Goal: Task Accomplishment & Management: Manage account settings

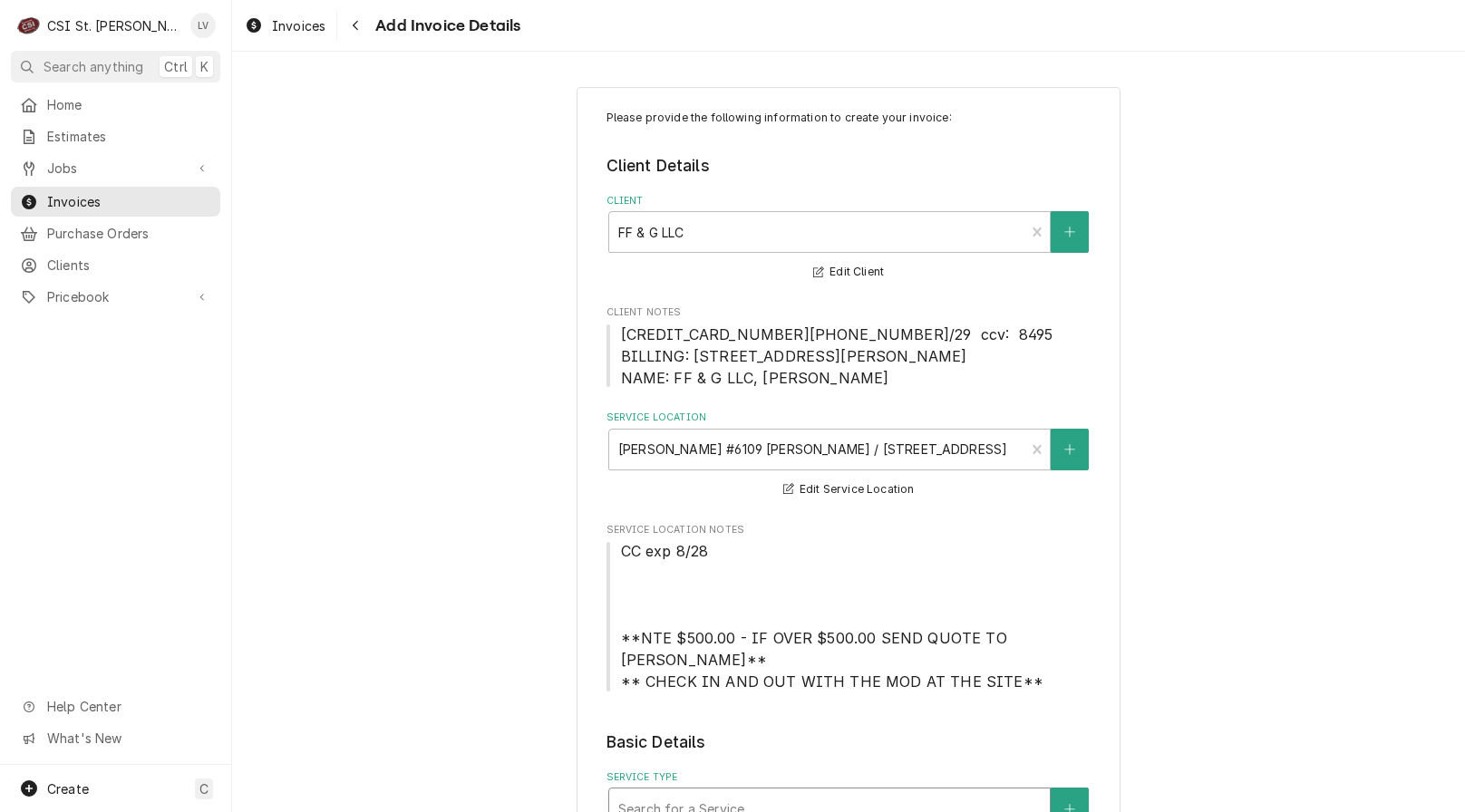
drag, startPoint x: 0, startPoint y: 0, endPoint x: 697, endPoint y: 352, distance: 780.8
click at [697, 792] on div "Service Type" at bounding box center [830, 808] width 422 height 32
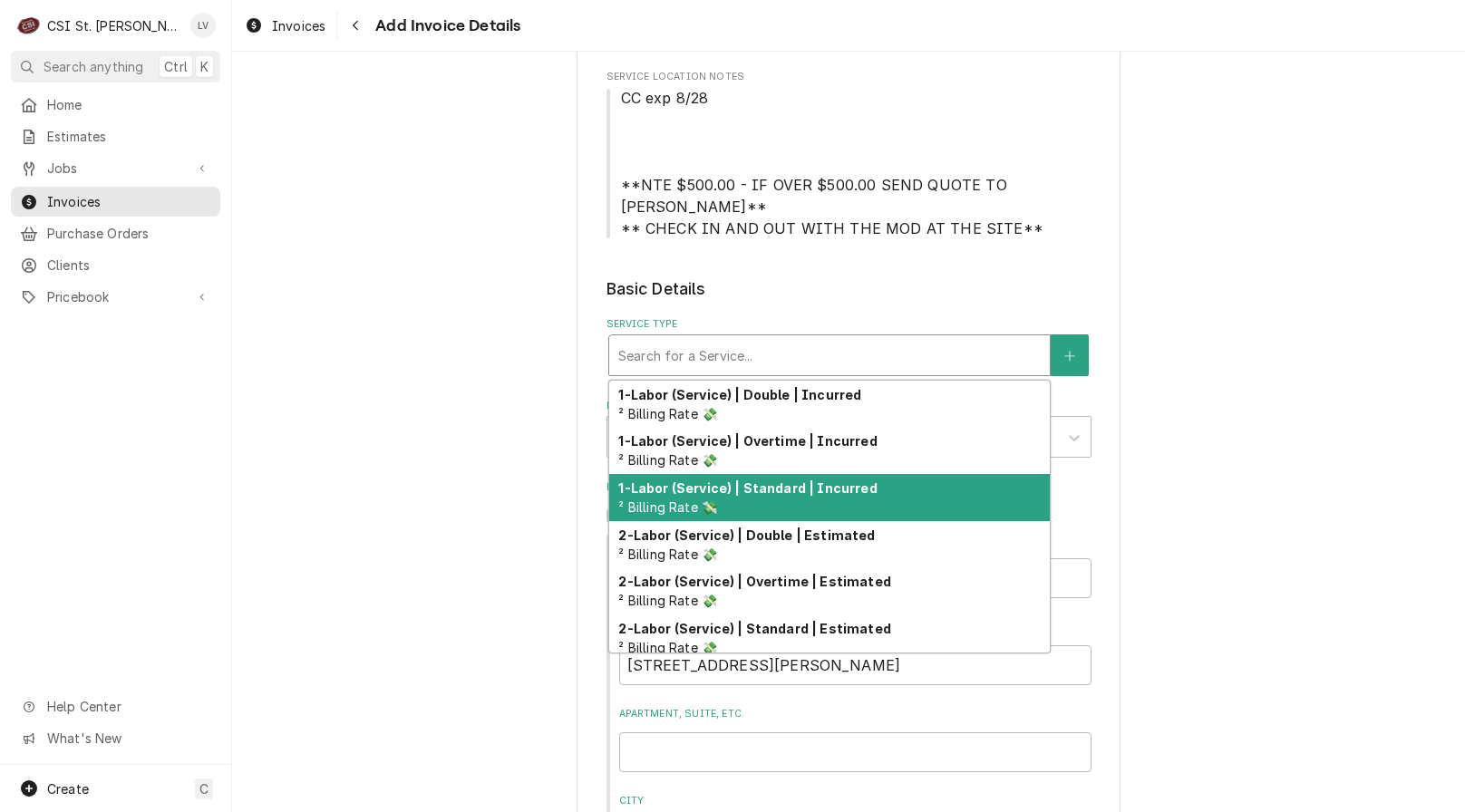
click at [717, 490] on strong "1-Labor (Service) | Standard | Incurred" at bounding box center [748, 489] width 258 height 16
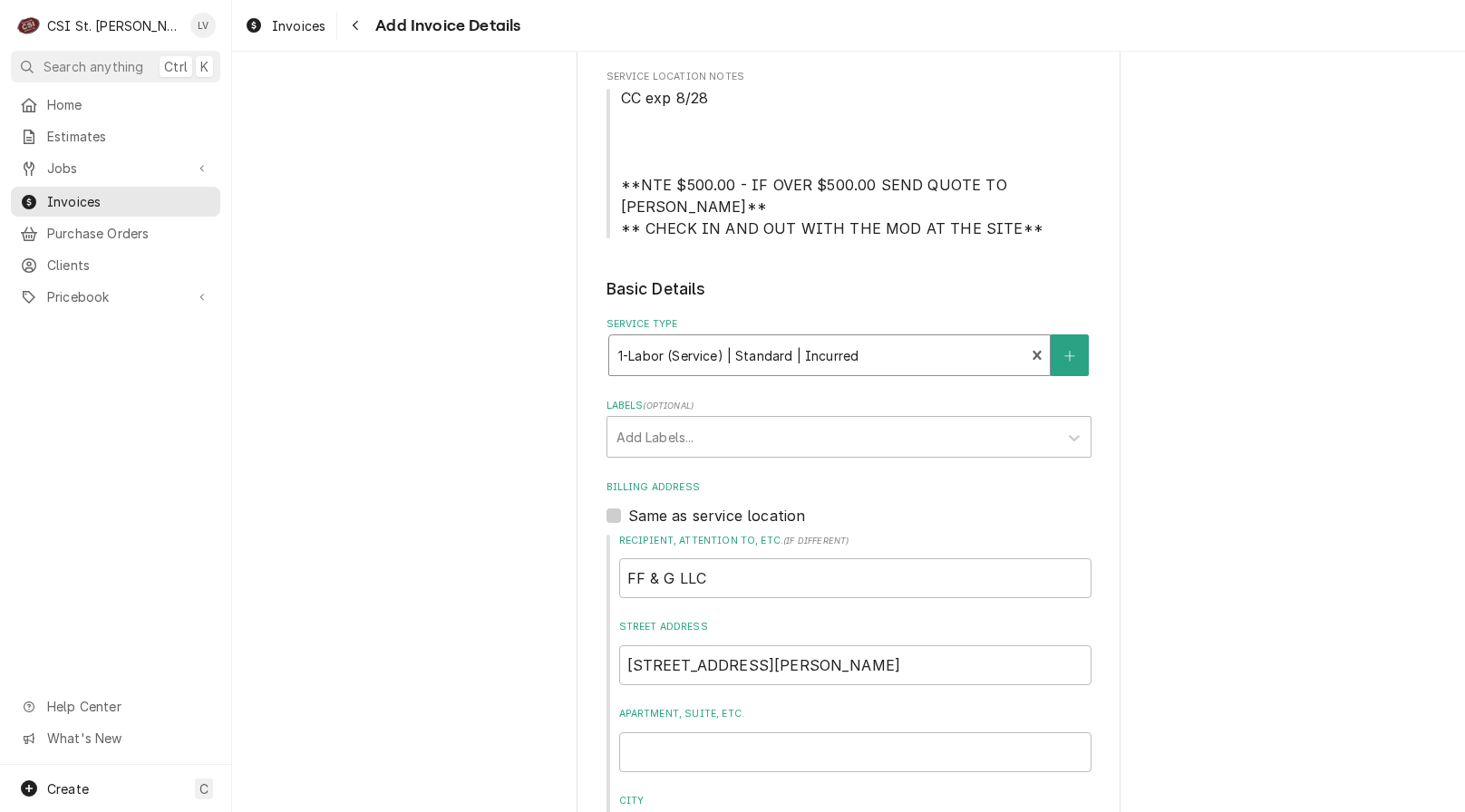
type textarea "x"
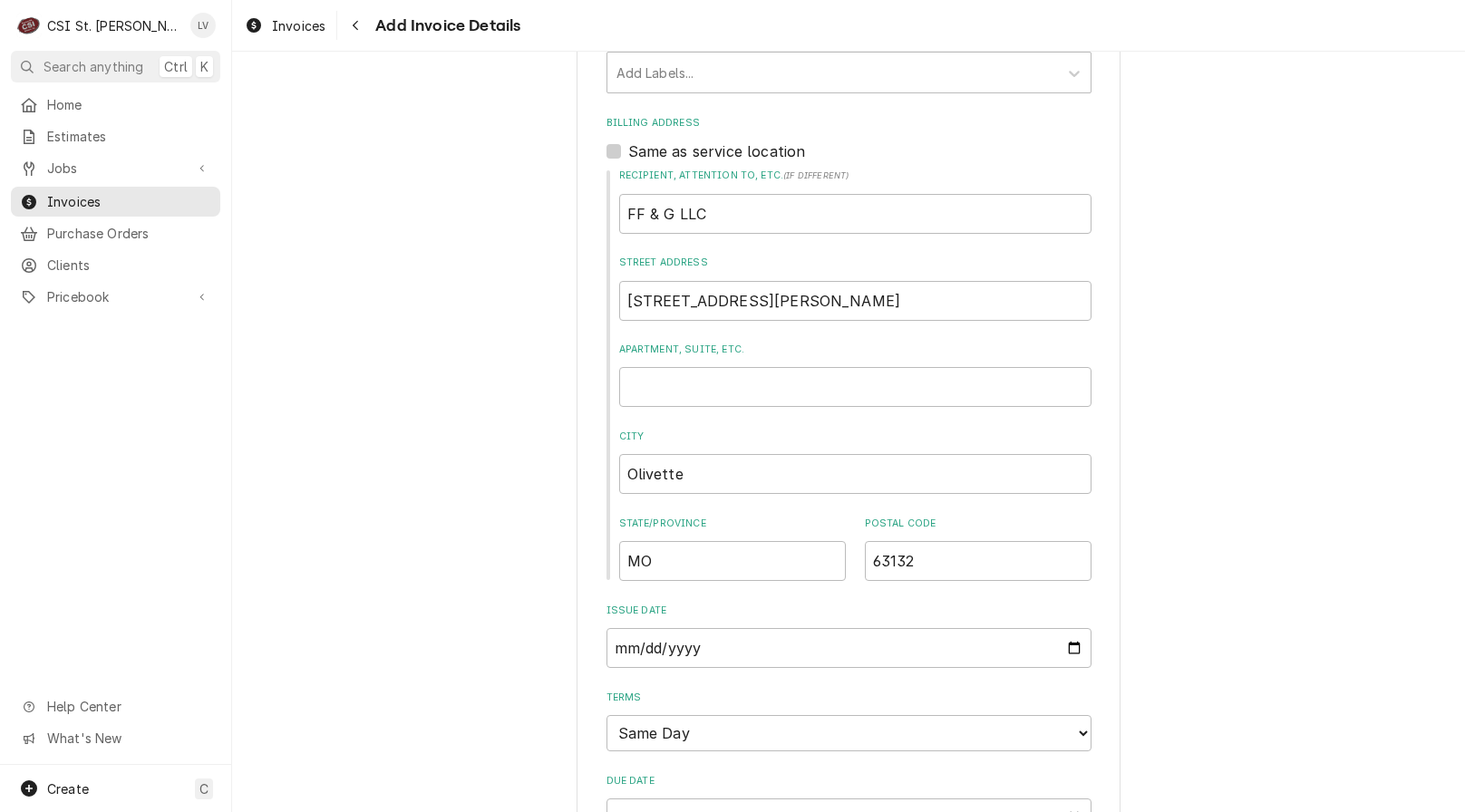
scroll to position [816, 0]
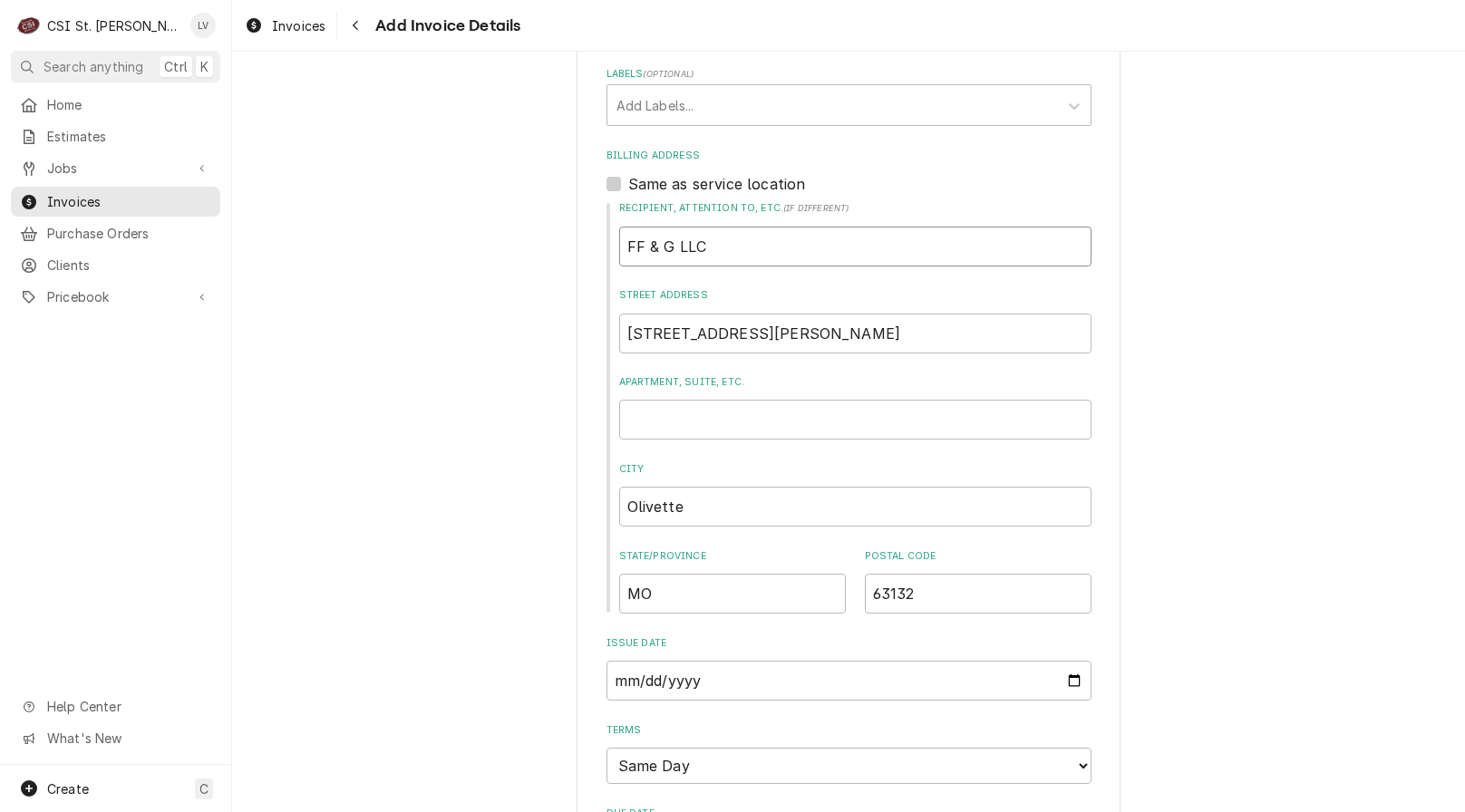
drag, startPoint x: 703, startPoint y: 262, endPoint x: 583, endPoint y: 264, distance: 120.0
click at [582, 273] on div "Please provide the following information to create your invoice: Client Details…" at bounding box center [848, 607] width 544 height 2672
type textarea "x"
click at [277, 501] on div "Please provide the following information to create your invoice: Client Details…" at bounding box center [847, 608] width 1232 height 2705
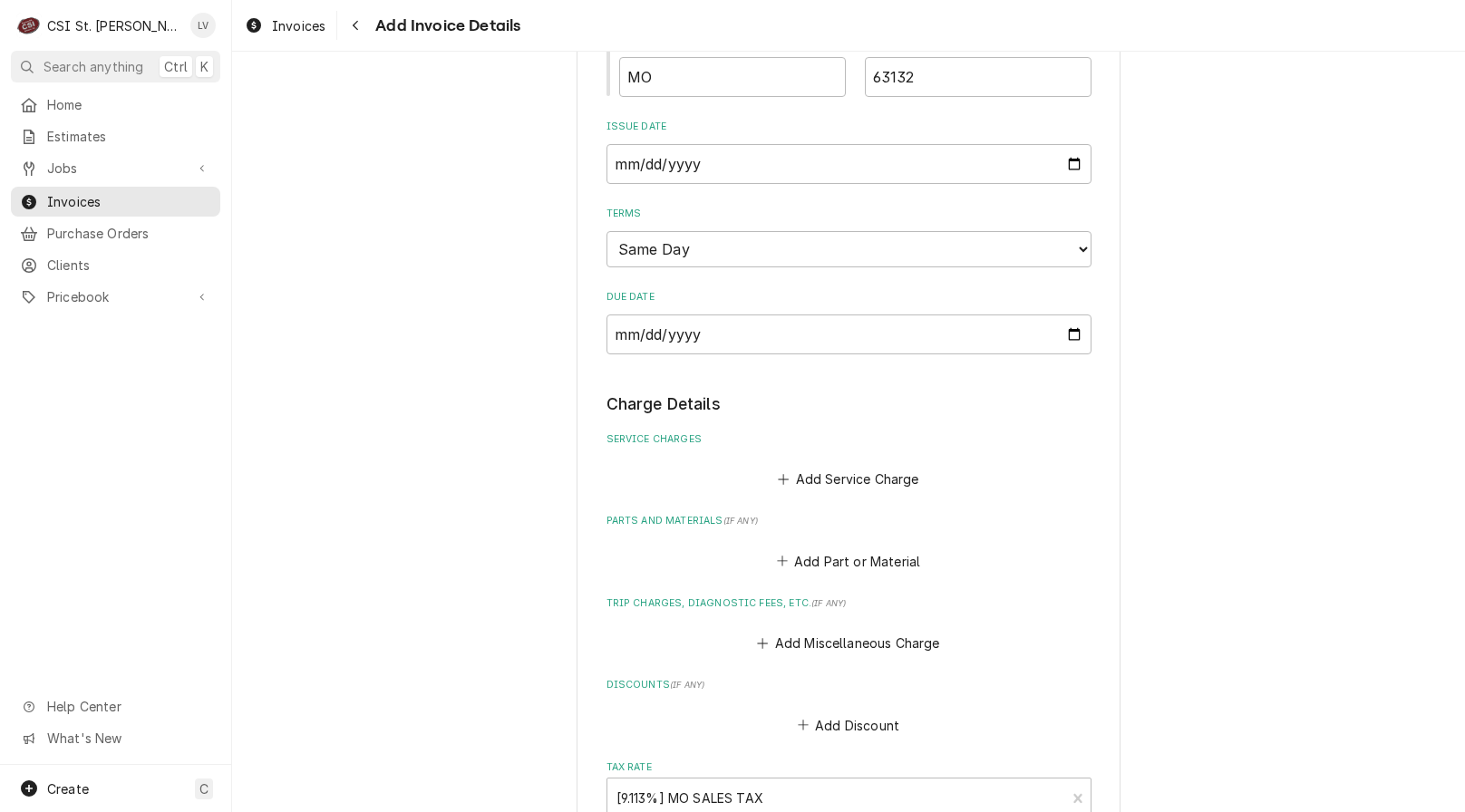
scroll to position [1541, 0]
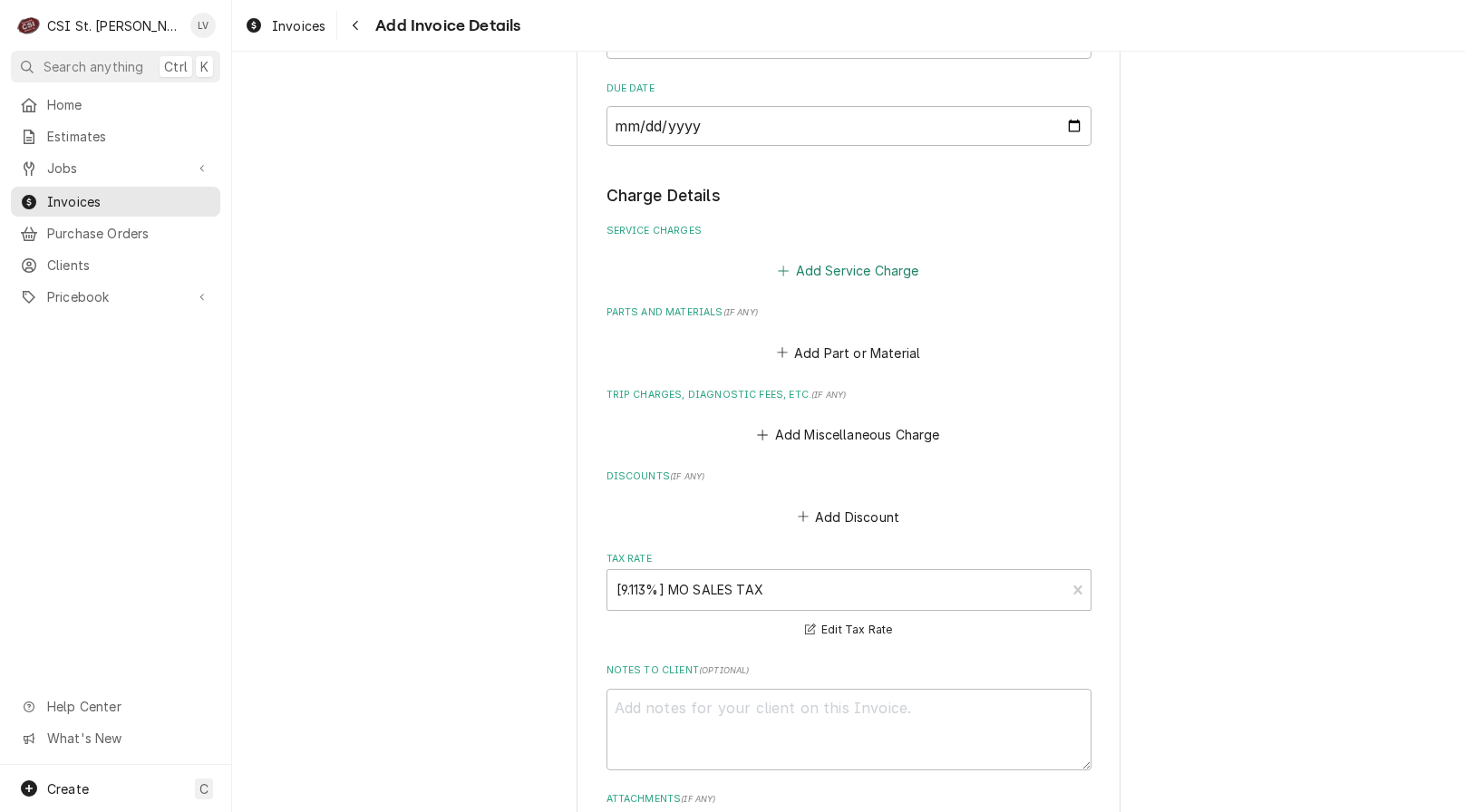
click at [808, 272] on button "Add Service Charge" at bounding box center [848, 271] width 147 height 25
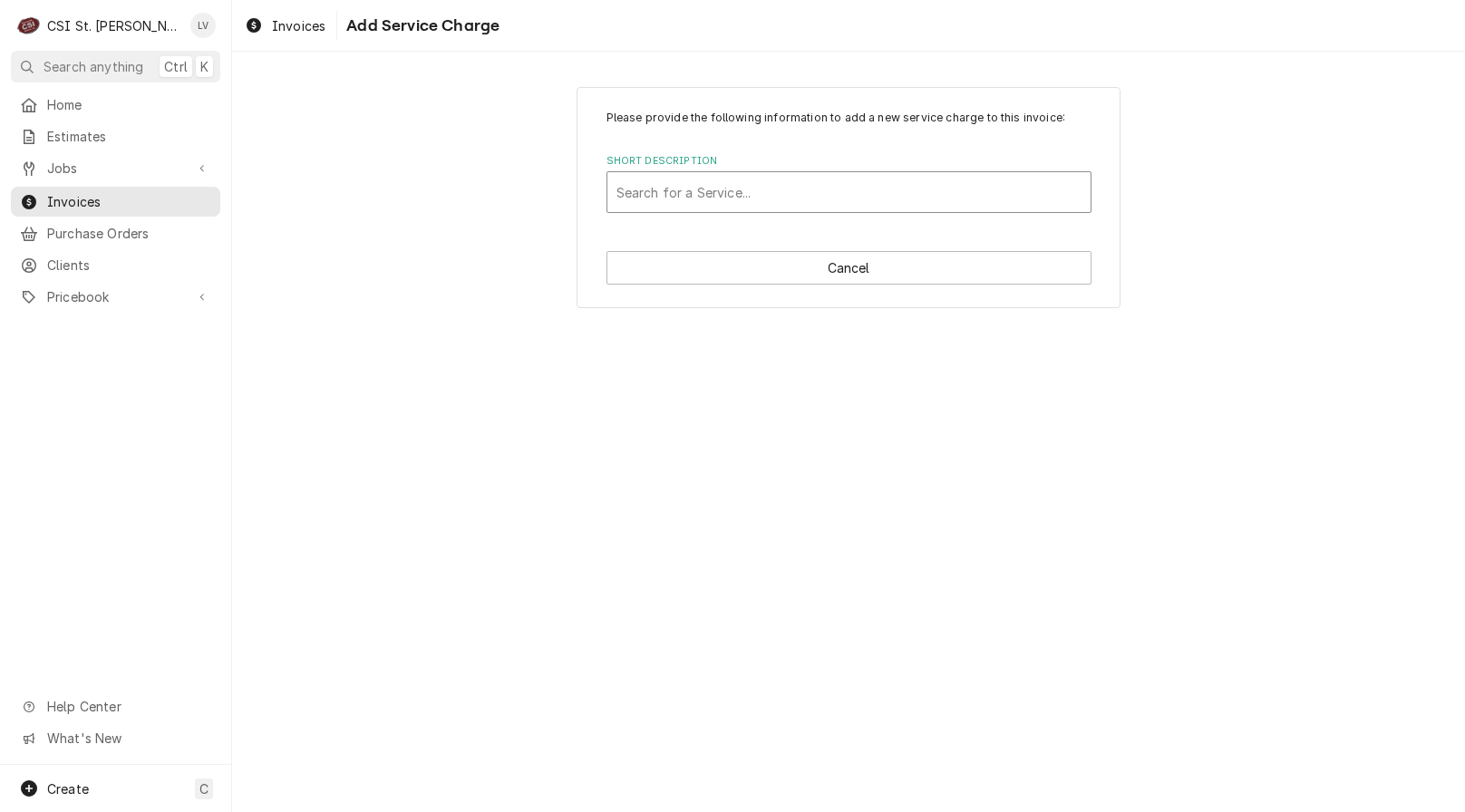
click at [680, 189] on div "Short Description" at bounding box center [849, 192] width 465 height 32
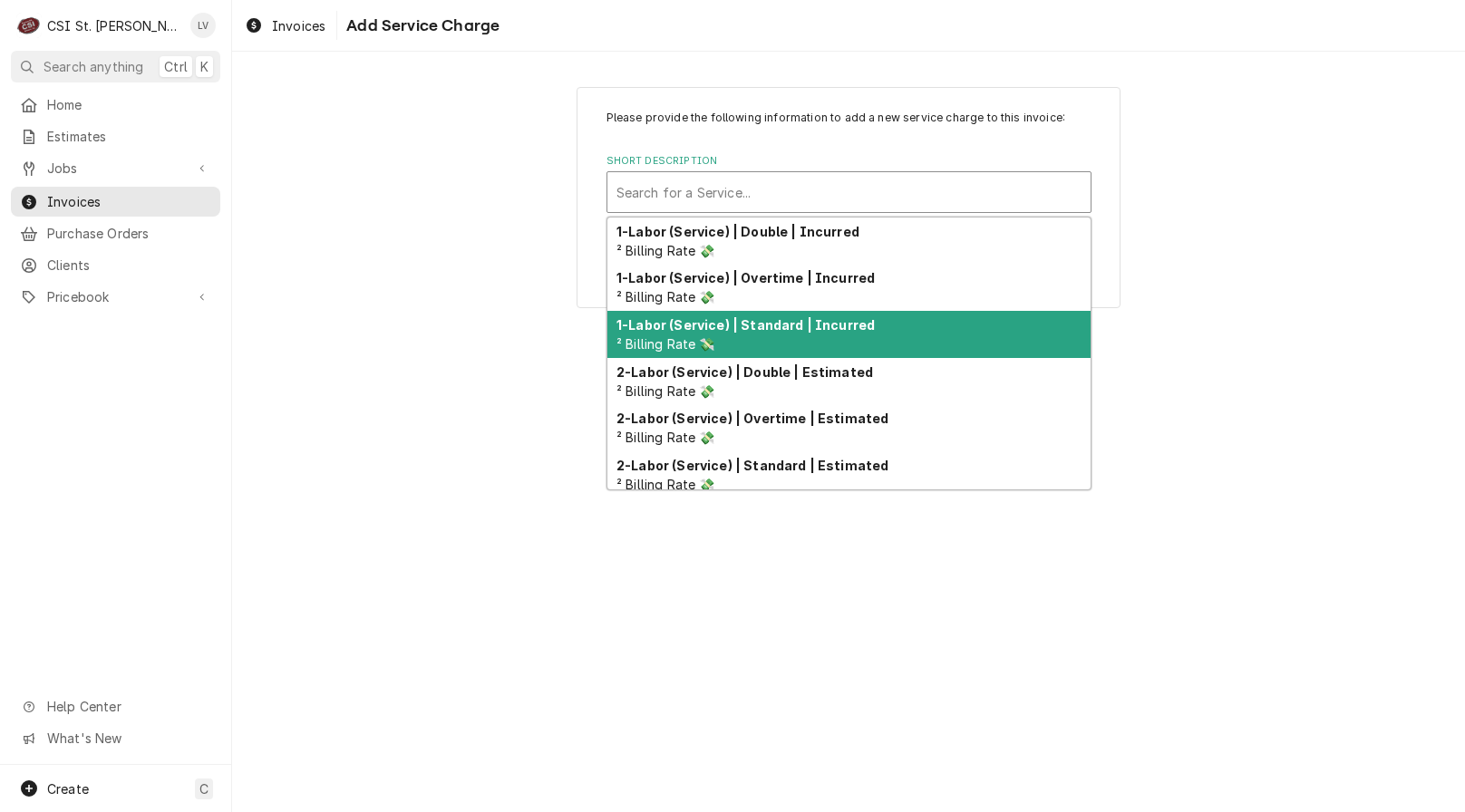
click at [681, 332] on div "1-Labor (Service) | Standard | Incurred ² Billing Rate 💸" at bounding box center [848, 334] width 483 height 47
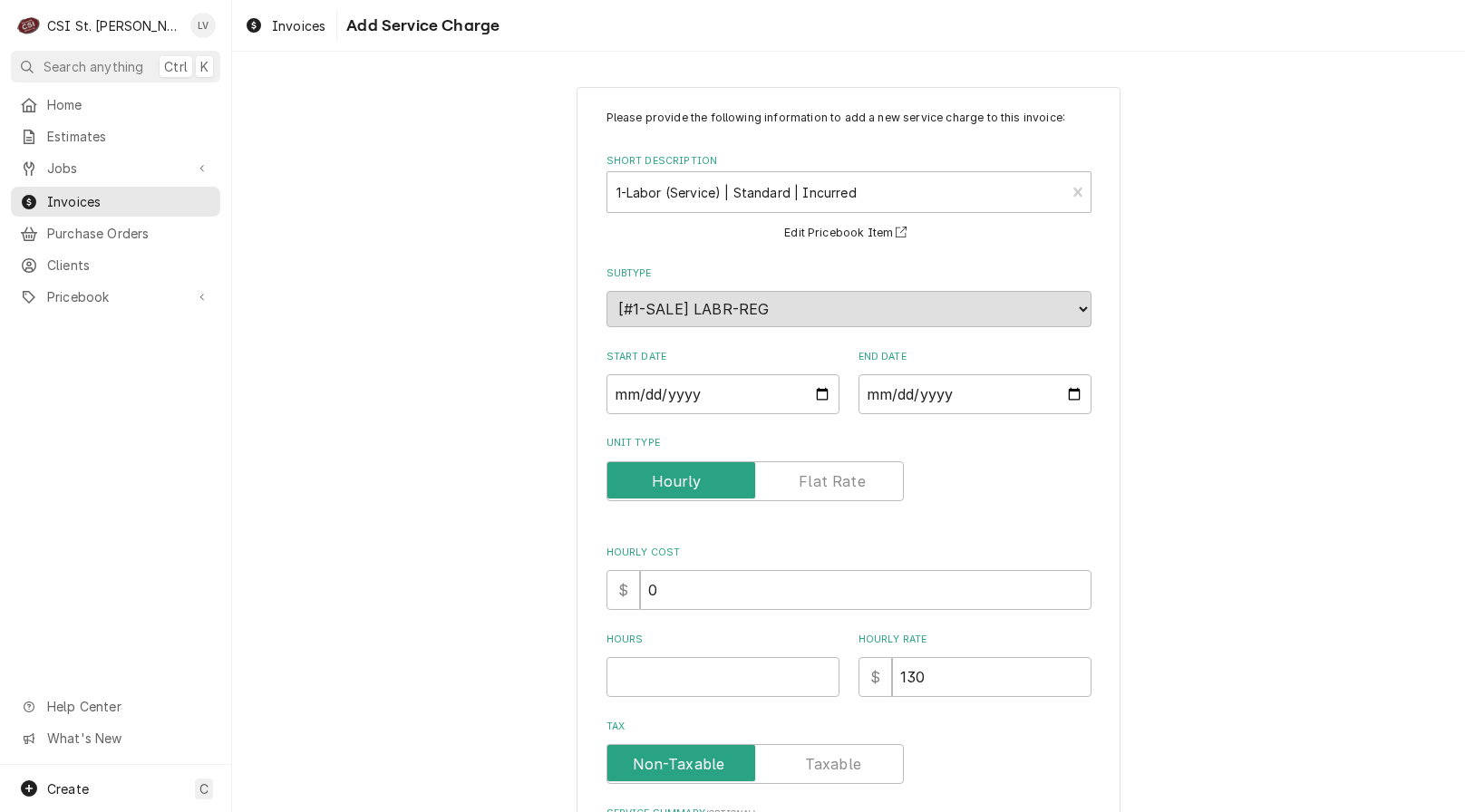
scroll to position [233, 0]
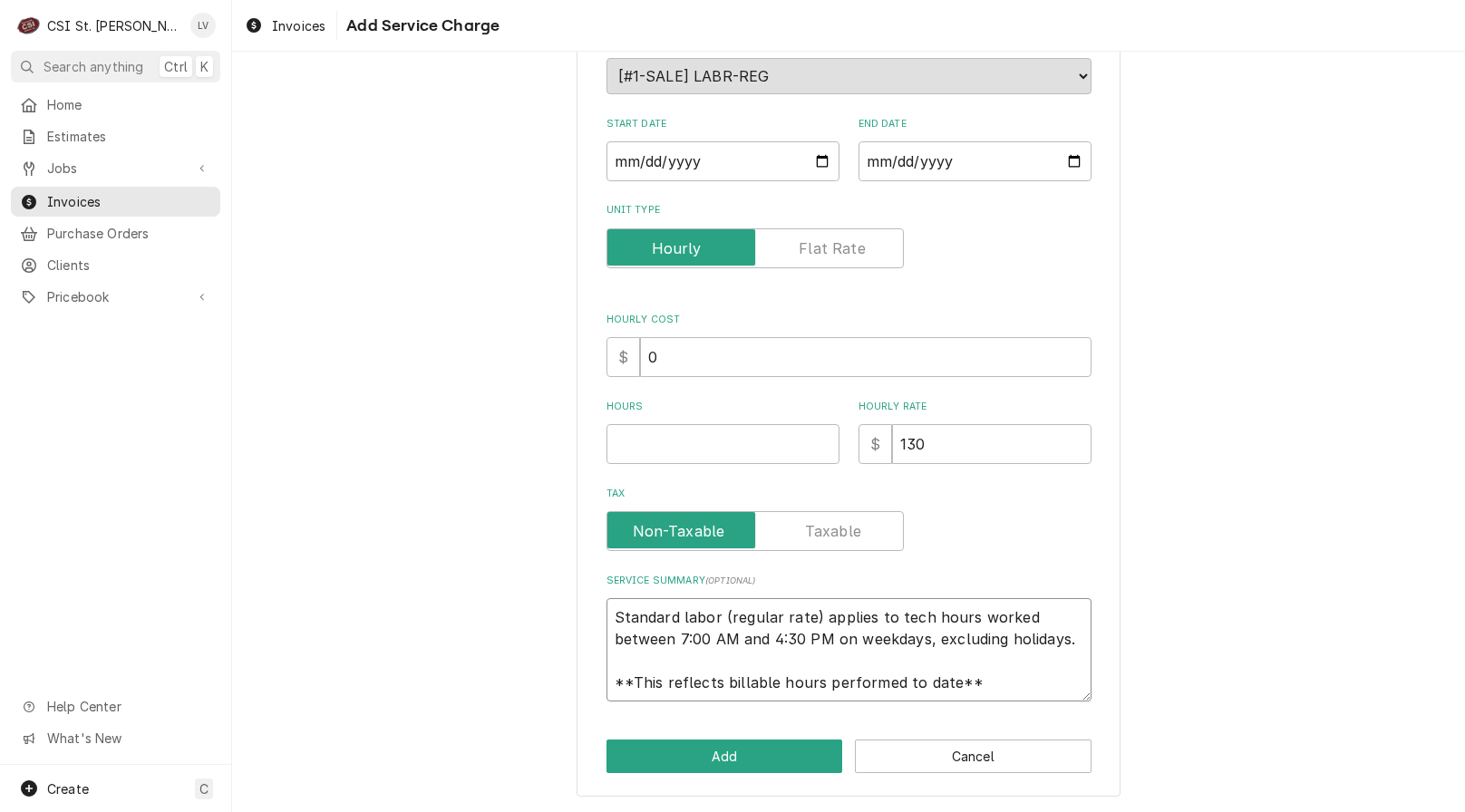
drag, startPoint x: 605, startPoint y: 620, endPoint x: 1085, endPoint y: 702, distance: 487.0
click at [1085, 704] on div "Please provide the following information to add a new service charge to this in…" at bounding box center [848, 325] width 544 height 943
paste textarea "Brand: Garland / Model: MG-3PX / Serial: 2405100100655 On 8/12, our technician …"
type textarea "x"
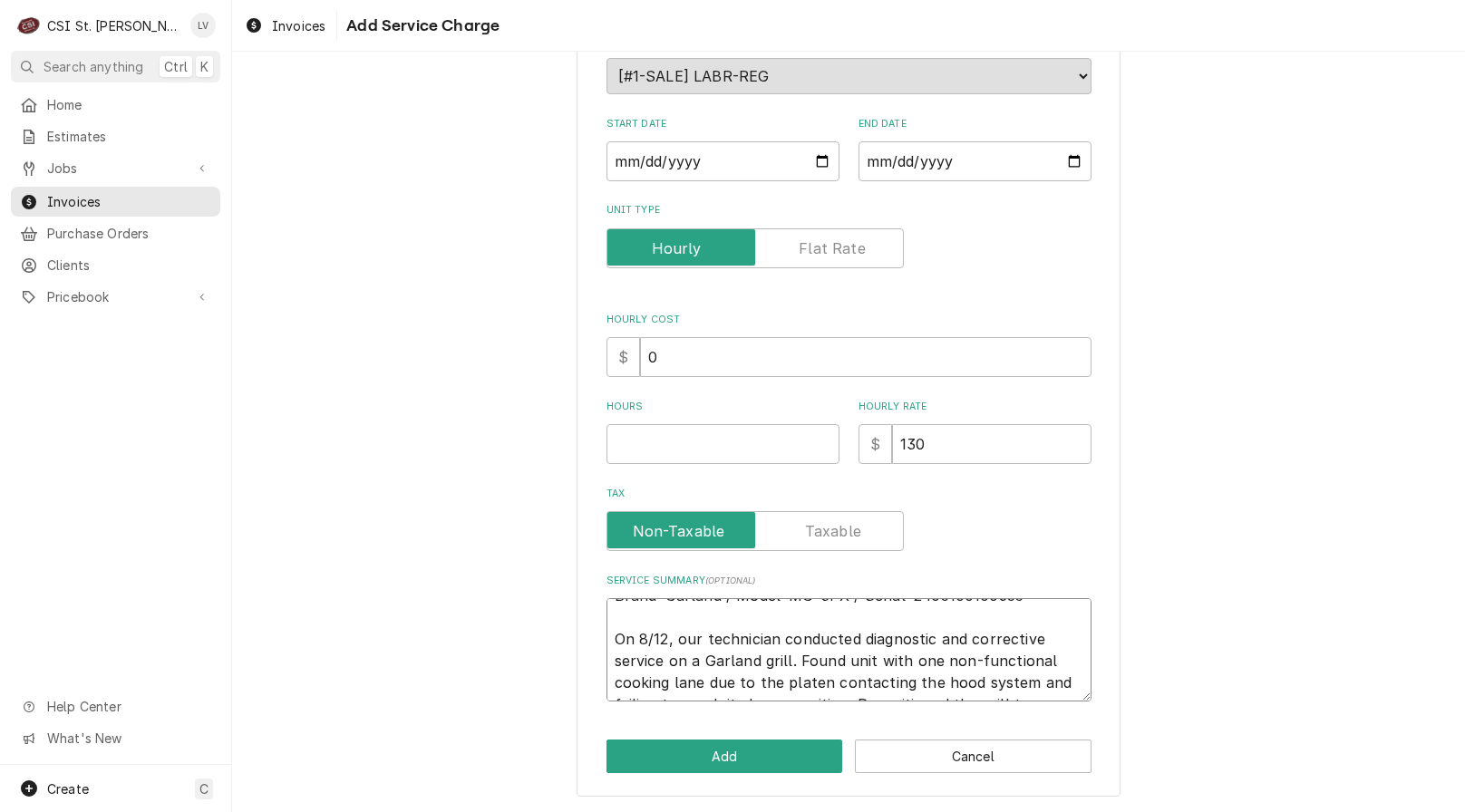
scroll to position [14, 0]
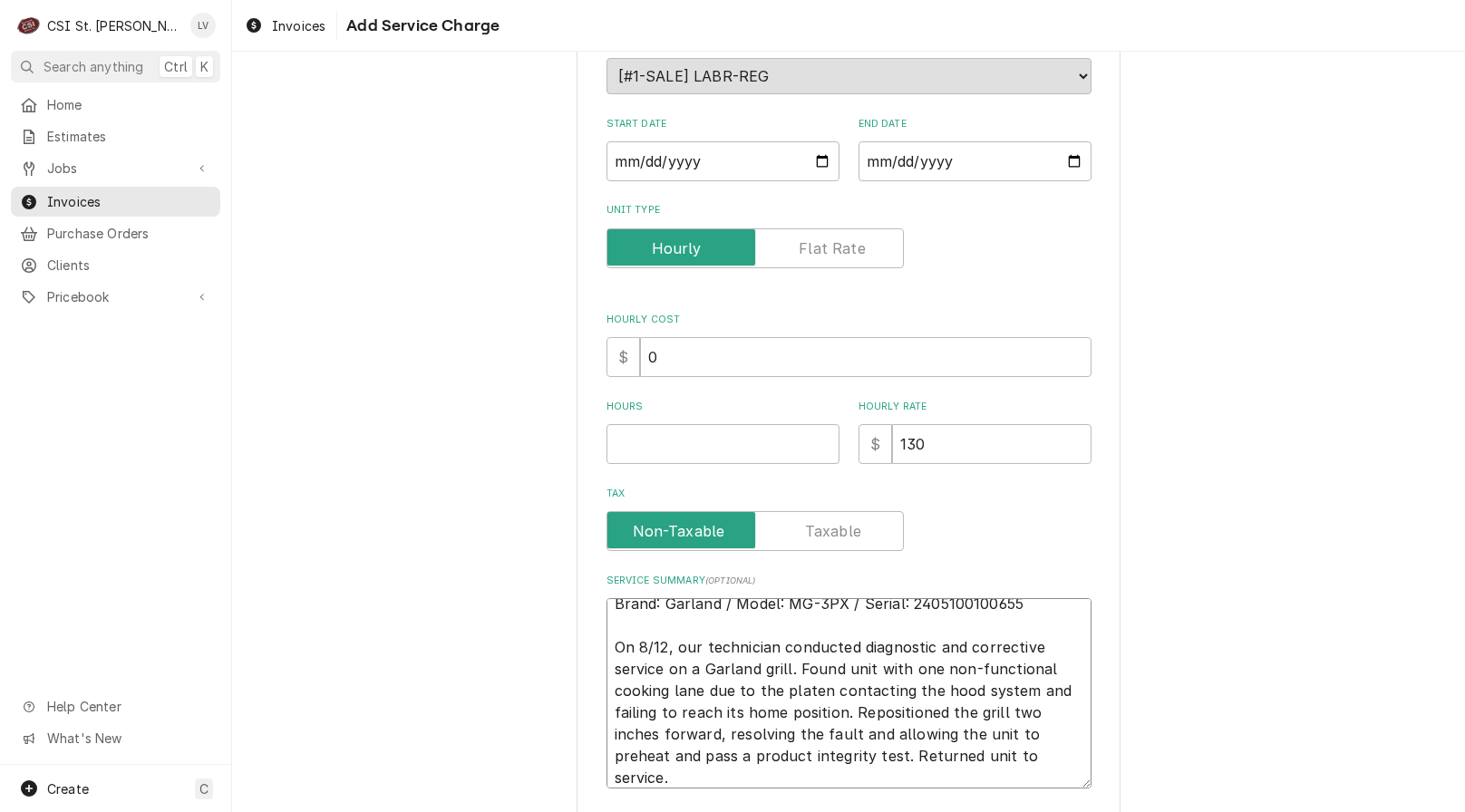
type textarea "Brand: Garland / Model: MG-3PX / Serial: 2405100100655 On 8/12, our technician …"
click at [629, 445] on input "Hours" at bounding box center [723, 444] width 233 height 40
type textarea "x"
type input "2"
click at [1146, 581] on div "Please provide the following information to add a new service charge to this in…" at bounding box center [847, 368] width 1232 height 1061
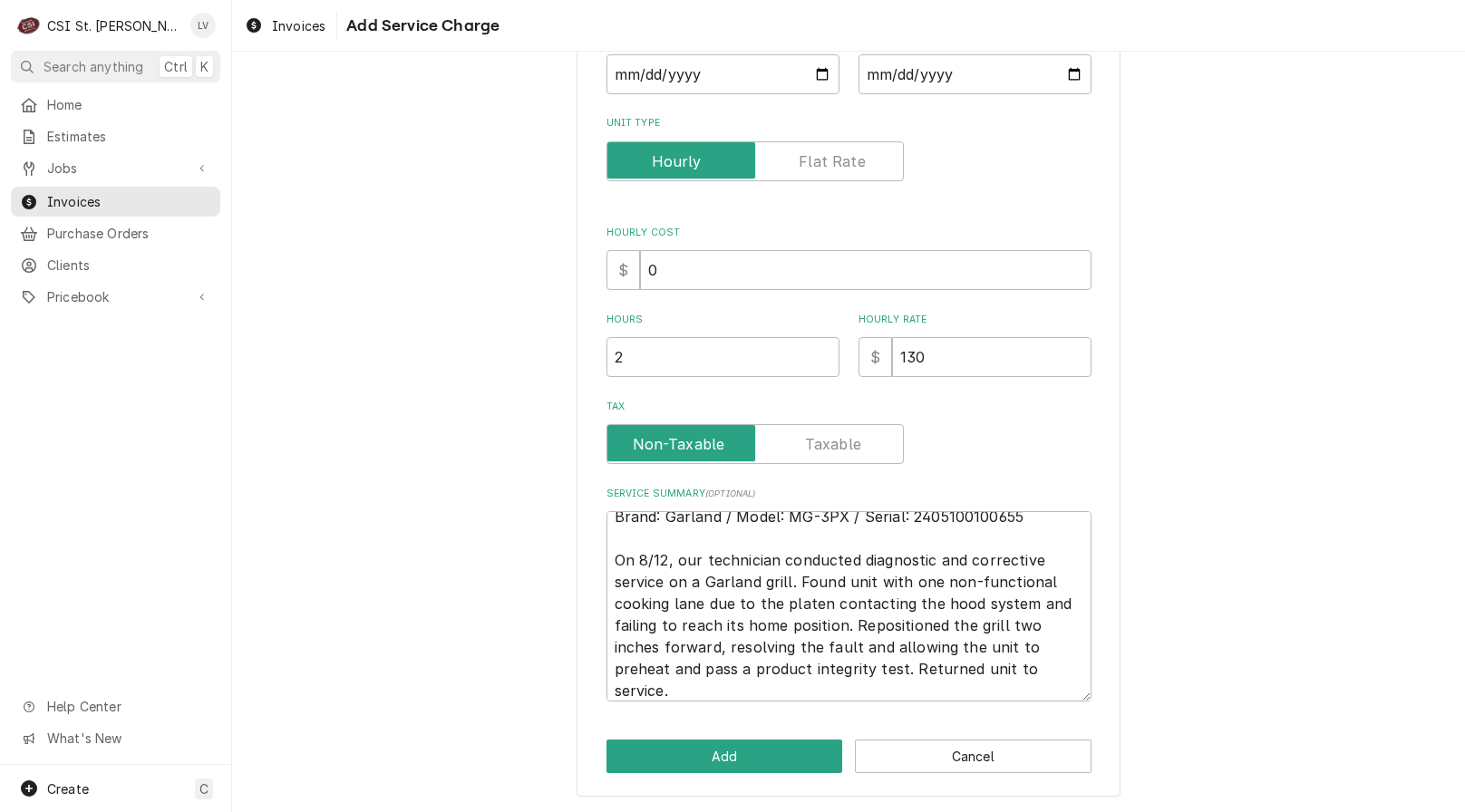
scroll to position [0, 0]
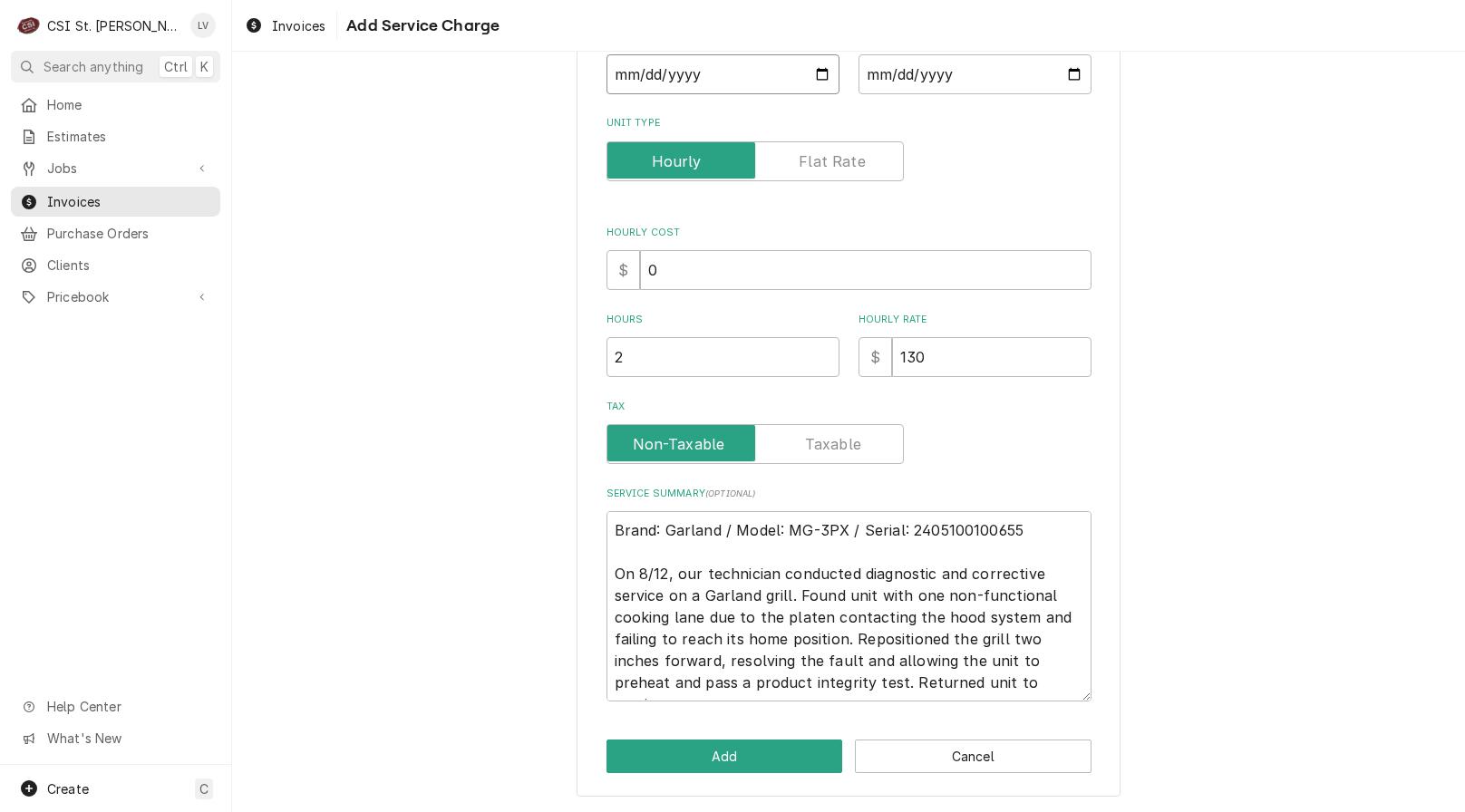
click at [617, 68] on input "Start Date" at bounding box center [723, 74] width 233 height 40
type input "0002-08-12"
type textarea "x"
type input "0020-08-12"
type textarea "x"
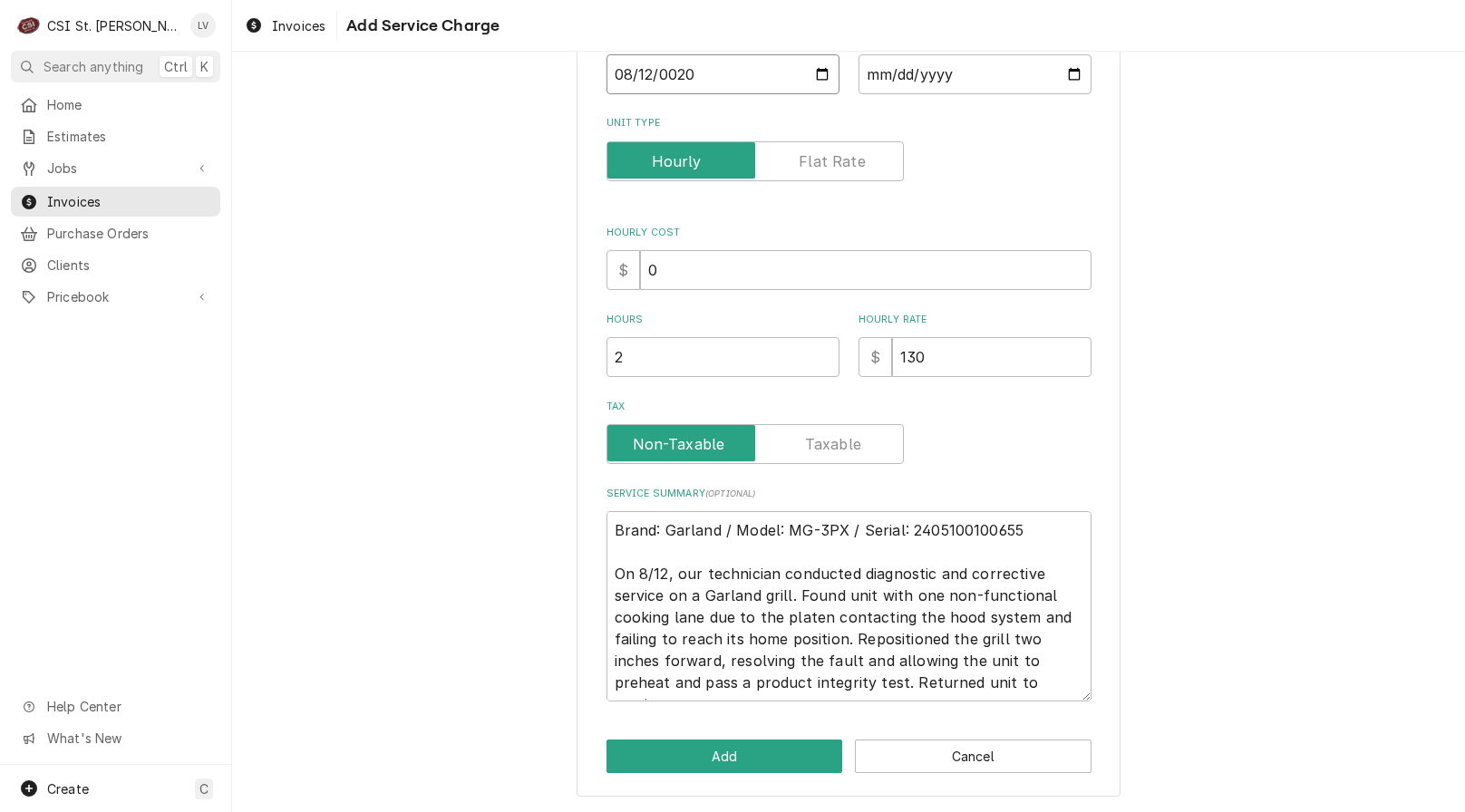
type input "0202-08-12"
type textarea "x"
type input "2025-08-12"
type textarea "x"
type input "0002-08-12"
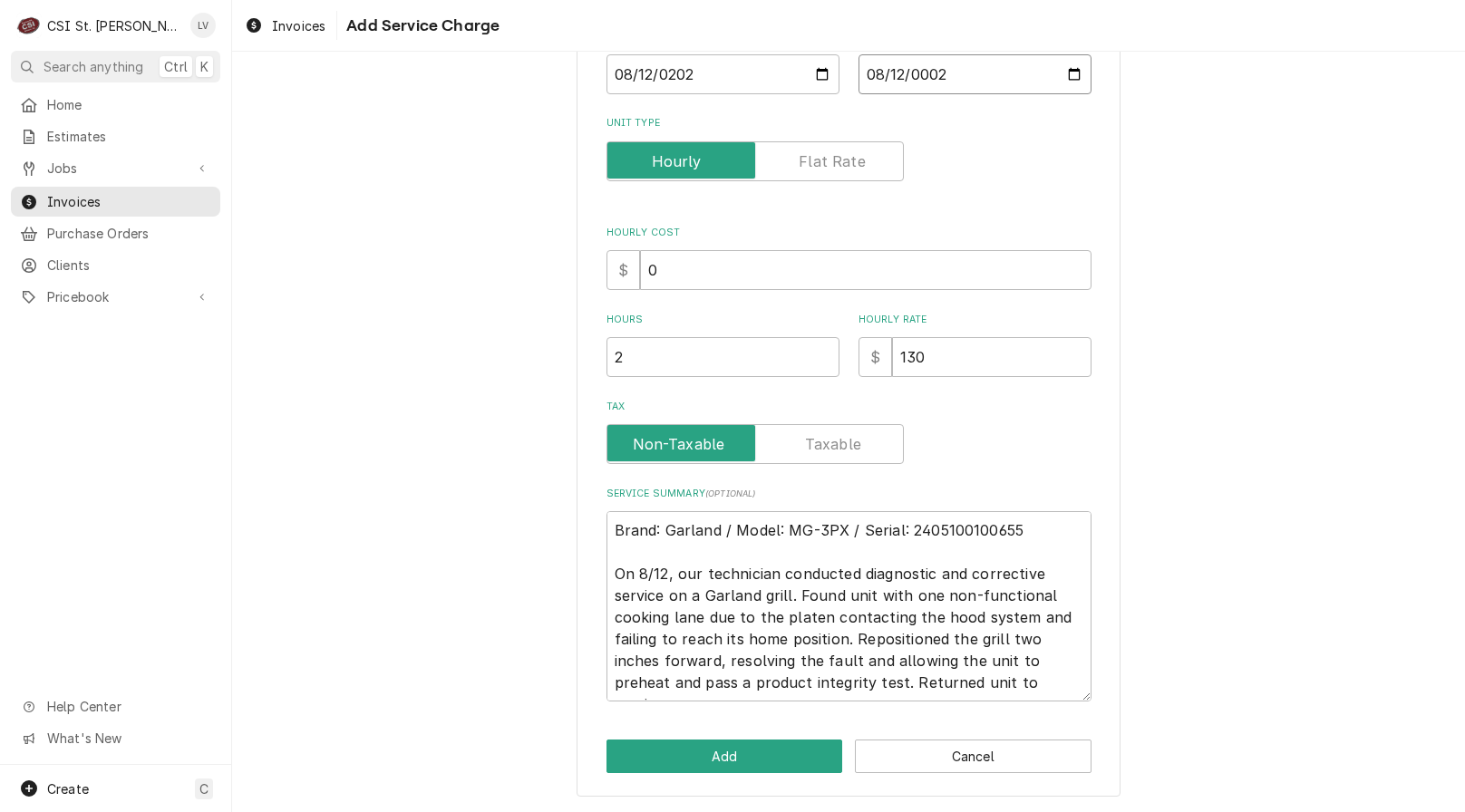
type textarea "x"
type input "0020-08-12"
type textarea "x"
type input "0202-08-12"
type textarea "x"
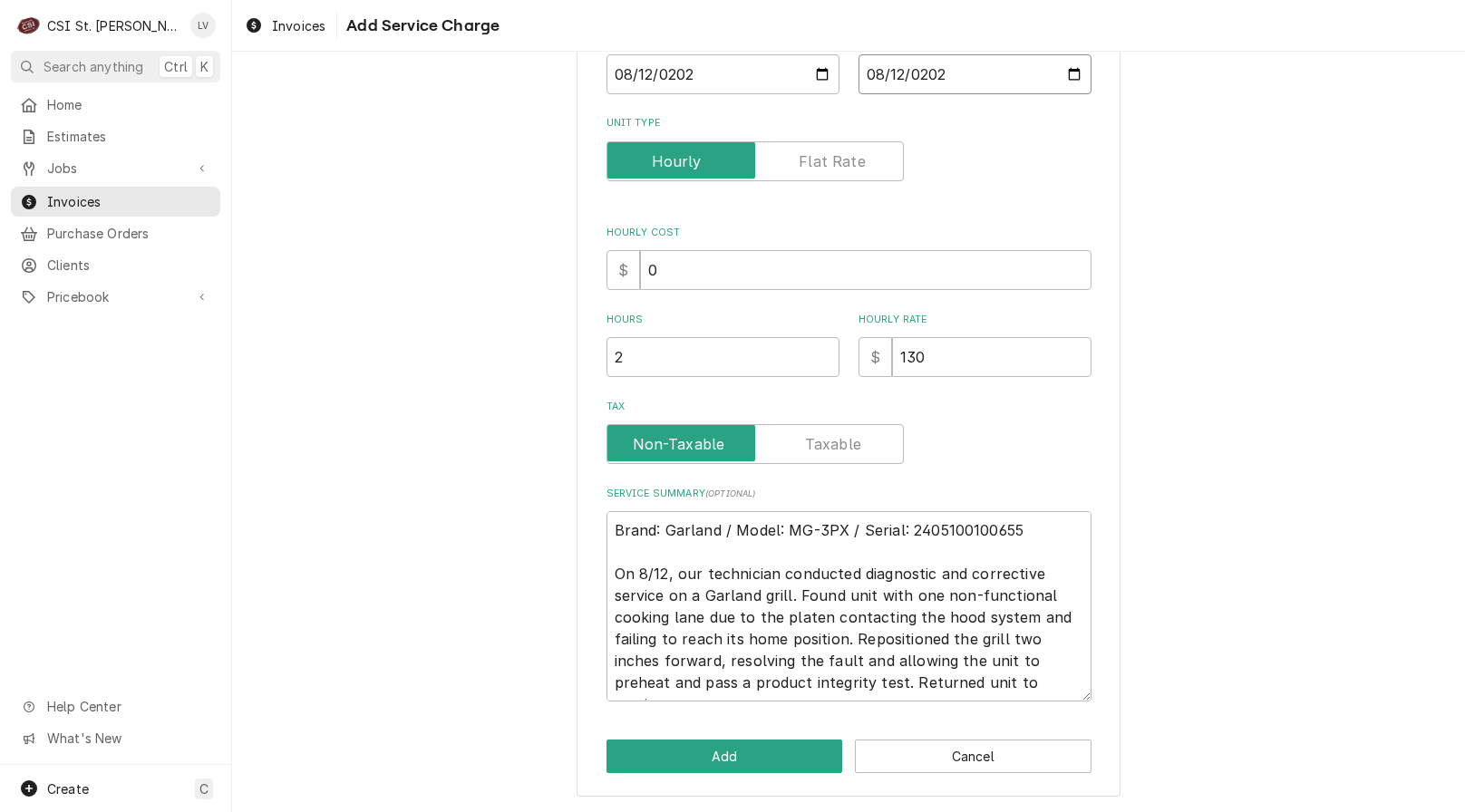
type input "2025-08-12"
click at [1215, 471] on div "Please provide the following information to add a new service charge to this in…" at bounding box center [847, 281] width 1232 height 1061
click at [734, 751] on button "Add" at bounding box center [725, 756] width 237 height 33
type textarea "x"
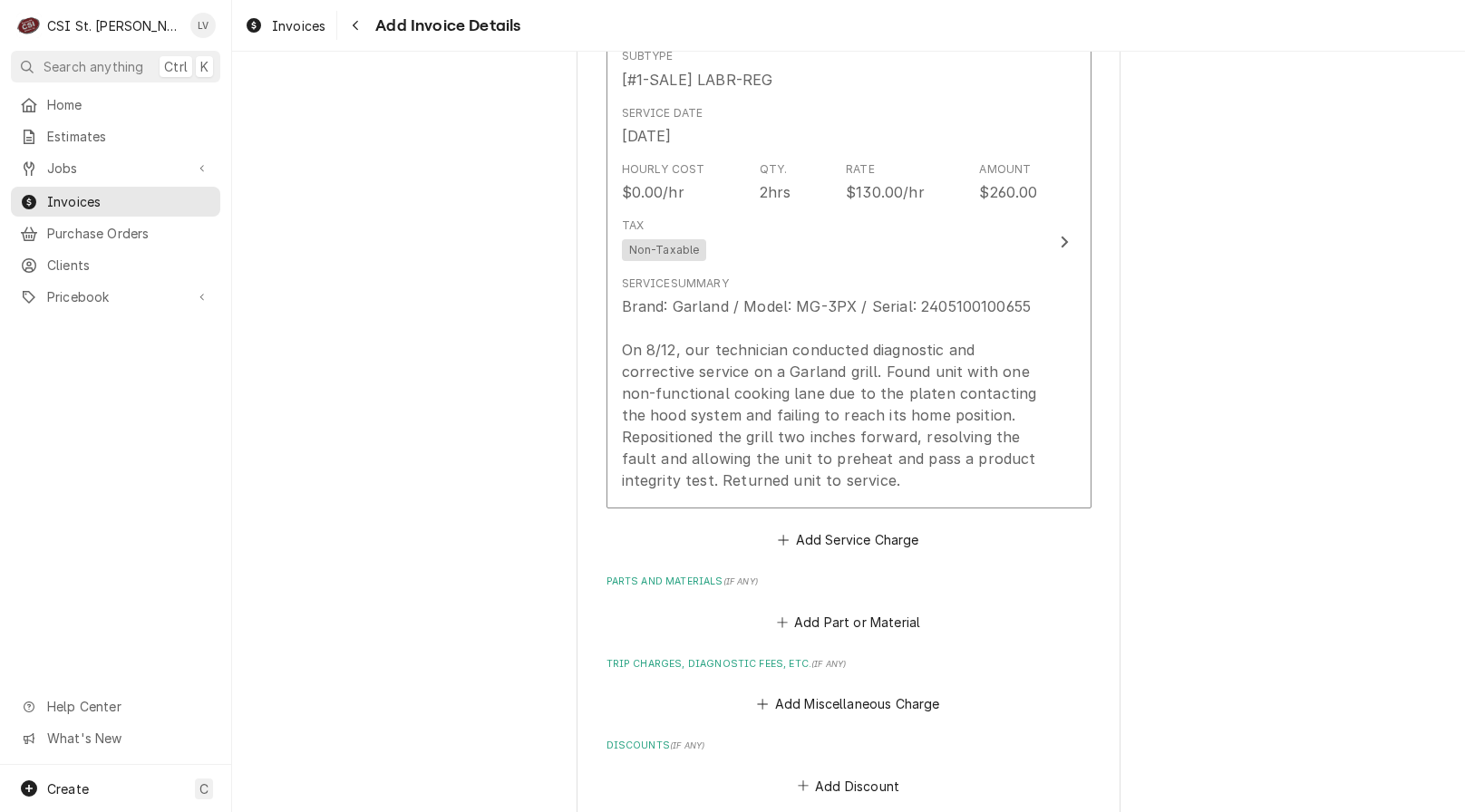
scroll to position [2154, 0]
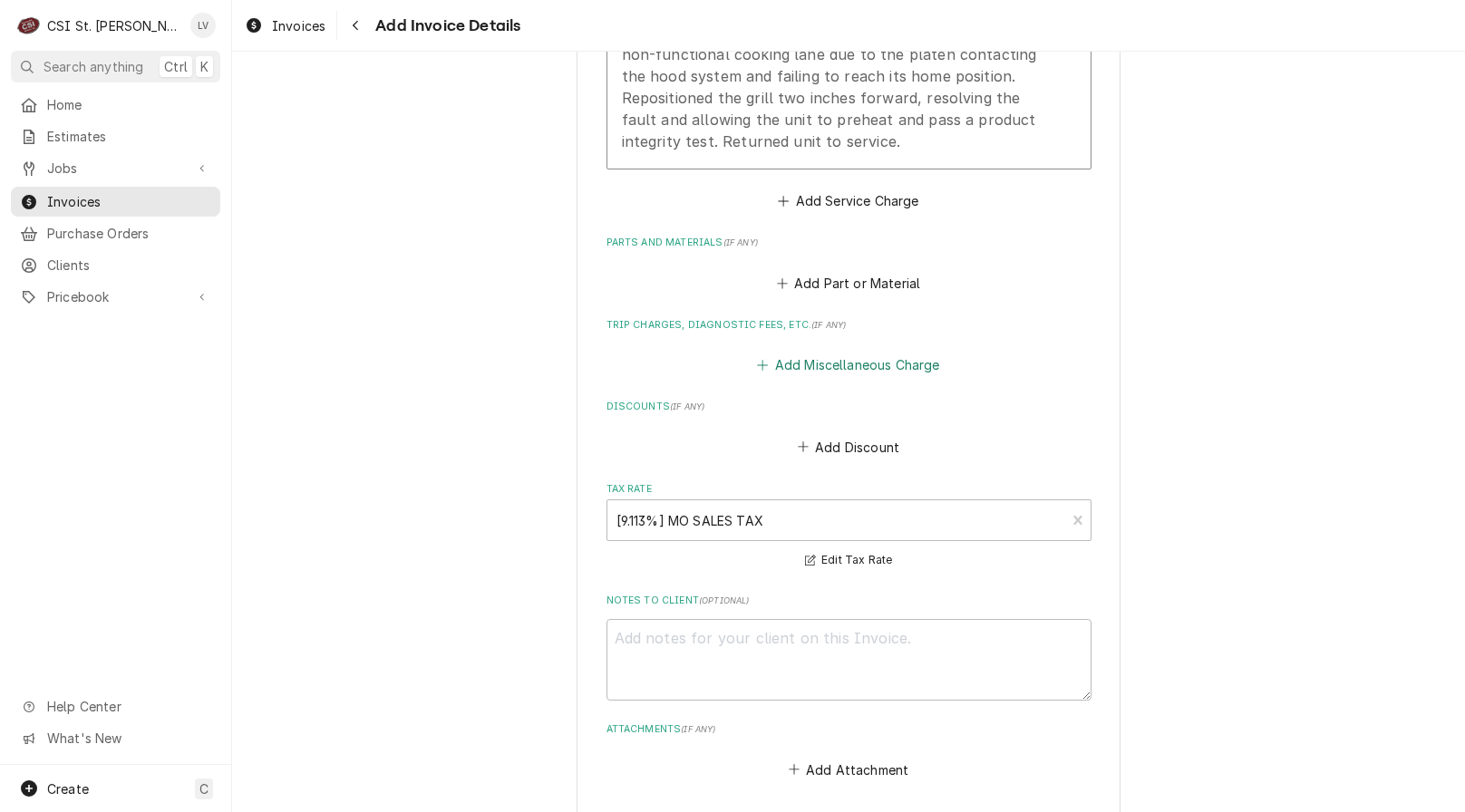
click at [840, 366] on button "Add Miscellaneous Charge" at bounding box center [848, 365] width 189 height 25
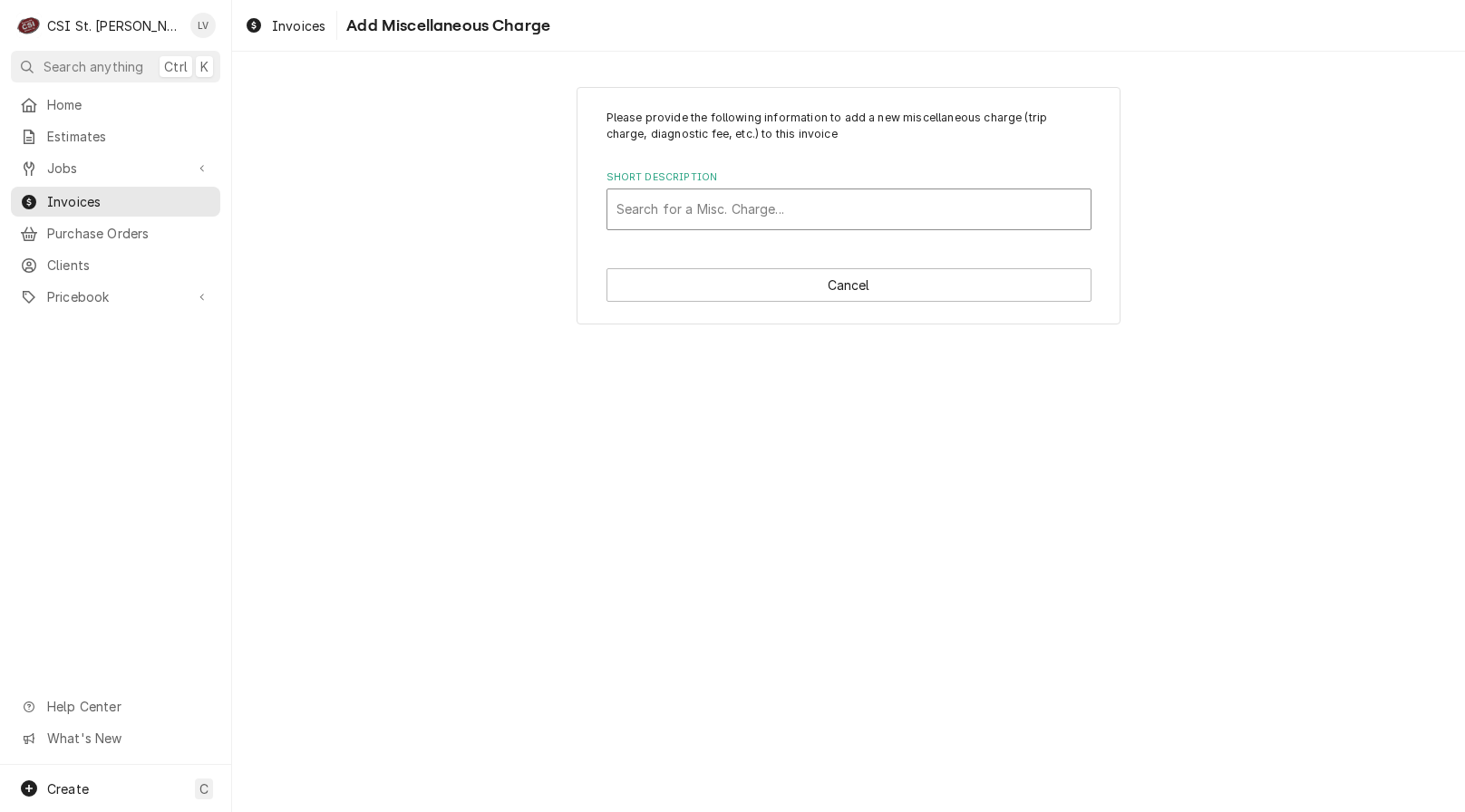
click at [662, 205] on div "Short Description" at bounding box center [849, 209] width 465 height 32
type input "serv"
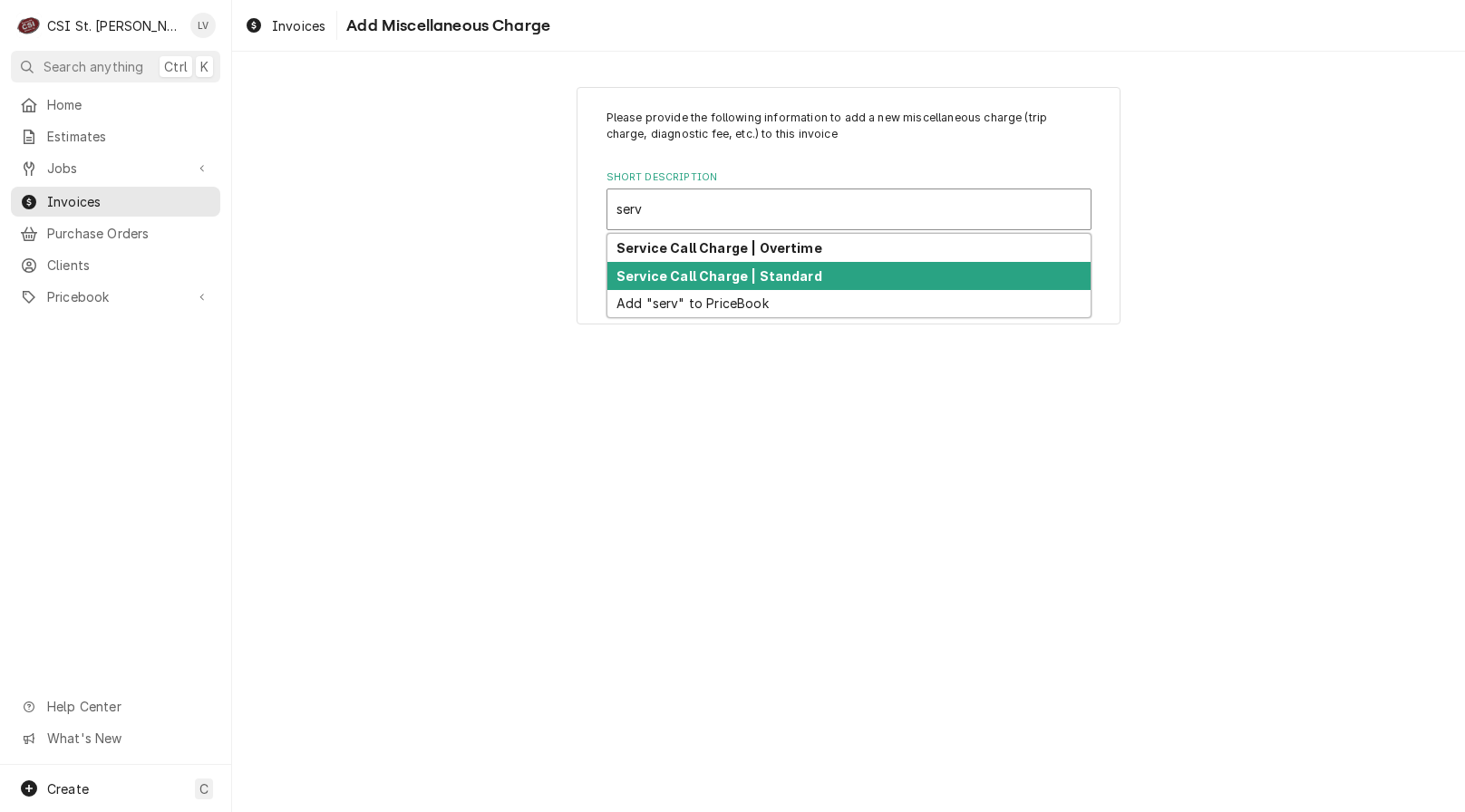
click at [668, 280] on strong "Service Call Charge | Standard" at bounding box center [719, 277] width 206 height 16
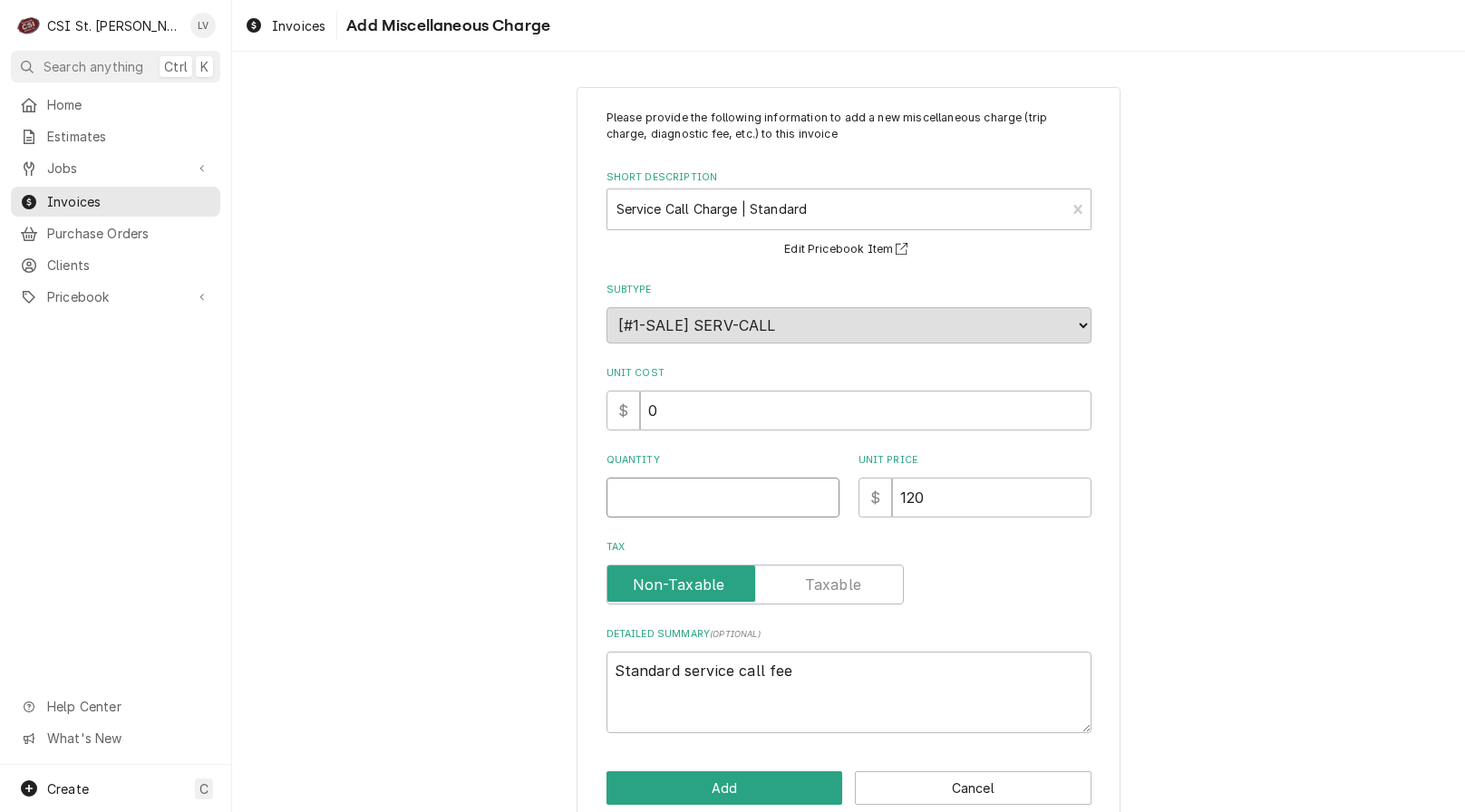
click at [627, 499] on input "Quantity" at bounding box center [723, 497] width 233 height 40
type textarea "x"
type input "1"
click at [1274, 508] on div "Please provide the following information to add a new miscellaneous charge (tri…" at bounding box center [847, 456] width 1232 height 773
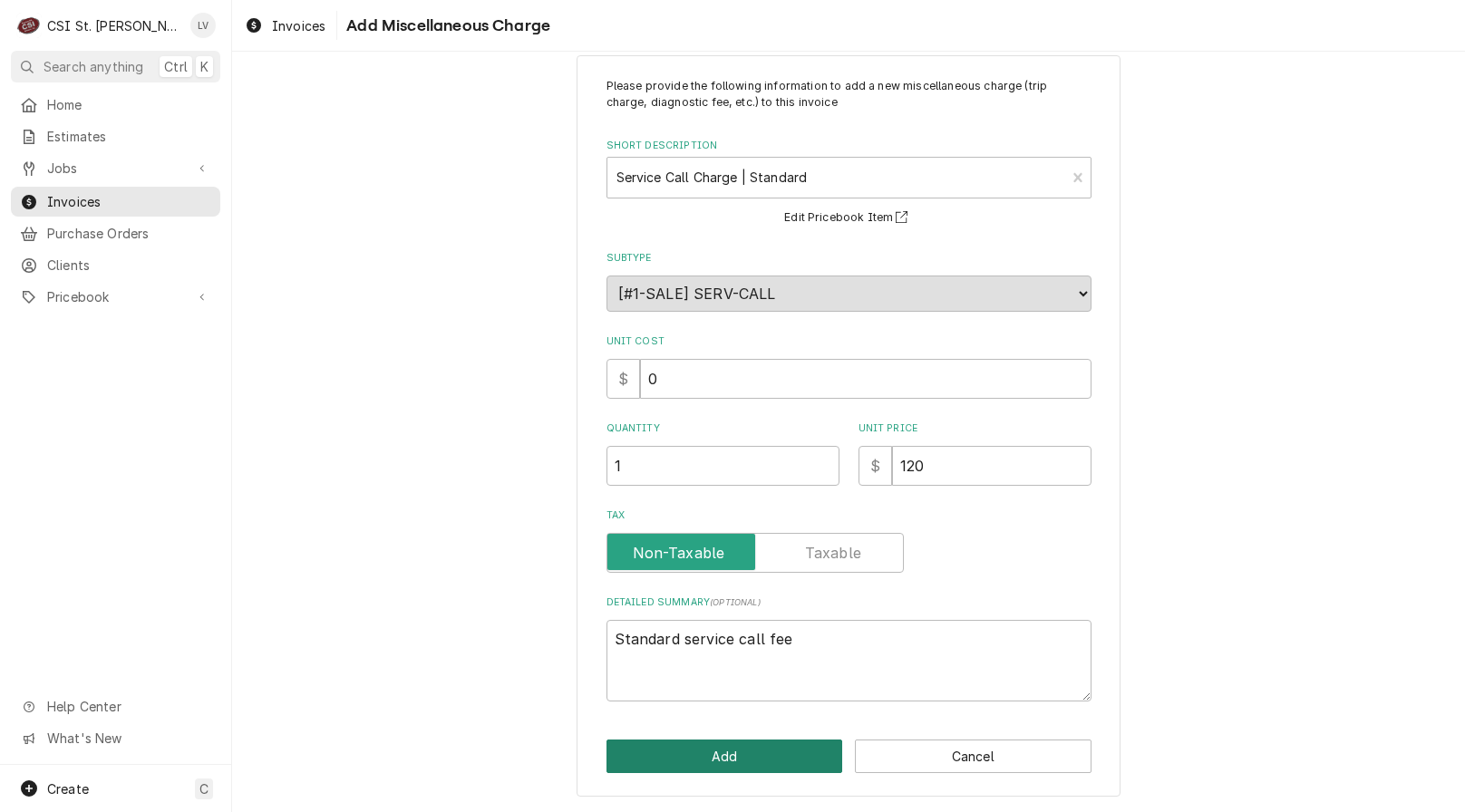
click at [717, 757] on button "Add" at bounding box center [725, 756] width 237 height 33
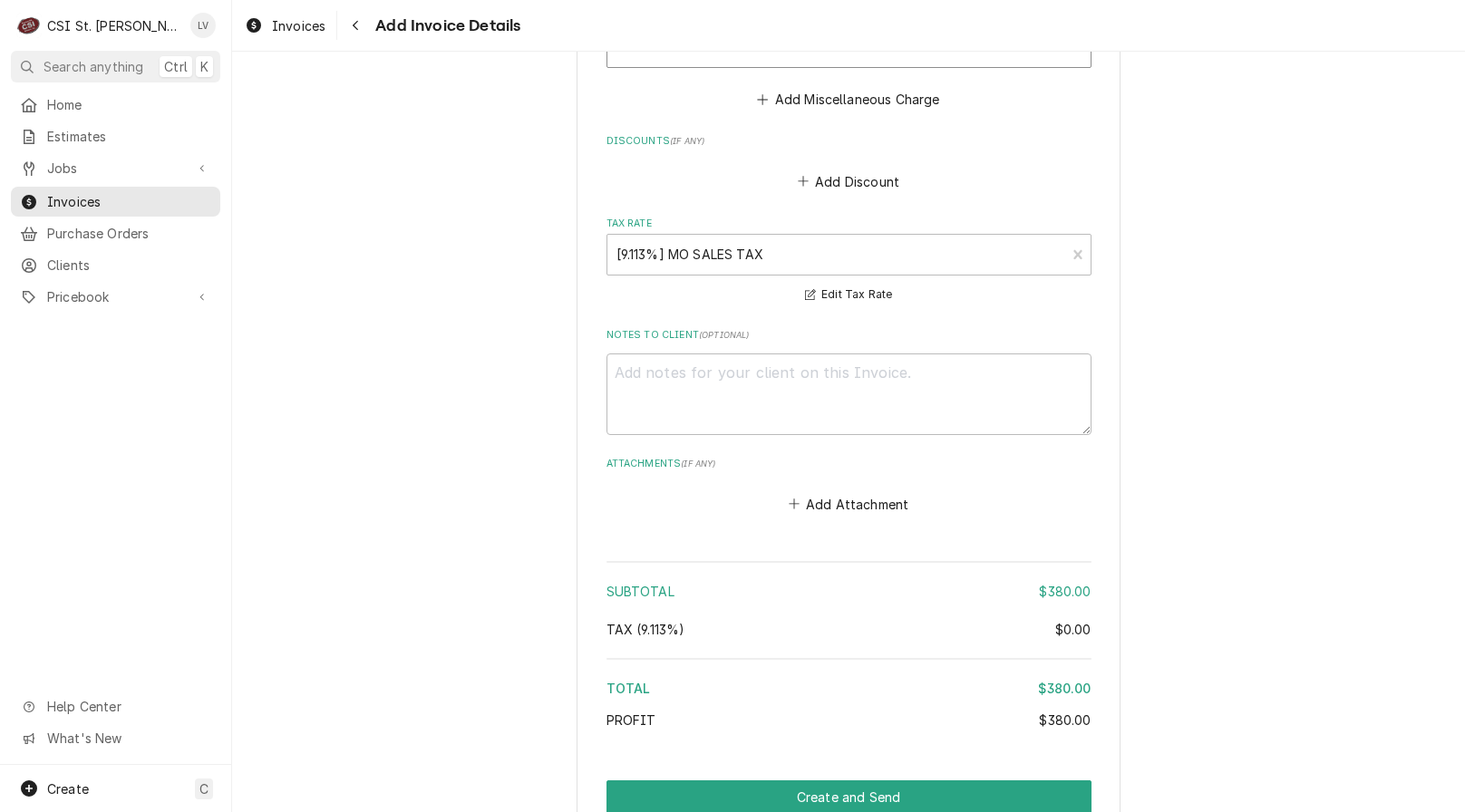
scroll to position [2819, 0]
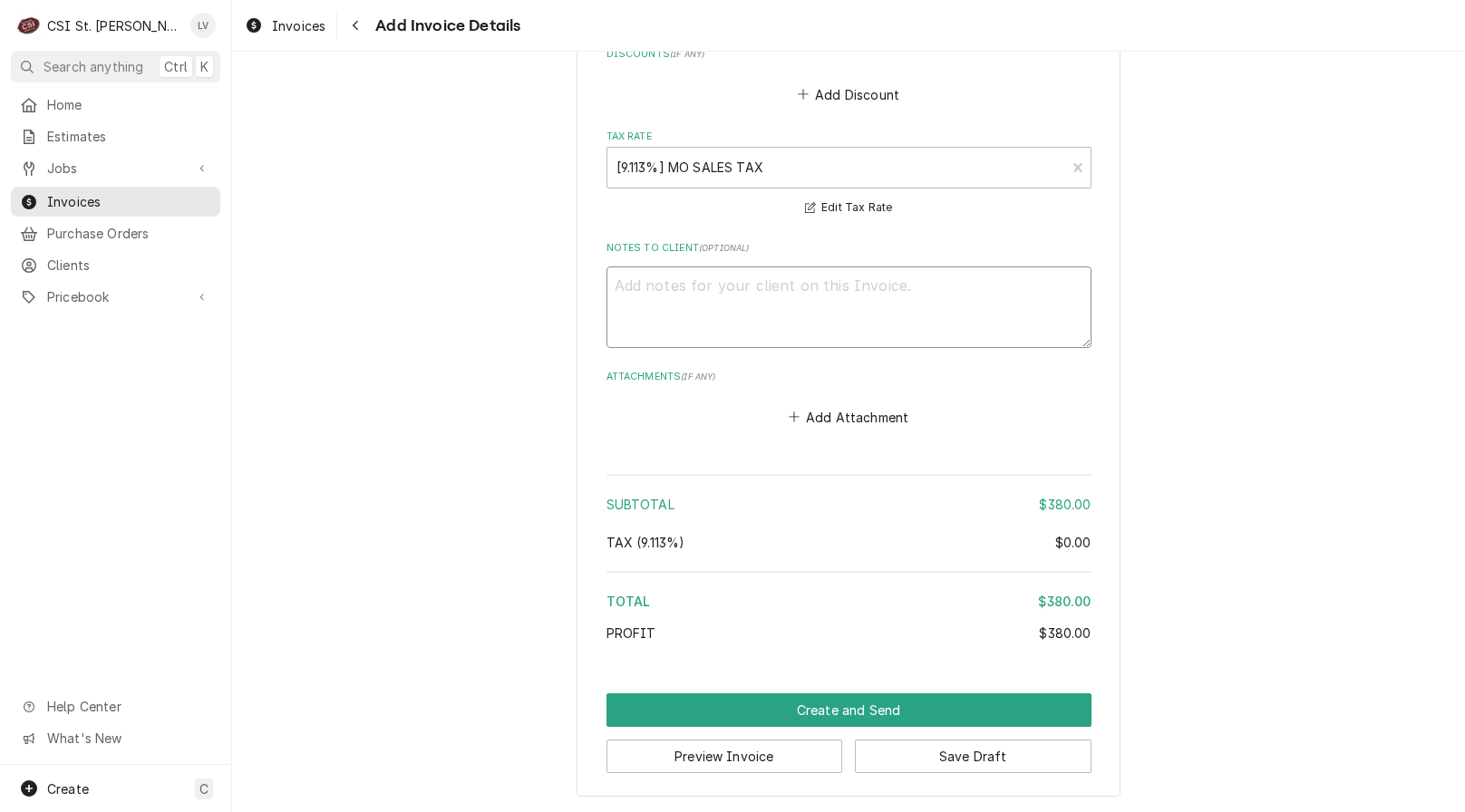
click at [838, 293] on textarea "Notes to Client ( optional )" at bounding box center [849, 307] width 485 height 81
type textarea "x"
type textarea "A"
type textarea "x"
type textarea "Al"
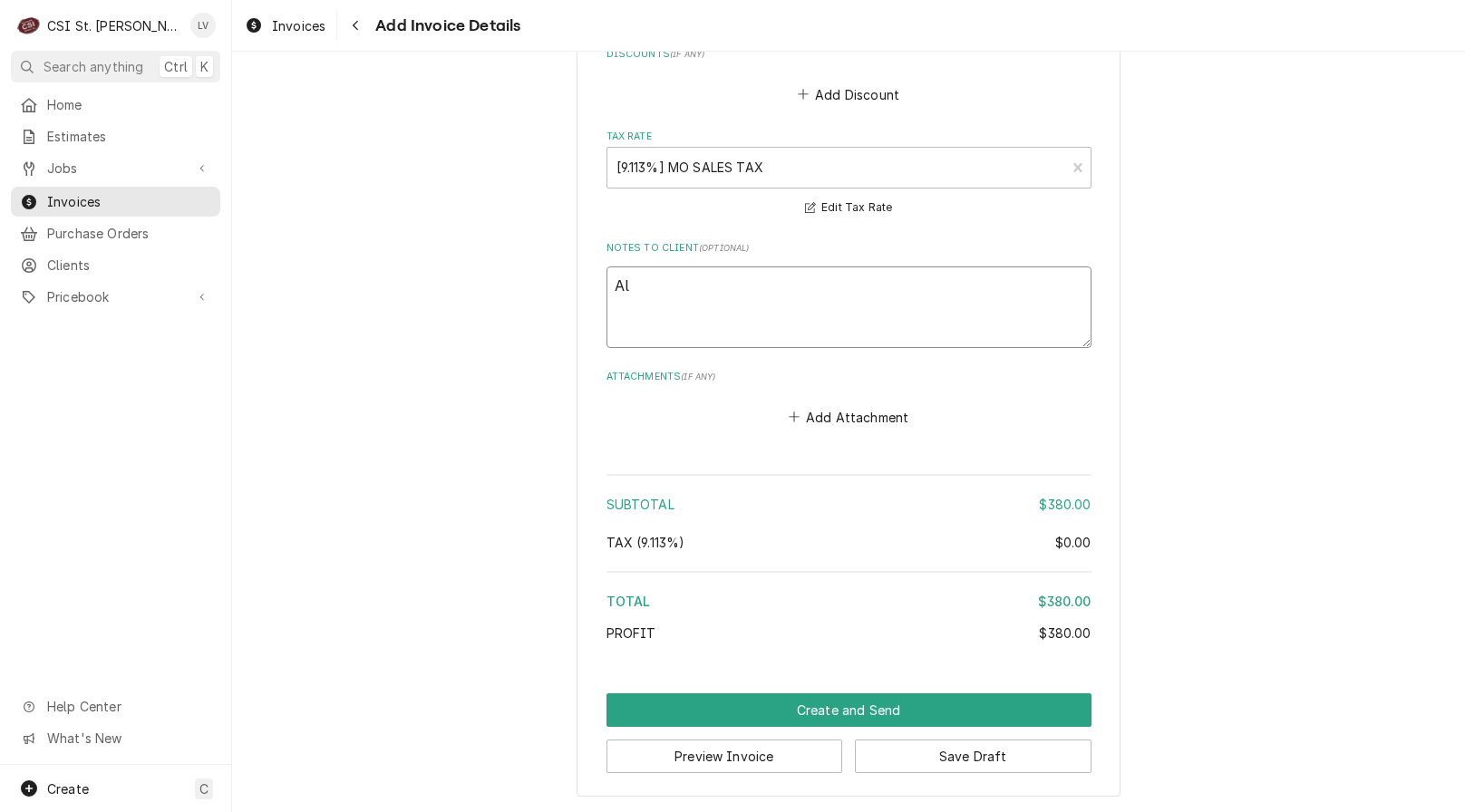
type textarea "x"
type textarea "Ali"
type textarea "x"
type textarea "Alig"
type textarea "x"
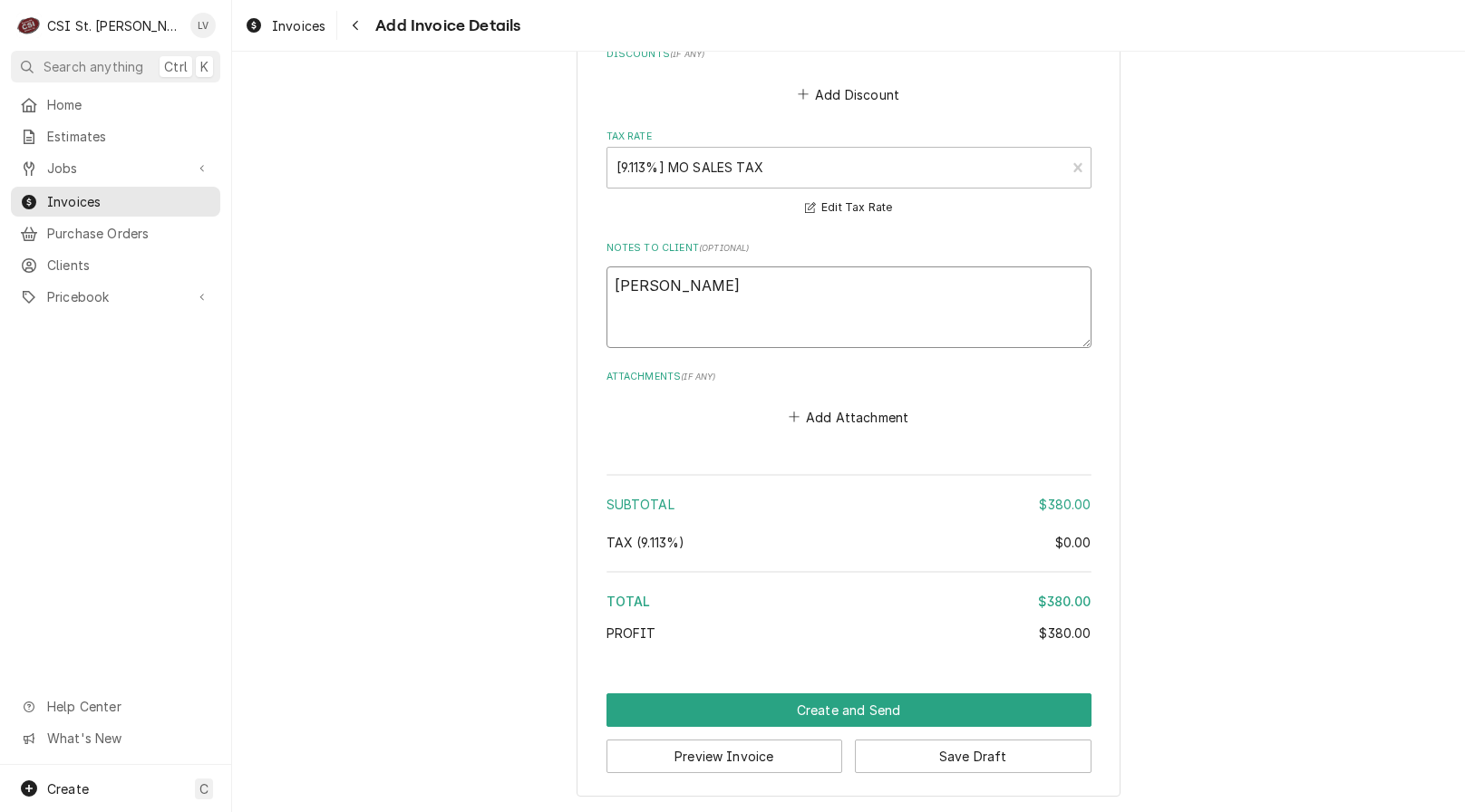
type textarea "Align"
type textarea "x"
type textarea "Alignm"
type textarea "x"
type textarea "Alignme"
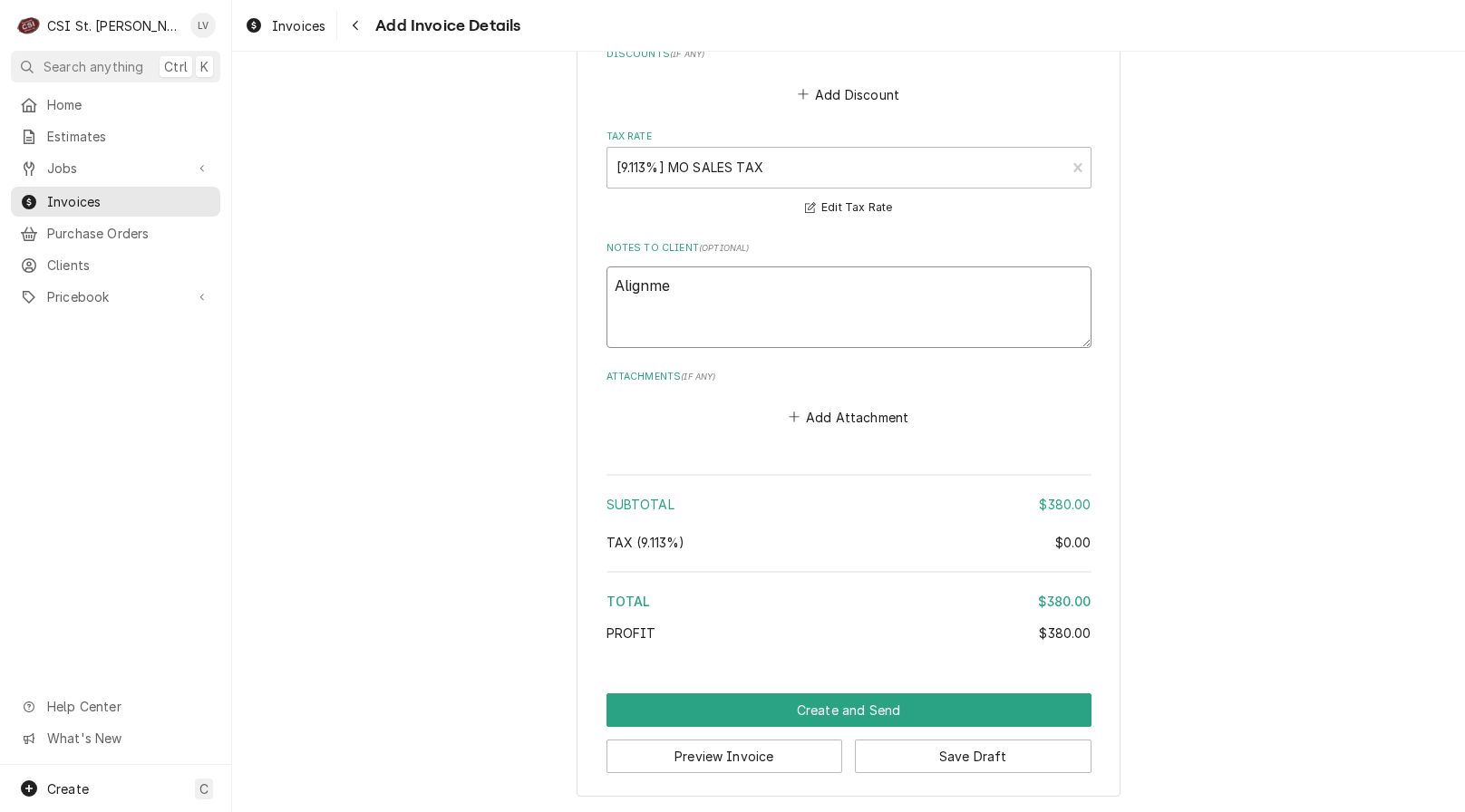
type textarea "x"
type textarea "Alignmen"
type textarea "x"
type textarea "Alignment"
type textarea "x"
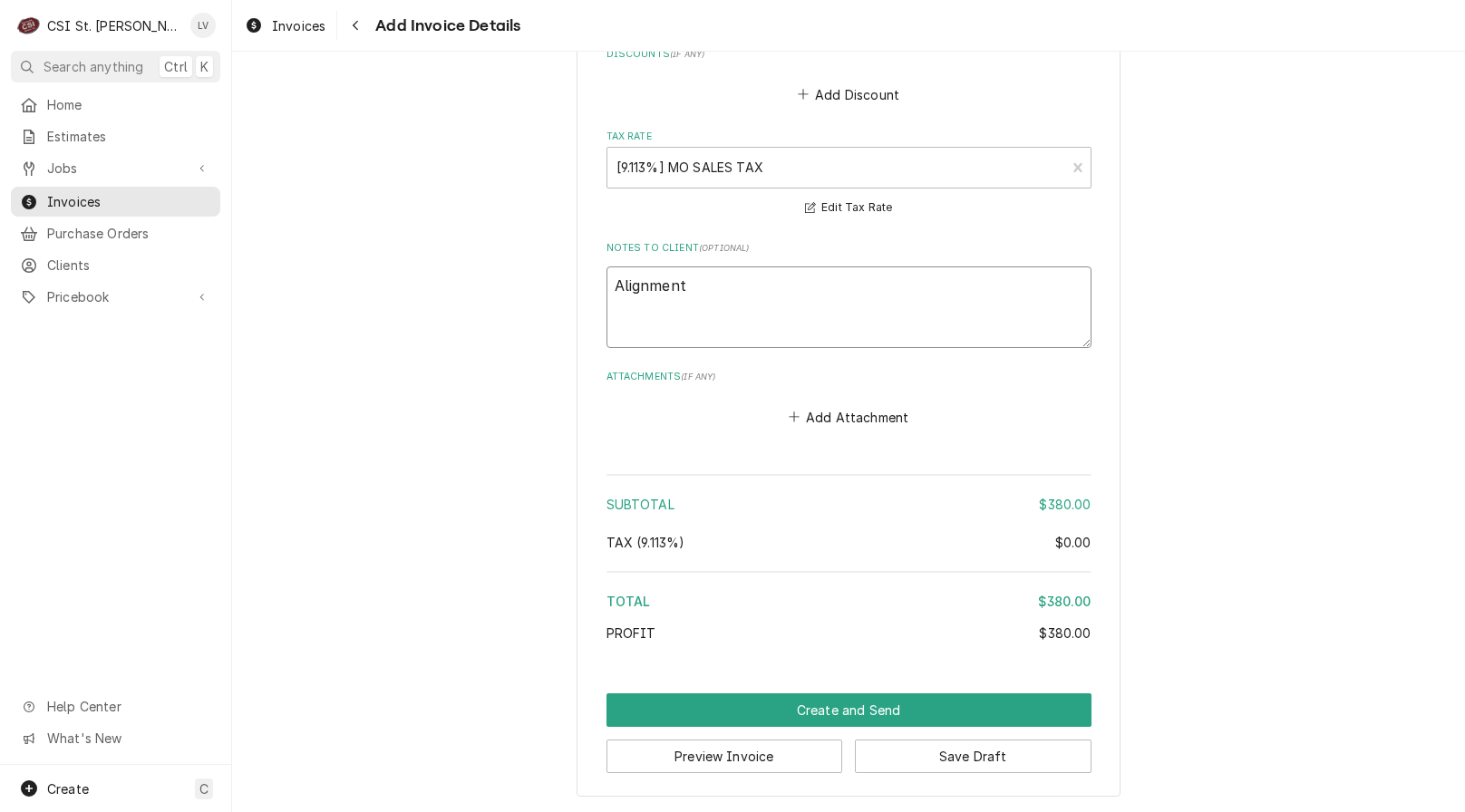
type textarea "Alignment"
type textarea "x"
type textarea "Alignment i"
type textarea "x"
type textarea "Alignment is"
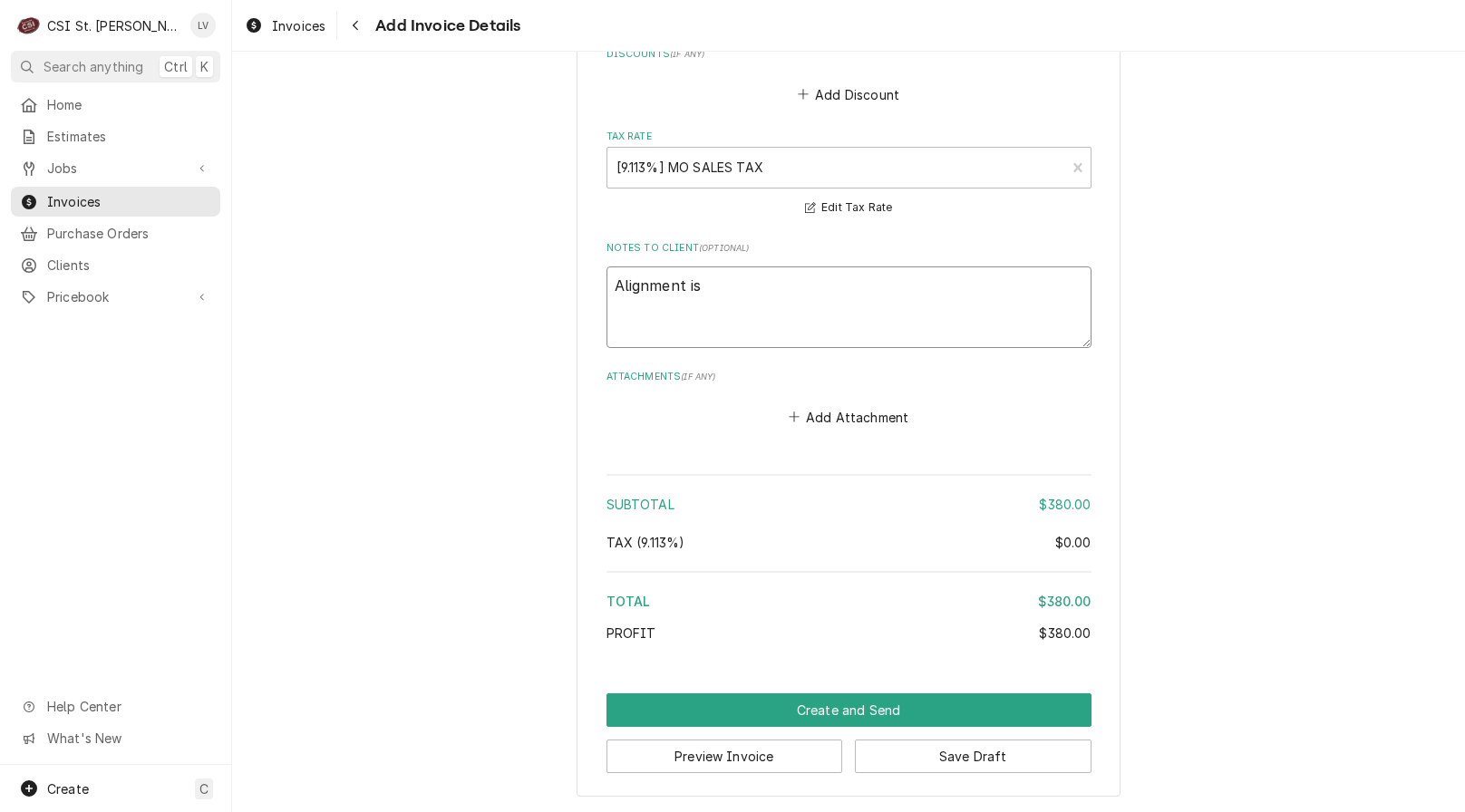
type textarea "x"
type textarea "Alignment is"
type textarea "x"
type textarea "Alignment is n"
type textarea "x"
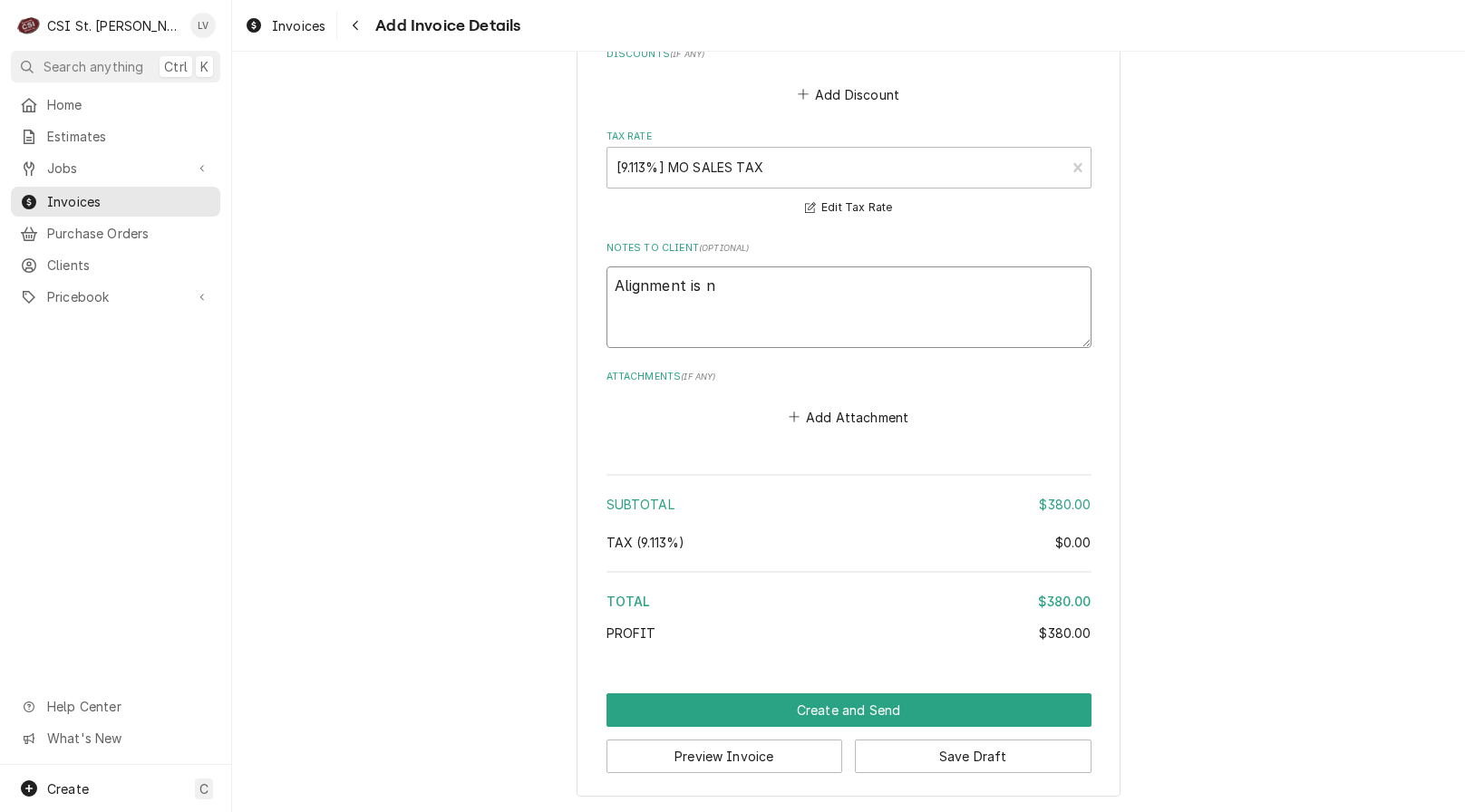
type textarea "Alignment is no"
type textarea "x"
type textarea "Alignment is not"
type textarea "x"
type textarea "Alignment is not"
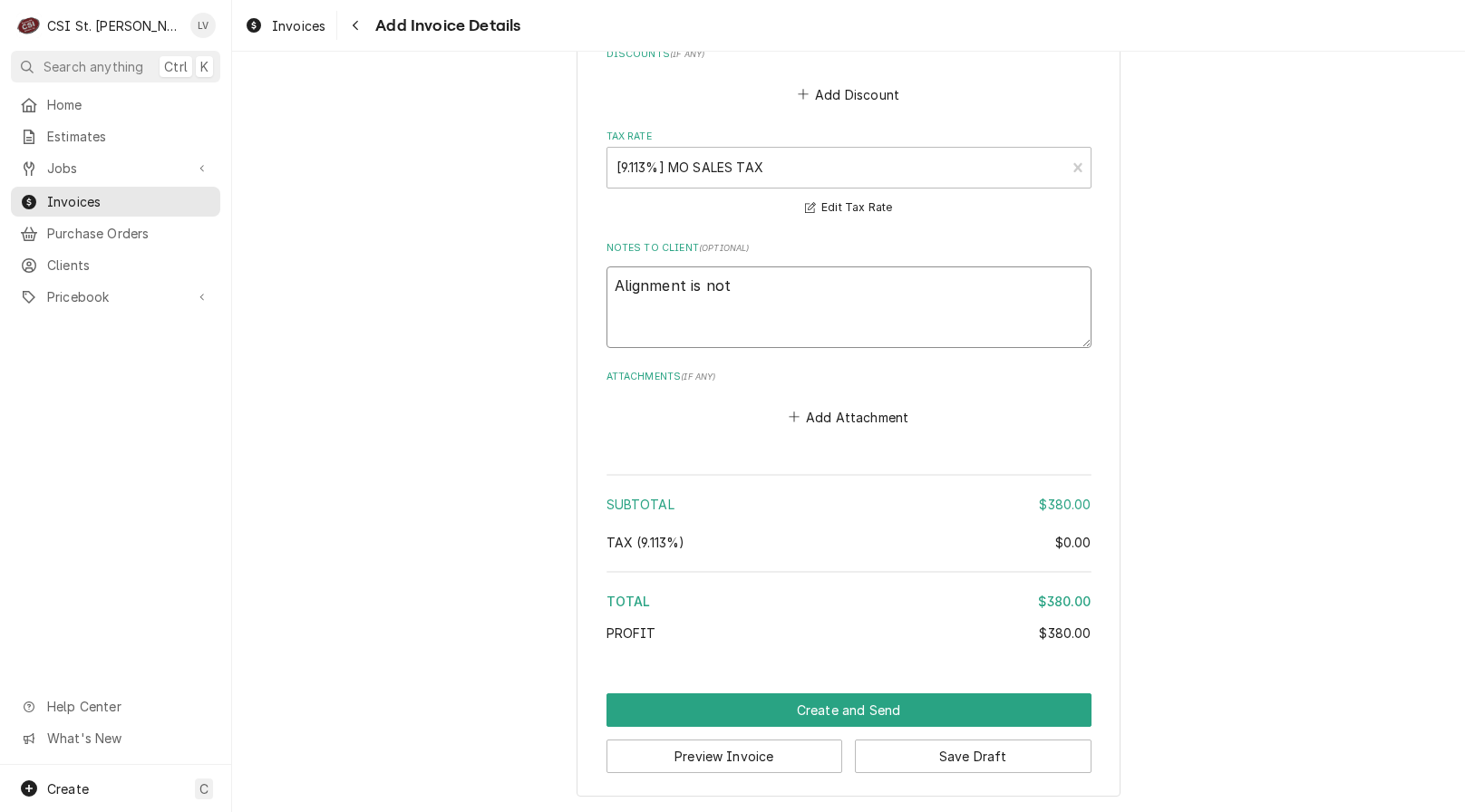
type textarea "x"
type textarea "Alignment is not c"
type textarea "x"
type textarea "Alignment is not co"
type textarea "x"
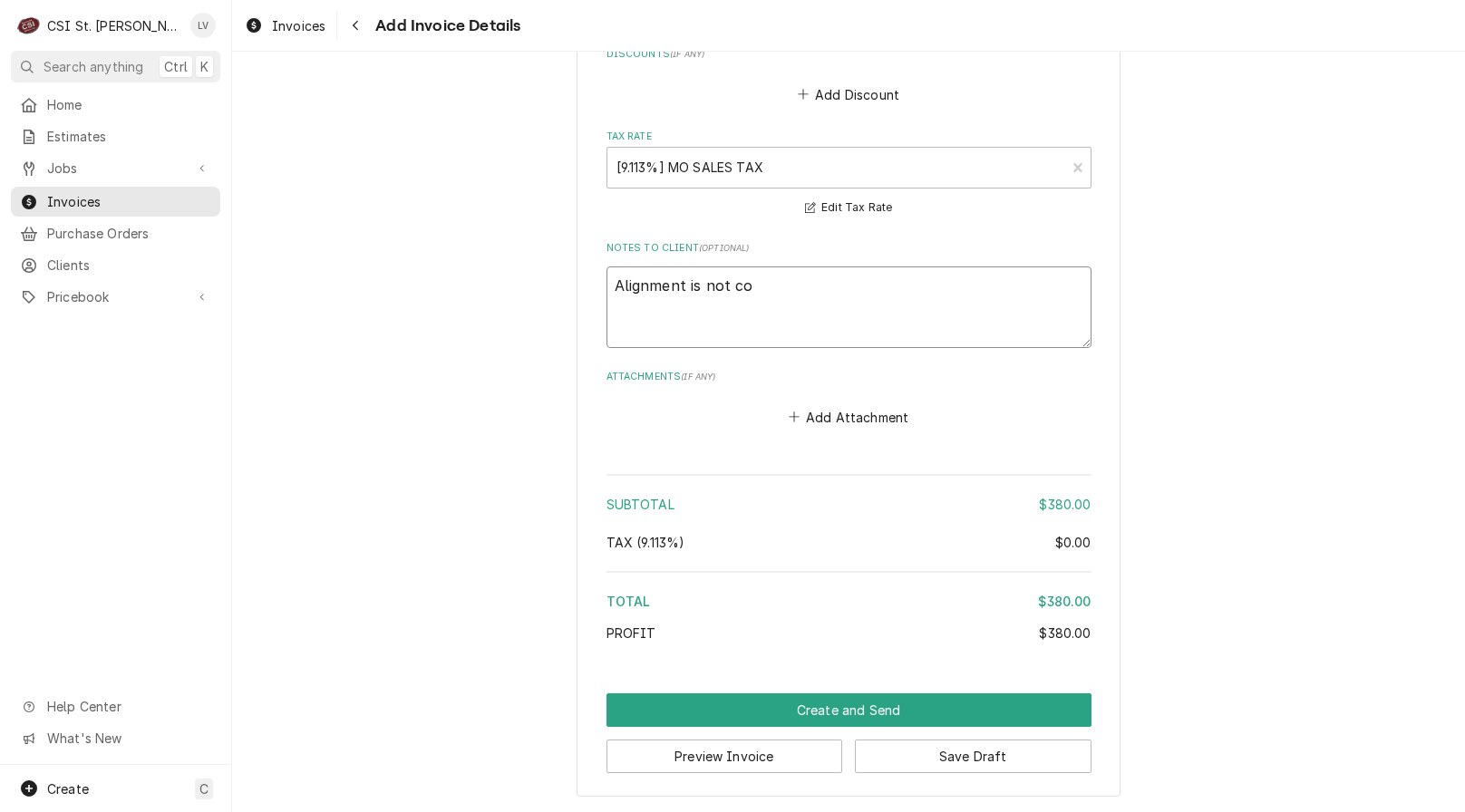
type textarea "Alignment is not cov"
type textarea "x"
type textarea "Alignment is not cove"
type textarea "x"
type textarea "Alignment is not cover"
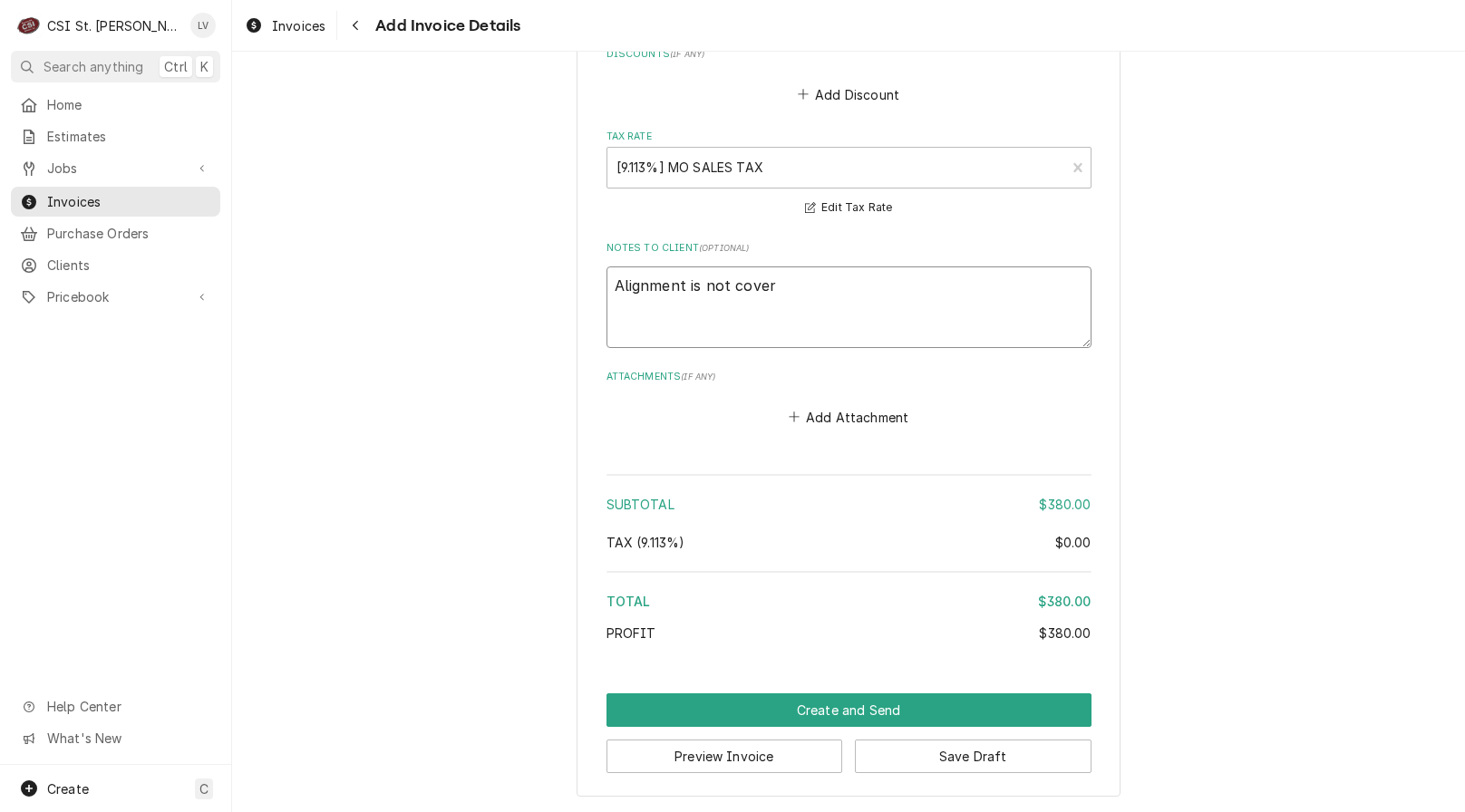
type textarea "x"
type textarea "Alignment is not covere"
type textarea "x"
type textarea "Alignment is not covered"
type textarea "x"
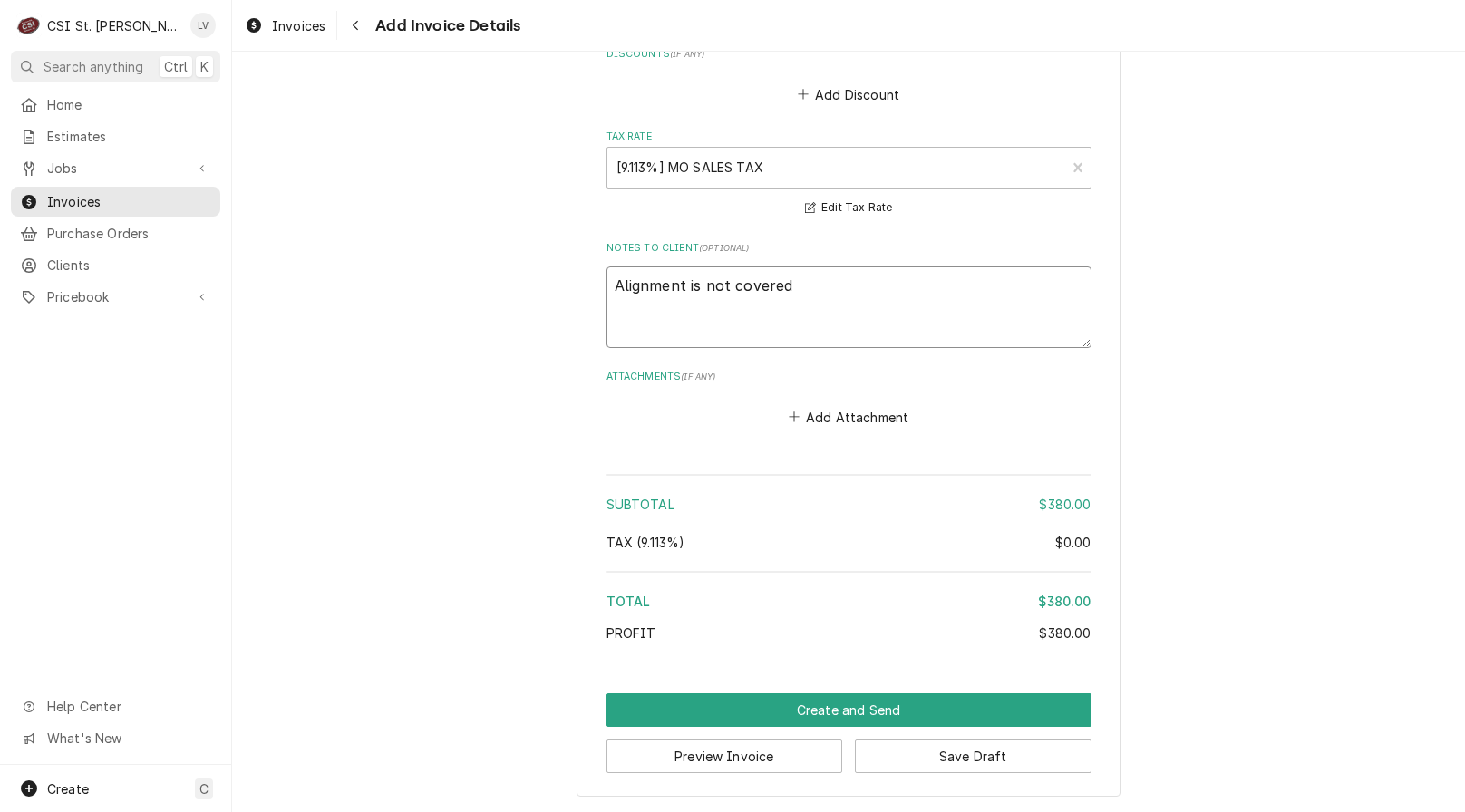
type textarea "Alignment is not covered"
type textarea "x"
type textarea "Alignment is not covered b"
type textarea "x"
type textarea "Alignment is not covered by"
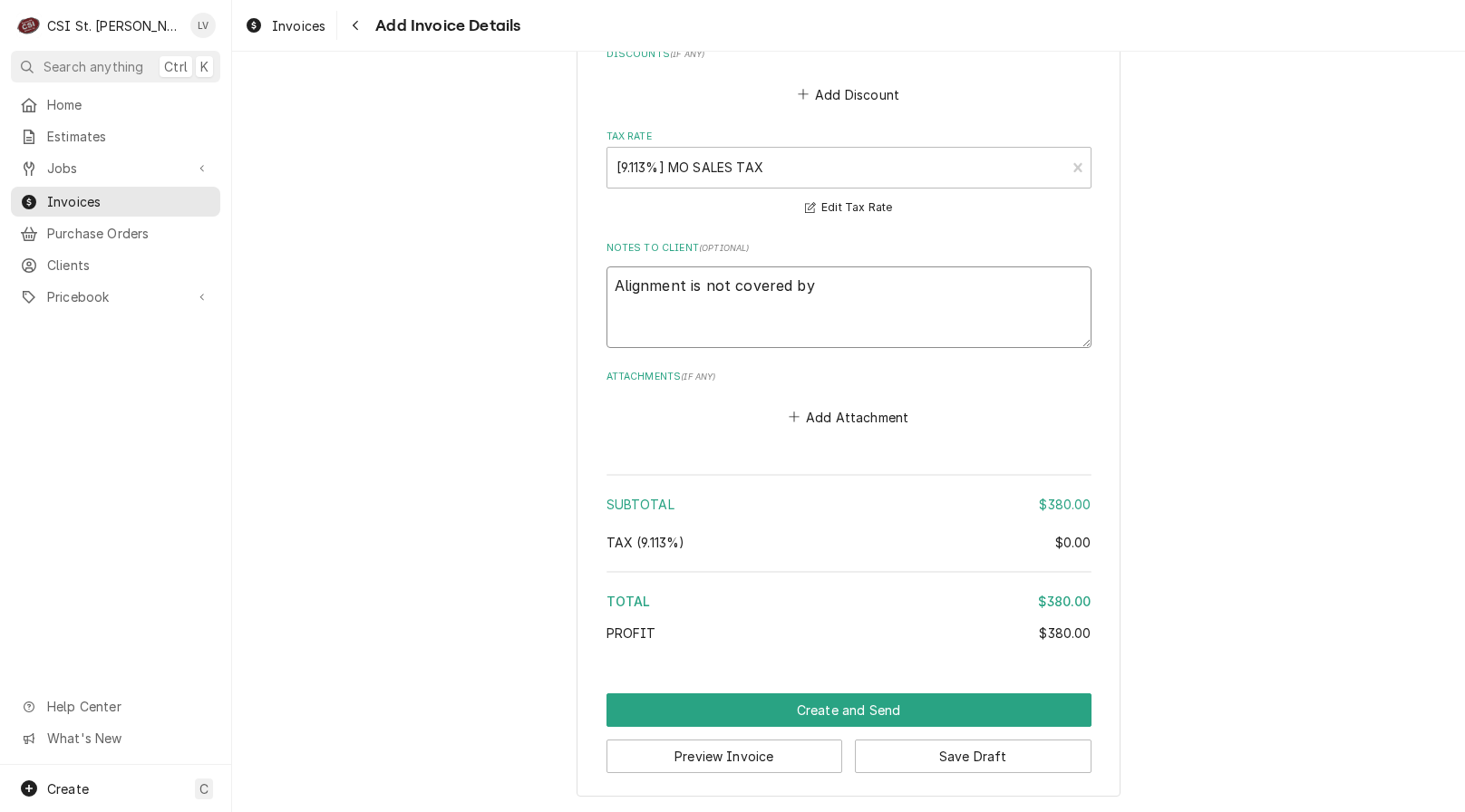
type textarea "x"
type textarea "Alignment is not covered by"
type textarea "x"
type textarea "Alignment is not covered by m"
type textarea "x"
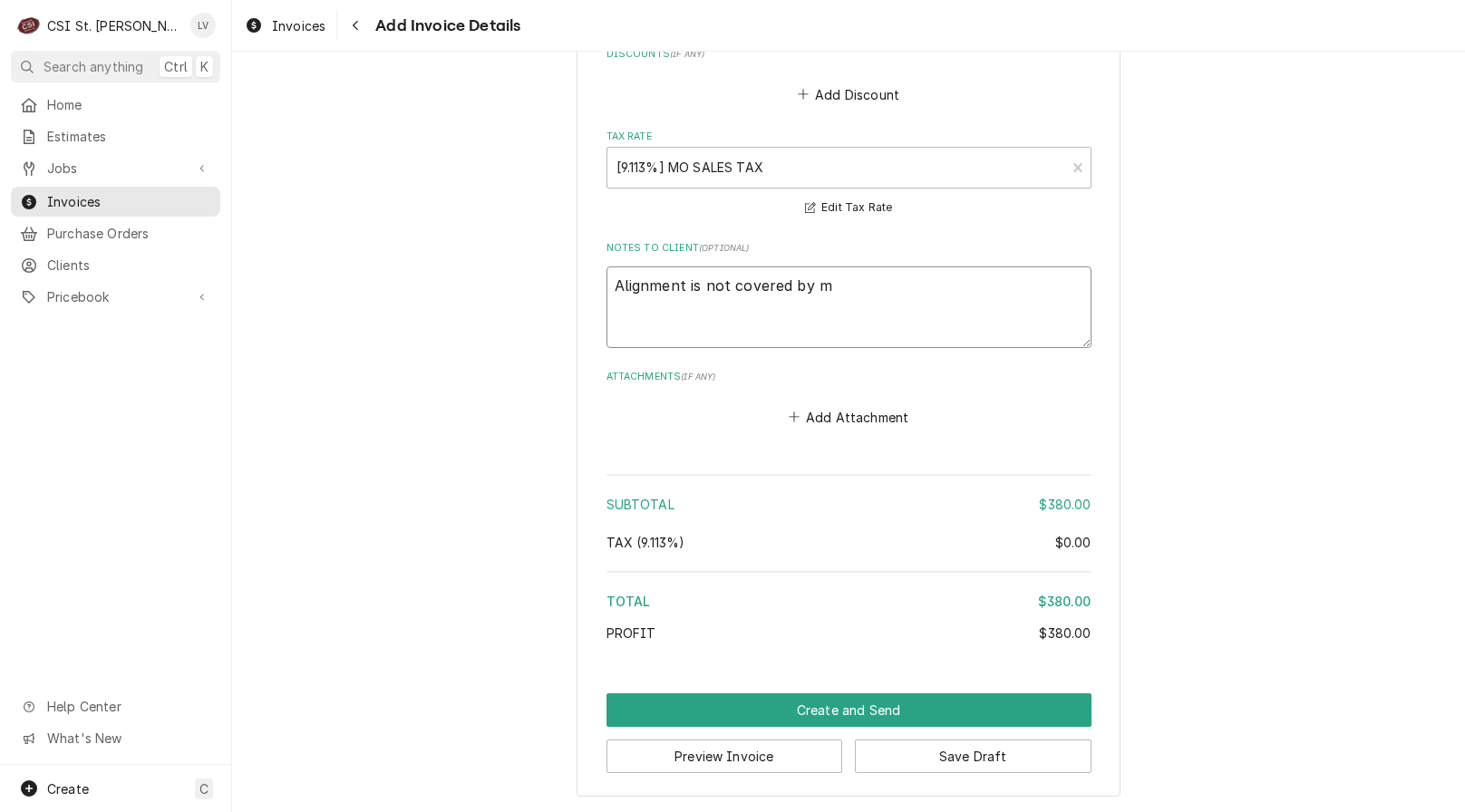
type textarea "Alignment is not covered by ma"
type textarea "x"
type textarea "Alignment is not covered by man"
type textarea "x"
type textarea "Alignment is not covered by manu"
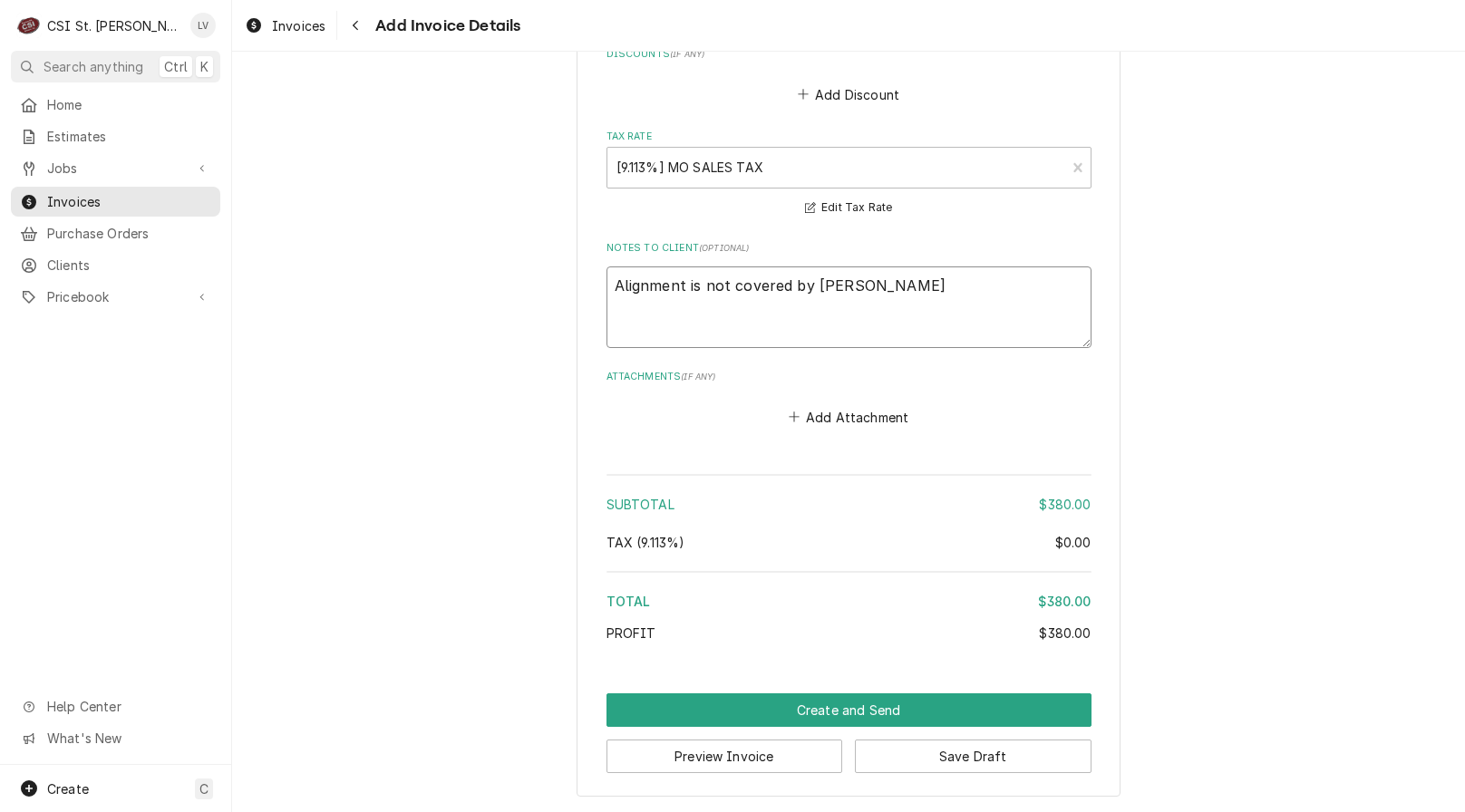
type textarea "x"
type textarea "Alignment is not covered by manuf"
type textarea "x"
type textarea "Alignment is not covered by manufa"
type textarea "x"
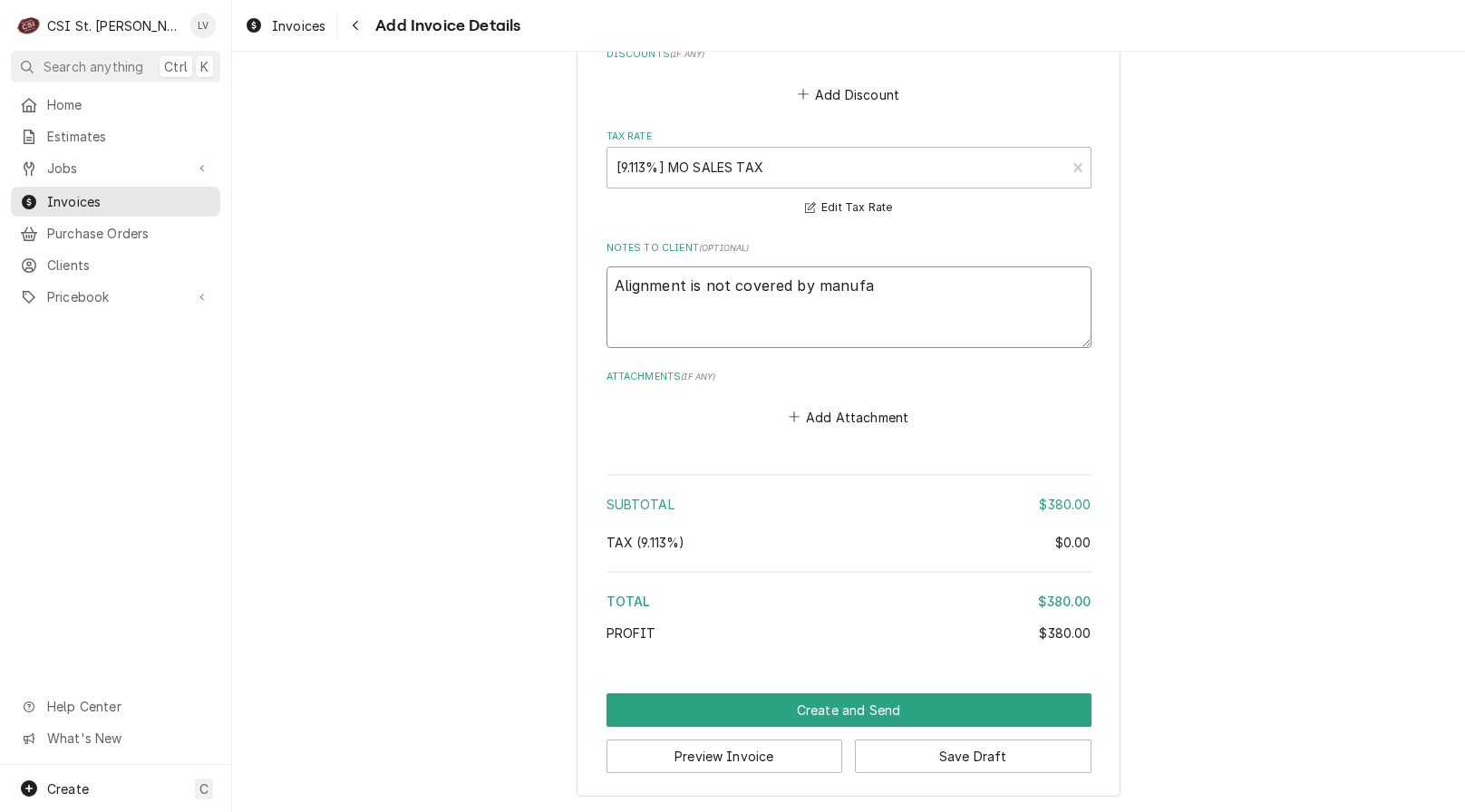
type textarea "Alignment is not covered by manufac"
type textarea "x"
type textarea "Alignment is not covered by manufact"
type textarea "x"
type textarea "Alignment is not covered by manufactu"
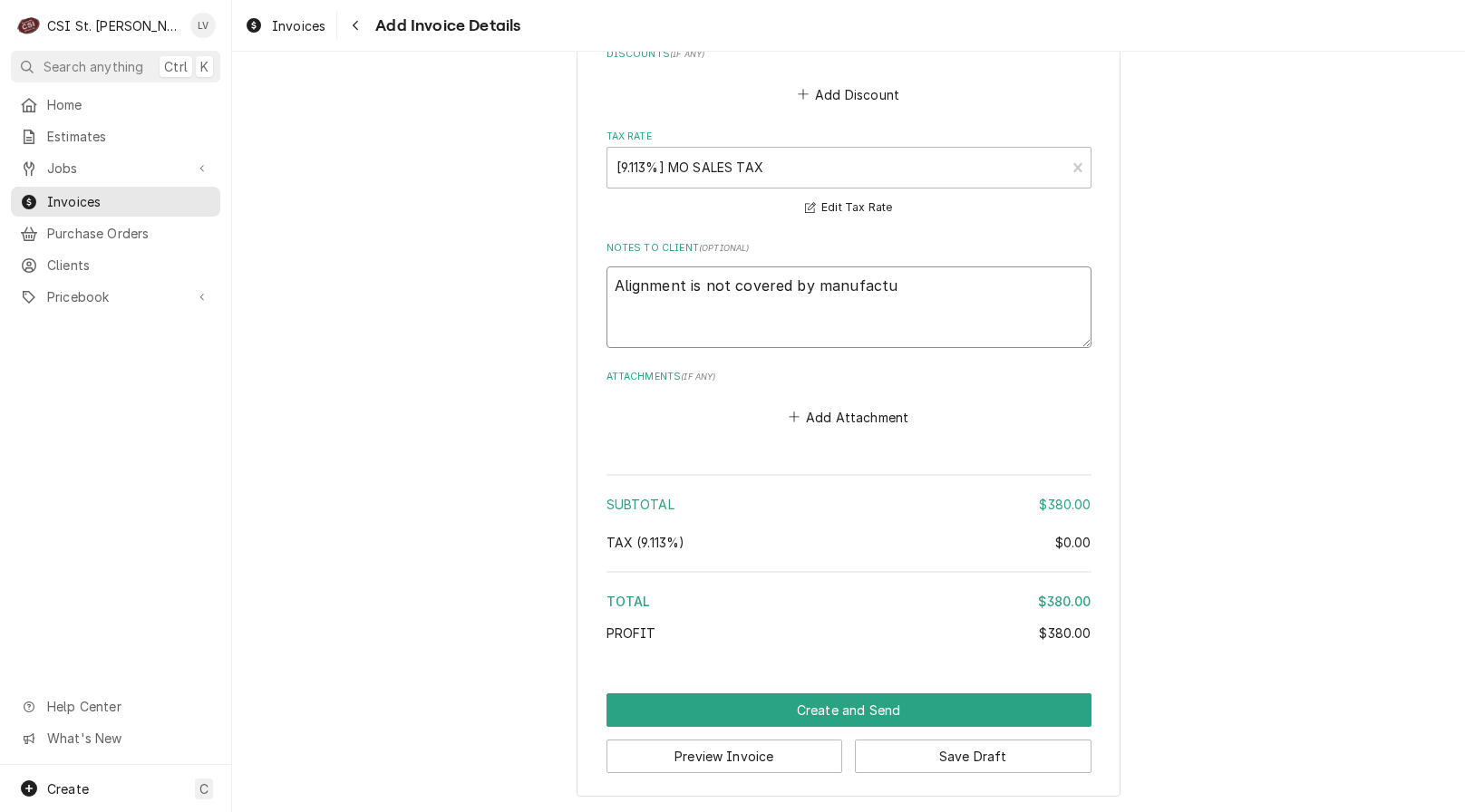
type textarea "x"
type textarea "Alignment is not covered by manufactur"
type textarea "x"
type textarea "Alignment is not covered by manufacture"
type textarea "x"
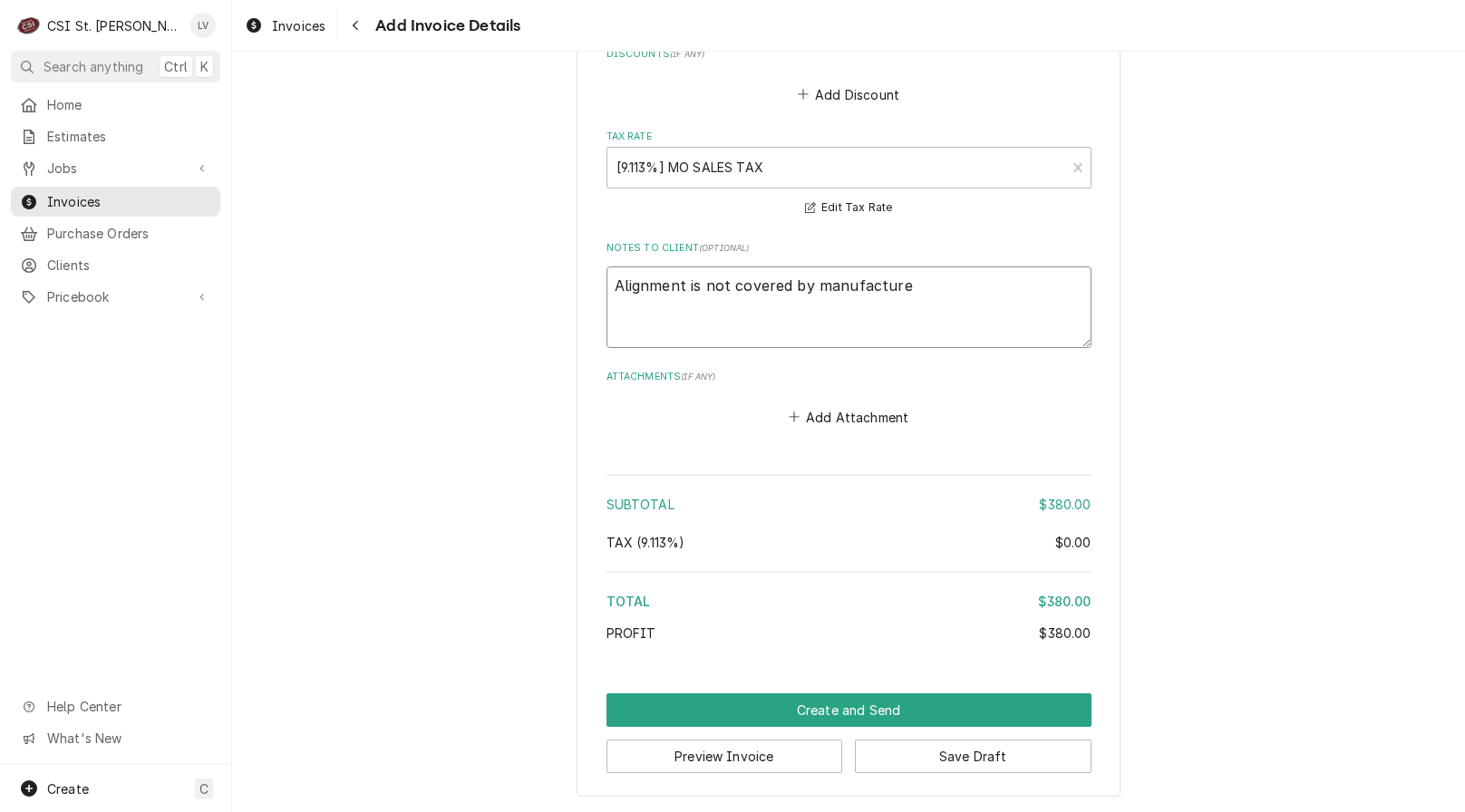
type textarea "Alignment is not covered by manufacturer"
type textarea "x"
type textarea "Alignment is not covered by manufacturer"
type textarea "x"
type textarea "Alignment is not covered by manufacturer e"
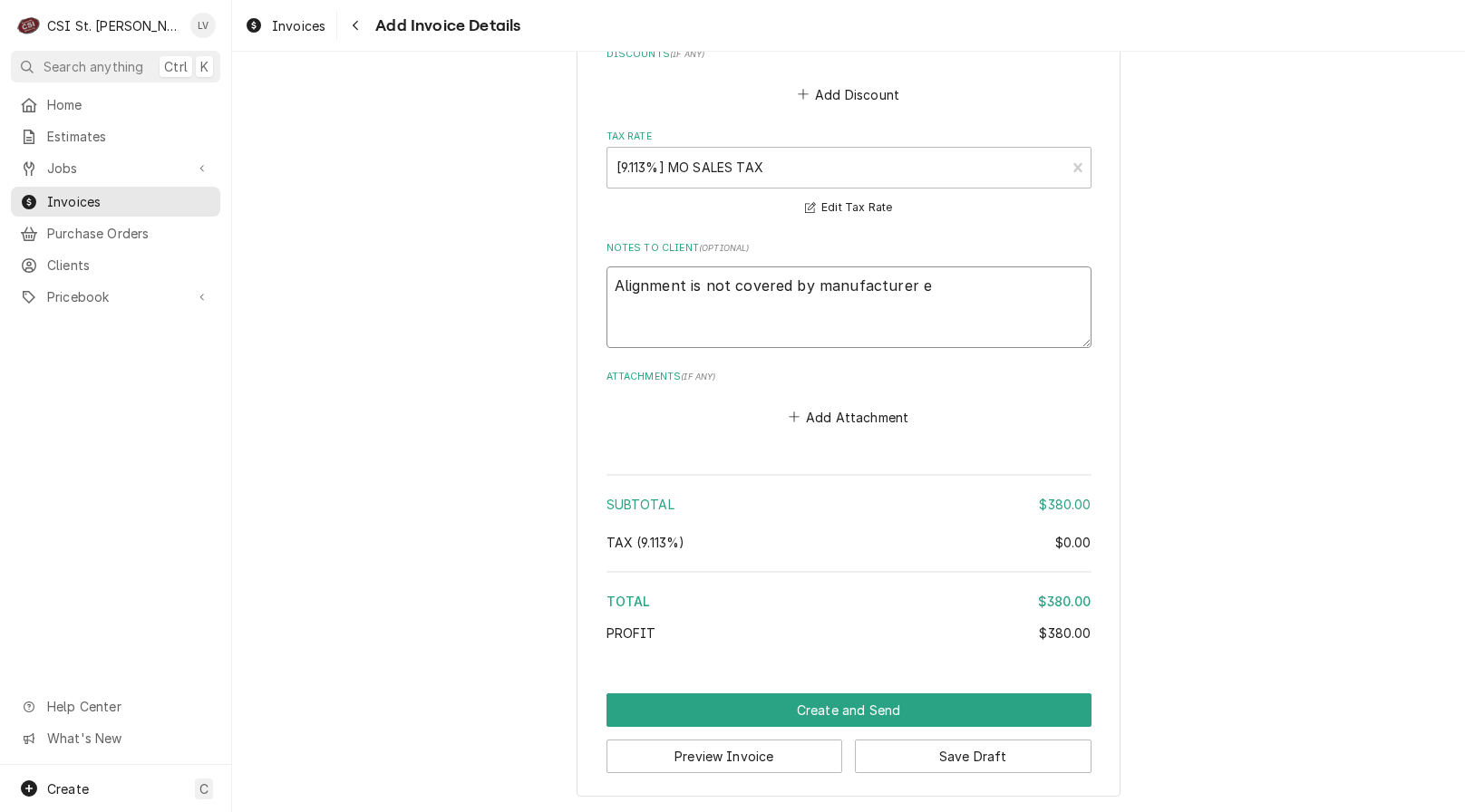
type textarea "x"
type textarea "Alignment is not covered by manufacturer"
type textarea "x"
type textarea "Alignment is not covered by manufacturer w"
type textarea "x"
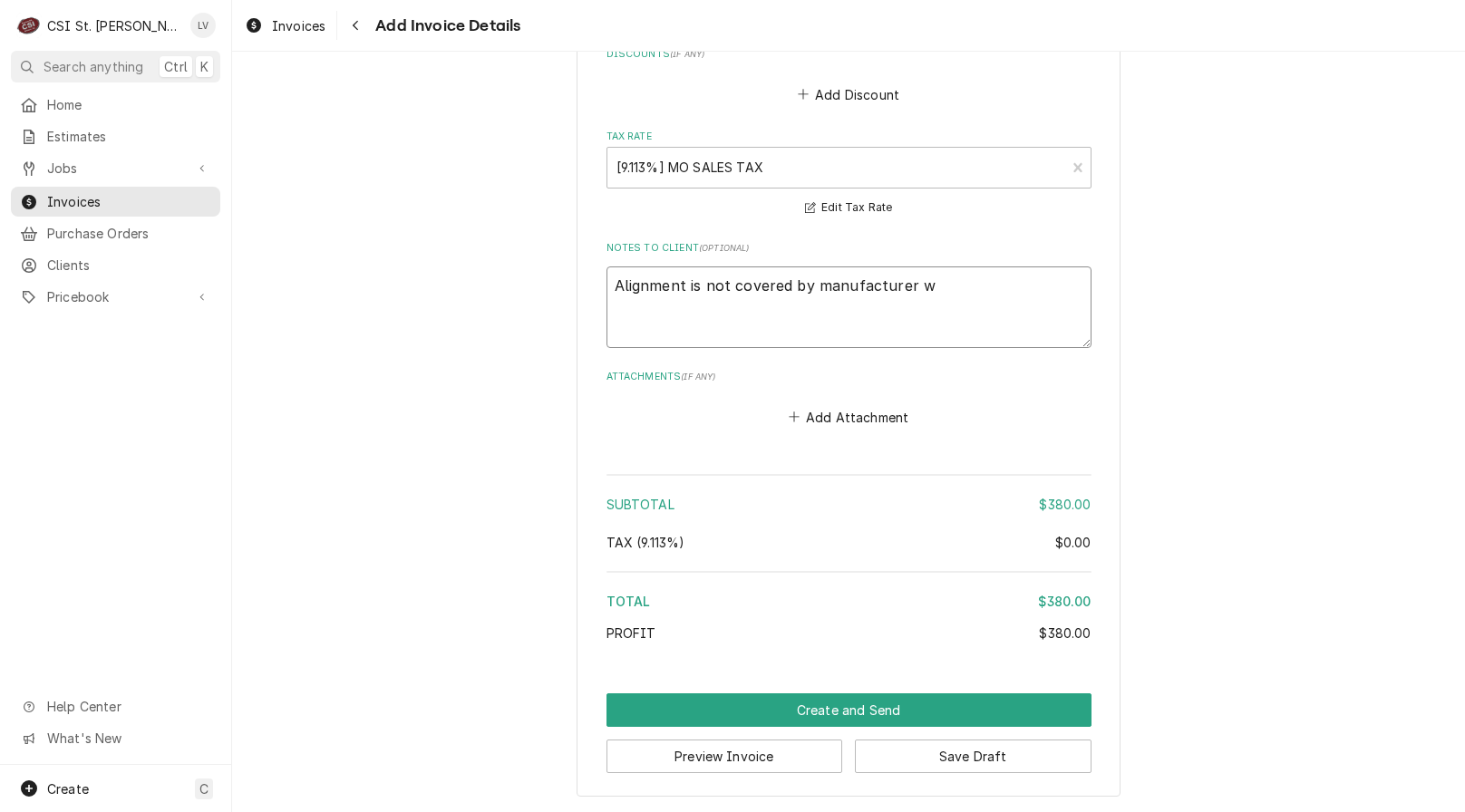
type textarea "Alignment is not covered by manufacturer wa"
type textarea "x"
type textarea "Alignment is not covered by manufacturer war"
type textarea "x"
type textarea "Alignment is not covered by manufacturer warr"
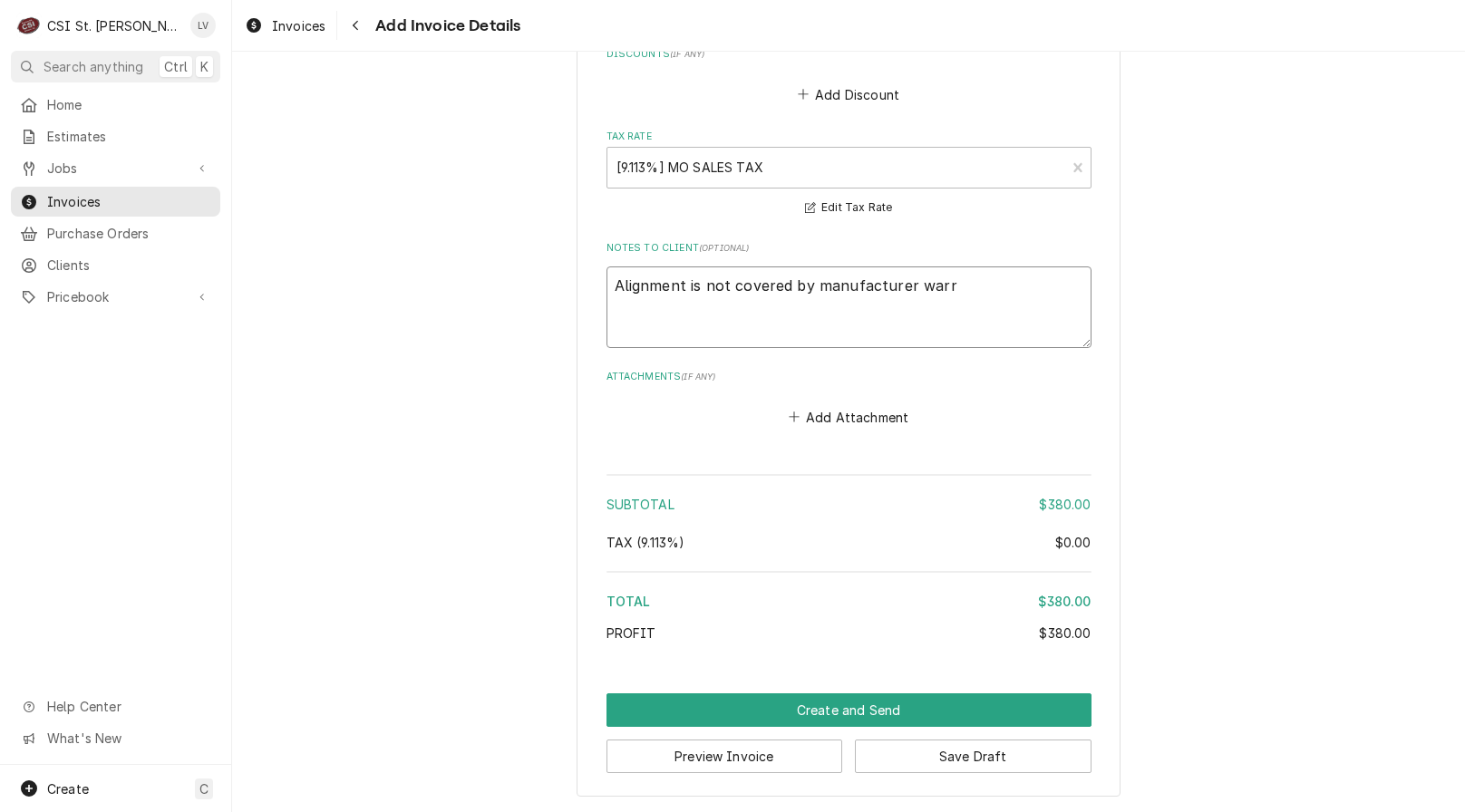
type textarea "x"
type textarea "Alignment is not covered by manufacturer warra"
type textarea "x"
type textarea "Alignment is not covered by manufacturer warran"
type textarea "x"
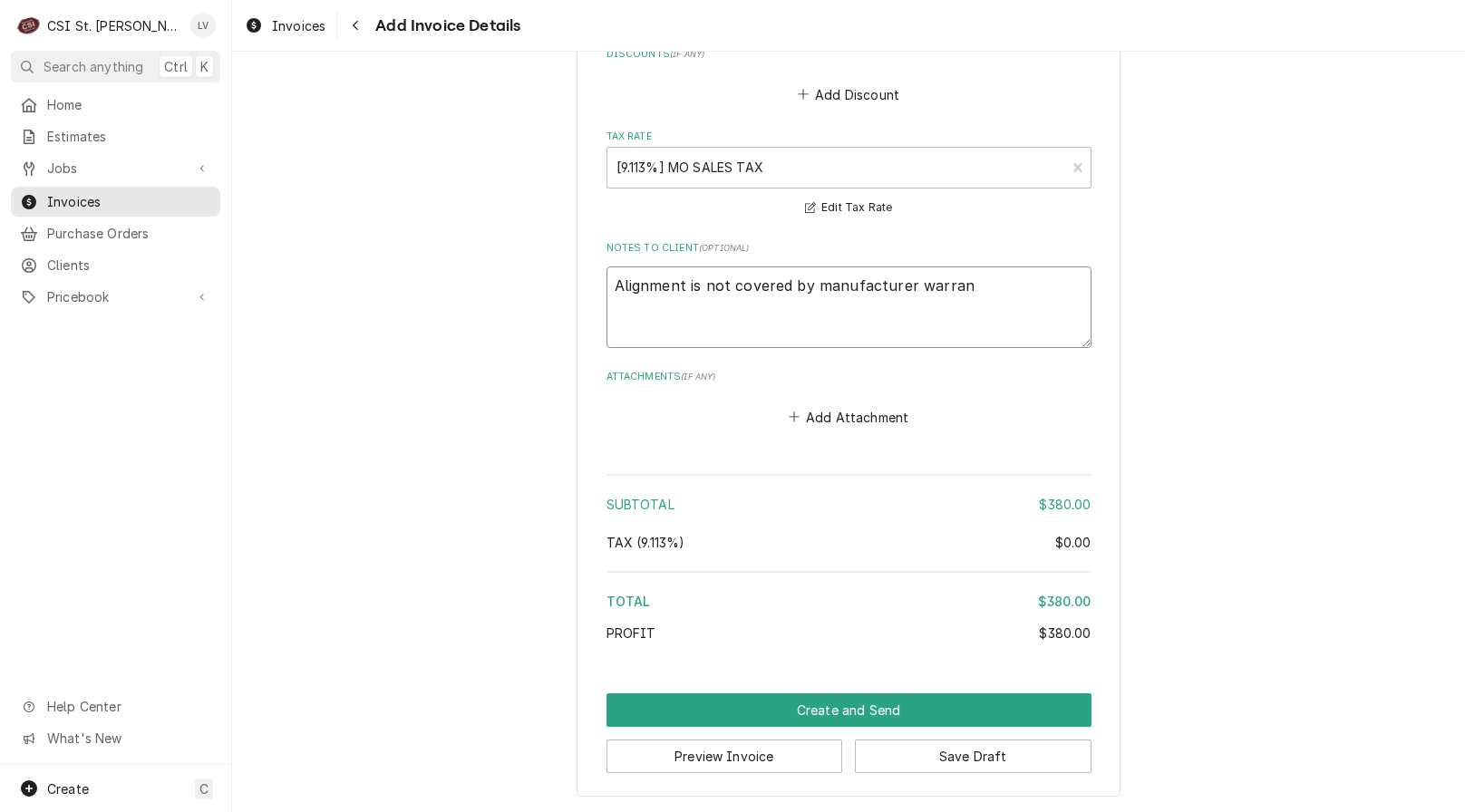
type textarea "Alignment is not covered by manufacturer warrant"
type textarea "x"
type textarea "Alignment is not covered by manufacturer warranty"
drag, startPoint x: 982, startPoint y: 279, endPoint x: 561, endPoint y: 266, distance: 421.2
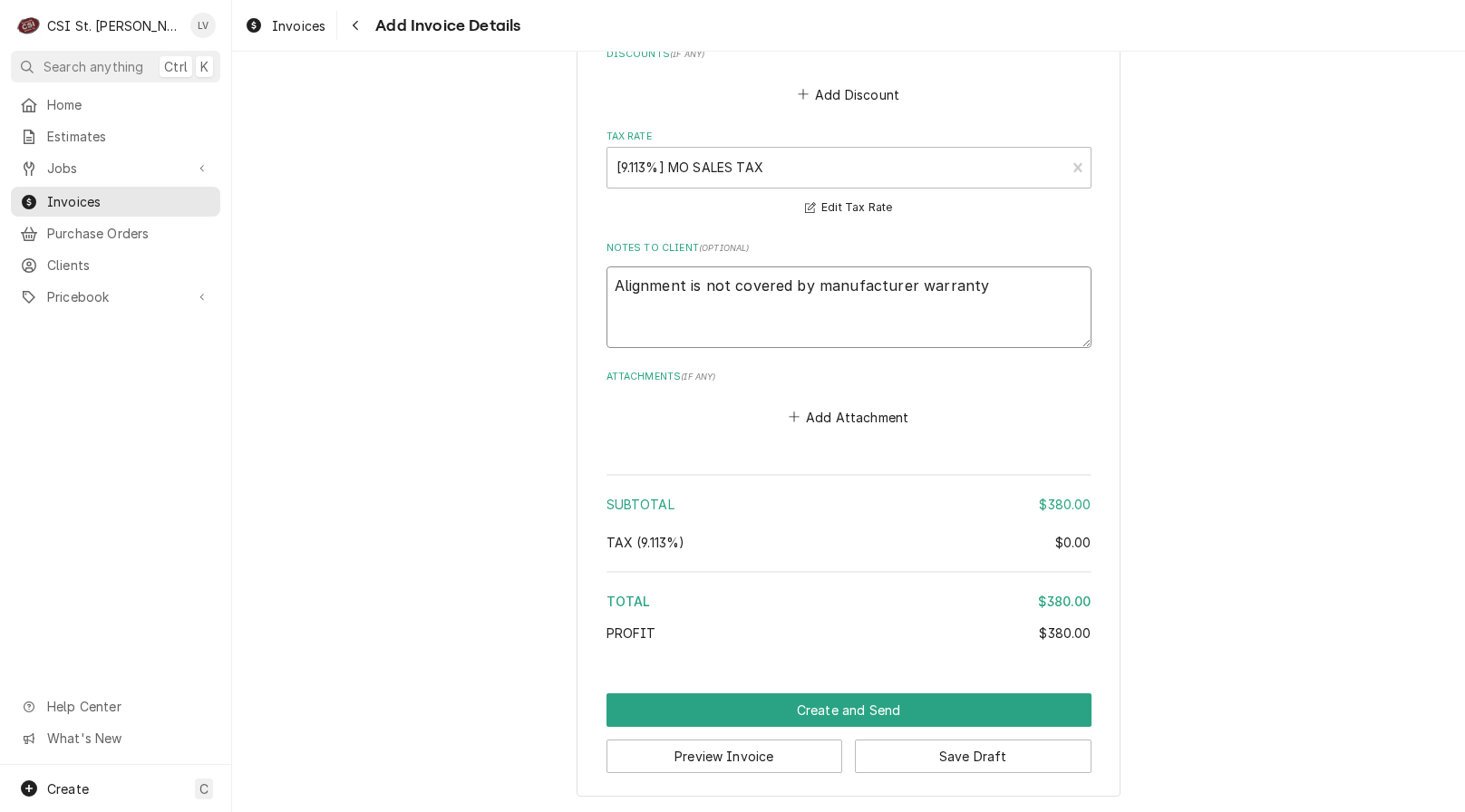
paste textarea "Claim has been DENIED as Gap Calibration / Adjustments are only covered by the …"
type textarea "x"
type textarea "Claim has been DENIED as Gap Calibration / Adjustments are only covered by the …"
click at [614, 285] on textarea "Claim has been DENIED as Gap Calibration / Adjustments are only covered by the …" at bounding box center [849, 307] width 485 height 81
type textarea "x"
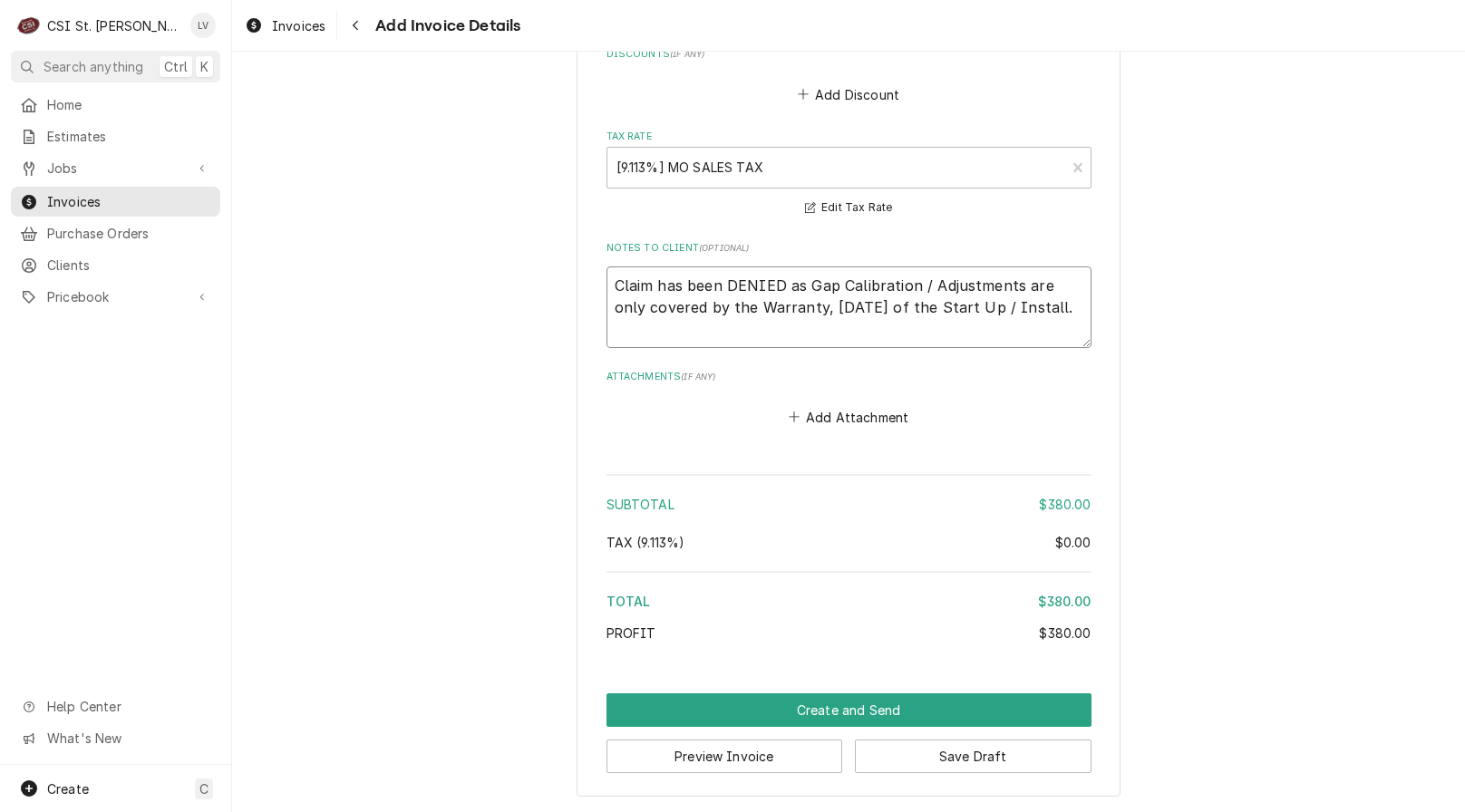
type textarea "laim has been DENIED as Gap Calibration / Adjustments are only covered by the W…"
type textarea "x"
type textarea "Wlaim has been DENIED as Gap Calibration / Adjustments are only covered by the …"
type textarea "x"
type textarea "Walaim has been DENIED as Gap Calibration / Adjustments are only covered by the…"
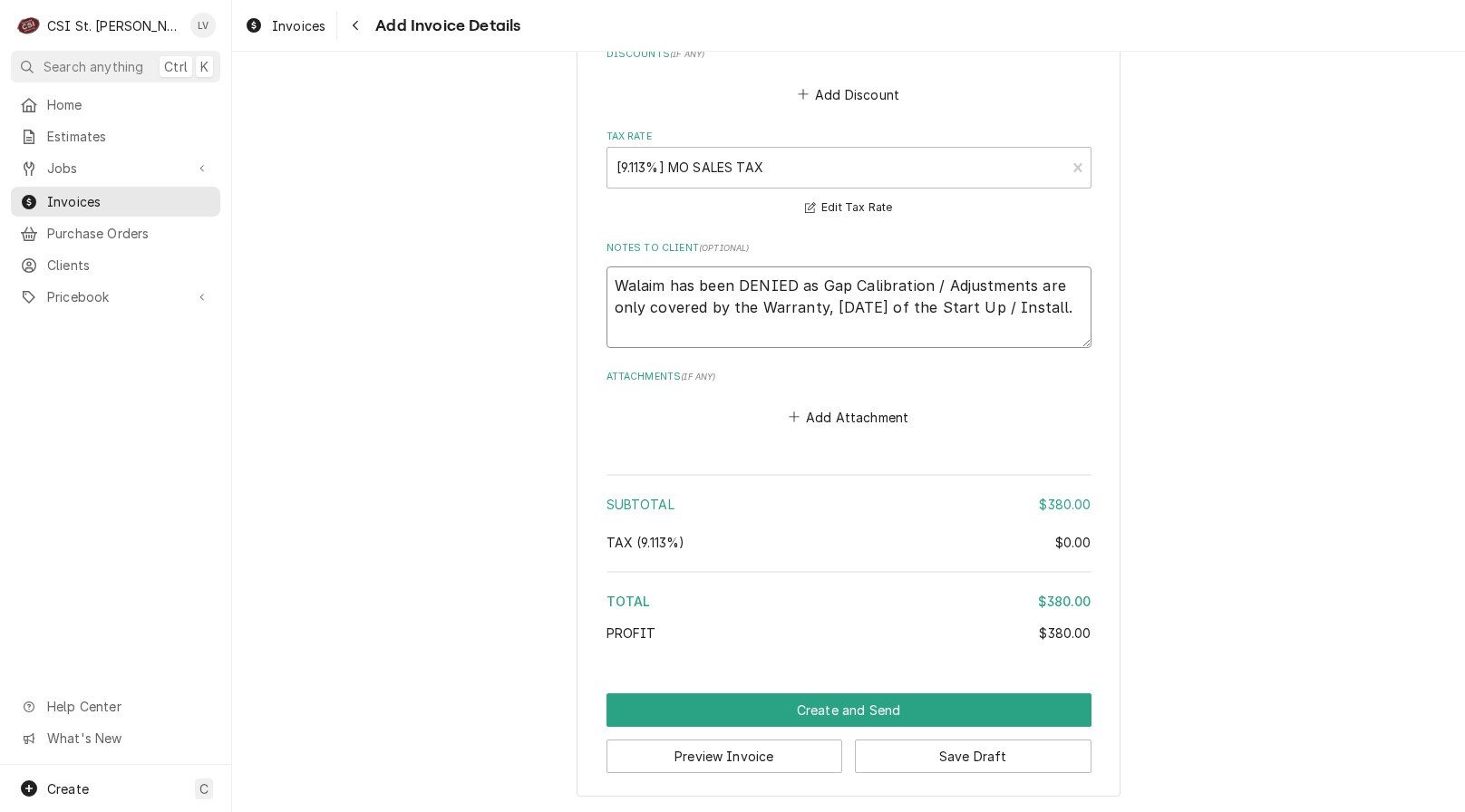
type textarea "x"
type textarea "Warlaim has been DENIED as Gap Calibration / Adjustments are only covered by th…"
type textarea "x"
type textarea "Warrlaim has been DENIED as Gap Calibration / Adjustments are only covered by t…"
type textarea "x"
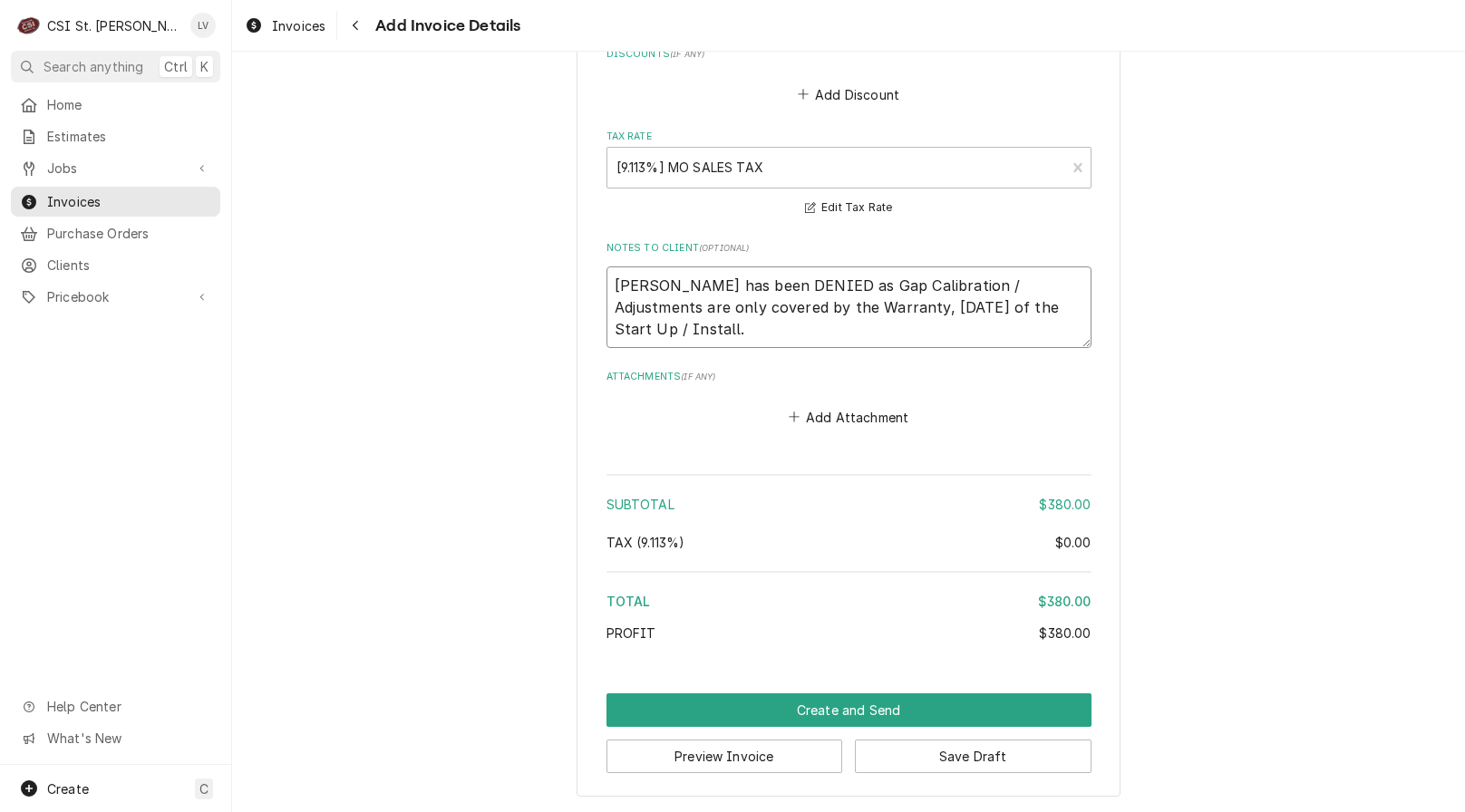
type textarea "Warralaim has been DENIED as Gap Calibration / Adjustments are only covered by …"
type textarea "x"
type textarea "Warranlaim has been DENIED as Gap Calibration / Adjustments are only covered by…"
type textarea "x"
type textarea "Warrantlaim has been DENIED as Gap Calibration / Adjustments are only covered b…"
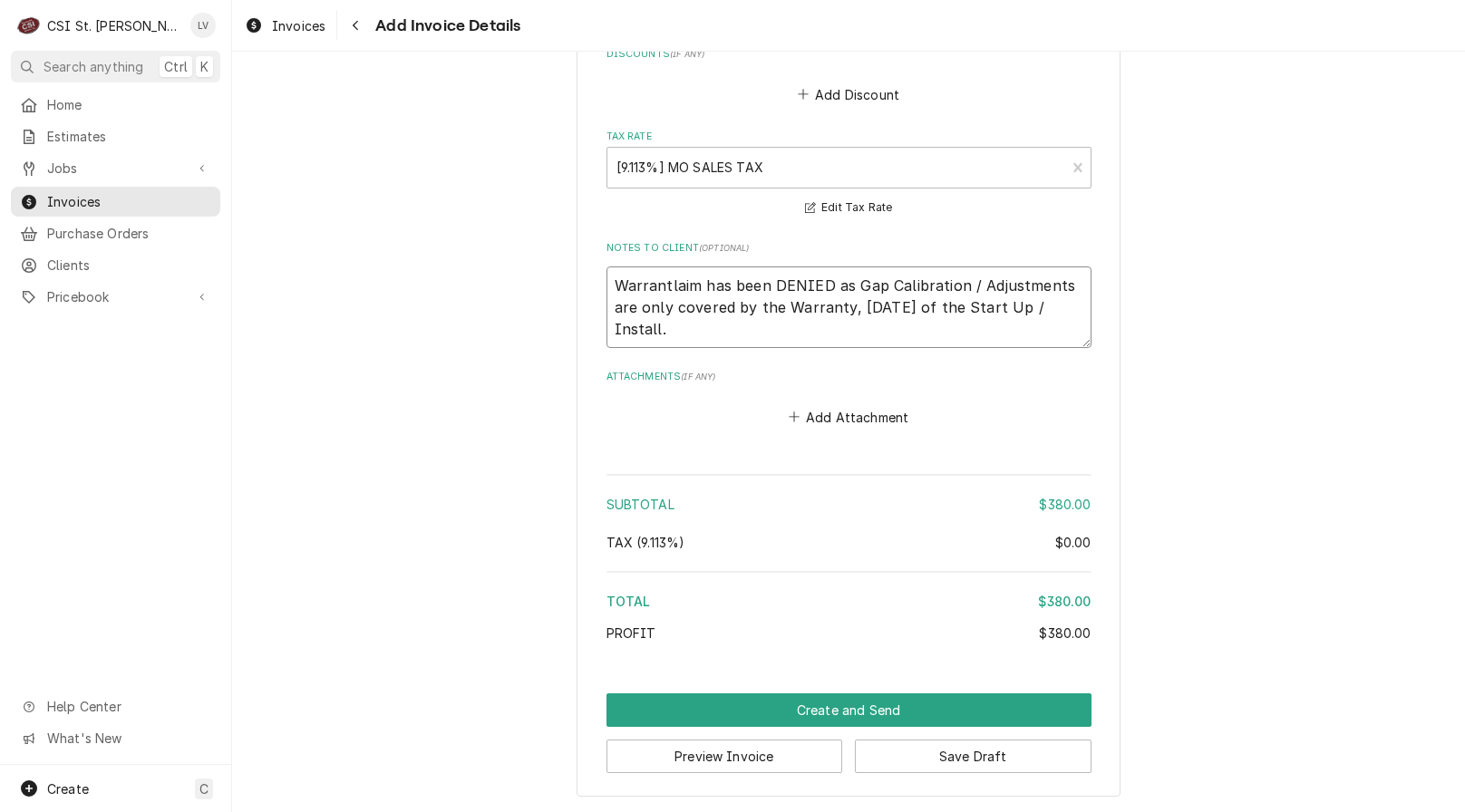
type textarea "x"
type textarea "Warrantylaim has been DENIED as Gap Calibration / Adjustments are only covered …"
type textarea "x"
type textarea "Warranty laim has been DENIED as Gap Calibration / Adjustments are only covered…"
type textarea "x"
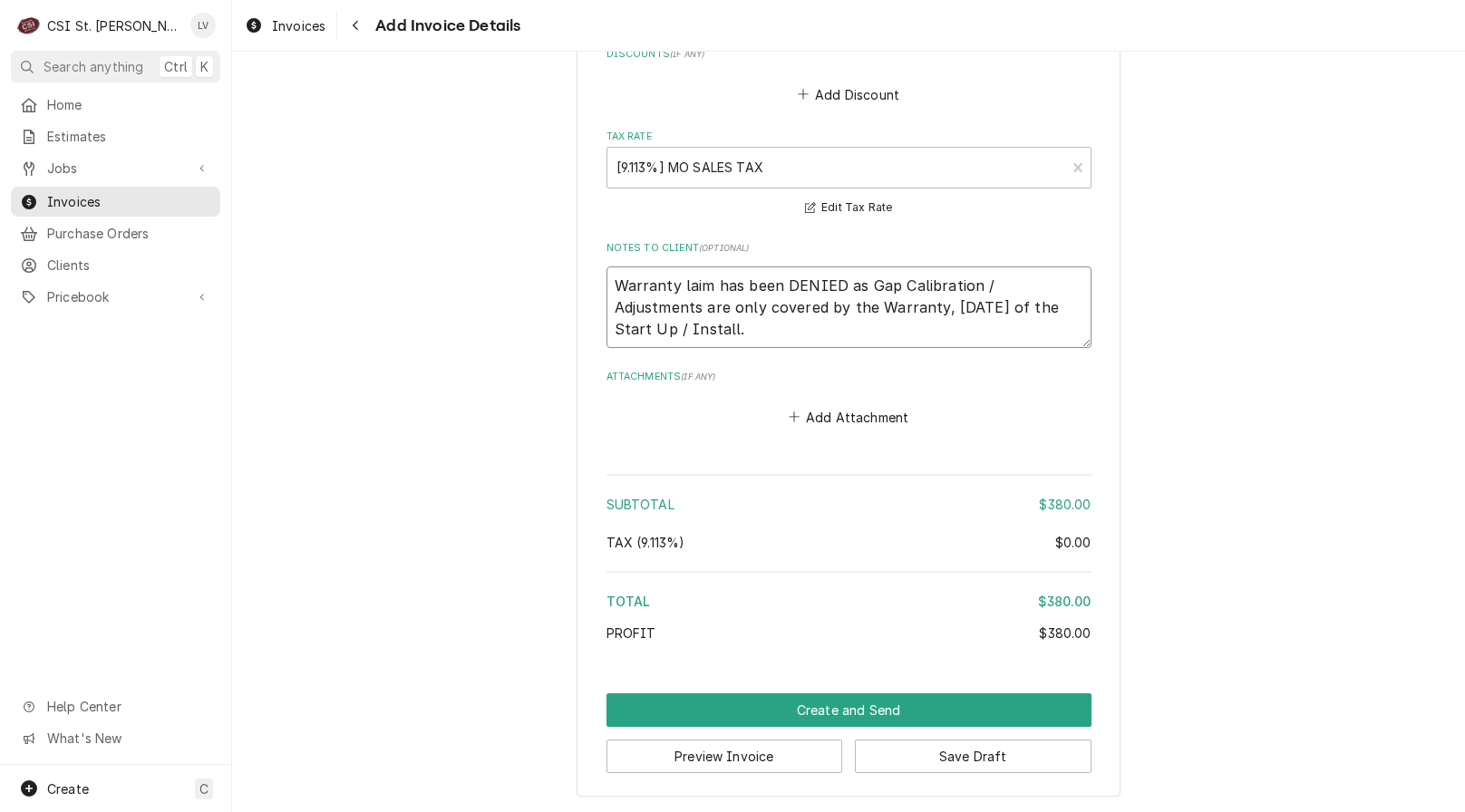
type textarea "Warranty claim has been DENIED as Gap Calibration / Adjustments are only covere…"
click at [690, 322] on textarea "Warranty claim has been DENIED as Gap Calibration / Adjustments are only covere…" at bounding box center [849, 307] width 485 height 81
drag, startPoint x: 601, startPoint y: 281, endPoint x: 645, endPoint y: 313, distance: 54.4
click at [607, 280] on textarea "Warranty claim has been DENIED as Gap Calibration / Adjustments are only covere…" at bounding box center [849, 307] width 485 height 81
type textarea "x"
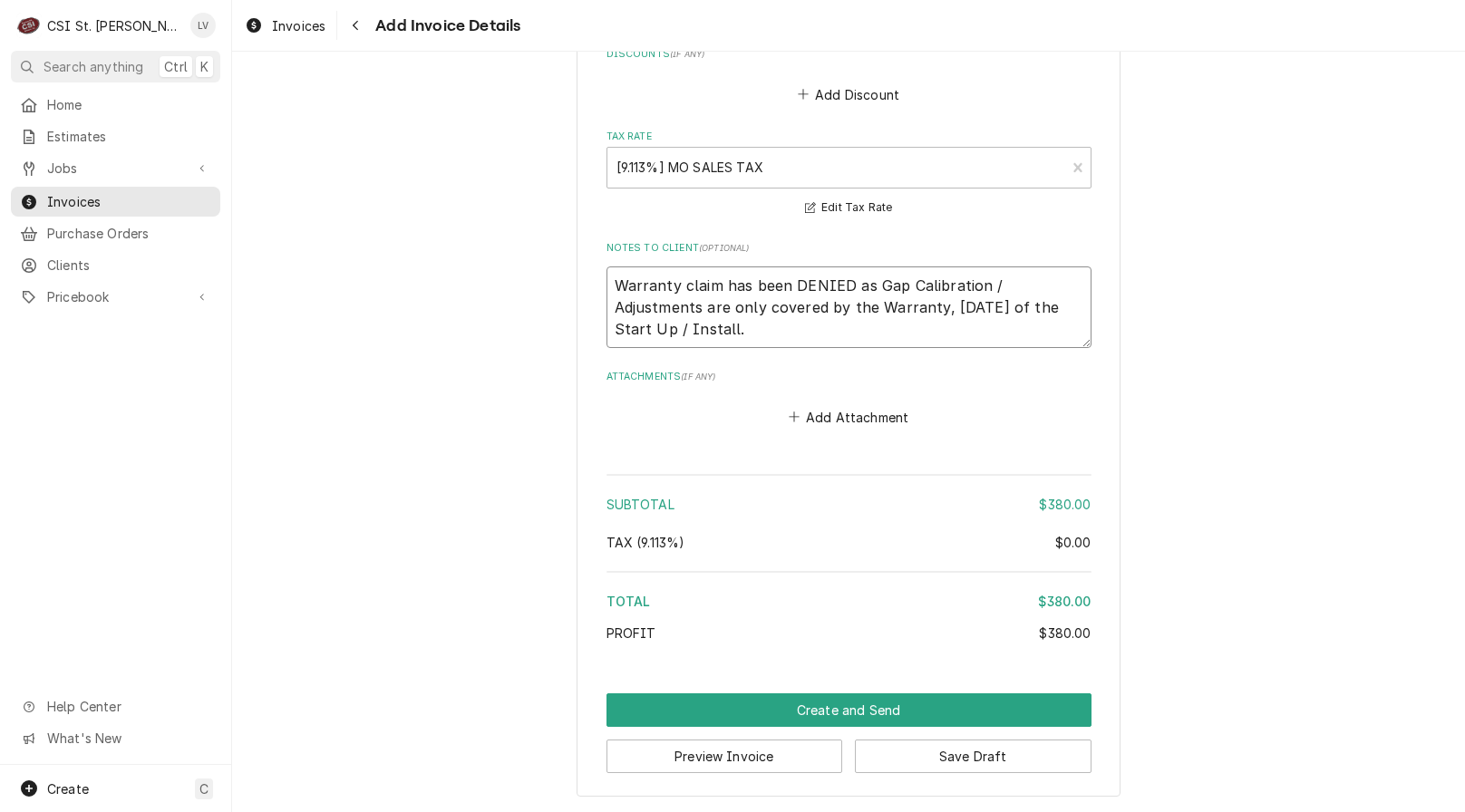
type textarea "*Warranty claim has been DENIED as Gap Calibration / Adjustments are only cover…"
type textarea "x"
type textarea "**Warranty claim has been DENIED as Gap Calibration / Adjustments are only cove…"
type textarea "x"
type textarea "***Warranty claim has been DENIED as Gap Calibration / Adjustments are only cov…"
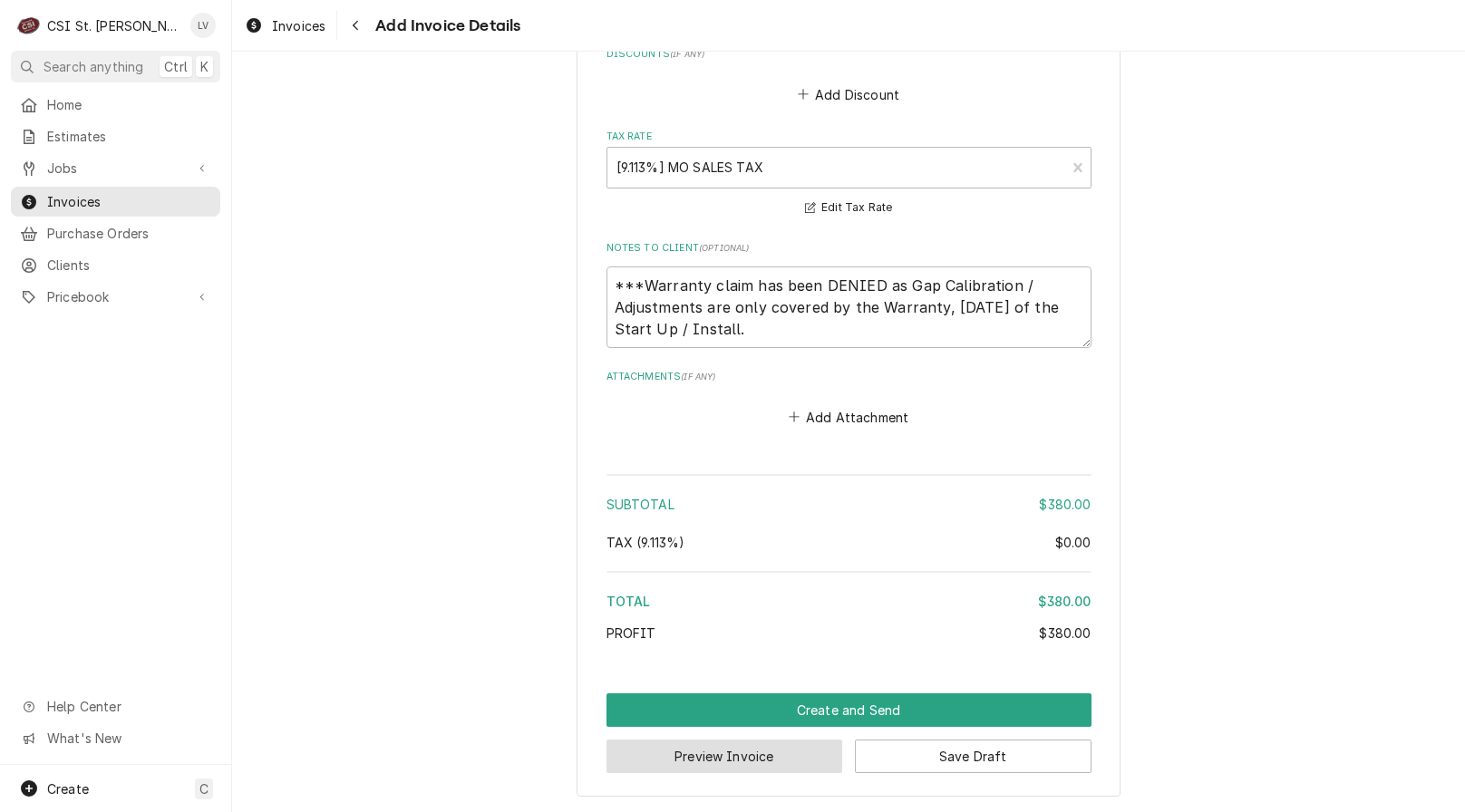
click at [781, 763] on button "Preview Invoice" at bounding box center [725, 756] width 237 height 33
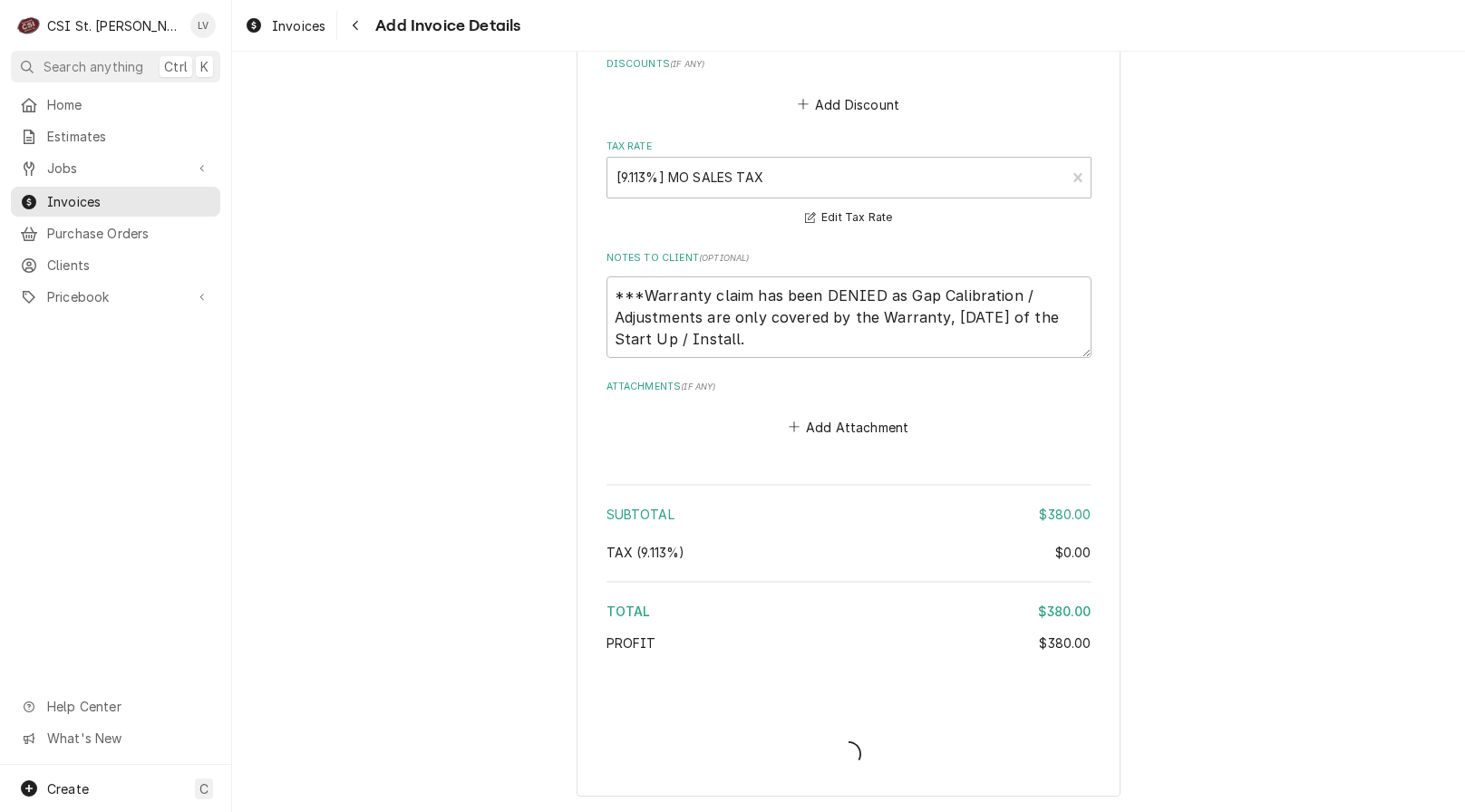
type textarea "x"
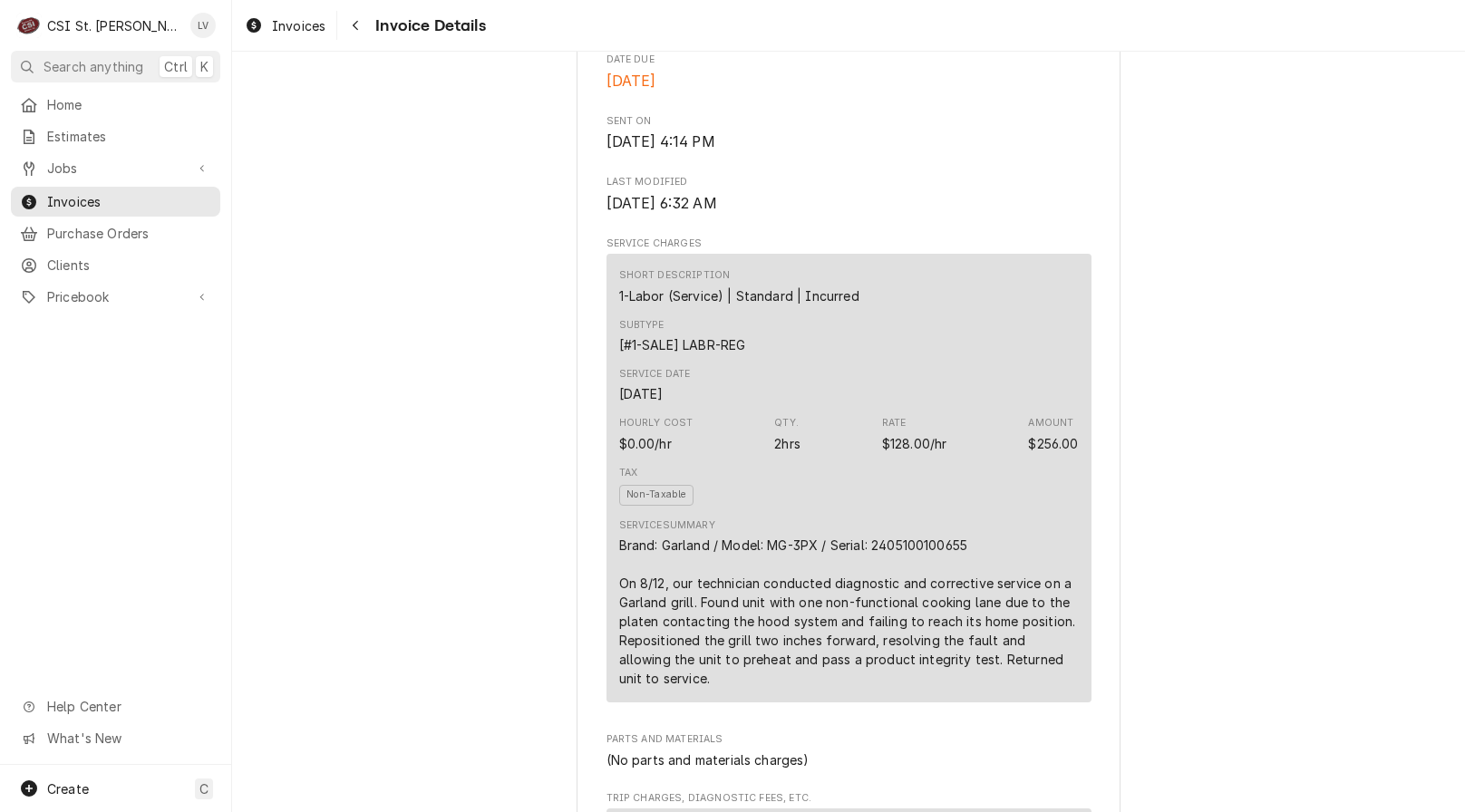
scroll to position [997, 0]
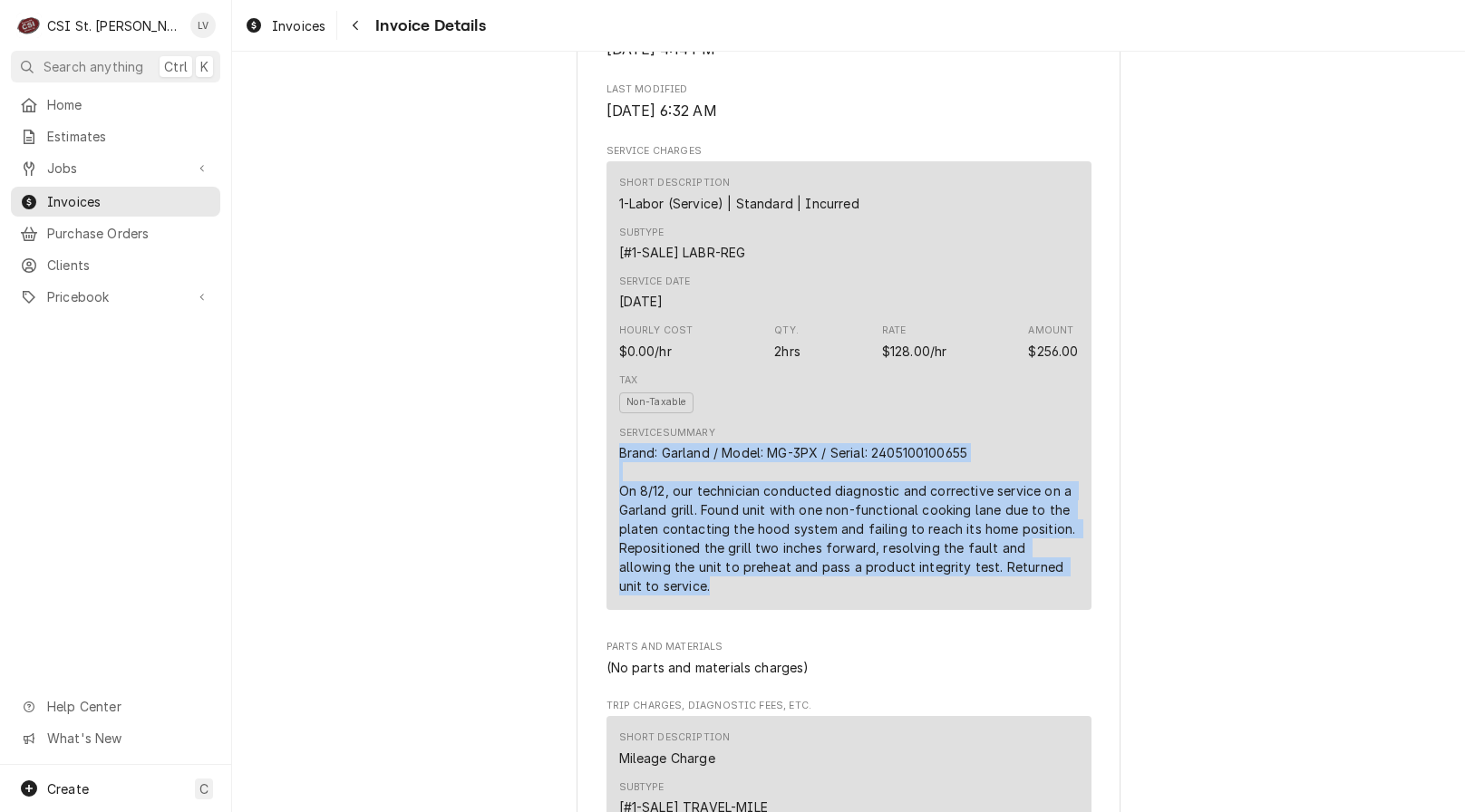
drag, startPoint x: 611, startPoint y: 508, endPoint x: 917, endPoint y: 655, distance: 339.5
click at [917, 609] on div "Short Description 1-Labor (Service) | Standard | Incurred Subtype [#1-SALE] LAB…" at bounding box center [849, 385] width 485 height 448
copy div "Brand: Garland / Model: MG-3PX / Serial: 2405100100655 On 8/12, our technician …"
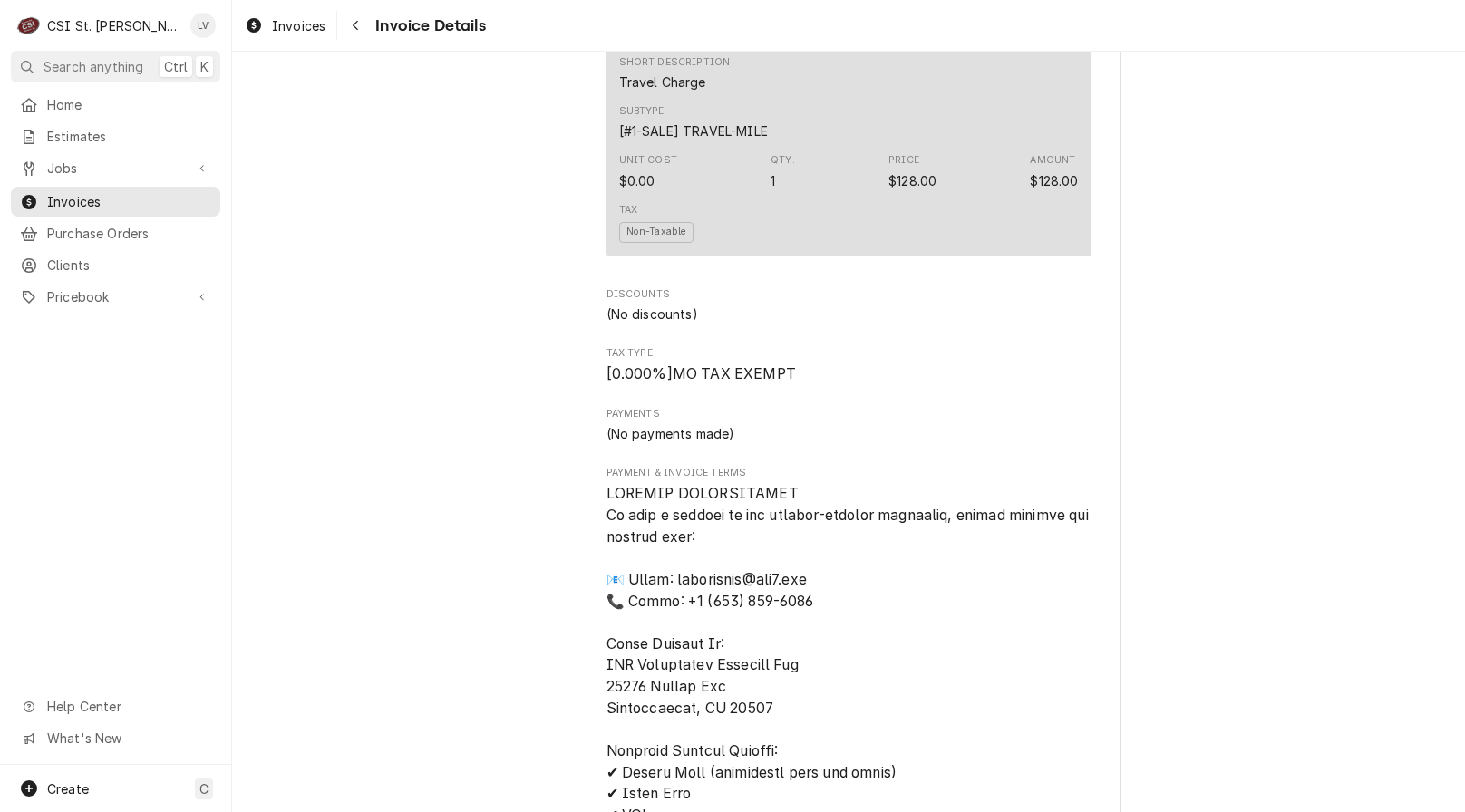
scroll to position [1903, 0]
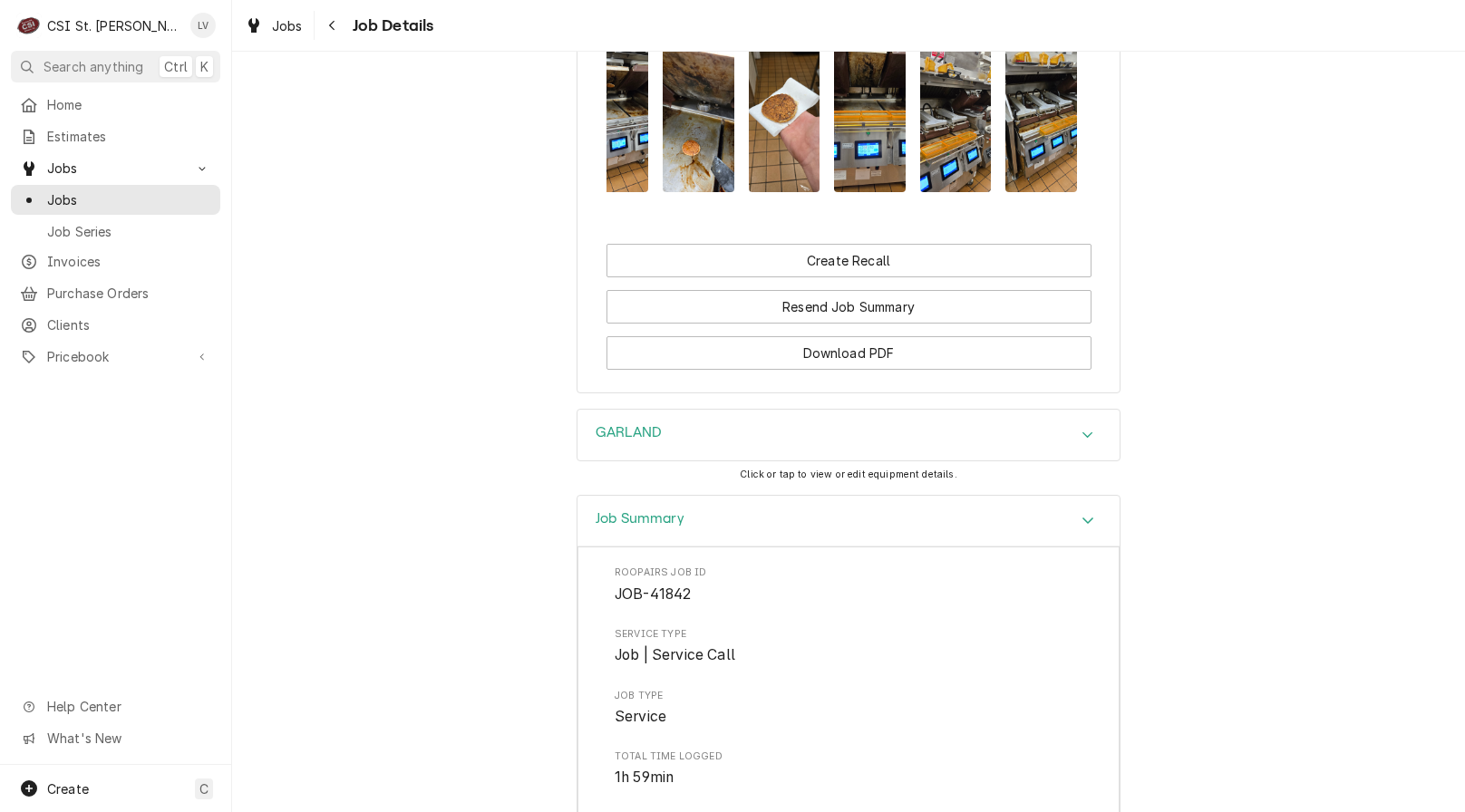
scroll to position [1662, 0]
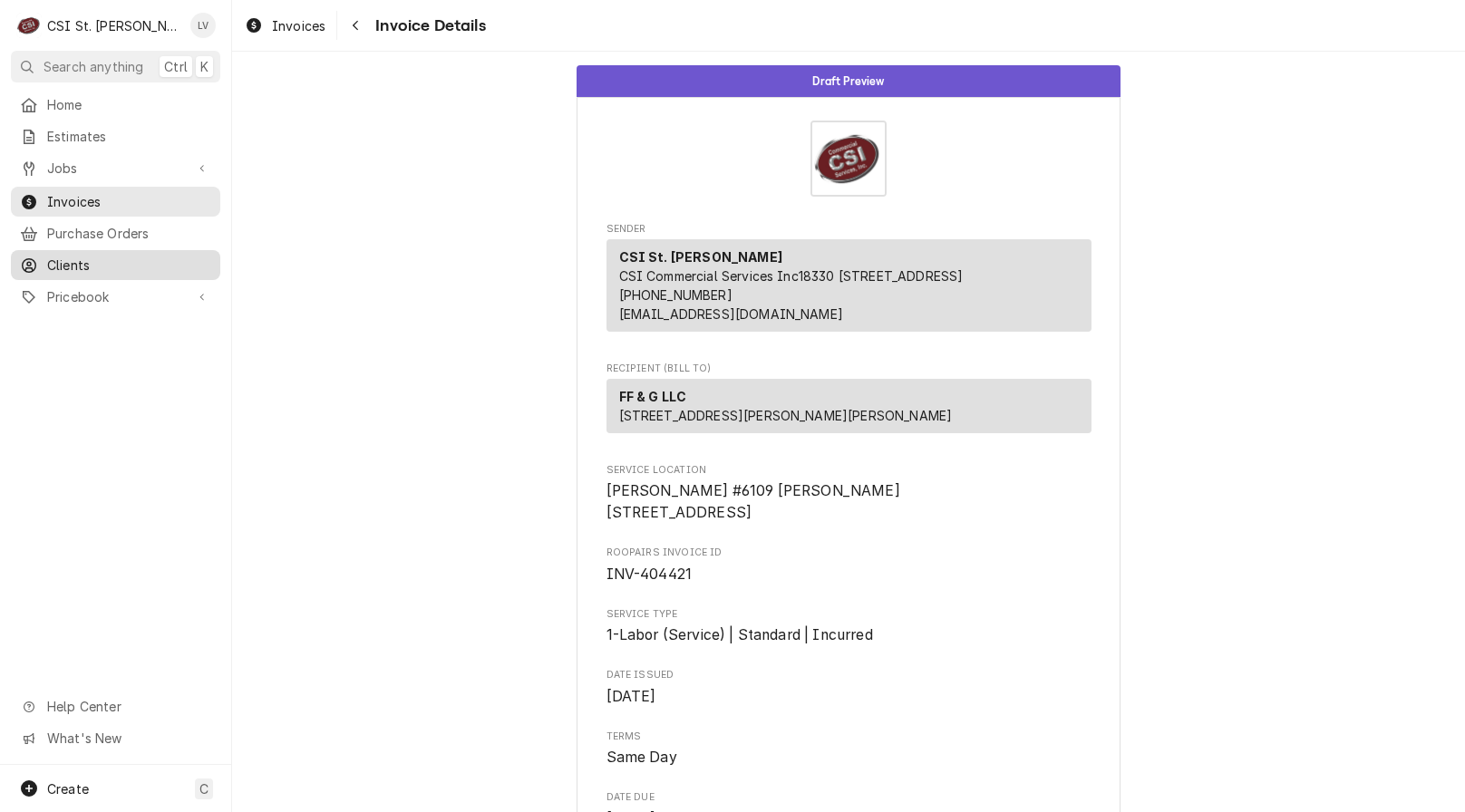
click at [78, 256] on span "Clients" at bounding box center [129, 265] width 164 height 19
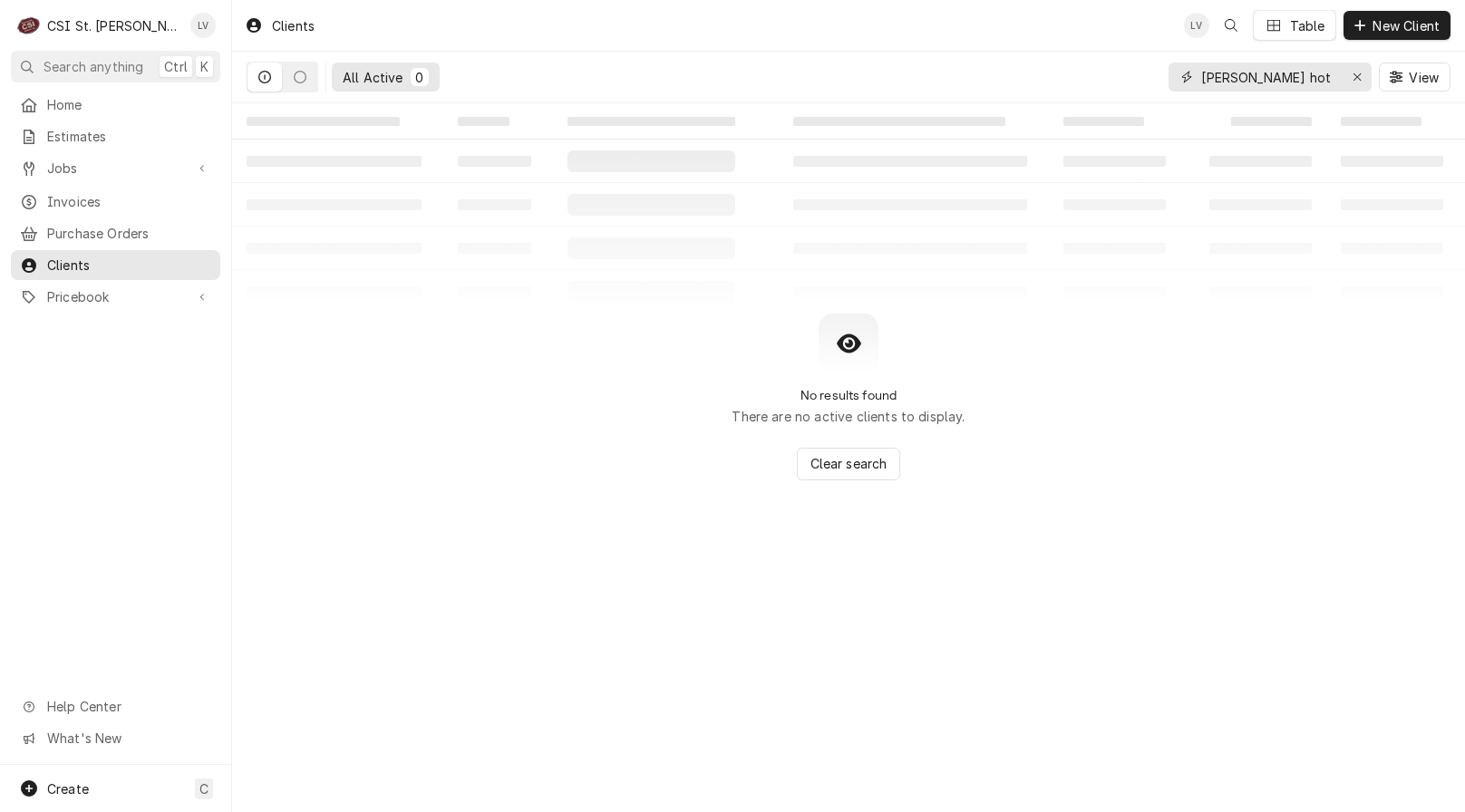
drag, startPoint x: 1284, startPoint y: 78, endPoint x: 1095, endPoint y: 72, distance: 189.1
click at [1095, 73] on div "All Active 0 [PERSON_NAME] hot View" at bounding box center [848, 77] width 1204 height 51
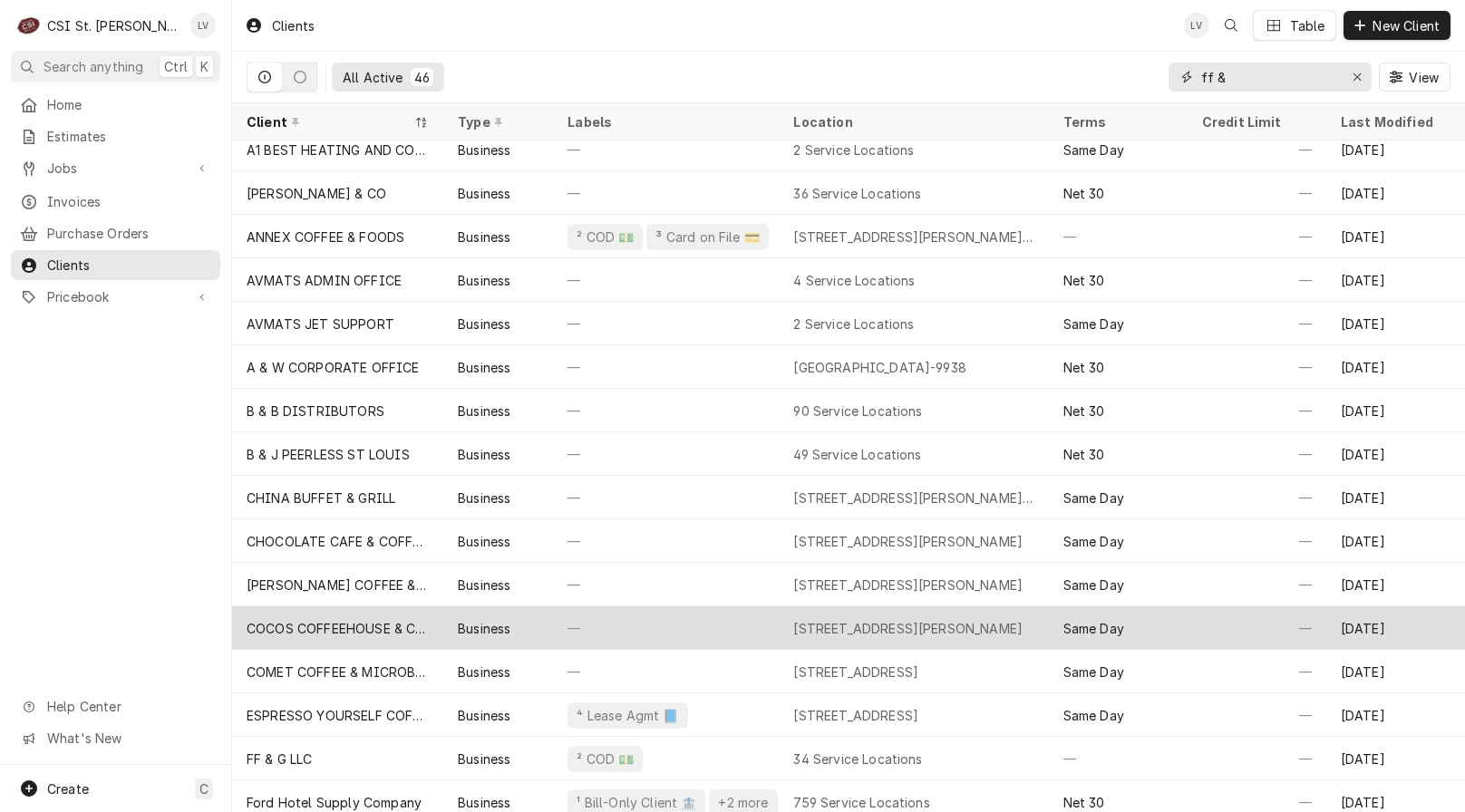
scroll to position [108, 0]
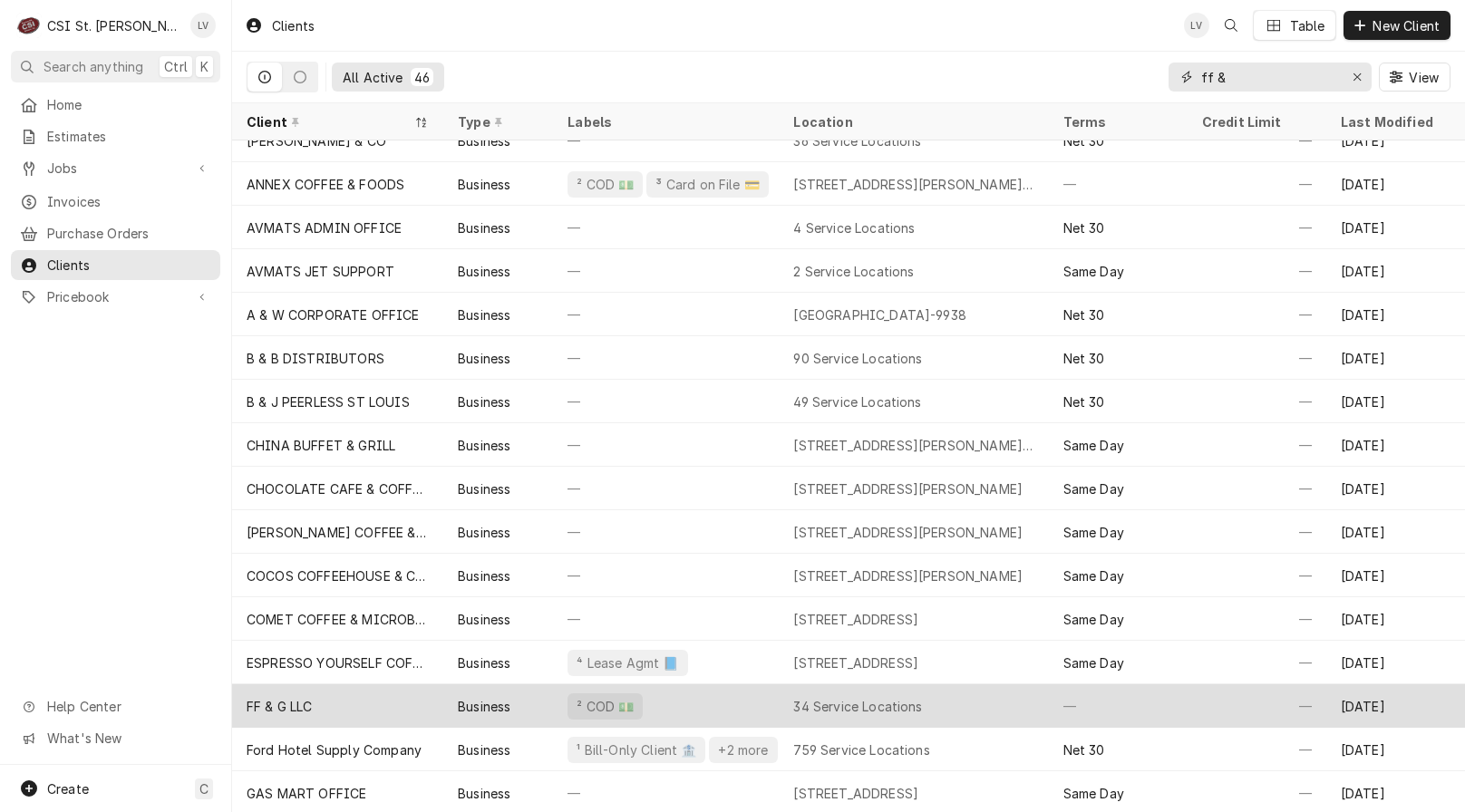
type input "ff &"
click at [296, 699] on div "FF & G LLC" at bounding box center [280, 705] width 66 height 19
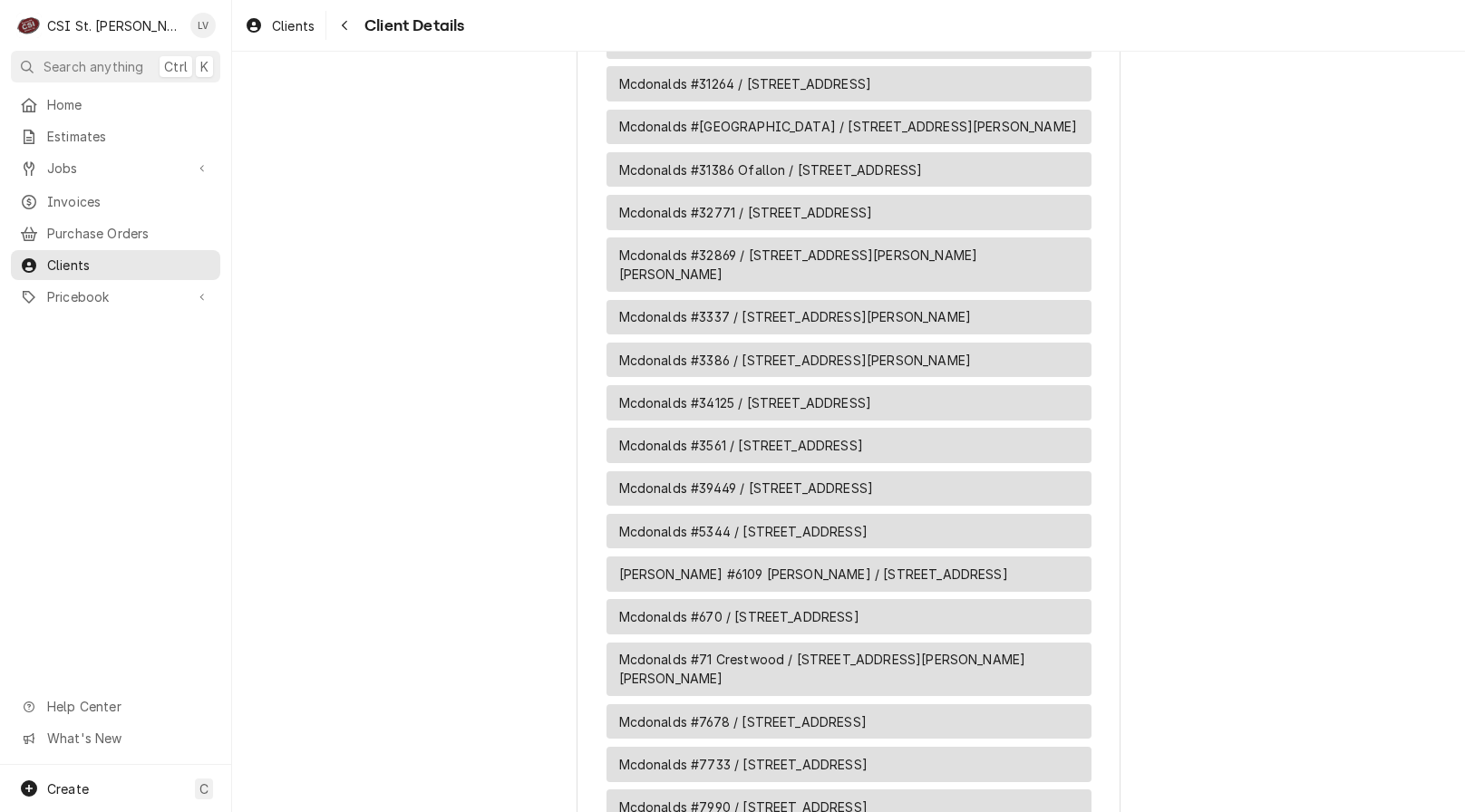
scroll to position [2162, 0]
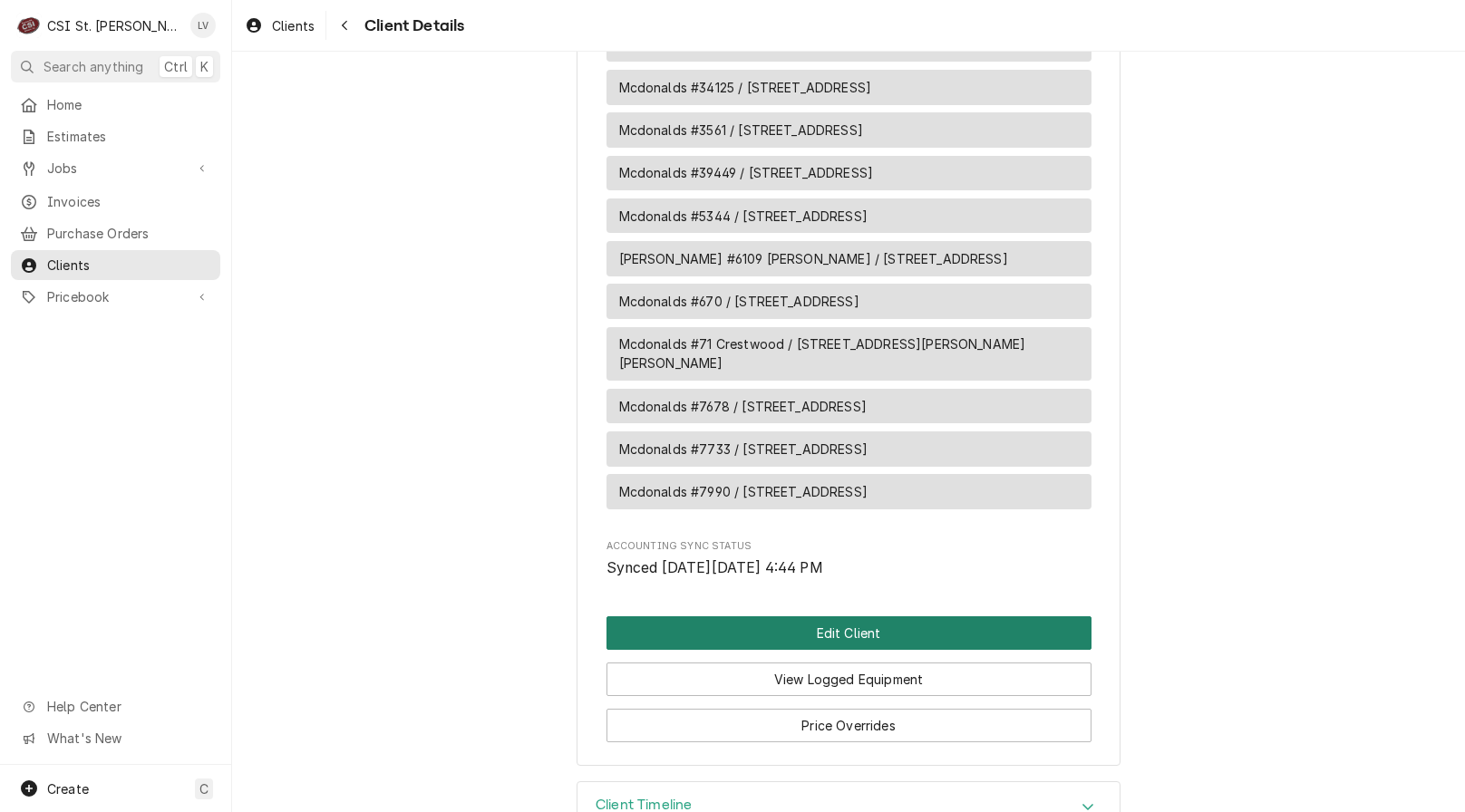
click at [838, 617] on button "Edit Client" at bounding box center [849, 633] width 485 height 33
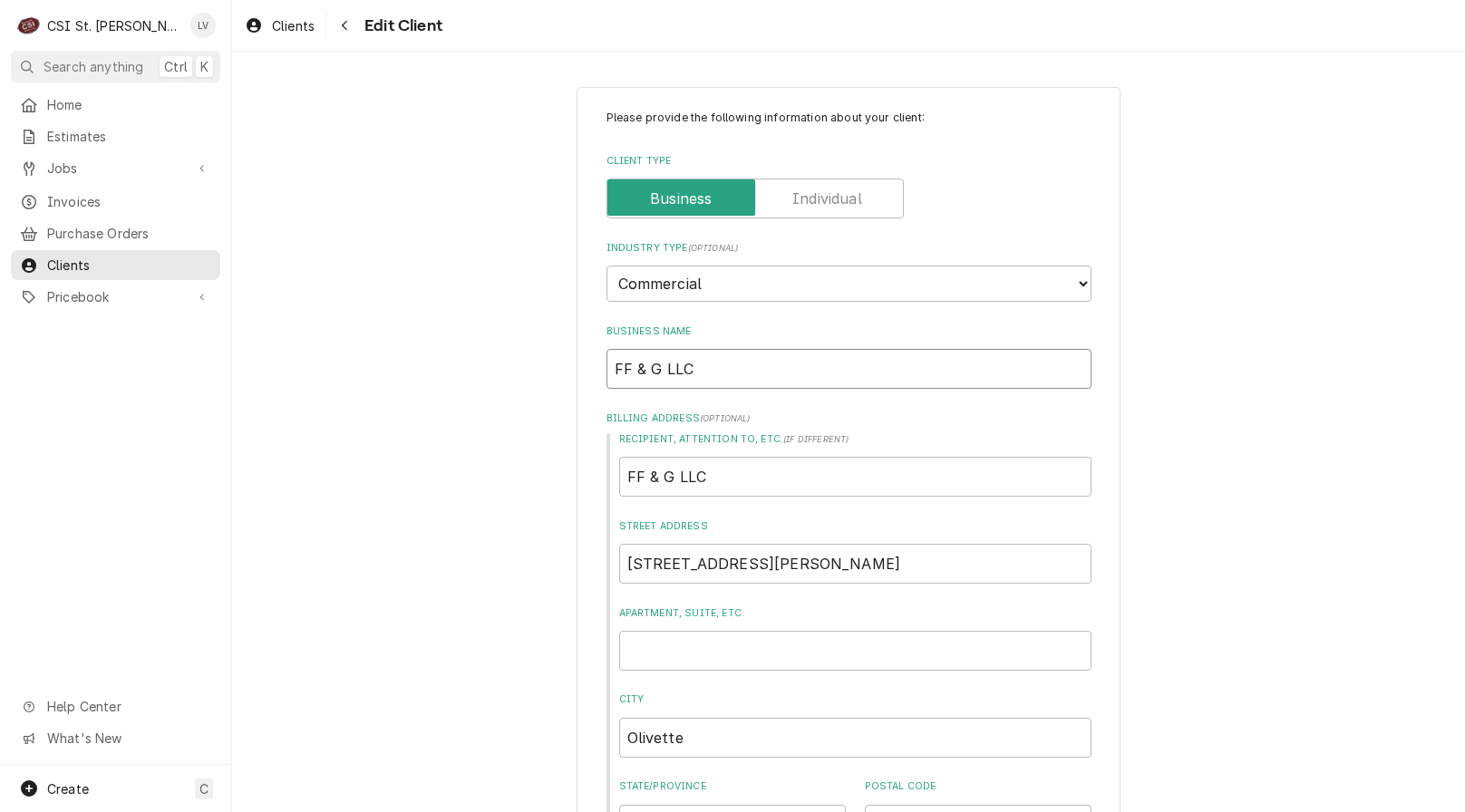
drag, startPoint x: 652, startPoint y: 366, endPoint x: 689, endPoint y: 358, distance: 37.9
click at [658, 363] on input "FF & G LLC" at bounding box center [849, 368] width 485 height 40
type input "FF & G,LLC"
type textarea "x"
type input "FF & G, LLC"
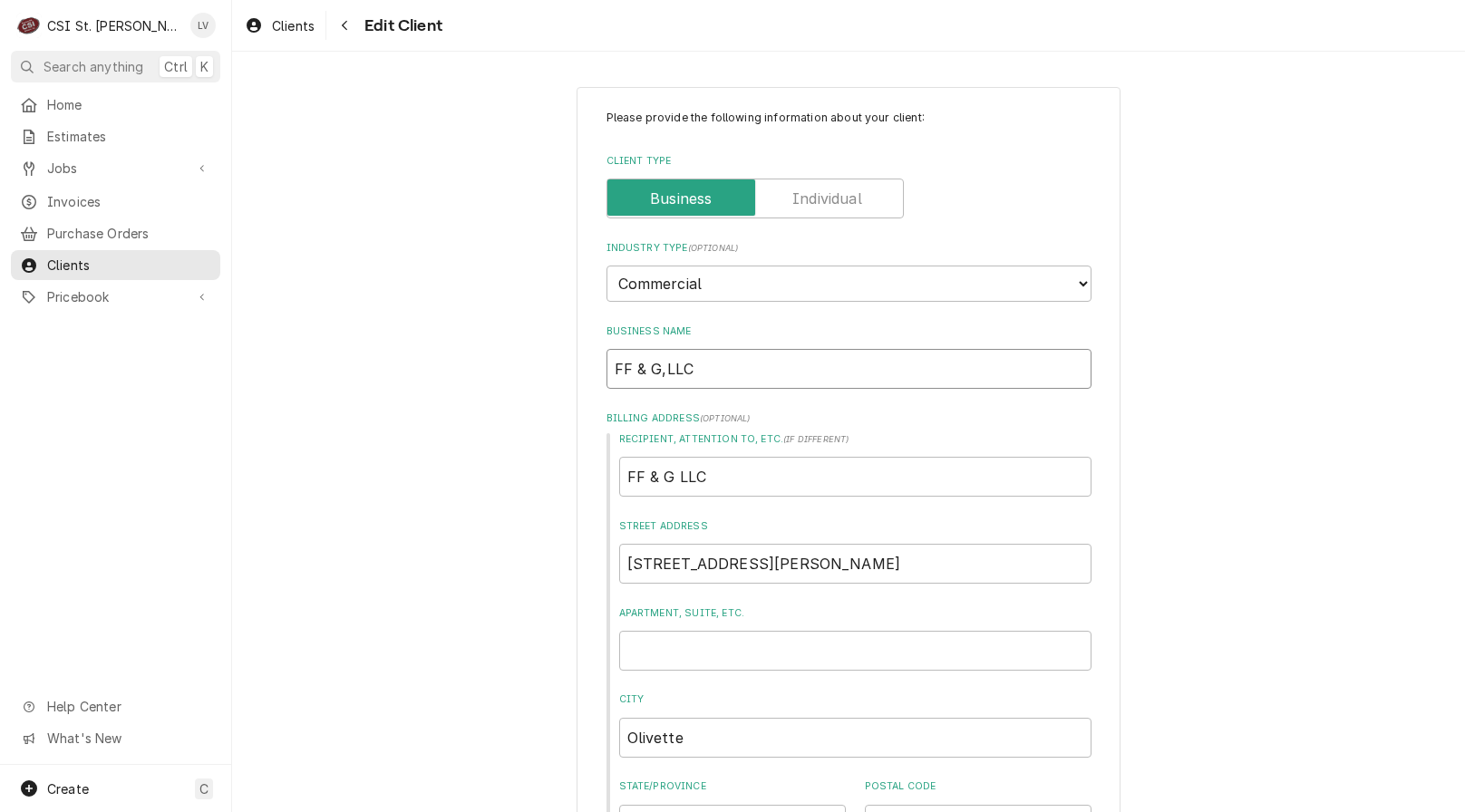
type textarea "x"
click at [752, 365] on input "FF & G, LLC" at bounding box center [849, 368] width 485 height 40
type input "FF & G, LLC"
type textarea "x"
type input "FF & G, LLC d"
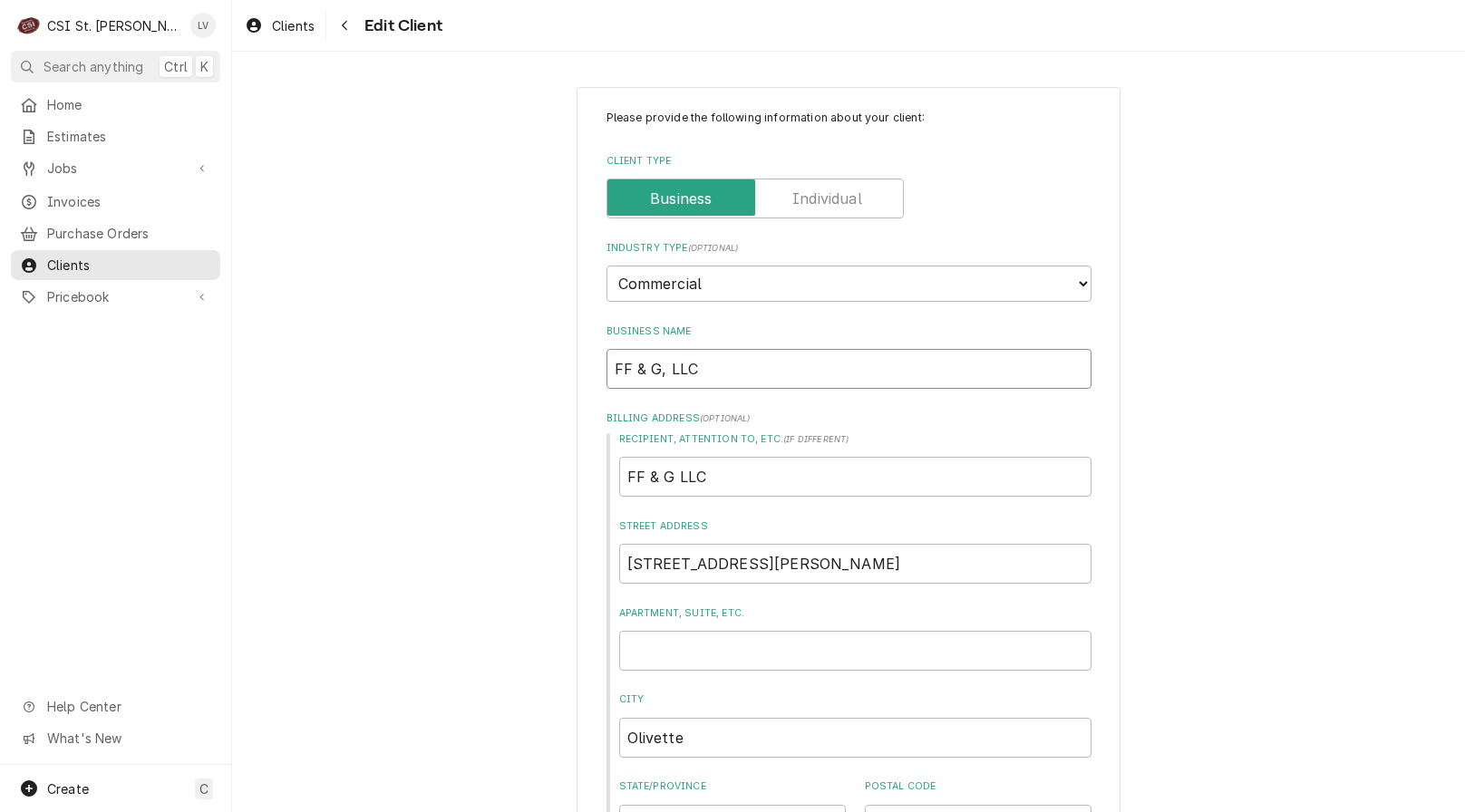
type textarea "x"
type input "FF & G, LLC db"
type textarea "x"
type input "FF & G, LLC dba"
type textarea "x"
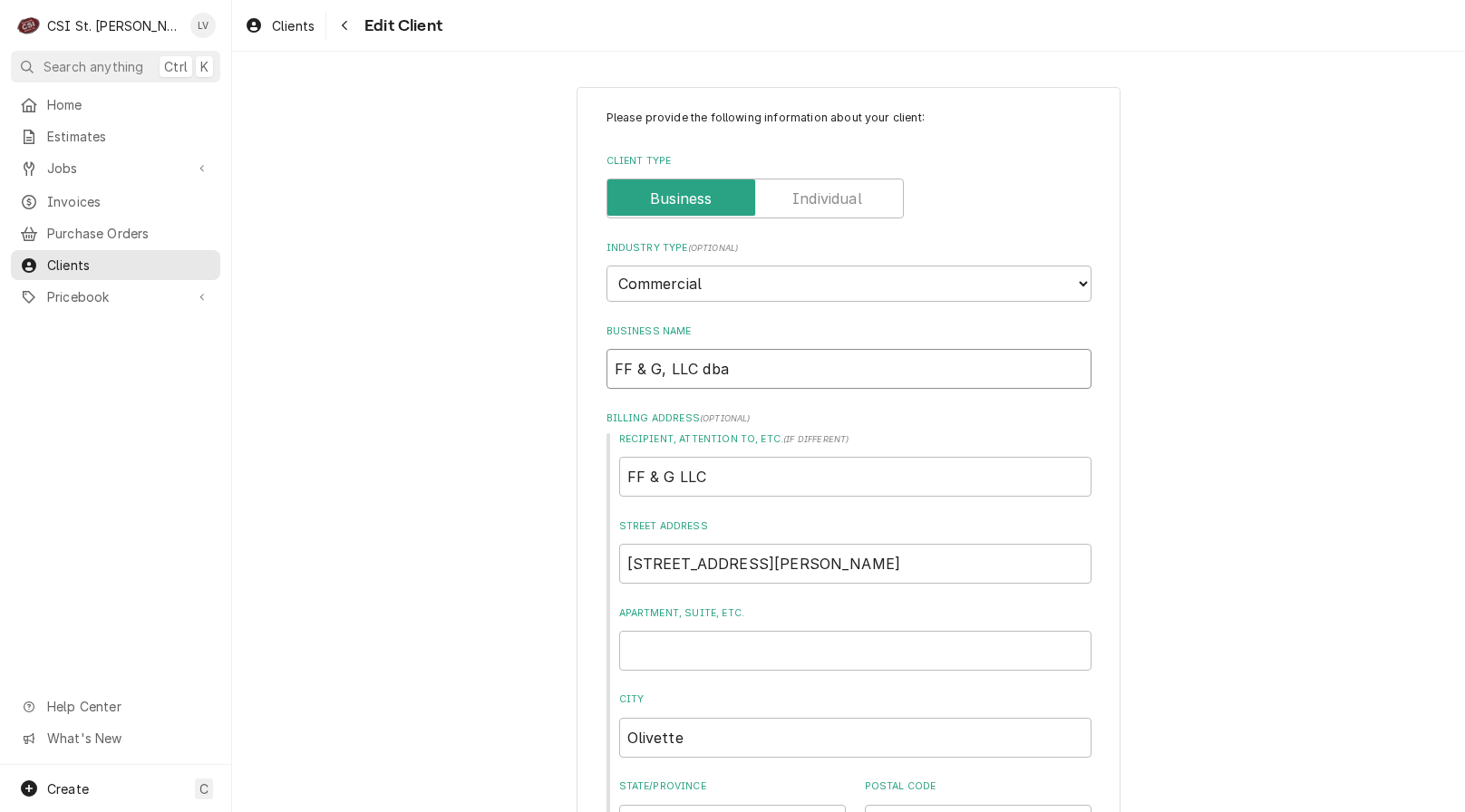
type input "FF & G, LLC dba"
type textarea "x"
type input "FF & G, LLC dba M"
type textarea "x"
type input "FF & G, LLC dba Mc"
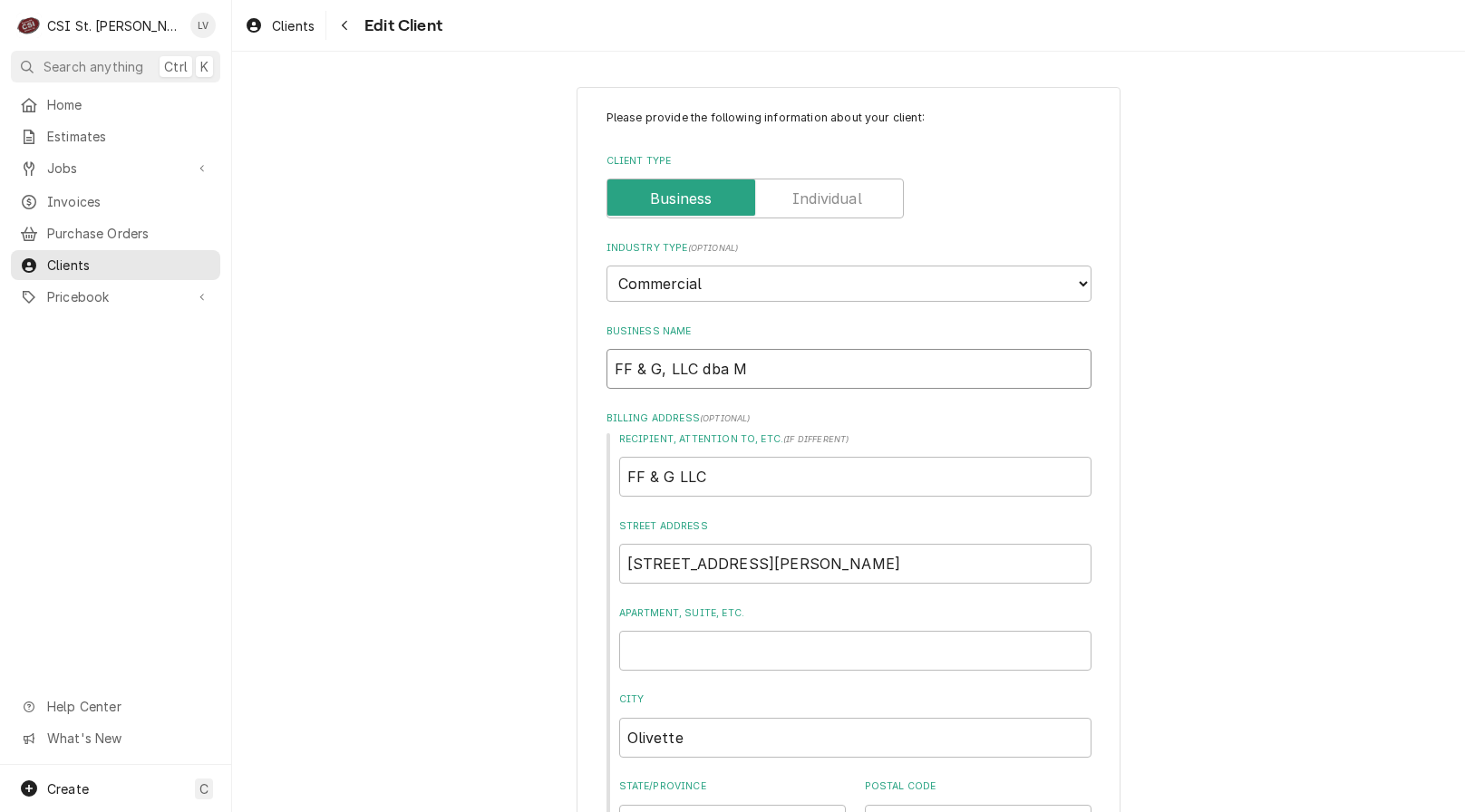
type textarea "x"
type input "FF & G, LLC dba McD"
type textarea "x"
type input "FF & G, LLC dba McDo"
type textarea "x"
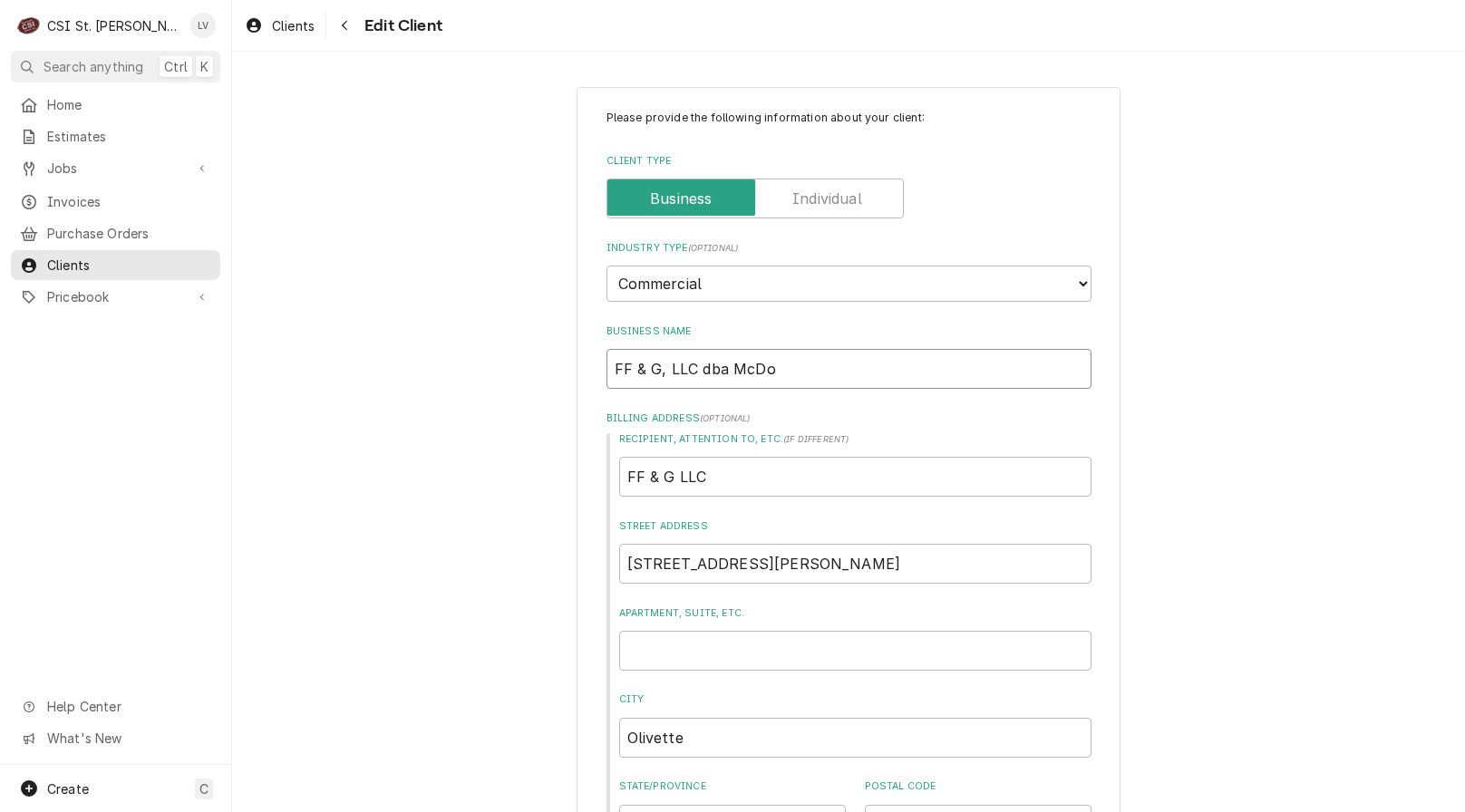
type input "FF & G, LLC dba McDon"
type textarea "x"
type input "FF & G, LLC dba McDona"
type textarea "x"
type input "FF & G, LLC dba McDonal"
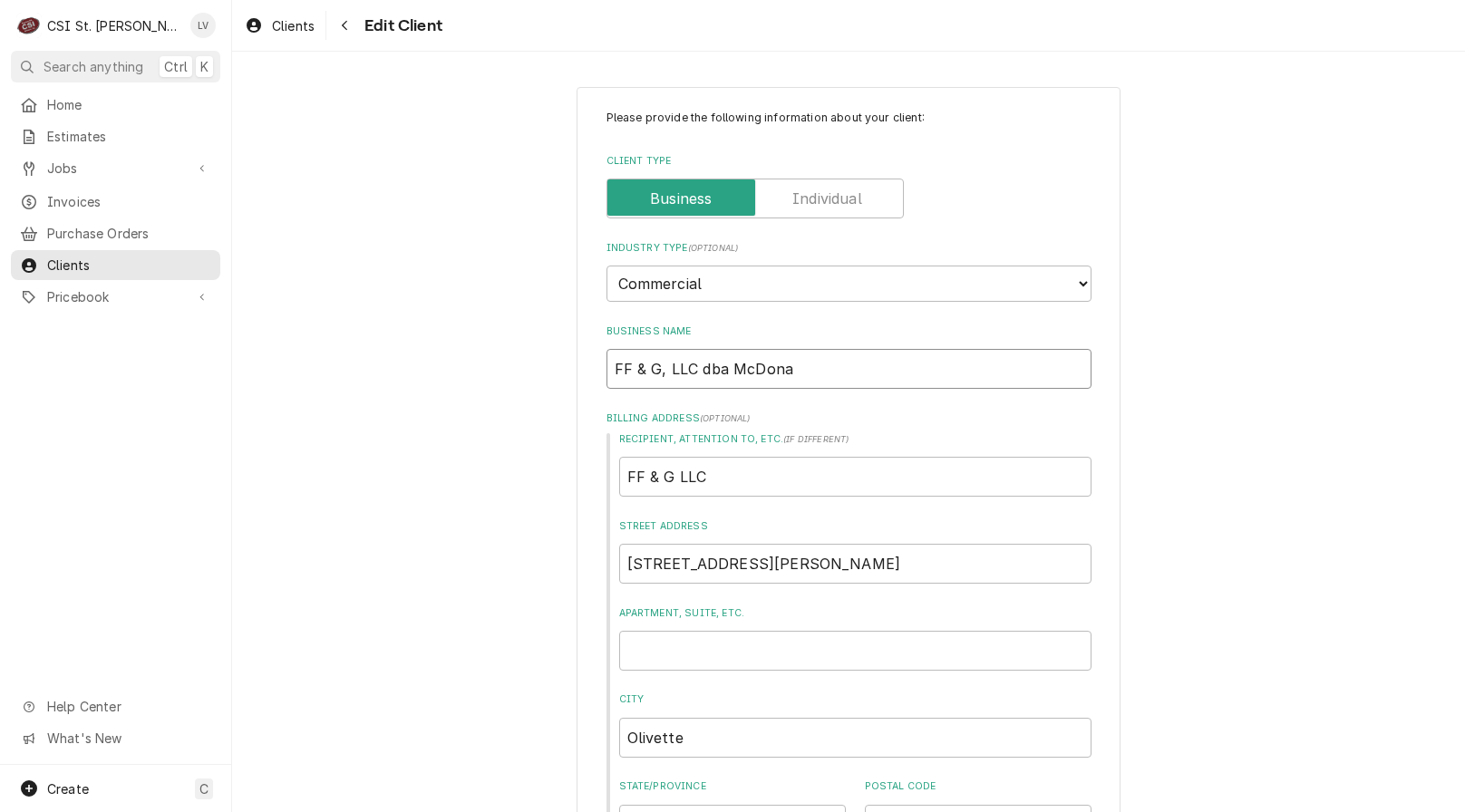
type textarea "x"
type input "FF & G, LLC dba McDonald"
type textarea "x"
type input "FF & G, LLC dba McDonald'"
type textarea "x"
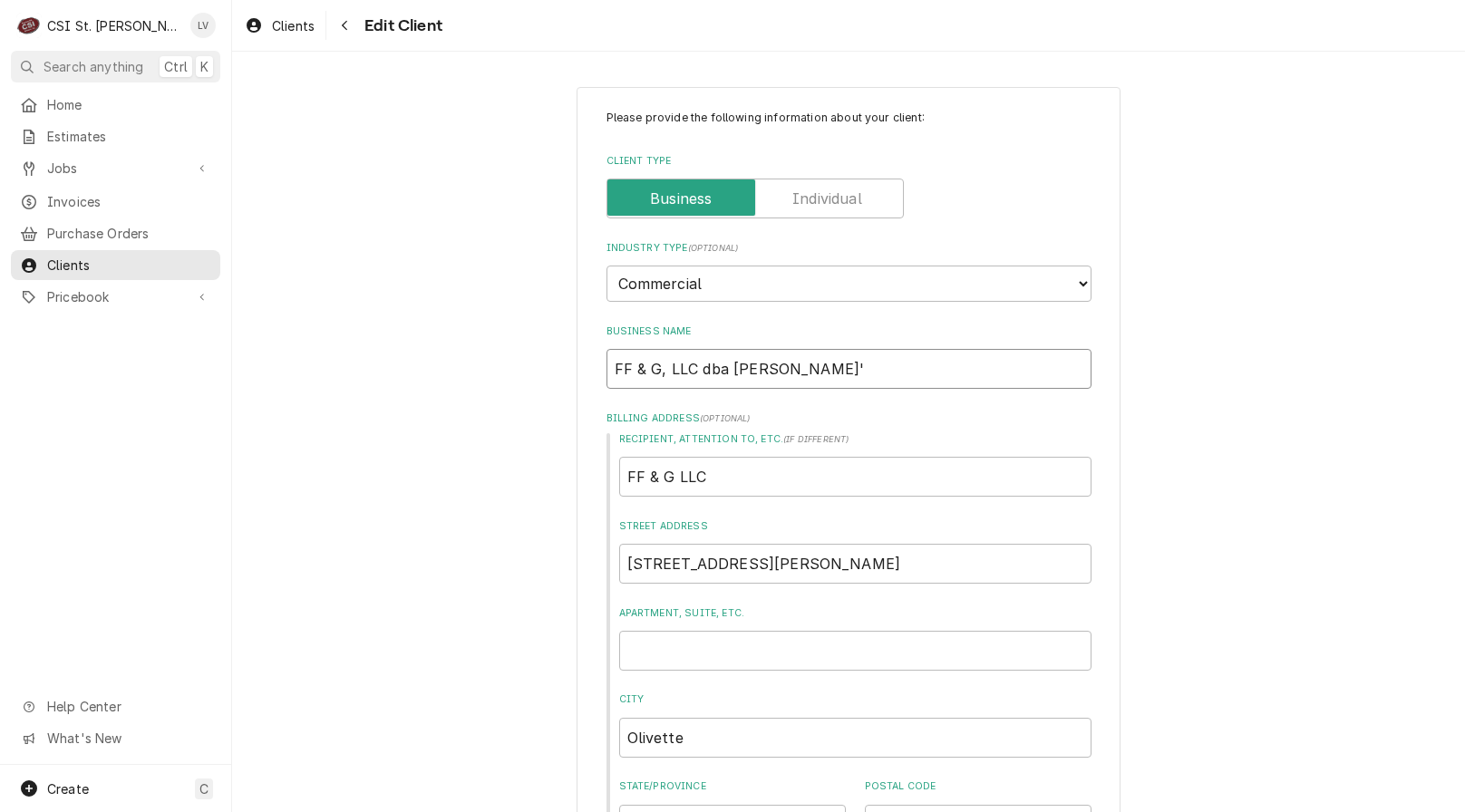
type input "FF & G, LLC dba McDonald's"
type textarea "x"
type input "FF & G, LLC dba McDonald's"
drag, startPoint x: 715, startPoint y: 487, endPoint x: 578, endPoint y: 491, distance: 137.1
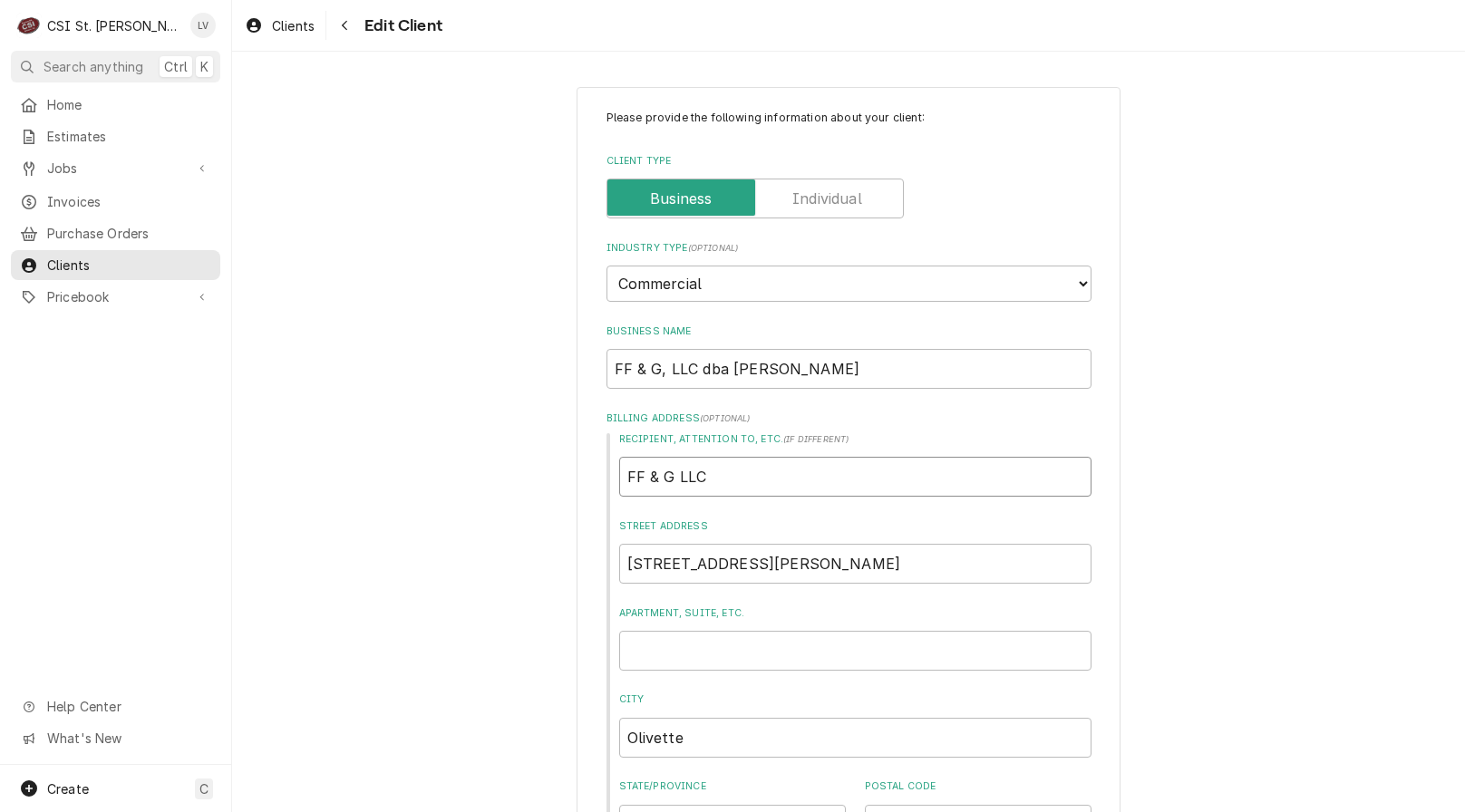
type textarea "x"
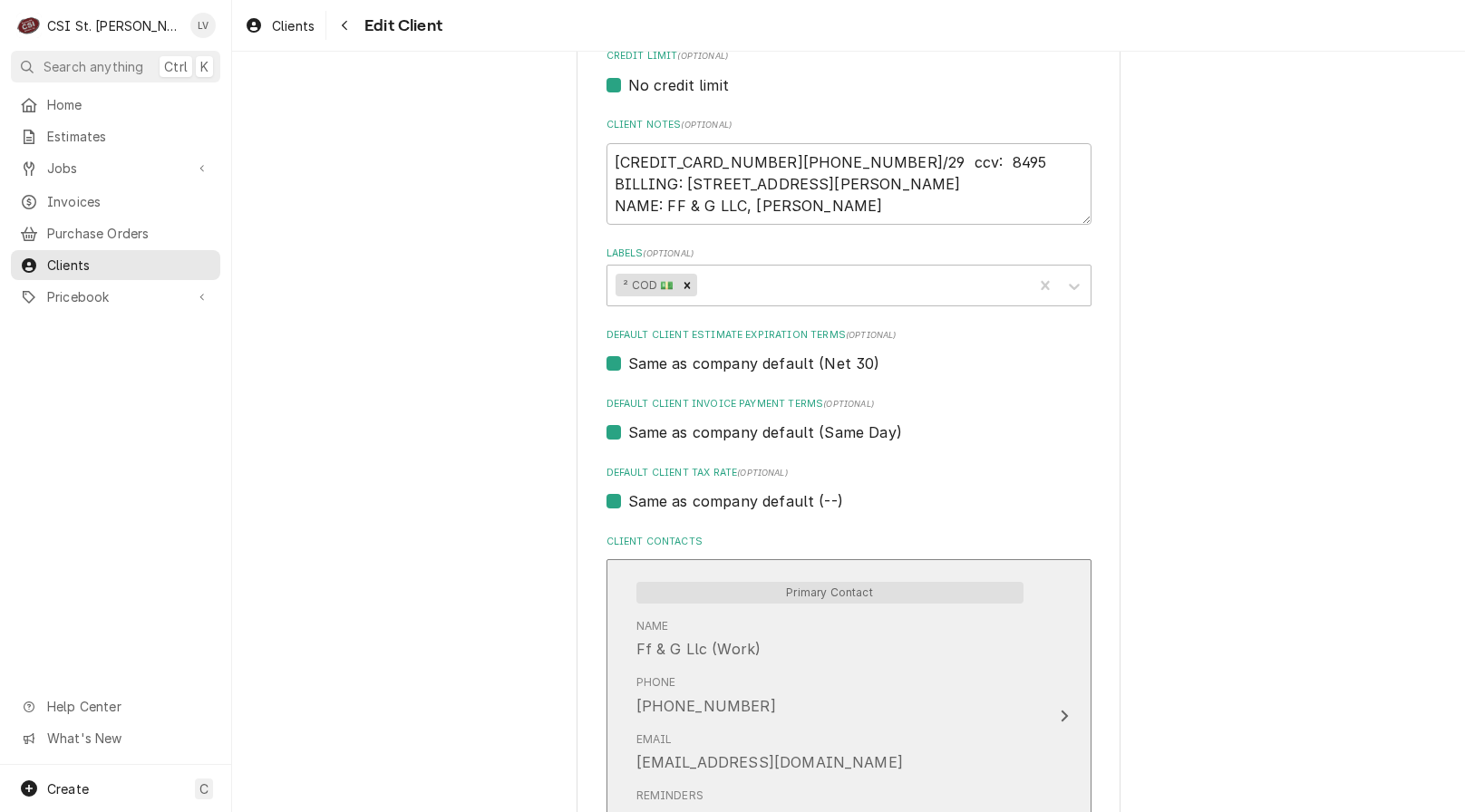
scroll to position [816, 0]
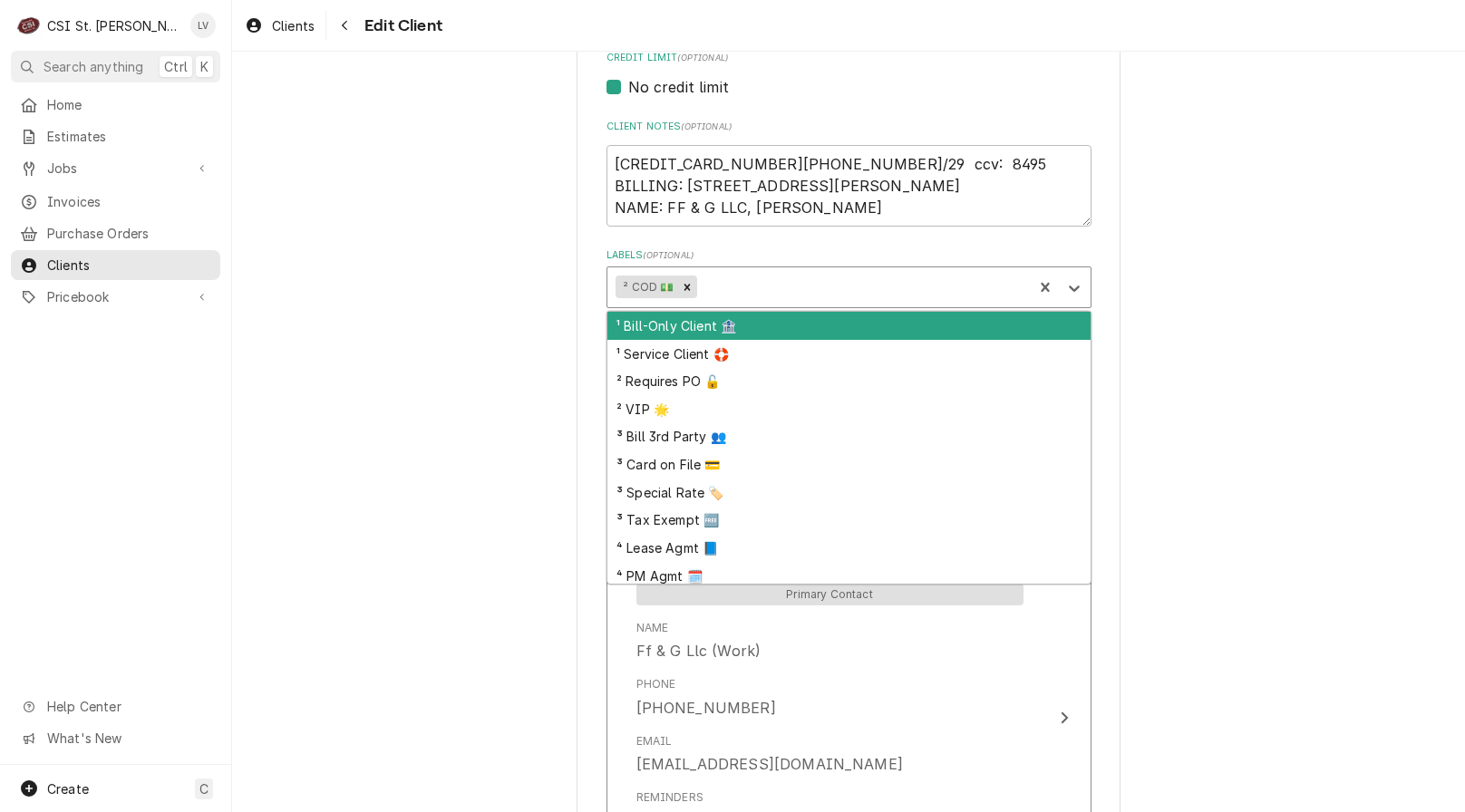
click at [819, 283] on div "Labels" at bounding box center [862, 286] width 323 height 32
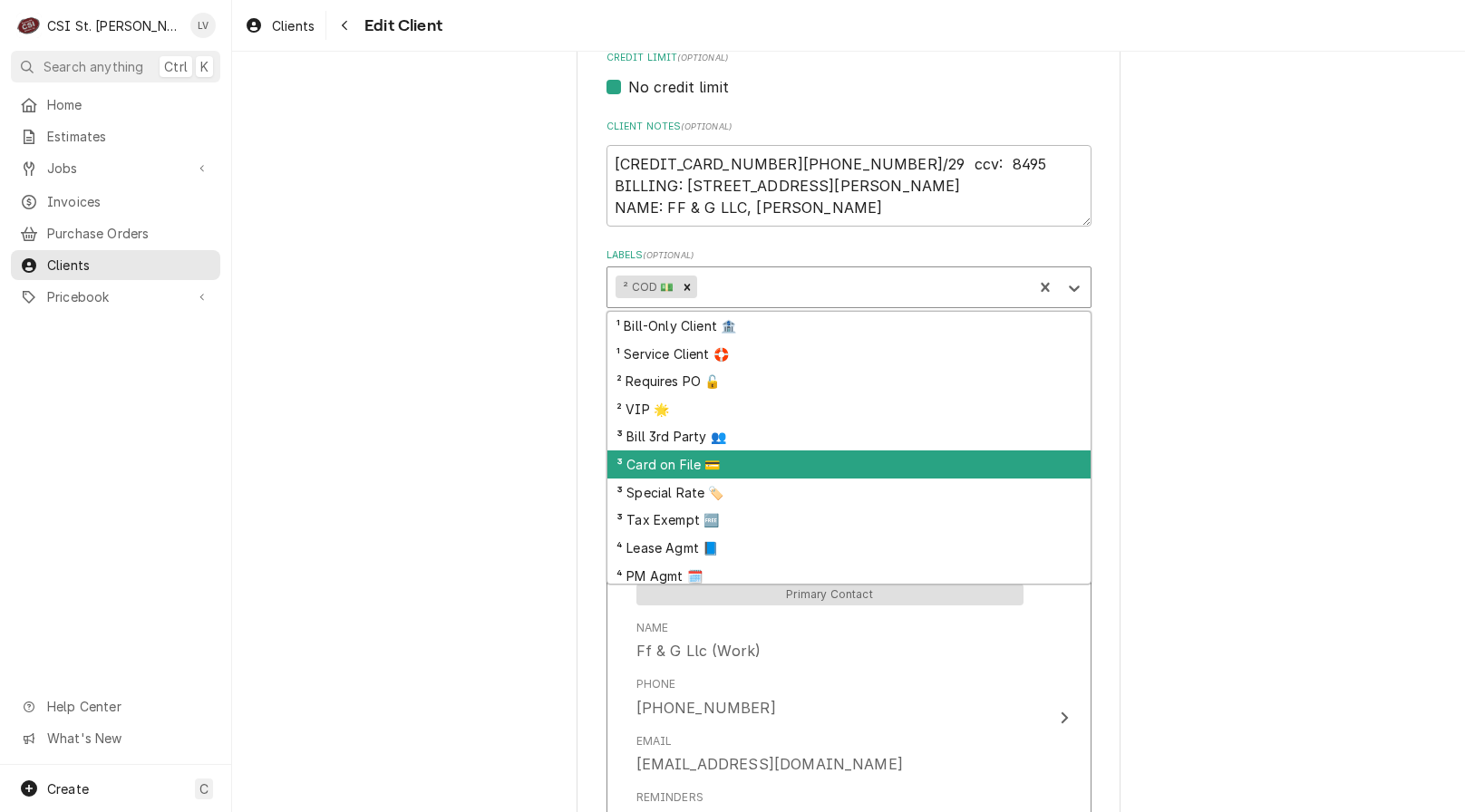
click at [785, 462] on div "³ Card on File 💳" at bounding box center [848, 464] width 483 height 28
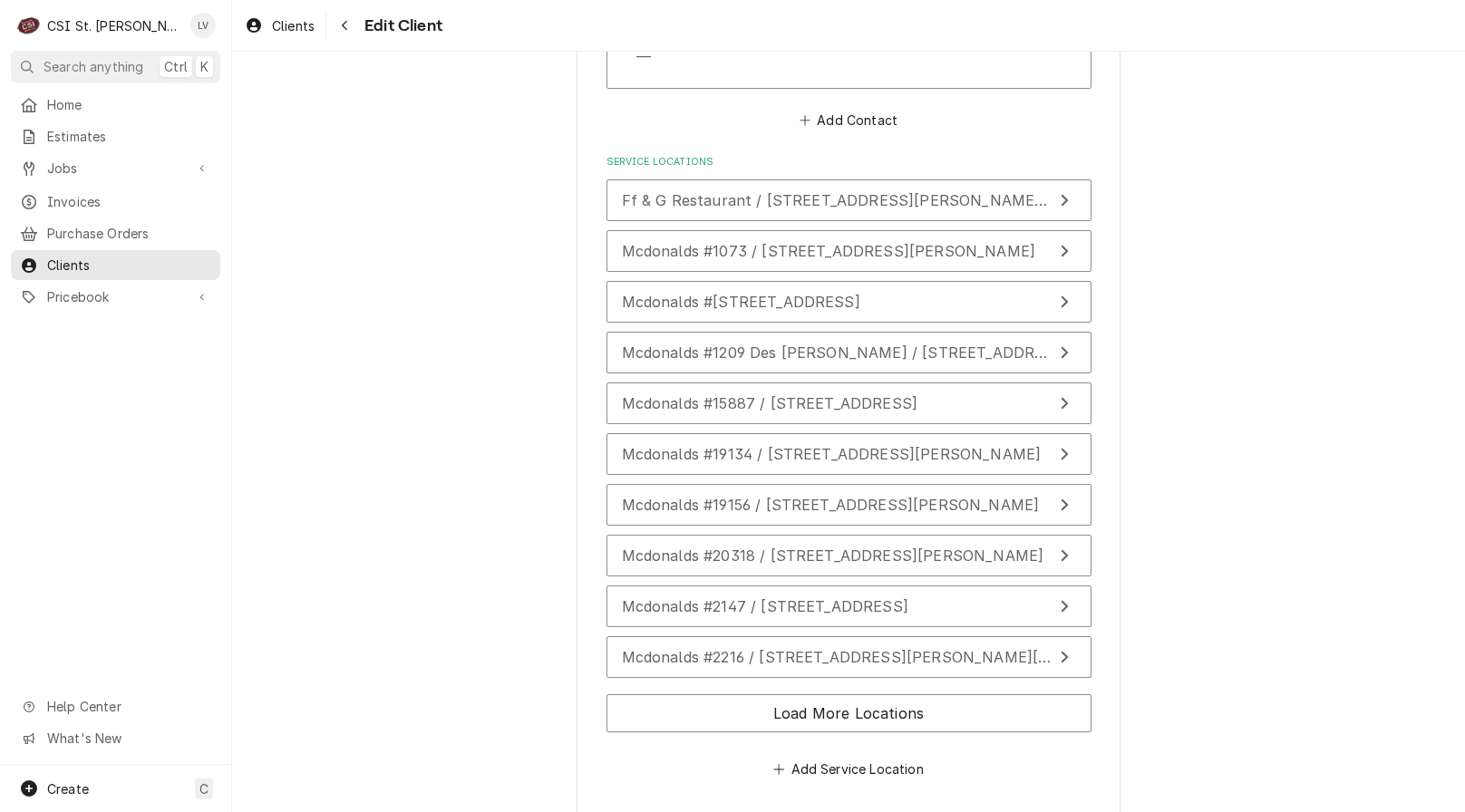
scroll to position [1965, 0]
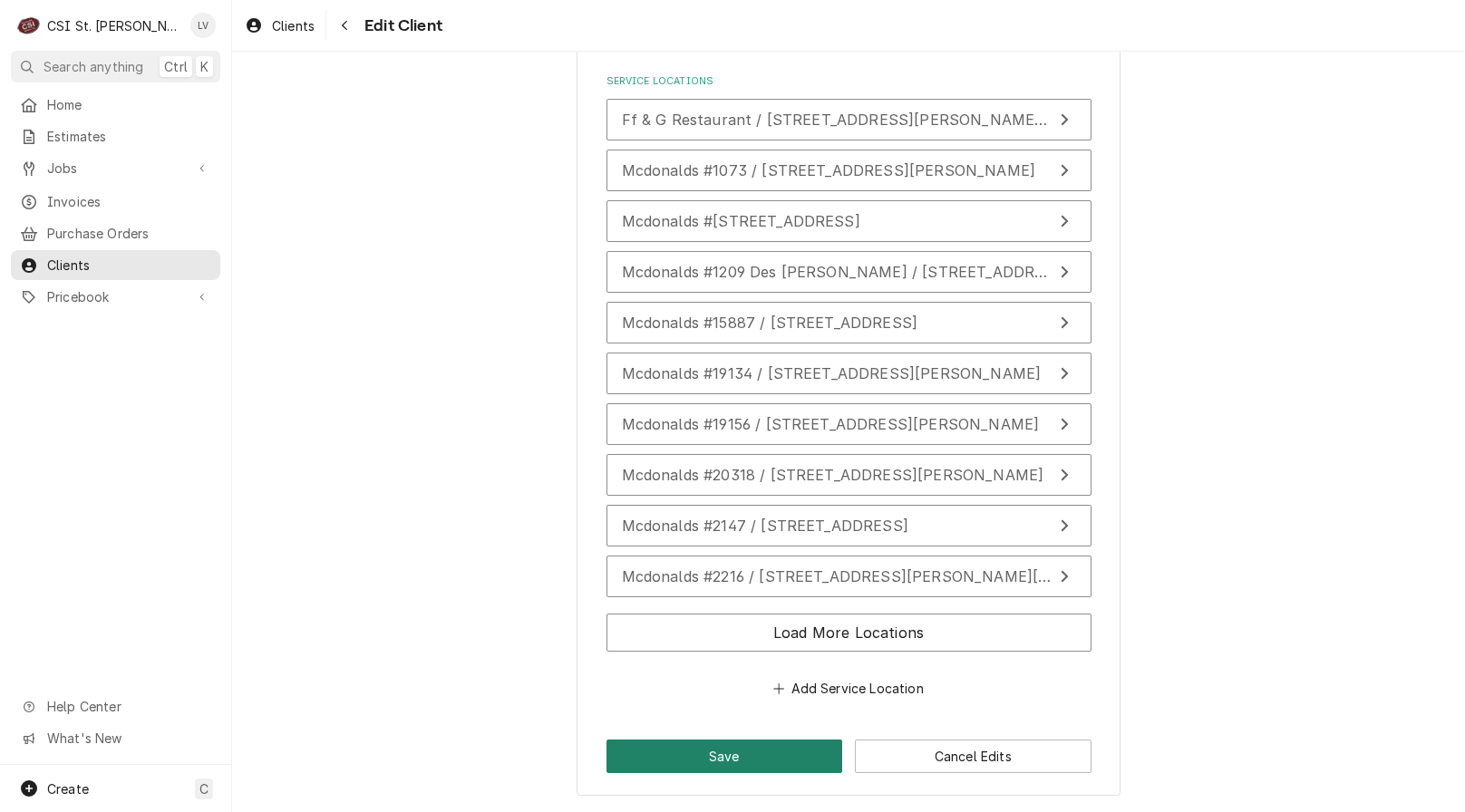
click at [768, 755] on button "Save" at bounding box center [725, 756] width 237 height 33
type textarea "x"
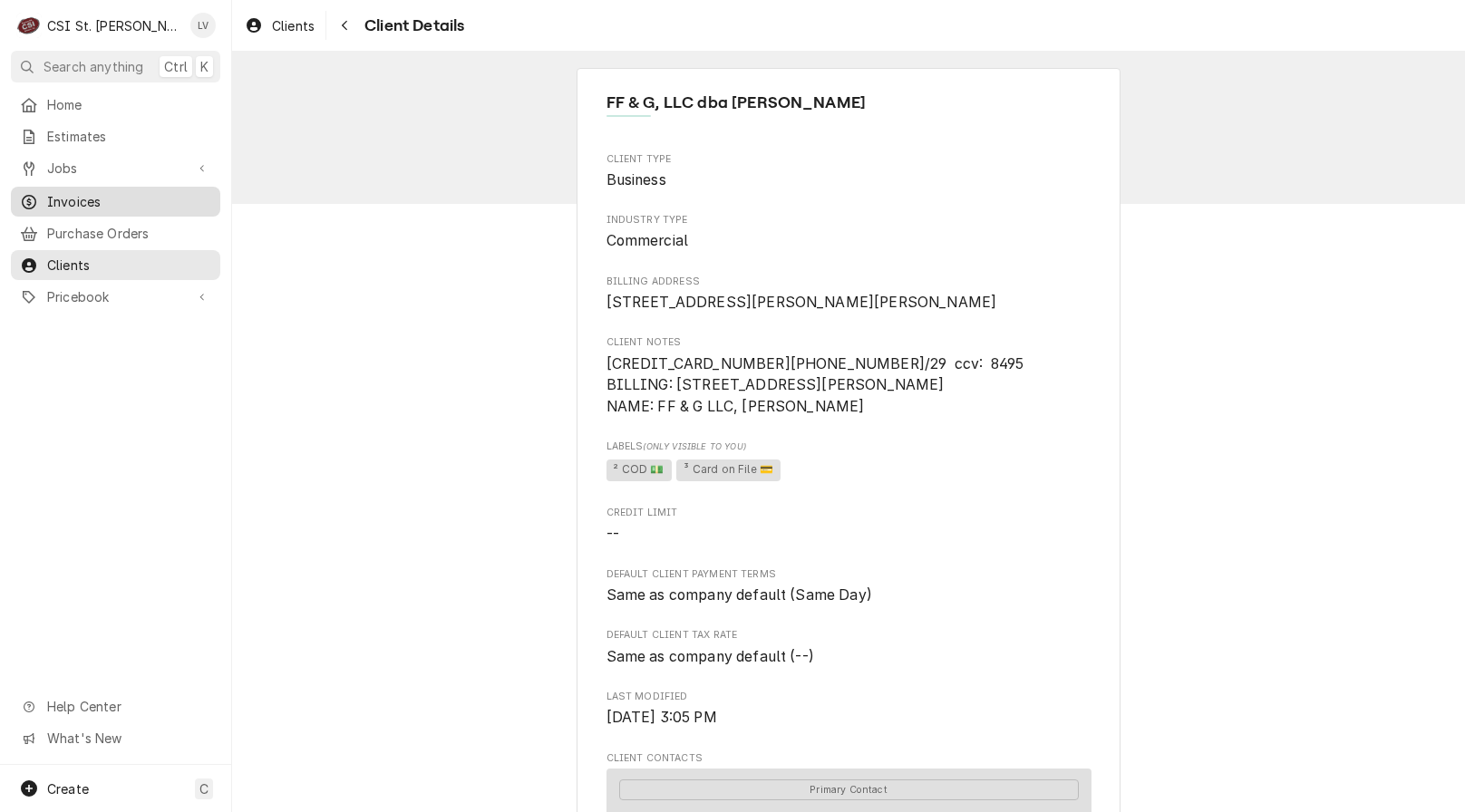
click at [136, 192] on span "Invoices" at bounding box center [129, 201] width 164 height 19
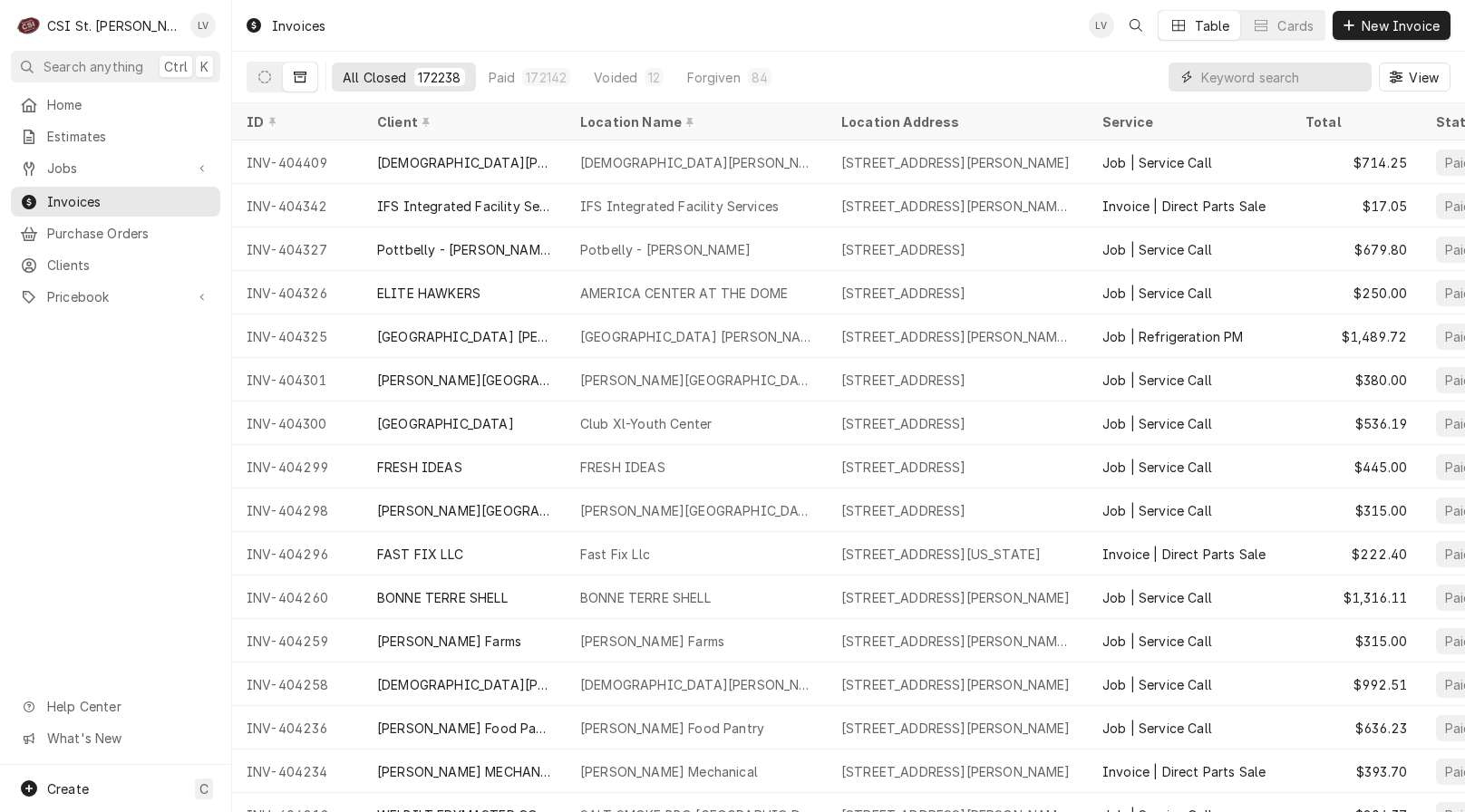
click at [1244, 68] on input "Dynamic Content Wrapper" at bounding box center [1281, 77] width 161 height 29
type input "404376"
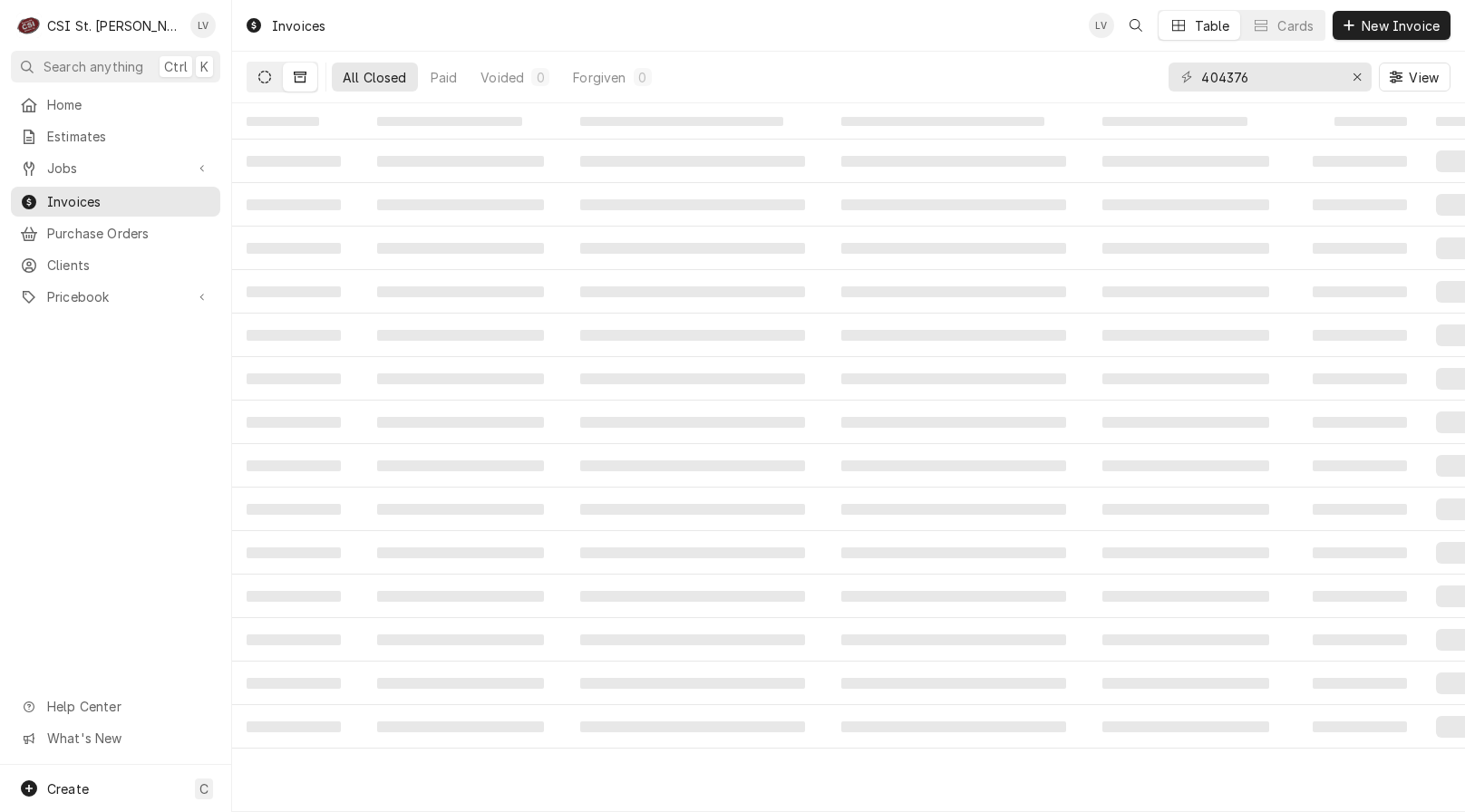
click at [270, 76] on icon "Dynamic Content Wrapper" at bounding box center [264, 76] width 13 height 13
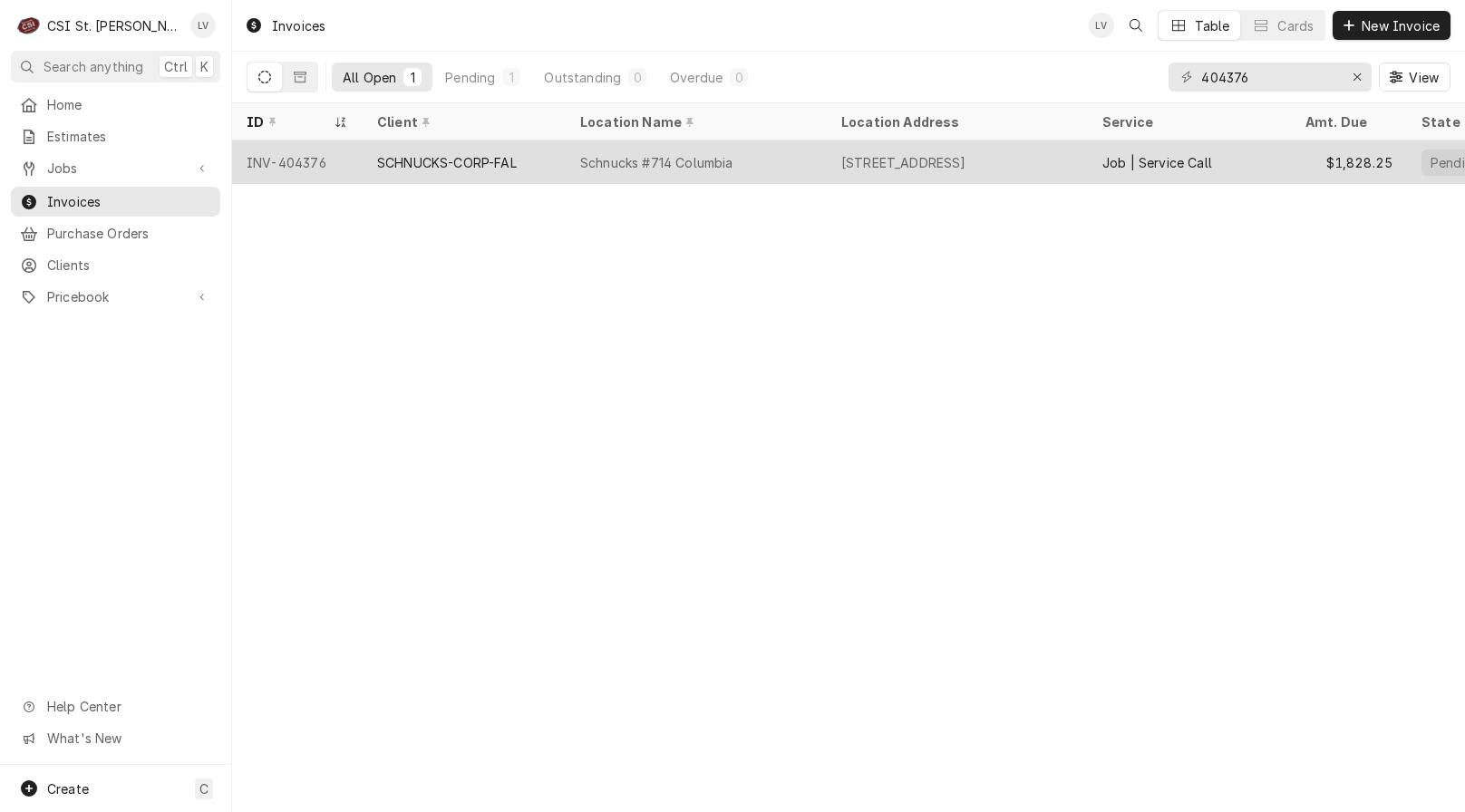
click at [456, 160] on div "SCHNUCKS-CORP-FAL" at bounding box center [447, 162] width 140 height 19
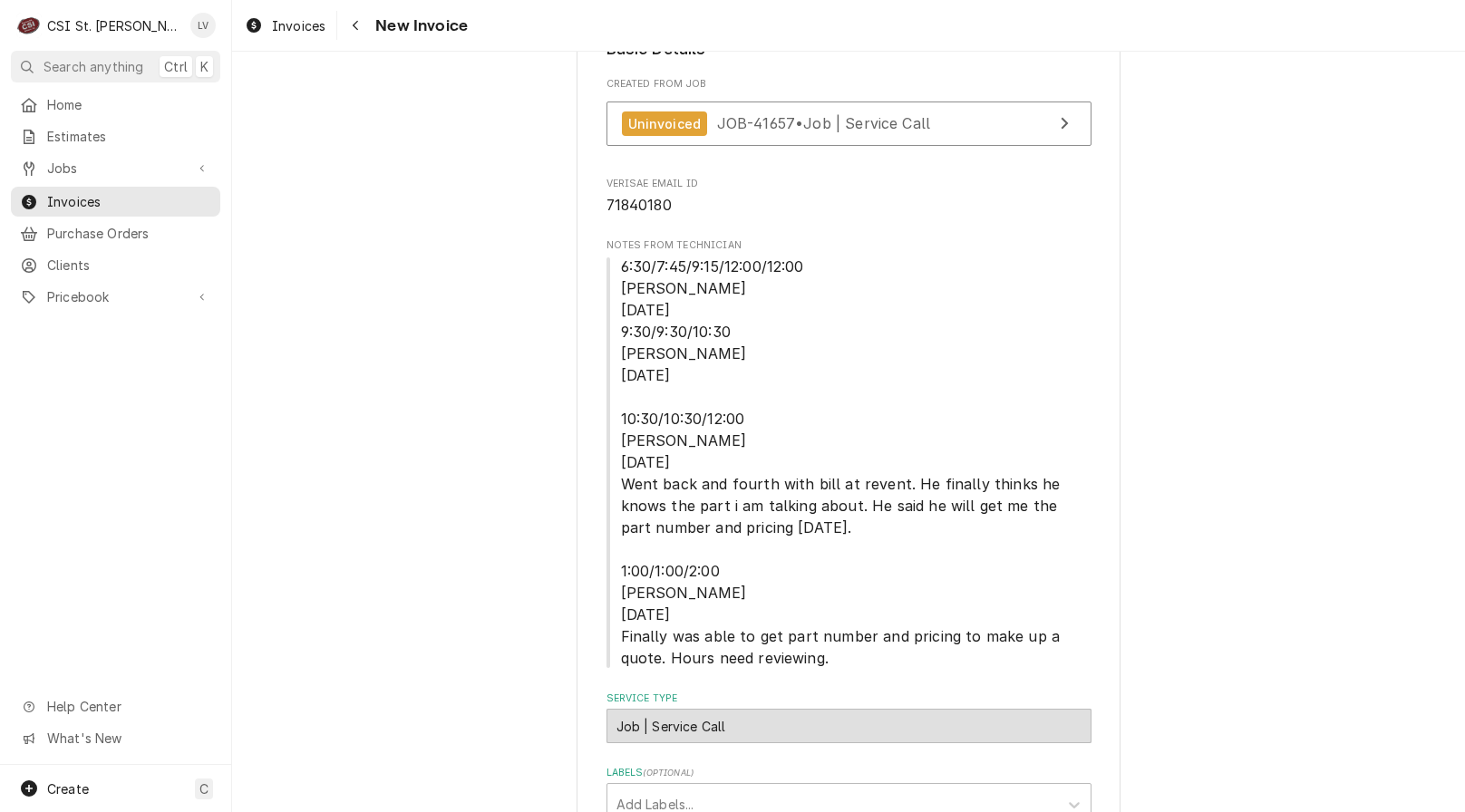
scroll to position [544, 0]
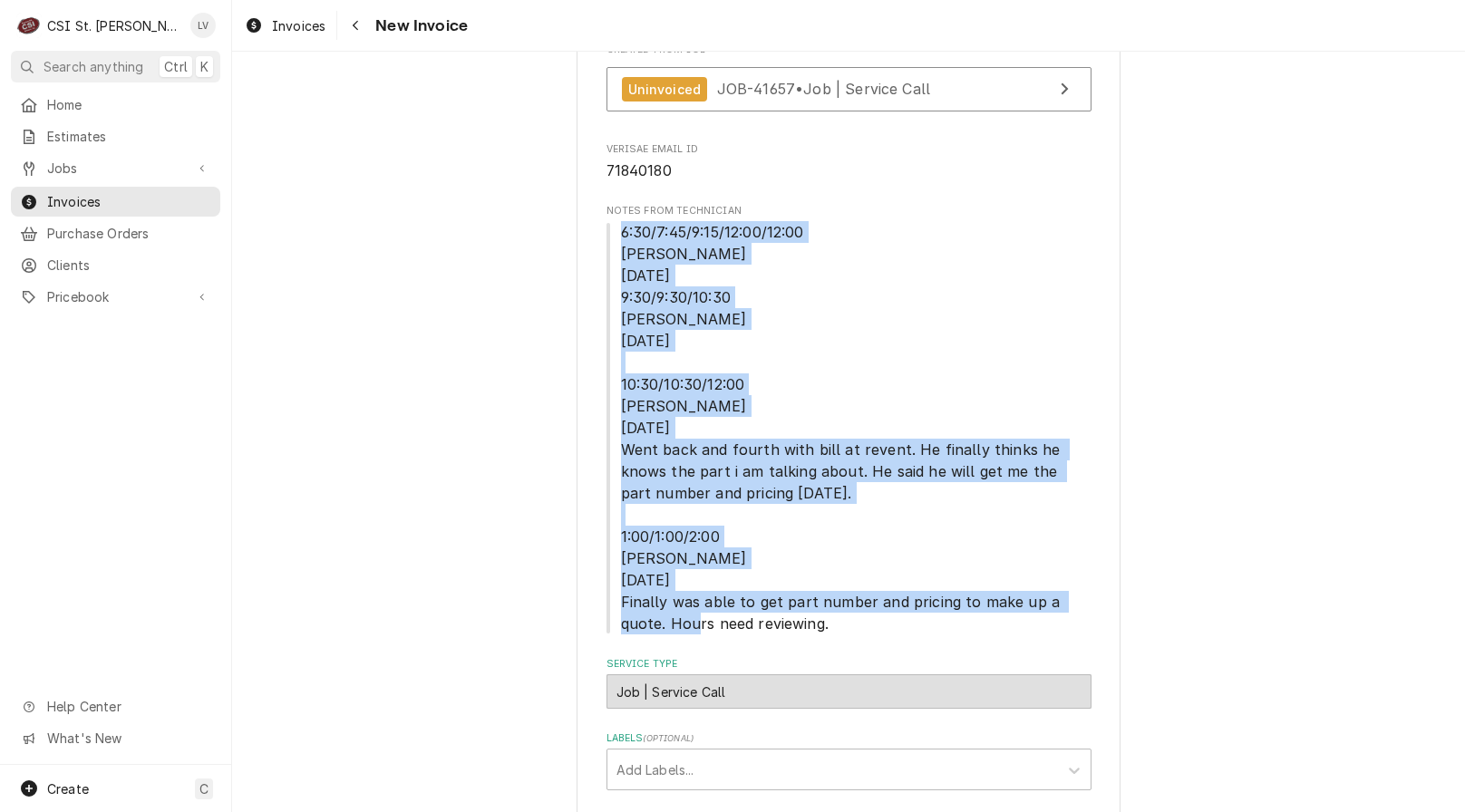
drag, startPoint x: 611, startPoint y: 235, endPoint x: 895, endPoint y: 611, distance: 471.2
click at [899, 613] on span "6:30/7:45/9:15/12:00/12:00 Ryan B 8/27/2025 9:30/9:30/10:30 Ryan B 9/9/2025 10:…" at bounding box center [849, 427] width 485 height 413
copy span "6:30/7:45/9:15/12:00/12:00 Ryan B 8/27/2025 9:30/9:30/10:30 Ryan B 9/9/2025 10:…"
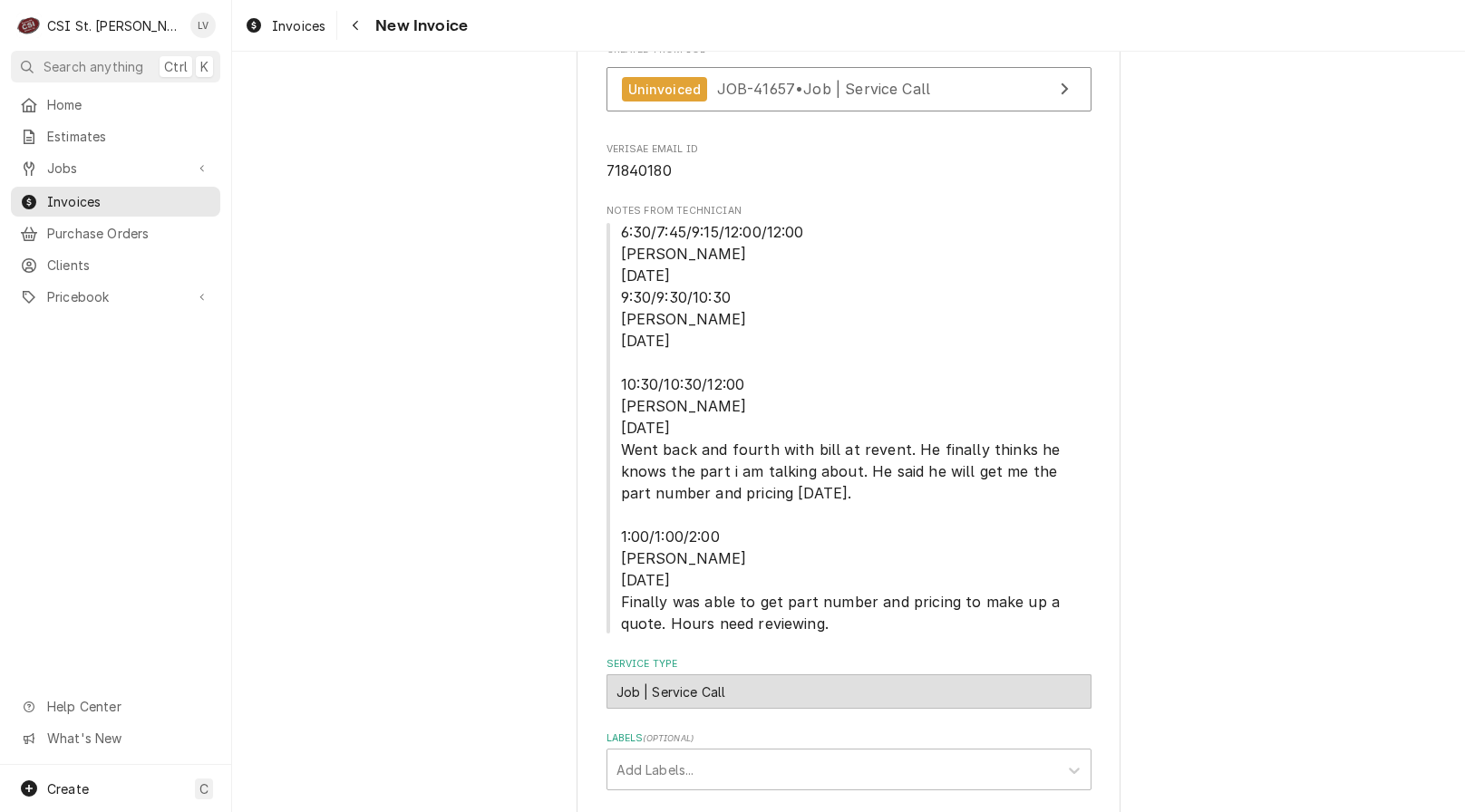
click at [980, 630] on span "6:30/7:45/9:15/12:00/12:00 Ryan B 8/27/2025 9:30/9:30/10:30 Ryan B 9/9/2025 10:…" at bounding box center [849, 427] width 485 height 413
drag, startPoint x: 857, startPoint y: 623, endPoint x: 730, endPoint y: 612, distance: 127.5
click at [716, 612] on span "6:30/7:45/9:15/12:00/12:00 Ryan B 8/27/2025 9:30/9:30/10:30 Ryan B 9/9/2025 10:…" at bounding box center [849, 427] width 485 height 413
click at [834, 621] on span "6:30/7:45/9:15/12:00/12:00 Ryan B 8/27/2025 9:30/9:30/10:30 Ryan B 9/9/2025 10:…" at bounding box center [849, 427] width 485 height 413
click at [760, 598] on span "6:30/7:45/9:15/12:00/12:00 Ryan B 8/27/2025 9:30/9:30/10:30 Ryan B 9/9/2025 10:…" at bounding box center [842, 427] width 444 height 409
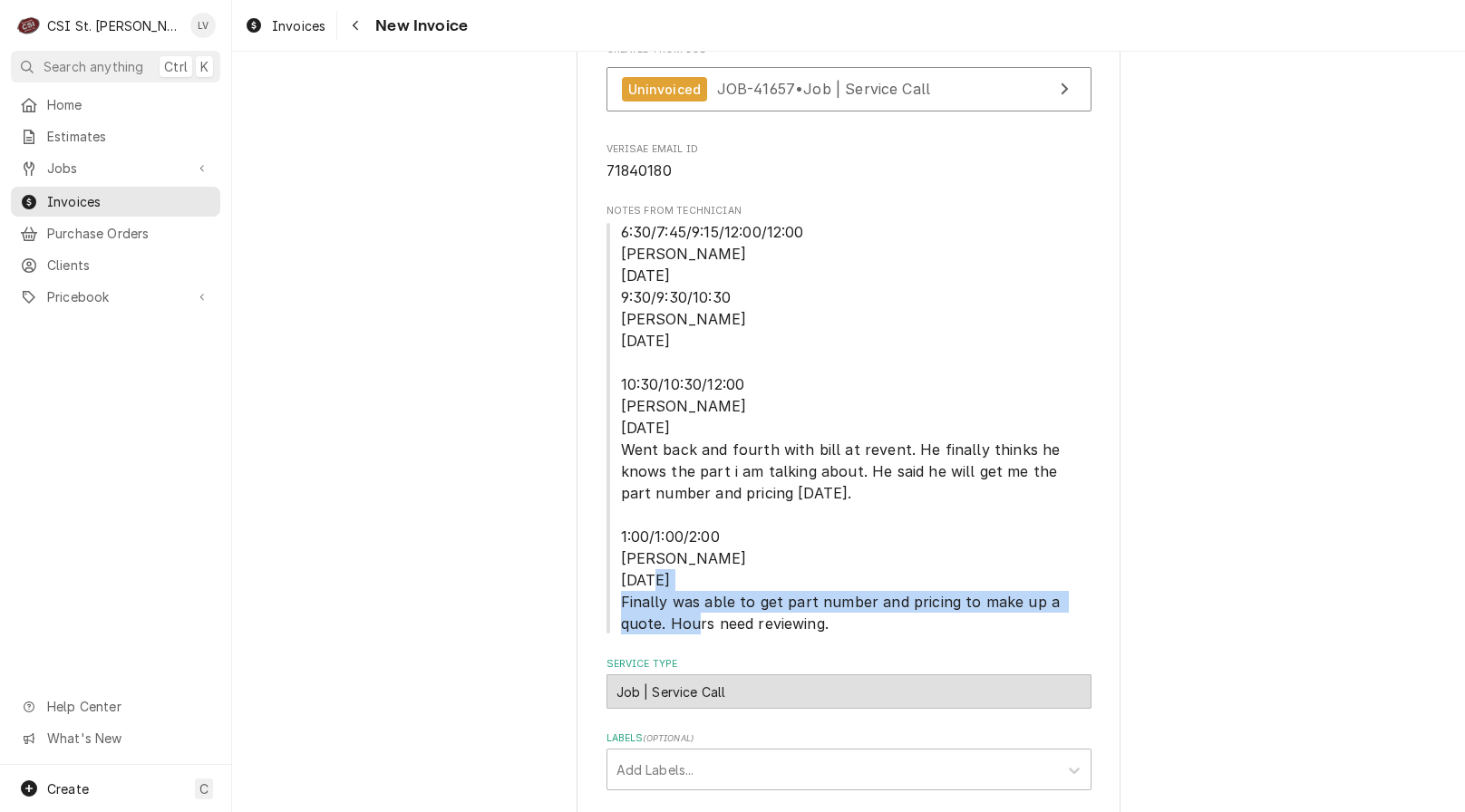
click at [760, 597] on span "6:30/7:45/9:15/12:00/12:00 Ryan B 8/27/2025 9:30/9:30/10:30 Ryan B 9/9/2025 10:…" at bounding box center [842, 427] width 444 height 409
click at [739, 580] on span "6:30/7:45/9:15/12:00/12:00 Ryan B 8/27/2025 9:30/9:30/10:30 Ryan B 9/9/2025 10:…" at bounding box center [849, 427] width 485 height 413
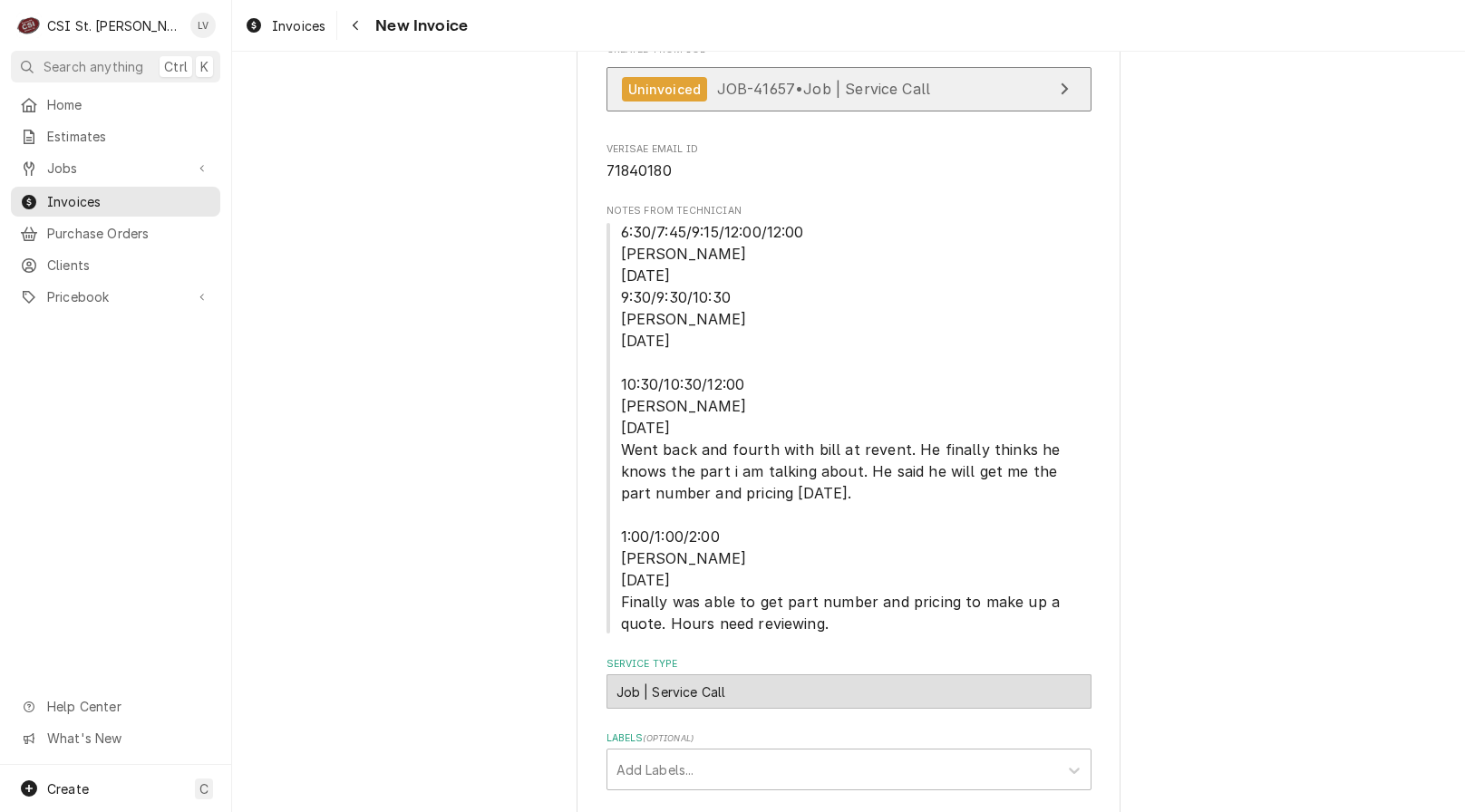
click at [778, 94] on span "JOB-41657 • Job | Service Call" at bounding box center [824, 89] width 214 height 19
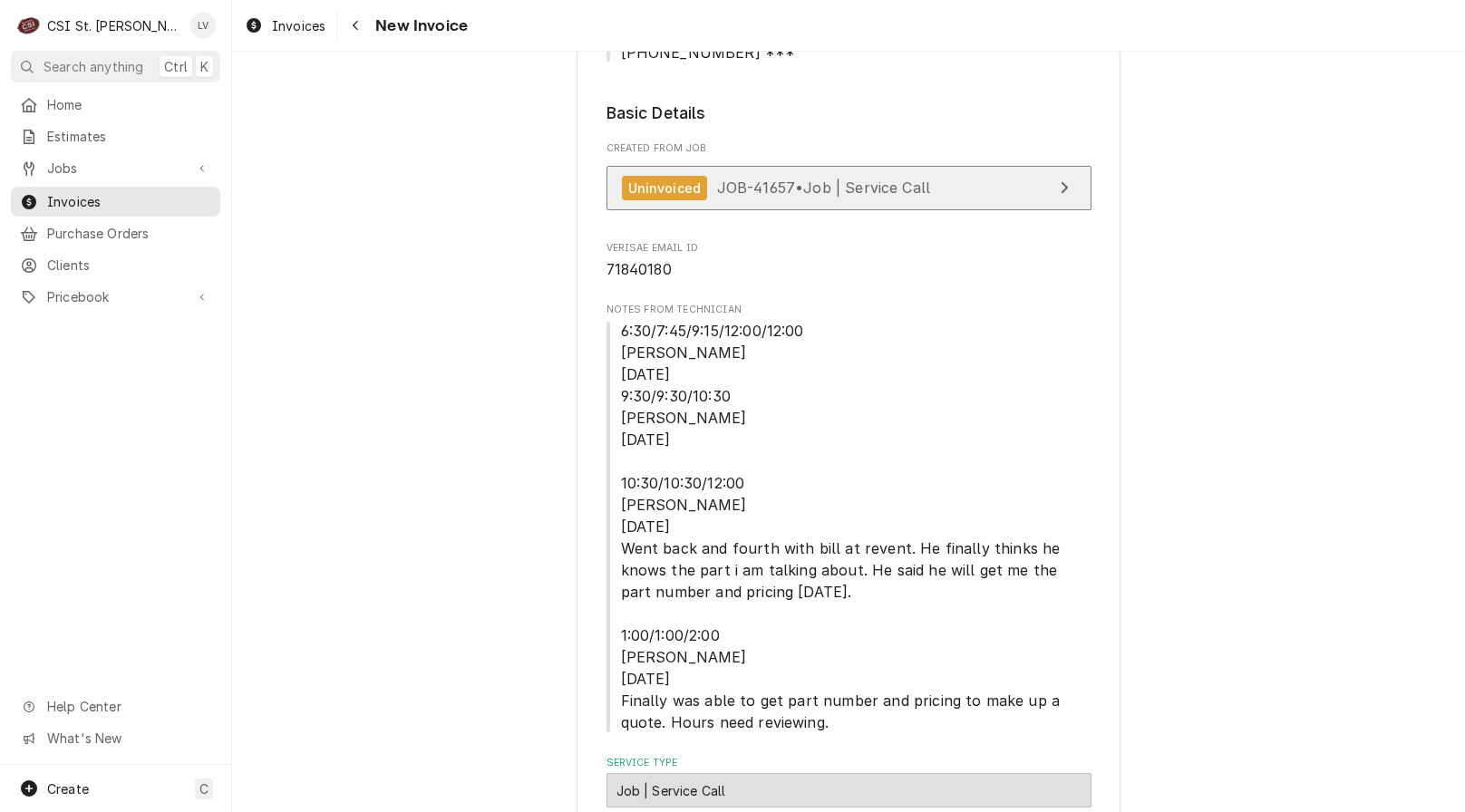
scroll to position [272, 0]
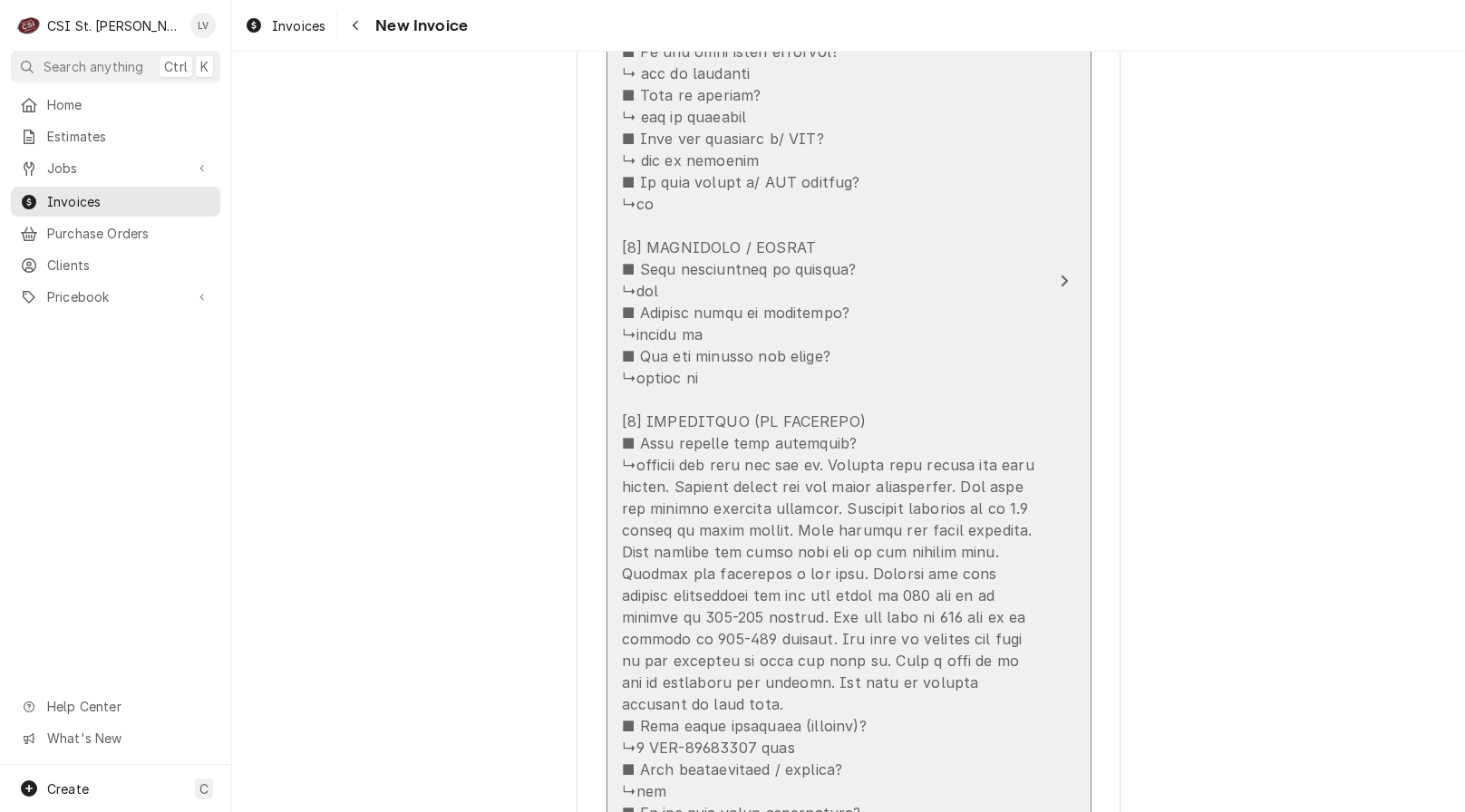
click at [710, 448] on div "Update Line Item" at bounding box center [830, 433] width 416 height 1479
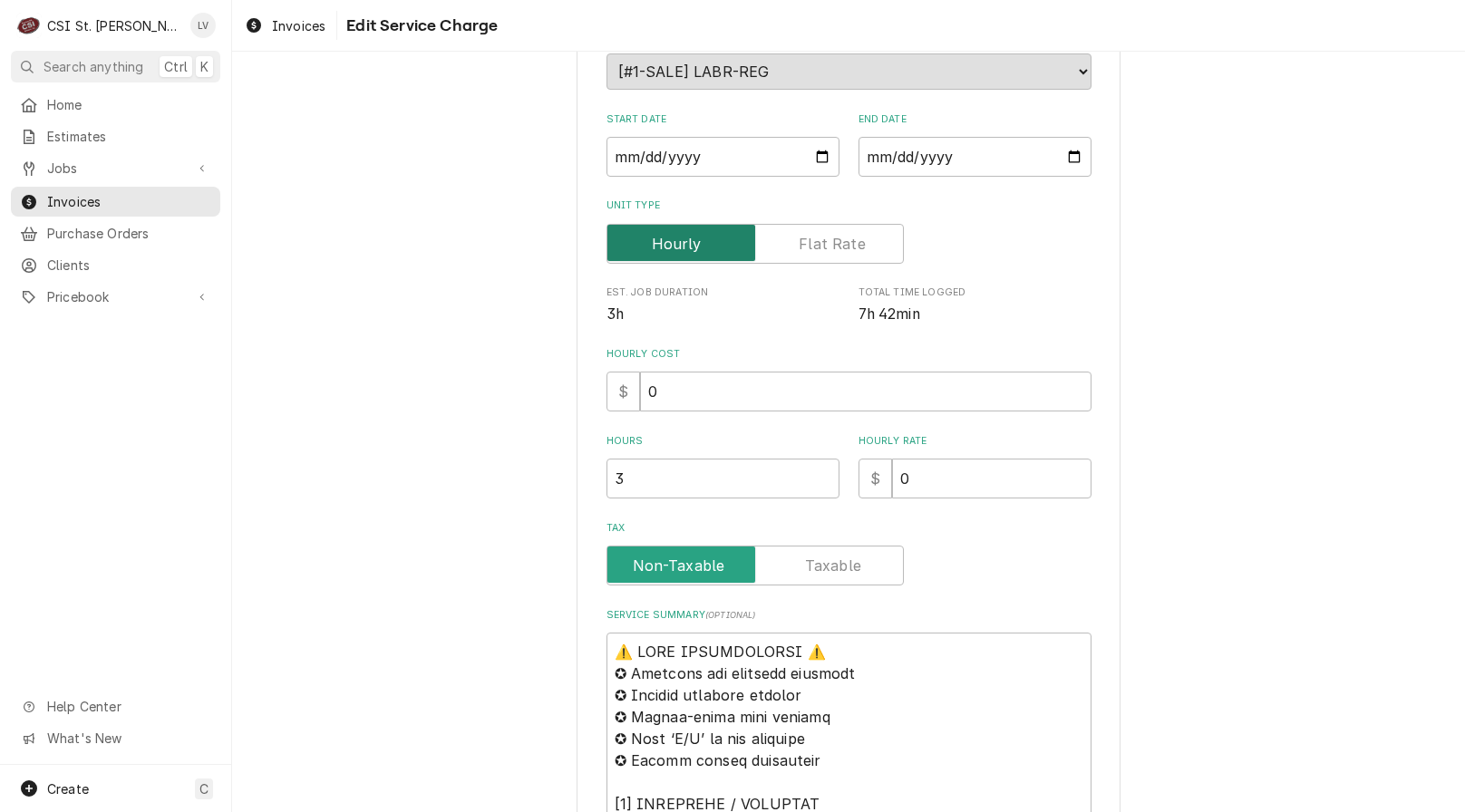
scroll to position [634, 0]
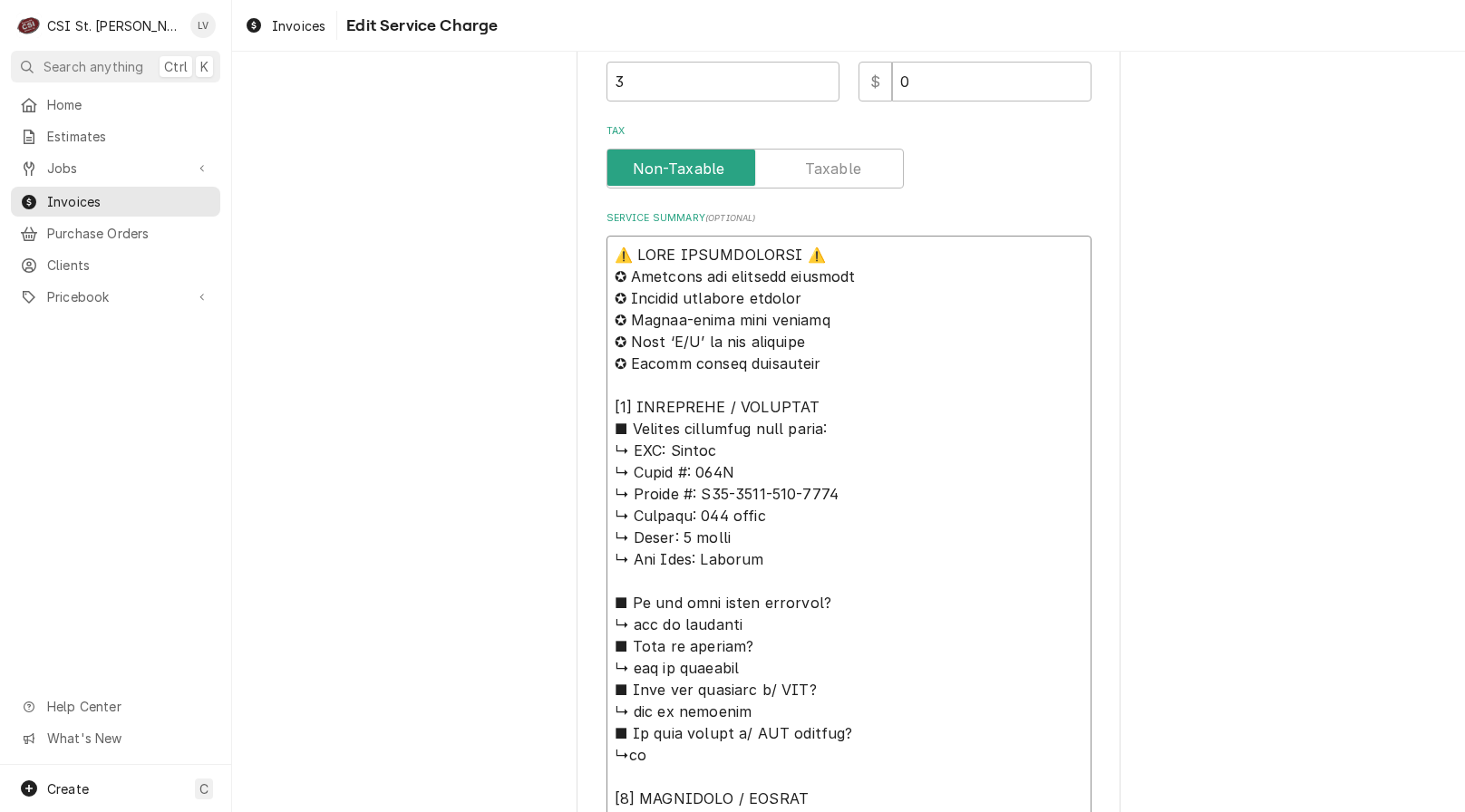
drag, startPoint x: 663, startPoint y: 448, endPoint x: 538, endPoint y: 252, distance: 232.5
click at [538, 252] on div "Use the fields below to edit this service charge Short Description Job | Servic…" at bounding box center [847, 640] width 1232 height 2408
type textarea "x"
type textarea "Revent ↳ 𝗠𝗼𝗱𝗲𝗹 #: 724G ↳ 𝗦𝗲𝗿𝗶𝗮𝗹 #: U10-2431-034-0410 ↳ 𝗩𝗼𝗹𝘁𝗮𝗴𝗲: 208 volts ↳ 𝗣𝗵𝗮…"
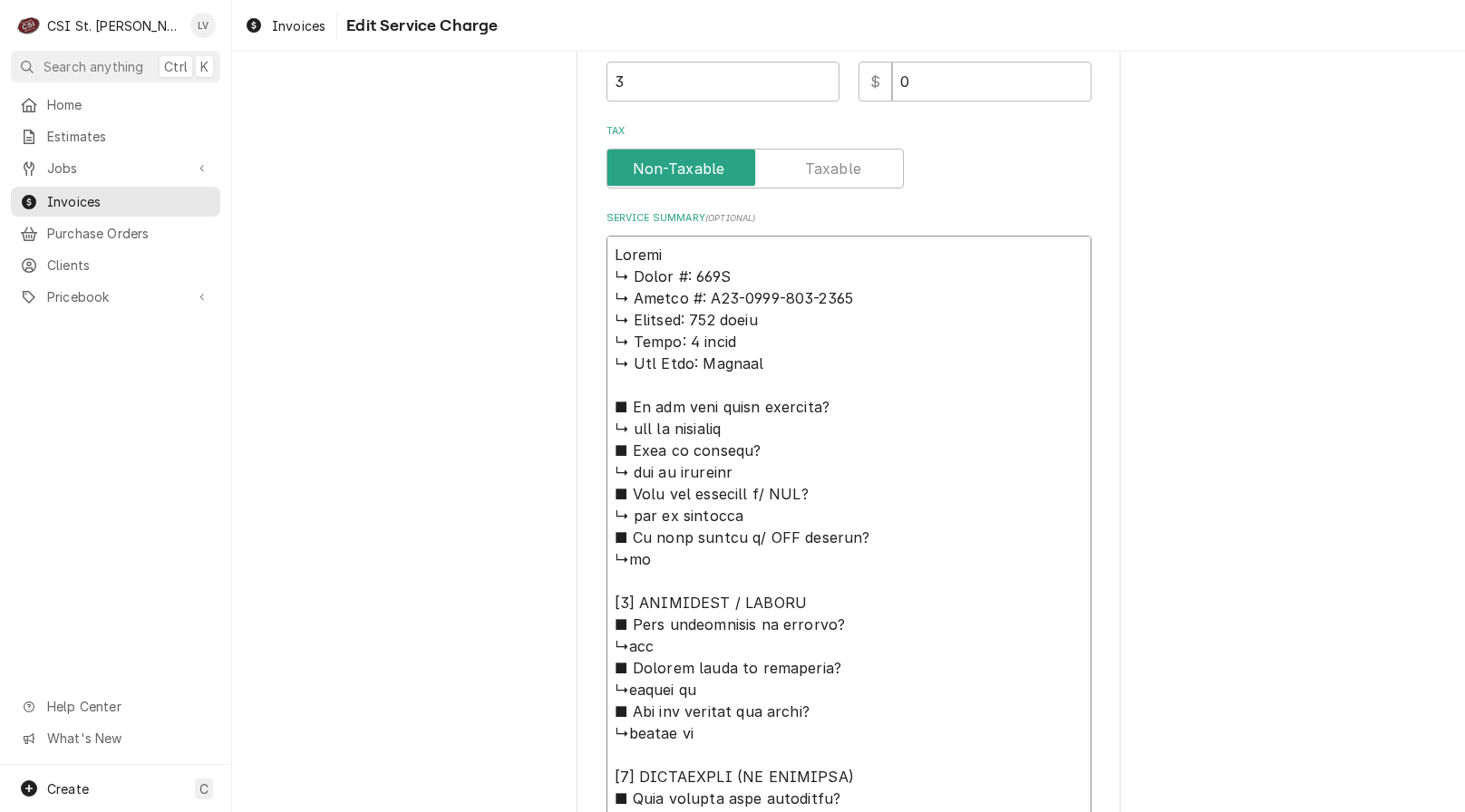
type textarea "x"
type textarea "Revent ↳ 𝗠𝗼𝗱𝗲𝗹 #: 724G ↳ 𝗦𝗲𝗿𝗶𝗮𝗹 #: U10-2431-034-0410 ↳ 𝗩𝗼𝗹𝘁𝗮𝗴𝗲: 208 volts ↳ 𝗣𝗵𝗮…"
type textarea "x"
type textarea "Revent / ↳ 𝗠𝗼𝗱𝗲𝗹 #: 724G ↳ 𝗦𝗲𝗿𝗶𝗮𝗹 #: U10-2431-034-0410 ↳ 𝗩𝗼𝗹𝘁𝗮𝗴𝗲: 208 volts ↳ 𝗣…"
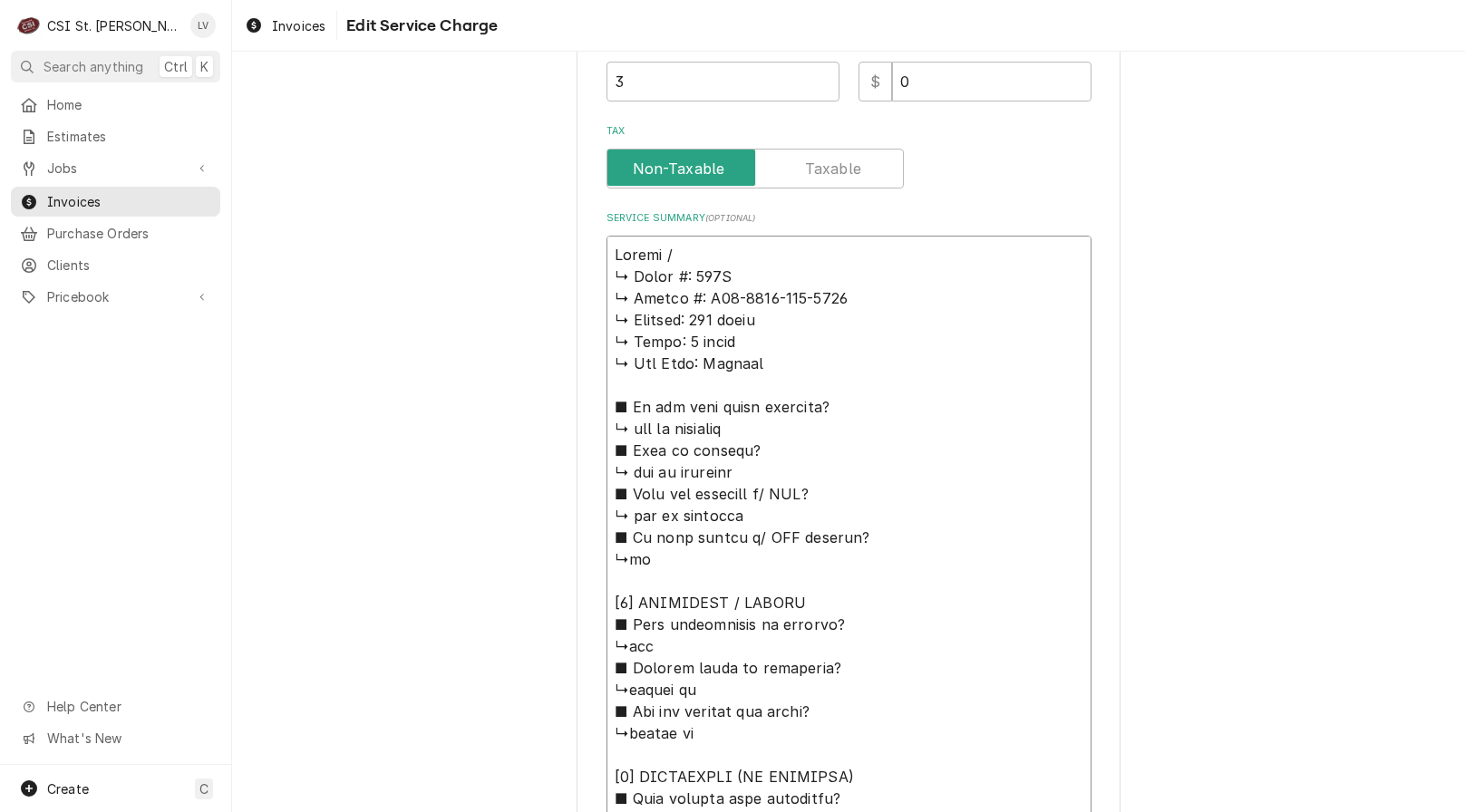
type textarea "x"
type textarea "Revent / ↳ 𝗠𝗼𝗱𝗲𝗹 #: 724G ↳ 𝗦𝗲𝗿𝗶𝗮𝗹 #: U10-2431-034-0410 ↳ 𝗩𝗼𝗹𝘁𝗮𝗴𝗲: 208 volts ↳ 𝗣…"
type textarea "x"
type textarea "Revent / M ↳ 𝗠𝗼𝗱𝗲𝗹 #: 724G ↳ 𝗦𝗲𝗿𝗶𝗮𝗹 #: U10-2431-034-0410 ↳ 𝗩𝗼𝗹𝘁𝗮𝗴𝗲: 208 volts ↳…"
type textarea "x"
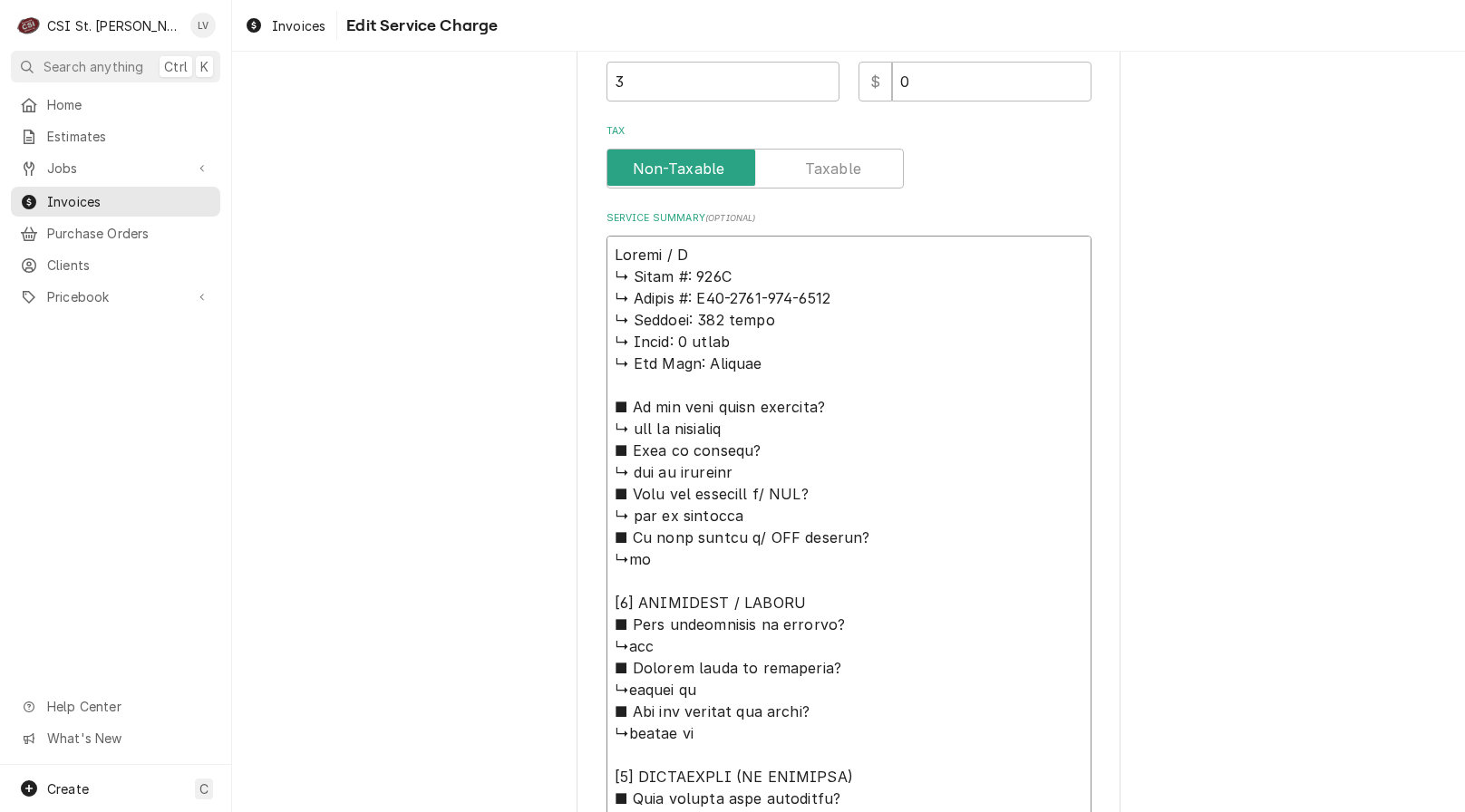
type textarea "Revent / Mo ↳ 𝗠𝗼𝗱𝗲𝗹 #: 724G ↳ 𝗦𝗲𝗿𝗶𝗮𝗹 #: U10-2431-034-0410 ↳ 𝗩𝗼𝗹𝘁𝗮𝗴𝗲: 208 volts …"
type textarea "x"
type textarea "Revent / Mod ↳ 𝗠𝗼𝗱𝗲𝗹 #: 724G ↳ 𝗦𝗲𝗿𝗶𝗮𝗹 #: U10-2431-034-0410 ↳ 𝗩𝗼𝗹𝘁𝗮𝗴𝗲: 208 volts…"
type textarea "x"
type textarea "Revent / Mode ↳ 𝗠𝗼𝗱𝗲𝗹 #: 724G ↳ 𝗦𝗲𝗿𝗶𝗮𝗹 #: U10-2431-034-0410 ↳ 𝗩𝗼𝗹𝘁𝗮𝗴𝗲: 208 volt…"
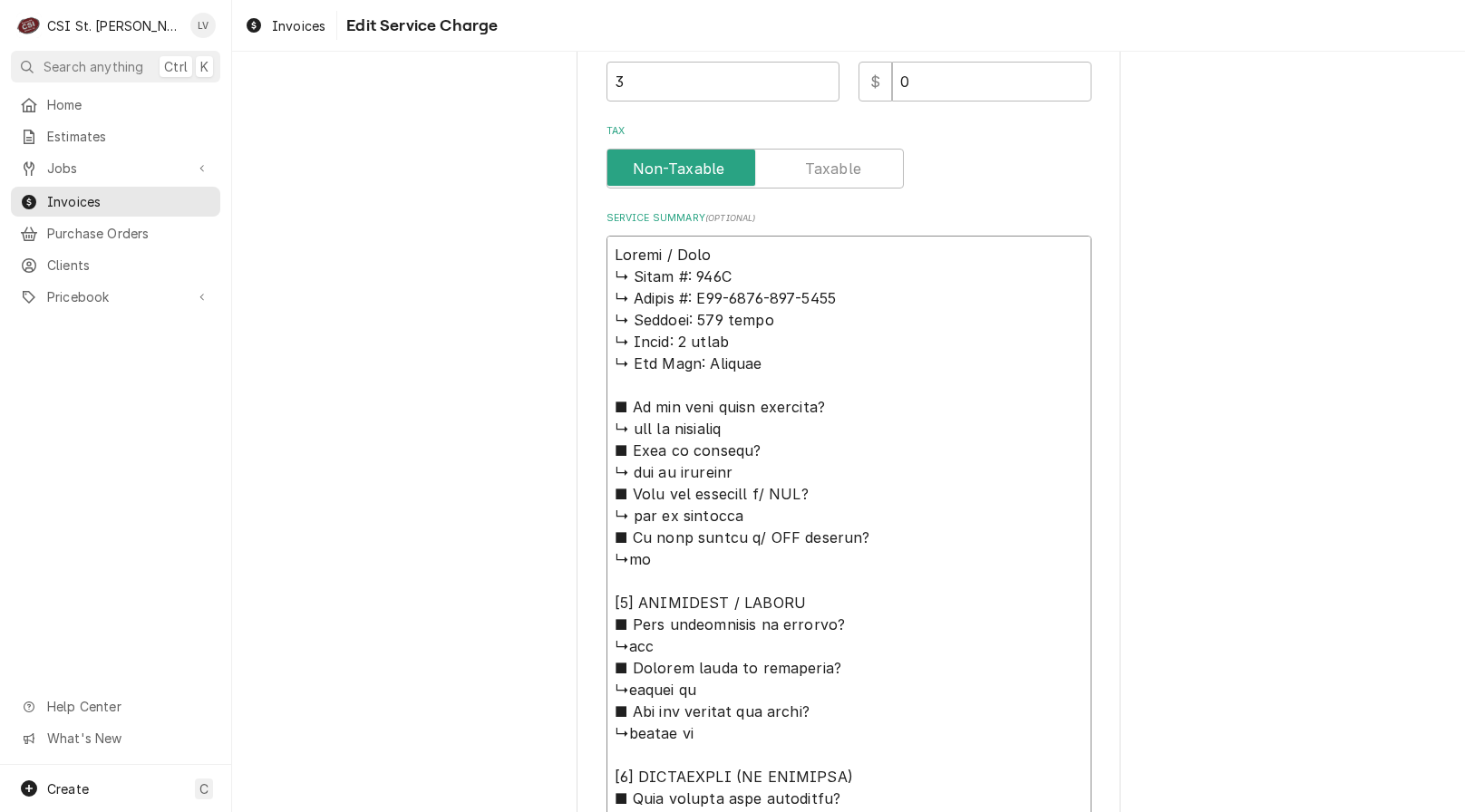
type textarea "x"
type textarea "Revent / Model ↳ 𝗠𝗼𝗱𝗲𝗹 #: 724G ↳ 𝗦𝗲𝗿𝗶𝗮𝗹 #: U10-2431-034-0410 ↳ 𝗩𝗼𝗹𝘁𝗮𝗴𝗲: 208 vol…"
type textarea "x"
type textarea "Revent / Model: ↳ 𝗠𝗼𝗱𝗲𝗹 #: 724G ↳ 𝗦𝗲𝗿𝗶𝗮𝗹 #: U10-2431-034-0410 ↳ 𝗩𝗼𝗹𝘁𝗮𝗴𝗲: 208 vo…"
type textarea "x"
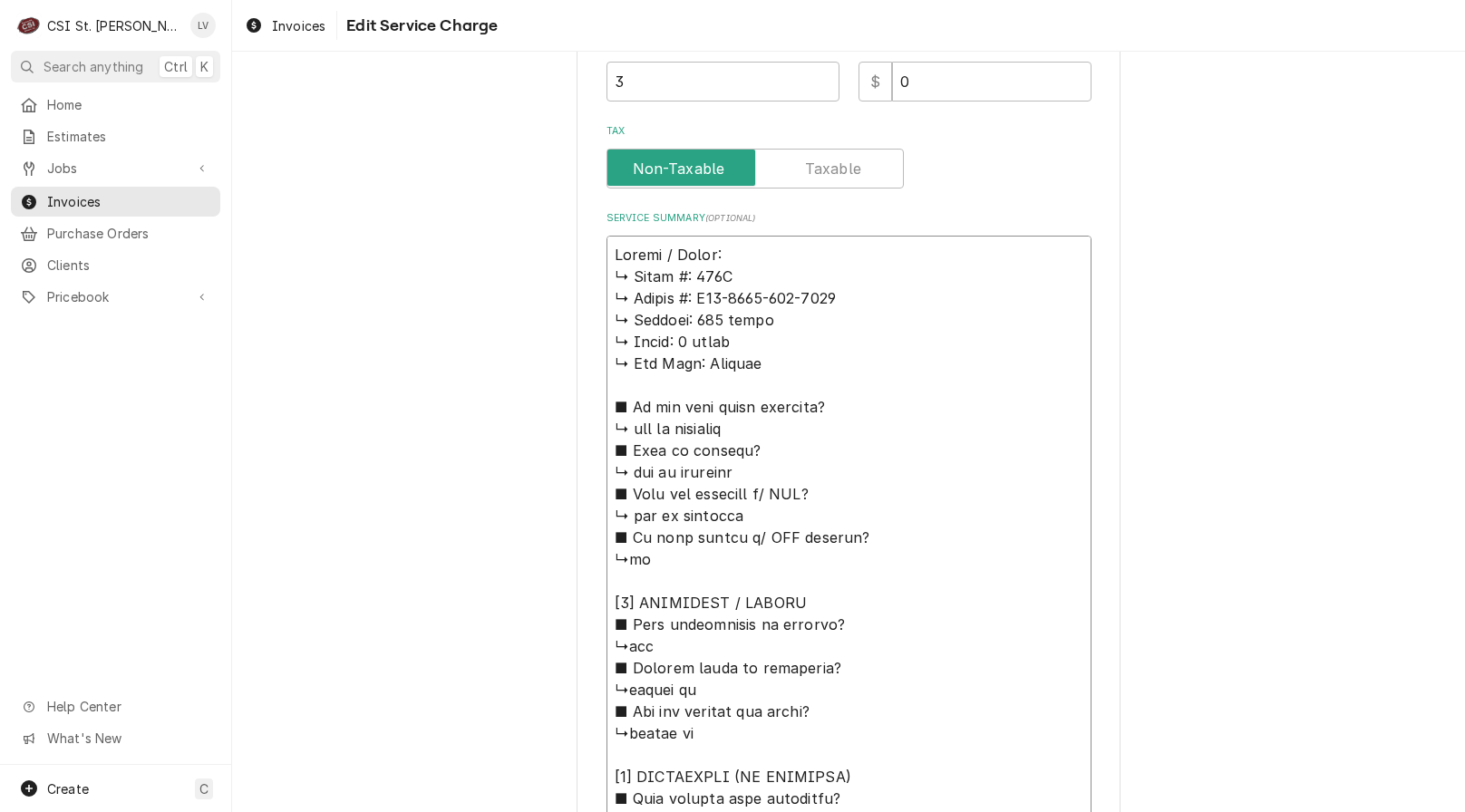
type textarea "Revent / Model: ↳ 𝗠𝗼𝗱𝗲𝗹 #: 724G ↳ 𝗦𝗲𝗿𝗶𝗮𝗹 #: U10-2431-034-0410 ↳ 𝗩𝗼𝗹𝘁𝗮𝗴𝗲: 208 vo…"
type textarea "x"
type textarea "Revent / Model: 7 ↳ 𝗠𝗼𝗱𝗲𝗹 #: 724G ↳ 𝗦𝗲𝗿𝗶𝗮𝗹 #: U10-2431-034-0410 ↳ 𝗩𝗼𝗹𝘁𝗮𝗴𝗲: 208 …"
type textarea "x"
type textarea "Revent / Model: 74 ↳ 𝗠𝗼𝗱𝗲𝗹 #: 724G ↳ 𝗦𝗲𝗿𝗶𝗮𝗹 #: U10-2431-034-0410 ↳ 𝗩𝗼𝗹𝘁𝗮𝗴𝗲: 208…"
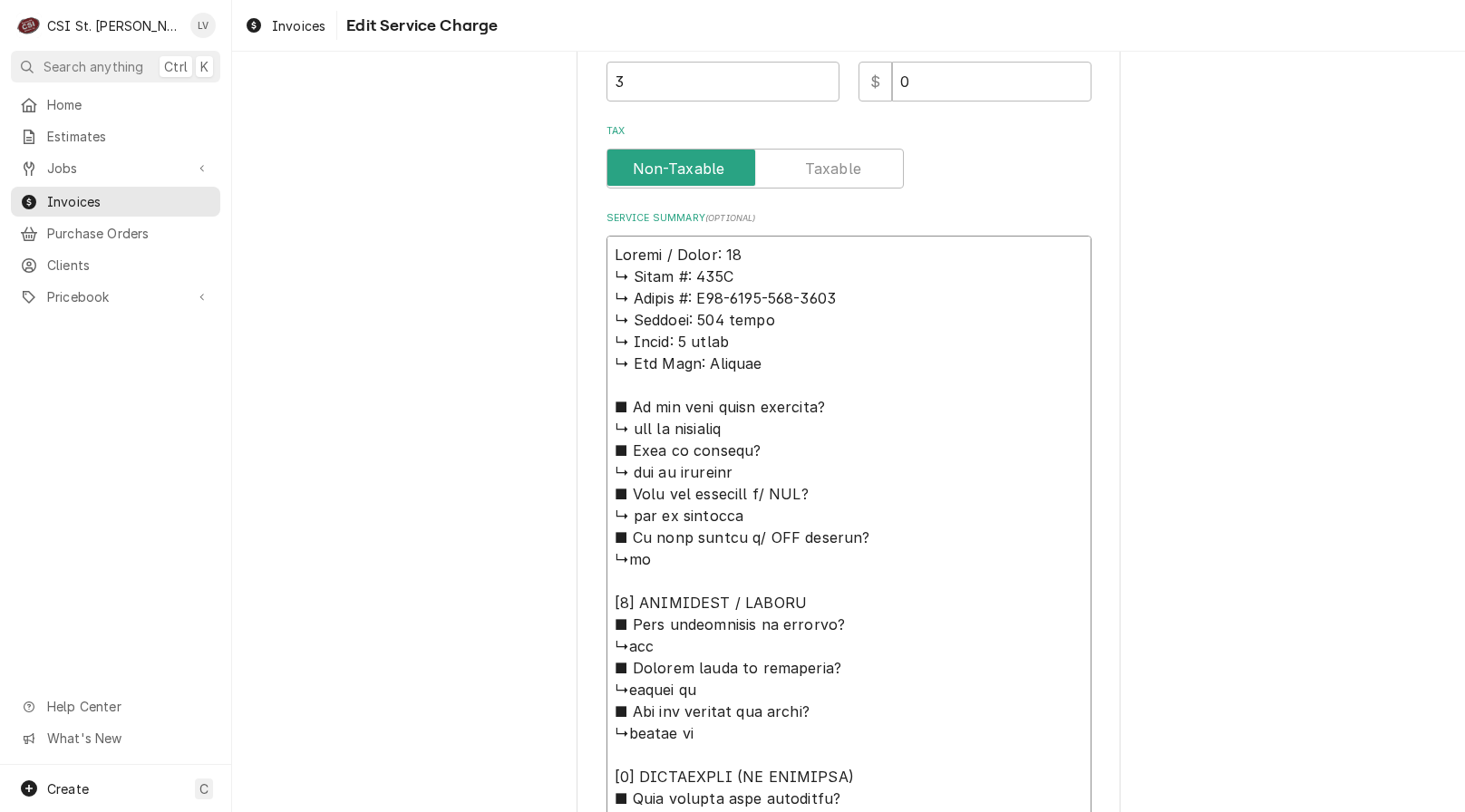
type textarea "x"
type textarea "Revent / Model: 74G ↳ 𝗠𝗼𝗱𝗲𝗹 #: 724G ↳ 𝗦𝗲𝗿𝗶𝗮𝗹 #: U10-2431-034-0410 ↳ 𝗩𝗼𝗹𝘁𝗮𝗴𝗲: 20…"
type textarea "x"
type textarea "Revent / Model: 74G ↳ 𝗠𝗼𝗱𝗲𝗹 #: 724G ↳ 𝗦𝗲𝗿𝗶𝗮𝗹 #: U10-2431-034-0410 ↳ 𝗩𝗼𝗹𝘁𝗮𝗴𝗲: 20…"
type textarea "x"
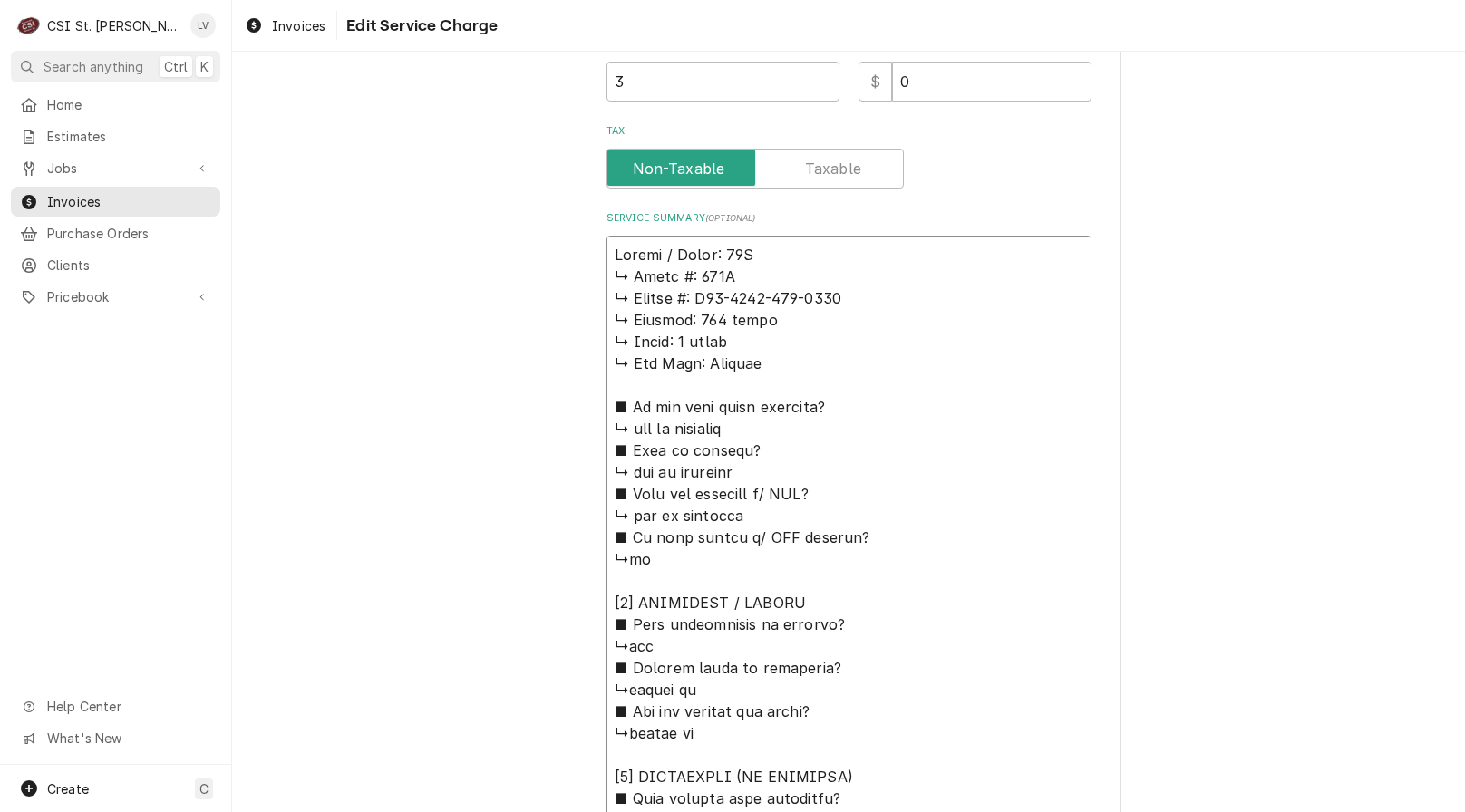
type textarea "Revent / Model: 74G / ↳ 𝗠𝗼𝗱𝗲𝗹 #: 724G ↳ 𝗦𝗲𝗿𝗶𝗮𝗹 #: U10-2431-034-0410 ↳ 𝗩𝗼𝗹𝘁𝗮𝗴𝗲: …"
type textarea "x"
type textarea "Revent / Model: 74G / ↳ 𝗠𝗼𝗱𝗲𝗹 #: 724G ↳ 𝗦𝗲𝗿𝗶𝗮𝗹 #: U10-2431-034-0410 ↳ 𝗩𝗼𝗹𝘁𝗮𝗴𝗲: …"
type textarea "x"
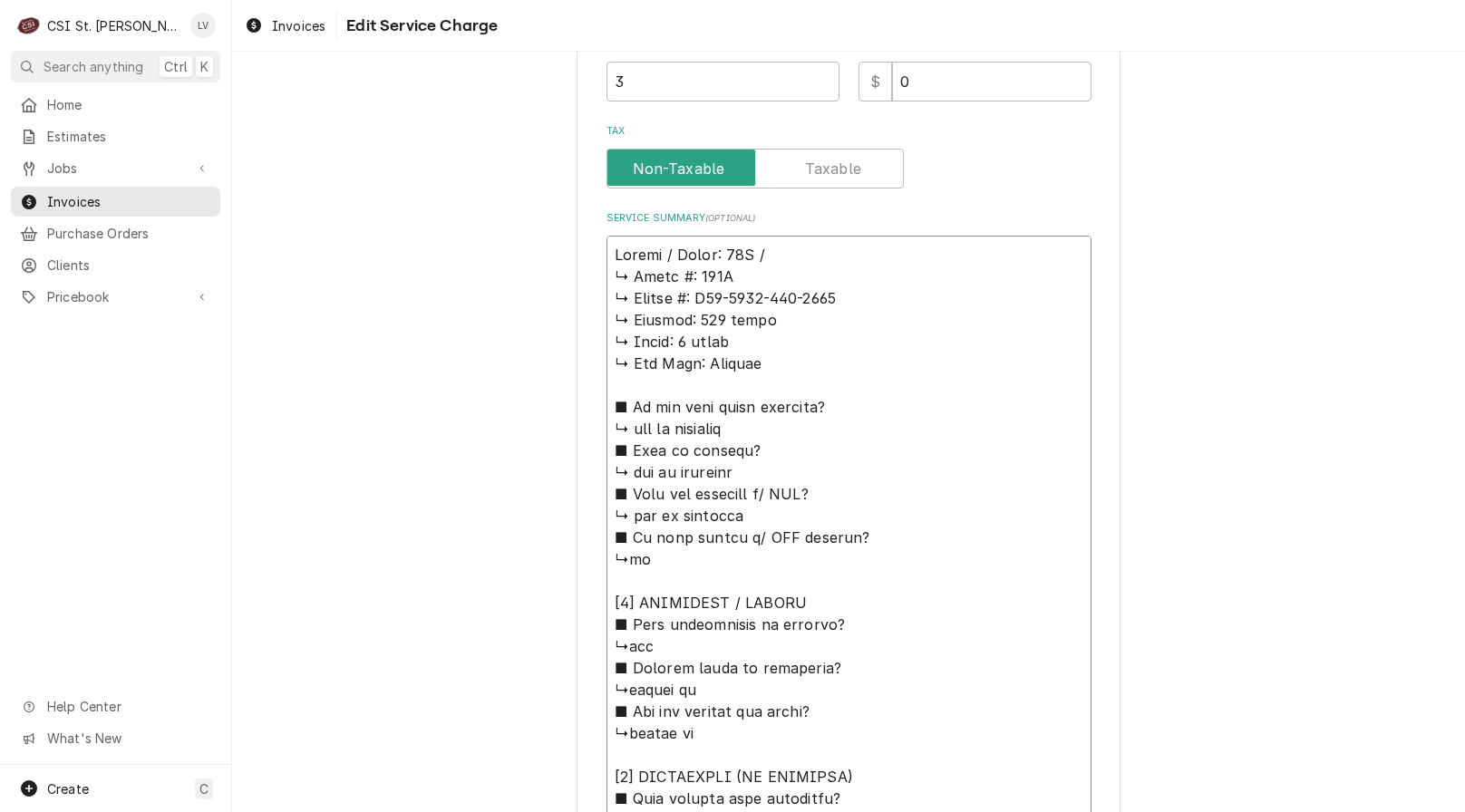
type textarea "Revent / Model: 724G / ↳ 𝗠𝗼𝗱𝗲𝗹 #: 724G ↳ 𝗦𝗲𝗿𝗶𝗮𝗹 #: U10-2431-034-0410 ↳ 𝗩𝗼𝗹𝘁𝗮𝗴𝗲:…"
type textarea "x"
type textarea "Revent / Model: 724G / S ↳ 𝗠𝗼𝗱𝗲𝗹 #: 724G ↳ 𝗦𝗲𝗿𝗶𝗮𝗹 #: U10-2431-034-0410 ↳ 𝗩𝗼𝗹𝘁𝗮𝗴…"
type textarea "x"
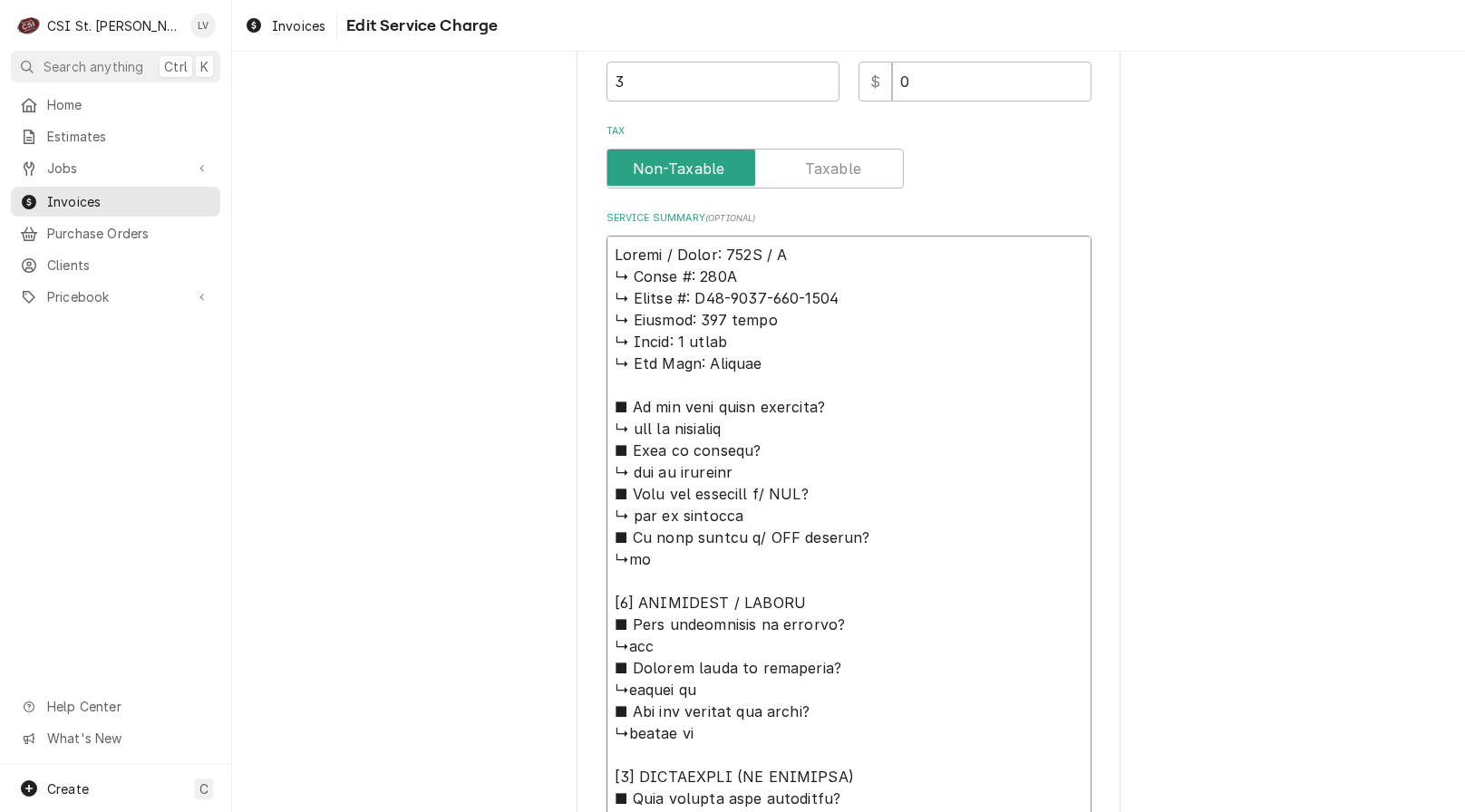
type textarea "Revent / Model: 724G / Se ↳ 𝗠𝗼𝗱𝗲𝗹 #: 724G ↳ 𝗦𝗲𝗿𝗶𝗮𝗹 #: U10-2431-034-0410 ↳ 𝗩𝗼𝗹𝘁𝗮…"
type textarea "x"
type textarea "Revent / Model: 724G / Ser ↳ 𝗠𝗼𝗱𝗲𝗹 #: 724G ↳ 𝗦𝗲𝗿𝗶𝗮𝗹 #: U10-2431-034-0410 ↳ 𝗩𝗼𝗹𝘁…"
type textarea "x"
type textarea "Revent / Model: 724G / Seri ↳ 𝗠𝗼𝗱𝗲𝗹 #: 724G ↳ 𝗦𝗲𝗿𝗶𝗮𝗹 #: U10-2431-034-0410 ↳ 𝗩𝗼𝗹…"
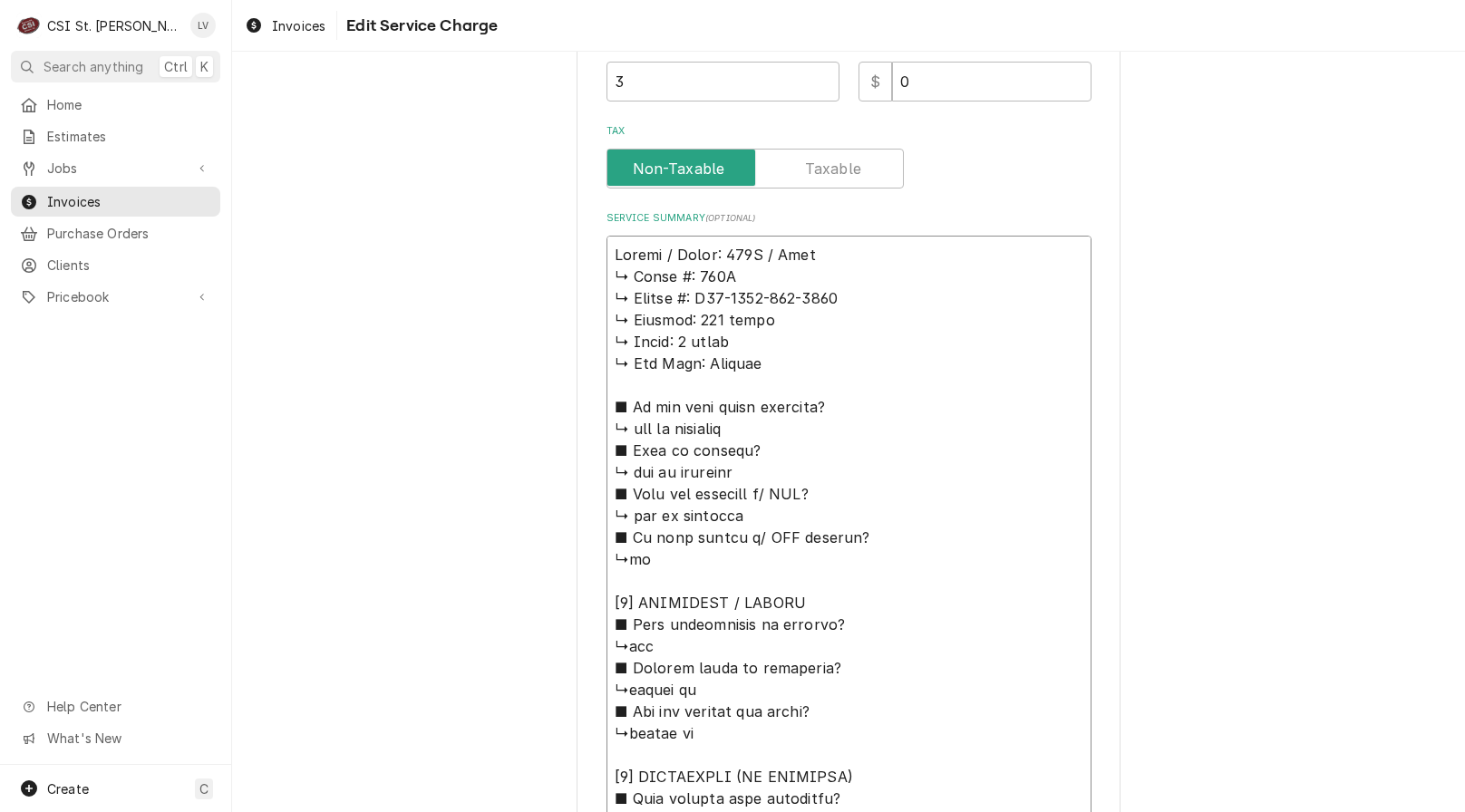
type textarea "x"
type textarea "Revent / Model: 724G / Seria ↳ 𝗠𝗼𝗱𝗲𝗹 #: 724G ↳ 𝗦𝗲𝗿𝗶𝗮𝗹 #: U10-2431-034-0410 ↳ 𝗩𝗼…"
type textarea "x"
type textarea "Revent / Model: 724G / Serial ↳ 𝗠𝗼𝗱𝗲𝗹 #: 724G ↳ 𝗦𝗲𝗿𝗶𝗮𝗹 #: U10-2431-034-0410 ↳ 𝗩…"
type textarea "x"
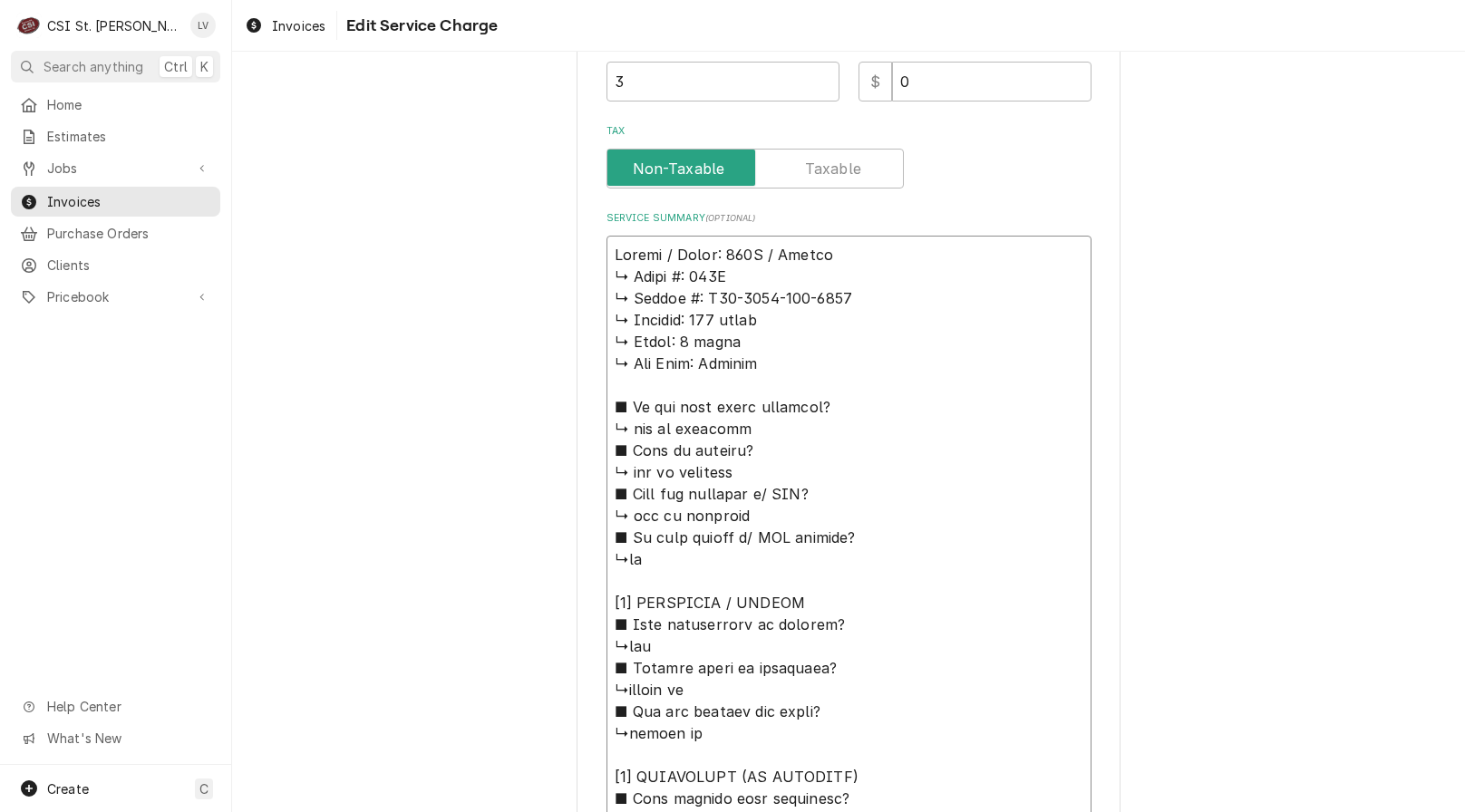
type textarea "Revent / Model: 724G / Serial: ↳ 𝗠𝗼𝗱𝗲𝗹 #: 724G ↳ 𝗦𝗲𝗿𝗶𝗮𝗹 #: U10-2431-034-0410 ↳ …"
type textarea "x"
type textarea "Revent / Model: 724G / Serial: ↳ 𝗠𝗼𝗱𝗲𝗹 #: 724G ↳ 𝗦𝗲𝗿𝗶𝗮𝗹 #: U10-2431-034-0410 ↳ …"
type textarea "x"
type textarea "Revent / Model: 724G / Serial: ↳ 𝗠𝗼𝗱𝗲𝗹 #: 724G ↳ 𝗦𝗲𝗿𝗶𝗮𝗹 #: U10-2431-034-0410 ↳ …"
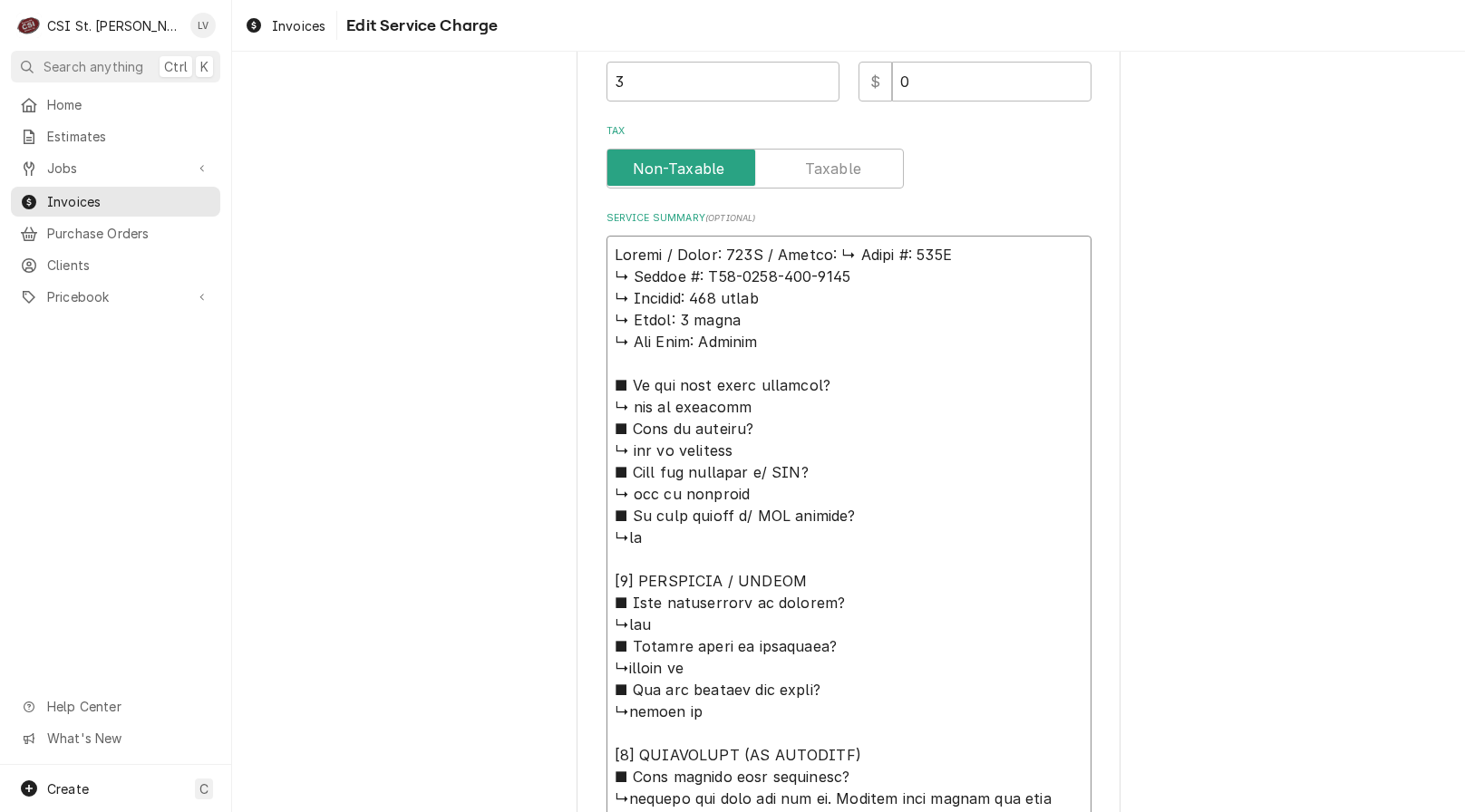
type textarea "x"
type textarea "Revent / Model: 724G / Serial: 𝗠𝗼𝗱𝗲𝗹 #: 724G ↳ 𝗦𝗲𝗿𝗶𝗮𝗹 #: U10-2431-034-0410 ↳ 𝗩𝗼…"
type textarea "x"
type textarea "Revent / Model: 724G / Serial: 𝗠𝗼𝗱𝗲𝗹 #: 724G ↳ 𝗦𝗲𝗿𝗶𝗮𝗹 #: U10-2431-034-0410 ↳ 𝗩𝗼…"
type textarea "x"
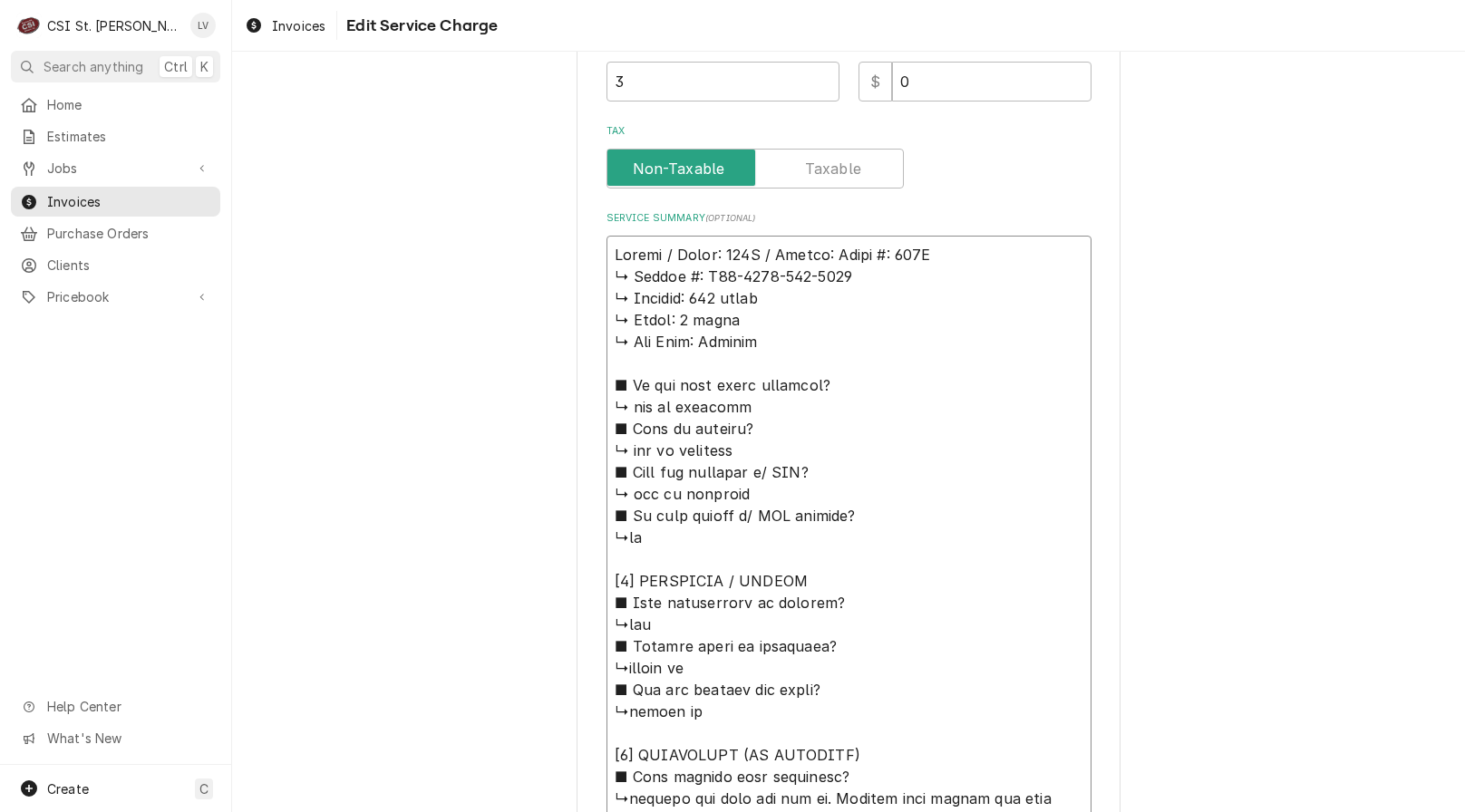
type textarea "Revent / Model: 724G / Serial: 𝗼𝗱𝗲𝗹 #: 724G ↳ 𝗦𝗲𝗿𝗶𝗮𝗹 #: U10-2431-034-0410 ↳ 𝗩𝗼𝗹…"
type textarea "x"
type textarea "Revent / Model: 724G / Serial: 𝗱𝗲𝗹 #: 724G ↳ 𝗦𝗲𝗿𝗶𝗮𝗹 #: U10-2431-034-0410 ↳ 𝗩𝗼𝗹𝘁…"
type textarea "x"
type textarea "Revent / Model: 724G / Serial: 𝗲𝗹 #: 724G ↳ 𝗦𝗲𝗿𝗶𝗮𝗹 #: U10-2431-034-0410 ↳ 𝗩𝗼𝗹𝘁𝗮…"
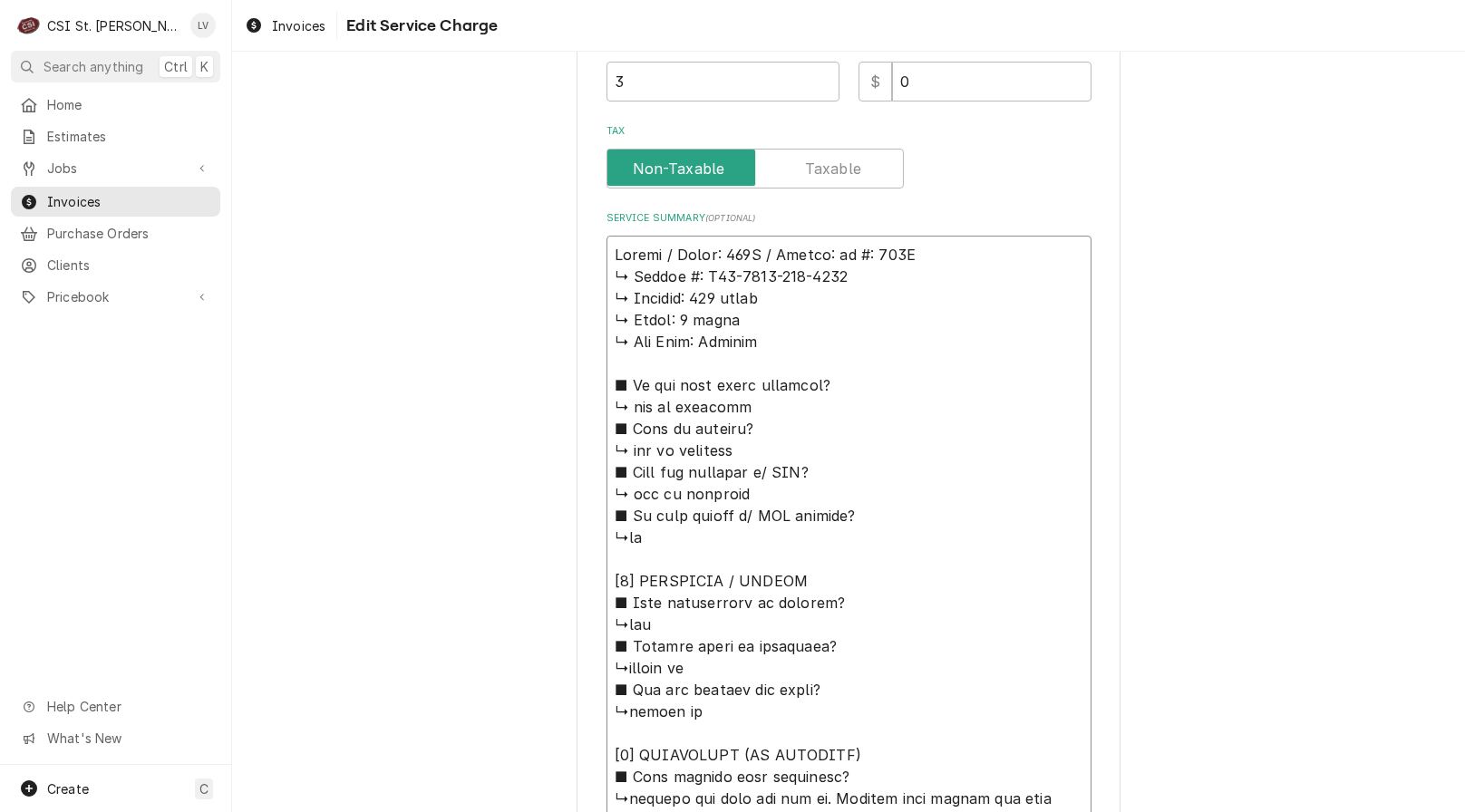
type textarea "x"
type textarea "Revent / Model: 724G / Serial: 𝗹 #: 724G ↳ 𝗦𝗲𝗿𝗶𝗮𝗹 #: U10-2431-034-0410 ↳ 𝗩𝗼𝗹𝘁𝗮𝗴…"
type textarea "x"
type textarea "Revent / Model: 724G / Serial: #: 724G ↳ 𝗦𝗲𝗿𝗶𝗮𝗹 #: U10-2431-034-0410 ↳ 𝗩𝗼𝗹𝘁𝗮𝗴𝗲:…"
type textarea "x"
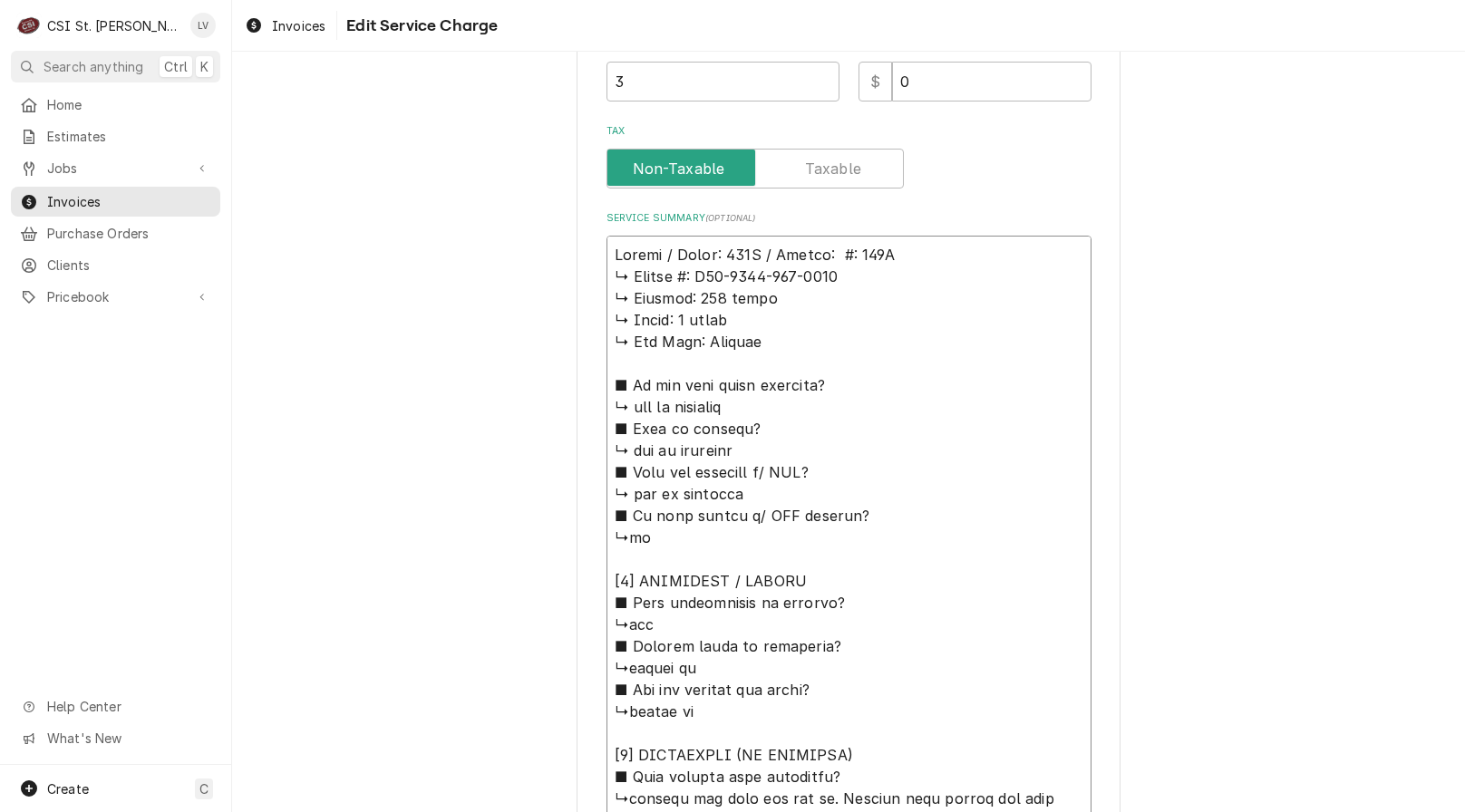
type textarea "Revent / Model: 724G / Serial: #: 724G ↳ 𝗦𝗲𝗿𝗶𝗮𝗹 #: U10-2431-034-0410 ↳ 𝗩𝗼𝗹𝘁𝗮𝗴𝗲:…"
type textarea "x"
type textarea "Revent / Model: 724G / Serial: : 724G ↳ 𝗦𝗲𝗿𝗶𝗮𝗹 #: U10-2431-034-0410 ↳ 𝗩𝗼𝗹𝘁𝗮𝗴𝗲: …"
type textarea "x"
type textarea "Revent / Model: 724G / Serial: 724G ↳ 𝗦𝗲𝗿𝗶𝗮𝗹 #: U10-2431-034-0410 ↳ 𝗩𝗼𝗹𝘁𝗮𝗴𝗲: 20…"
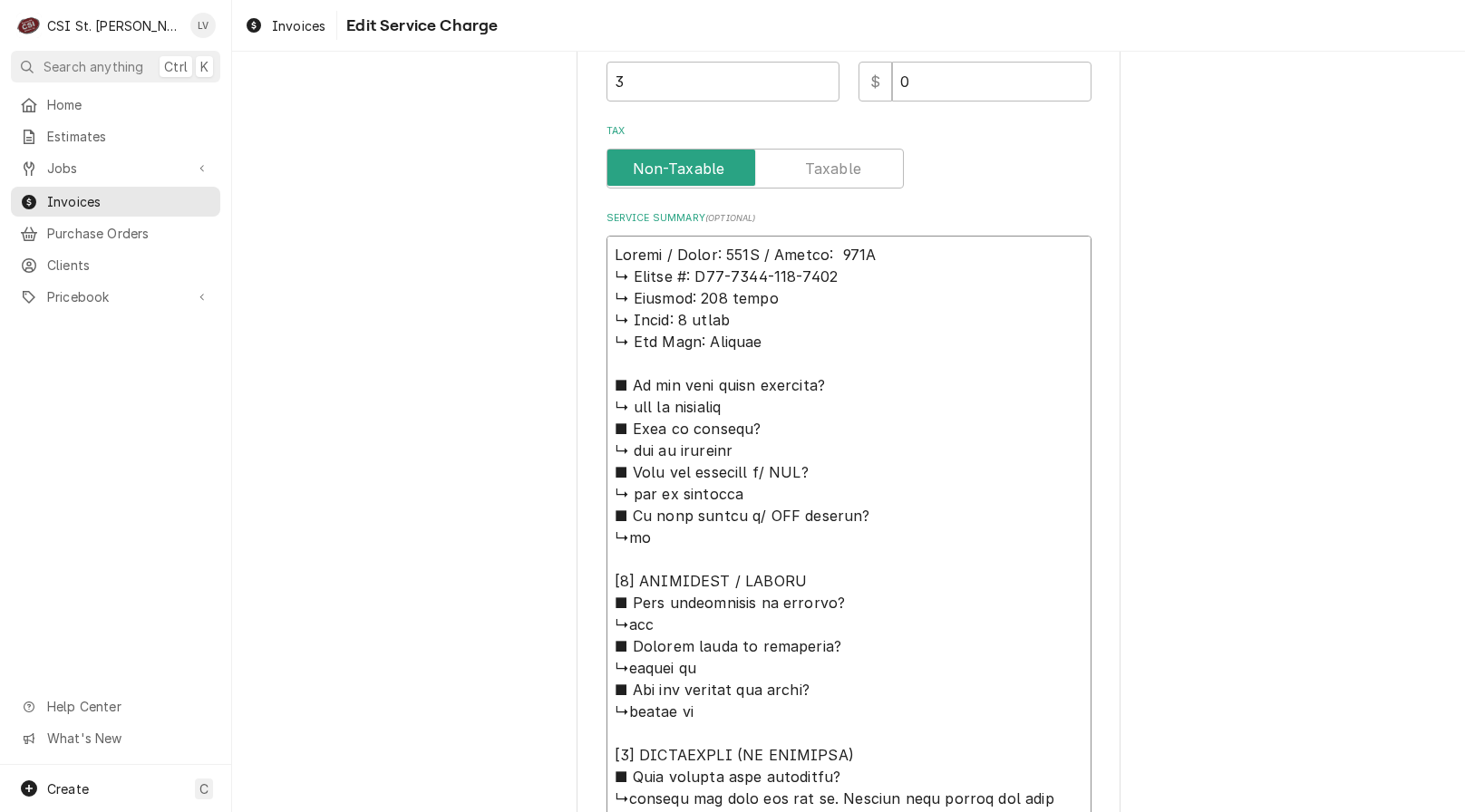
type textarea "x"
type textarea "Revent / Model: 724G / Serial: 724G ↳ 𝗦𝗲𝗿𝗶𝗮𝗹 #: U10-2431-034-0410 ↳ 𝗩𝗼𝗹𝘁𝗮𝗴𝗲: 20…"
type textarea "x"
type textarea "Revent / Model: 724G / Serial: 24G ↳ 𝗦𝗲𝗿𝗶𝗮𝗹 #: U10-2431-034-0410 ↳ 𝗩𝗼𝗹𝘁𝗮𝗴𝗲: 208…"
type textarea "x"
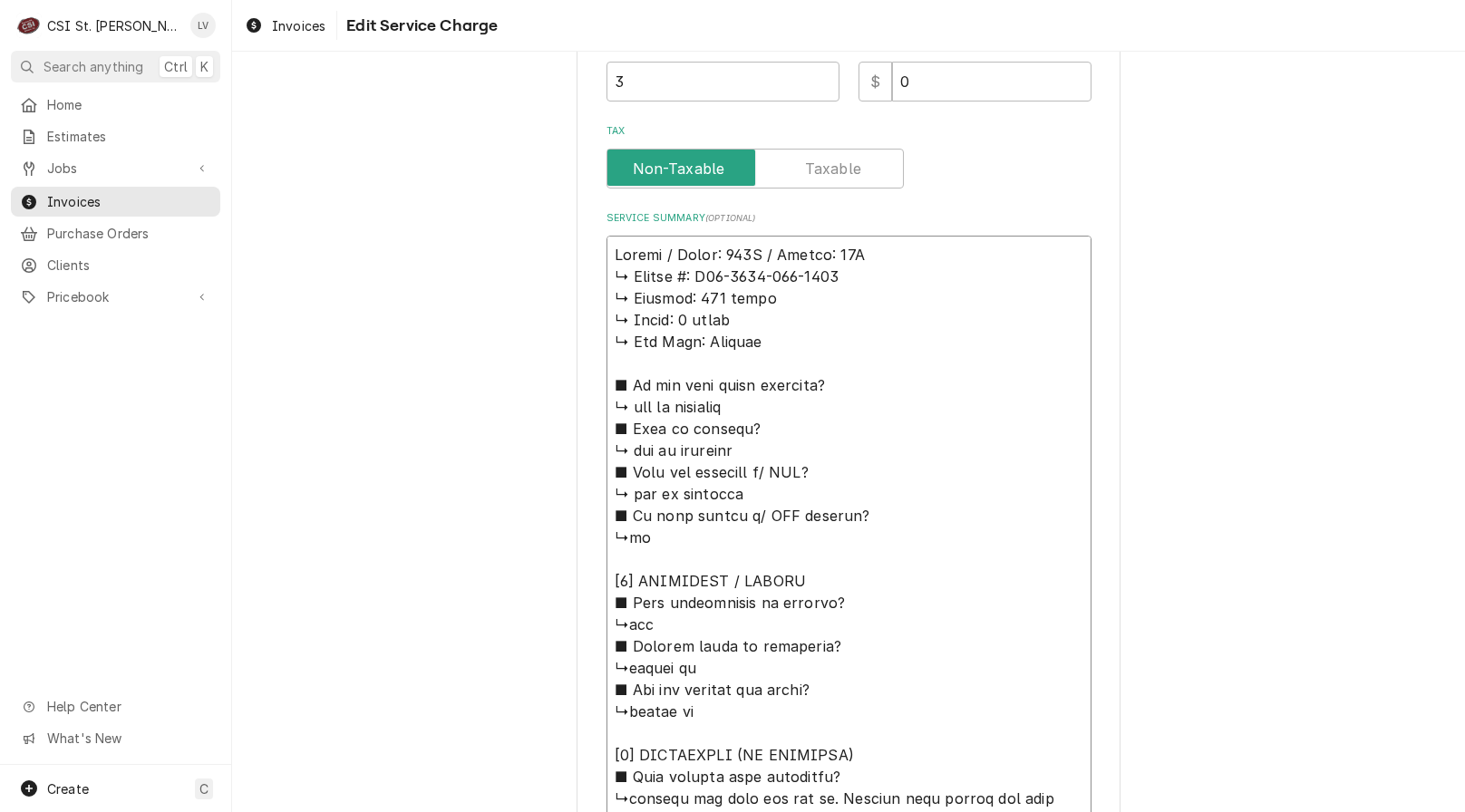
type textarea "Revent / Model: 724G / Serial: 4G ↳ 𝗦𝗲𝗿𝗶𝗮𝗹 #: U10-2431-034-0410 ↳ 𝗩𝗼𝗹𝘁𝗮𝗴𝗲: 208 …"
type textarea "x"
type textarea "Revent / Model: 724G / Serial: G ↳ 𝗦𝗲𝗿𝗶𝗮𝗹 #: U10-2431-034-0410 ↳ 𝗩𝗼𝗹𝘁𝗮𝗴𝗲: 208 v…"
type textarea "x"
type textarea "Revent / Model: 724G / Serial: ↳ 𝗦𝗲𝗿𝗶𝗮𝗹 #: U10-2431-034-0410 ↳ 𝗩𝗼𝗹𝘁𝗮𝗴𝗲: 208 vol…"
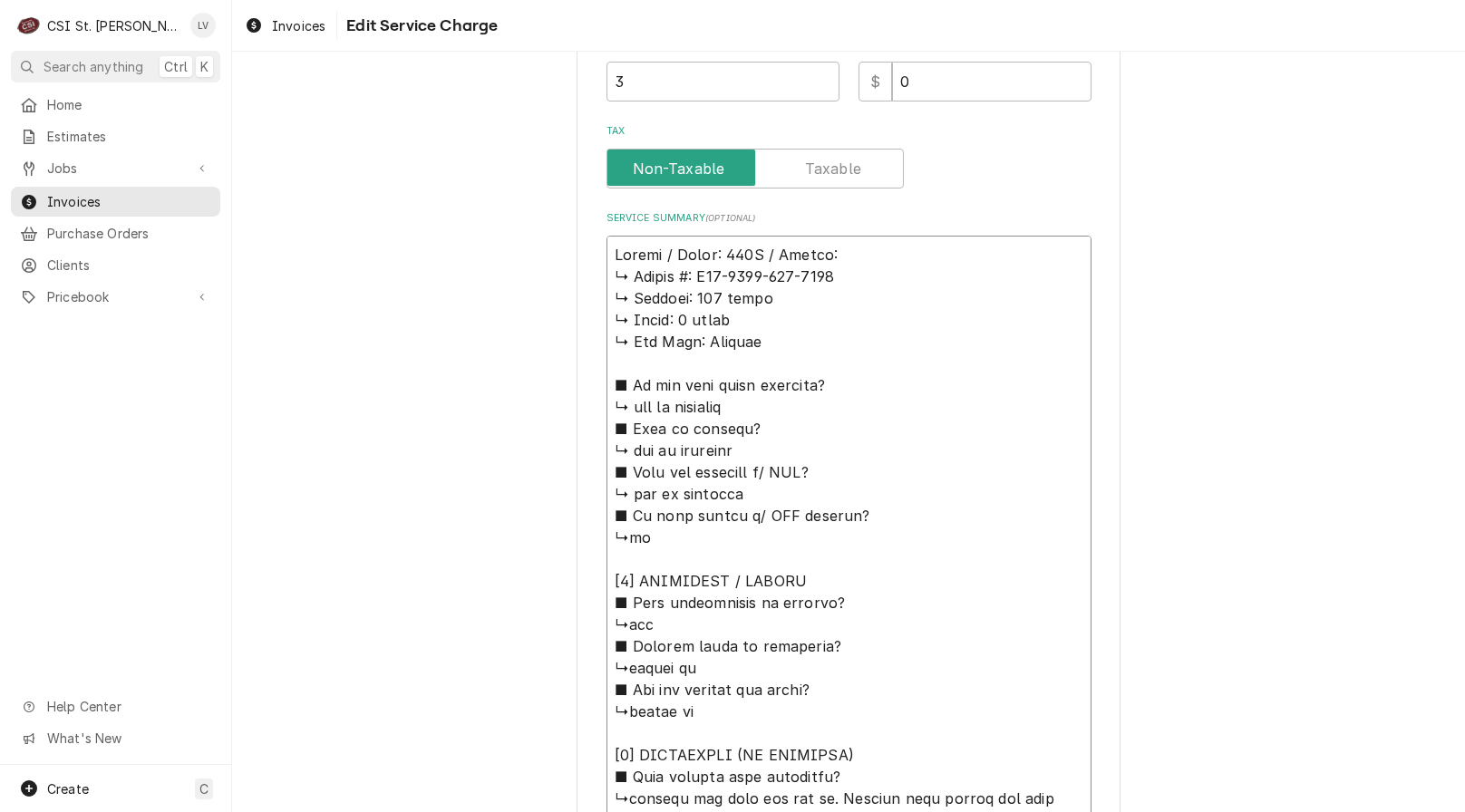
type textarea "x"
type textarea "Revent / Model: 724G / Serial: ↳ 𝗦𝗲𝗿𝗶𝗮𝗹 #: U10-2431-034-0410 ↳ 𝗩𝗼𝗹𝘁𝗮𝗴𝗲: 208 vol…"
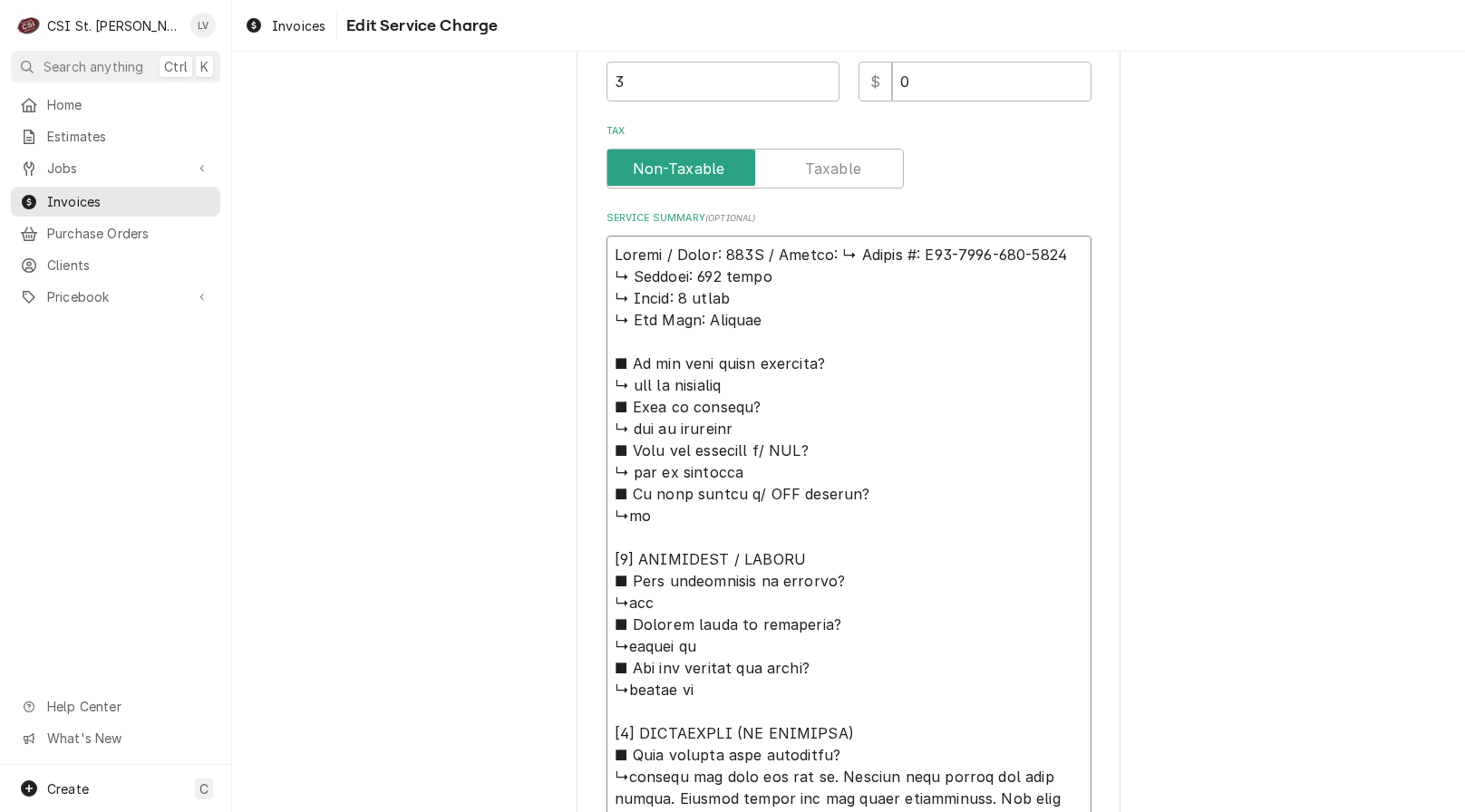
type textarea "x"
type textarea "Revent / Model: 724G / Serial: 𝗦𝗲𝗿𝗶𝗮𝗹 #: U10-2431-034-0410 ↳ 𝗩𝗼𝗹𝘁𝗮𝗴𝗲: 208 volts…"
type textarea "x"
type textarea "Revent / Model: 724G / Serial: 𝗦𝗲𝗿𝗶𝗮𝗹 #: U10-2431-034-0410 ↳ 𝗩𝗼𝗹𝘁𝗮𝗴𝗲: 208 volts…"
type textarea "x"
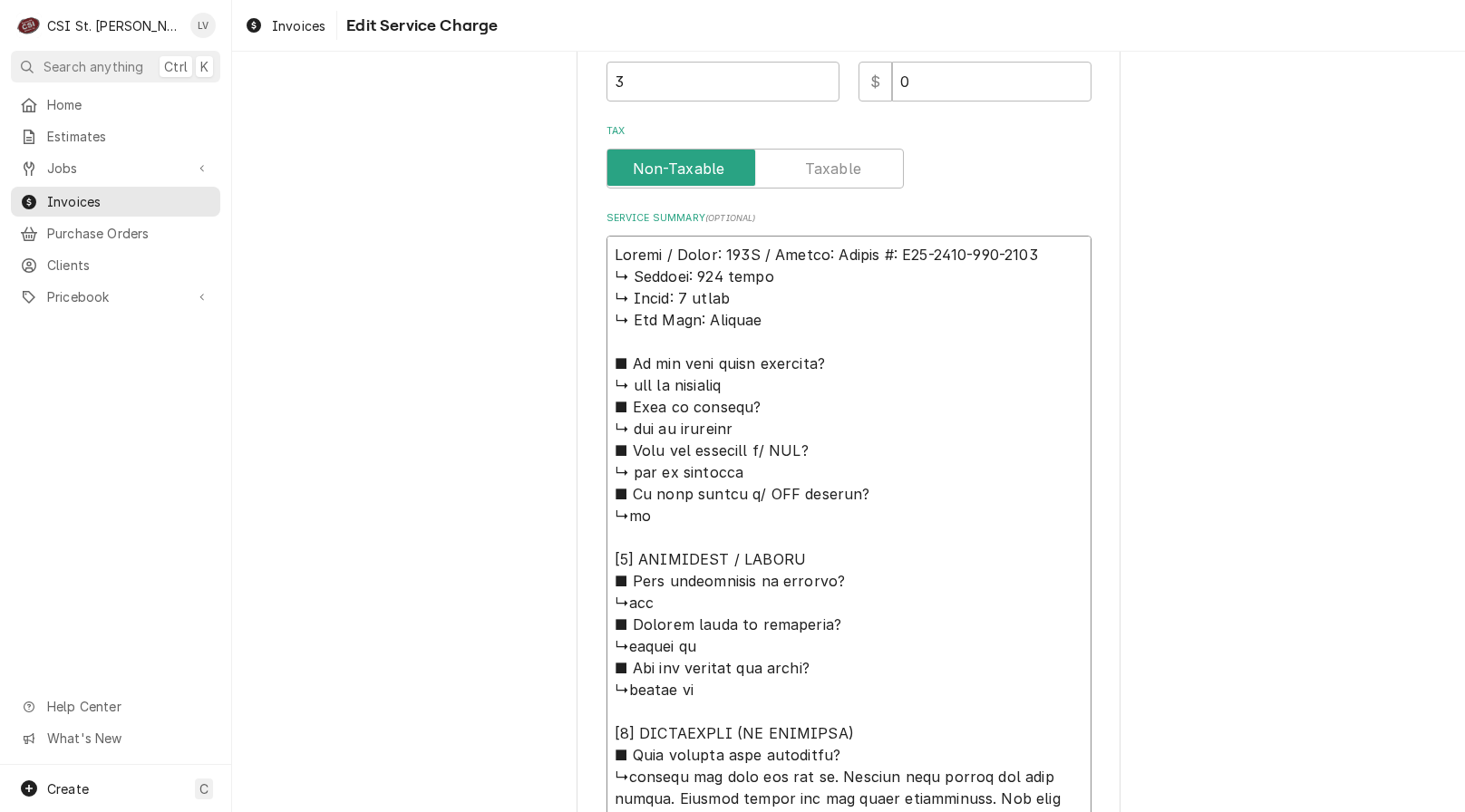
type textarea "Revent / Model: 724G / Serial: 𝗲𝗿𝗶𝗮𝗹 #: U10-2431-034-0410 ↳ 𝗩𝗼𝗹𝘁𝗮𝗴𝗲: 208 volts …"
type textarea "x"
type textarea "Revent / Model: 724G / Serial: 𝗿𝗶𝗮𝗹 #: U10-2431-034-0410 ↳ 𝗩𝗼𝗹𝘁𝗮𝗴𝗲: 208 volts ↳…"
type textarea "x"
type textarea "Revent / Model: 724G / Serial: 𝗶𝗮𝗹 #: U10-2431-034-0410 ↳ 𝗩𝗼𝗹𝘁𝗮𝗴𝗲: 208 volts ↳ …"
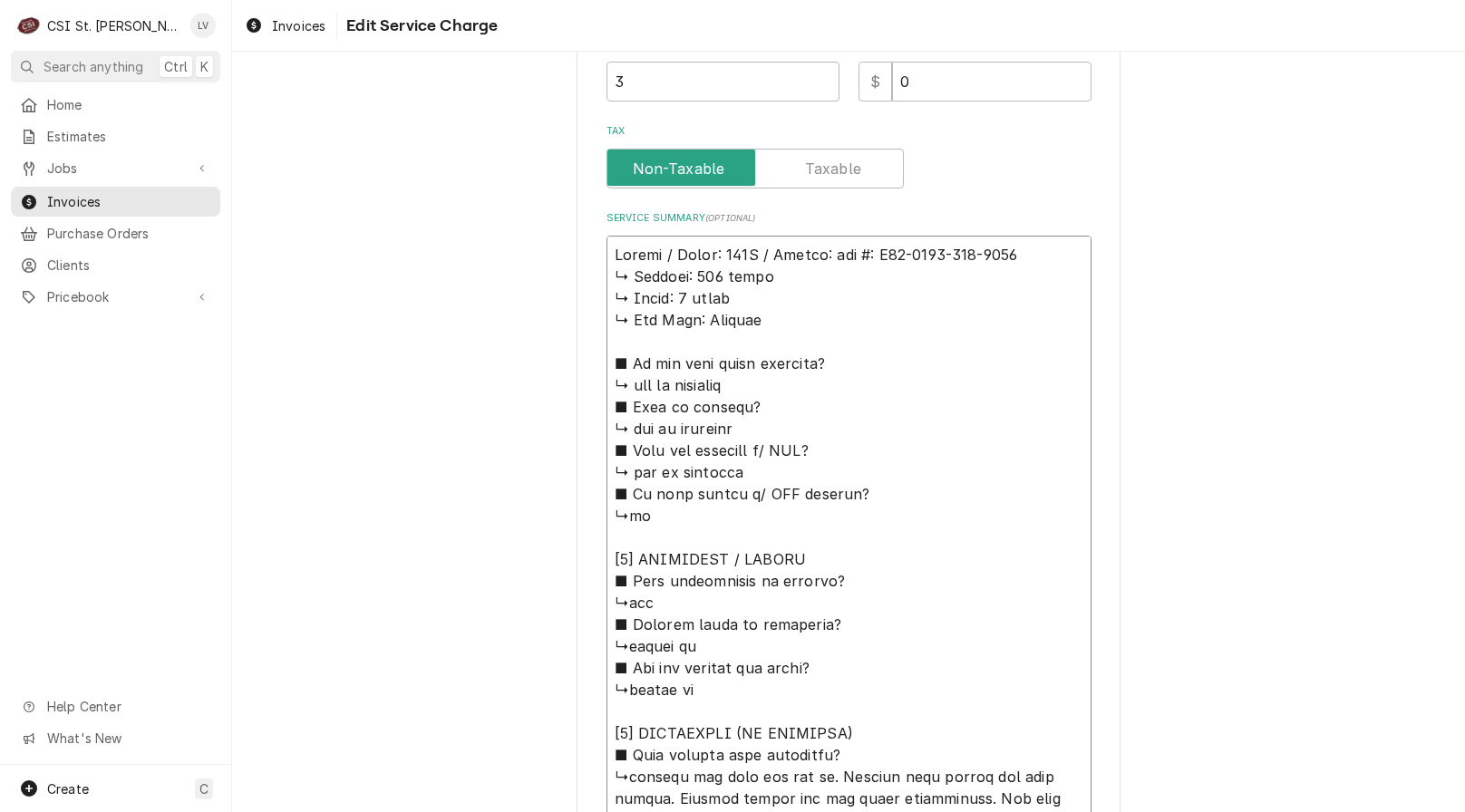
type textarea "x"
type textarea "Revent / Model: 724G / Serial: 𝗮𝗹 #: U10-2431-034-0410 ↳ 𝗩𝗼𝗹𝘁𝗮𝗴𝗲: 208 volts ↳ 𝗣…"
type textarea "x"
type textarea "Revent / Model: 724G / Serial: 𝗹 #: U10-2431-034-0410 ↳ 𝗩𝗼𝗹𝘁𝗮𝗴𝗲: 208 volts ↳ 𝗣𝗵…"
type textarea "x"
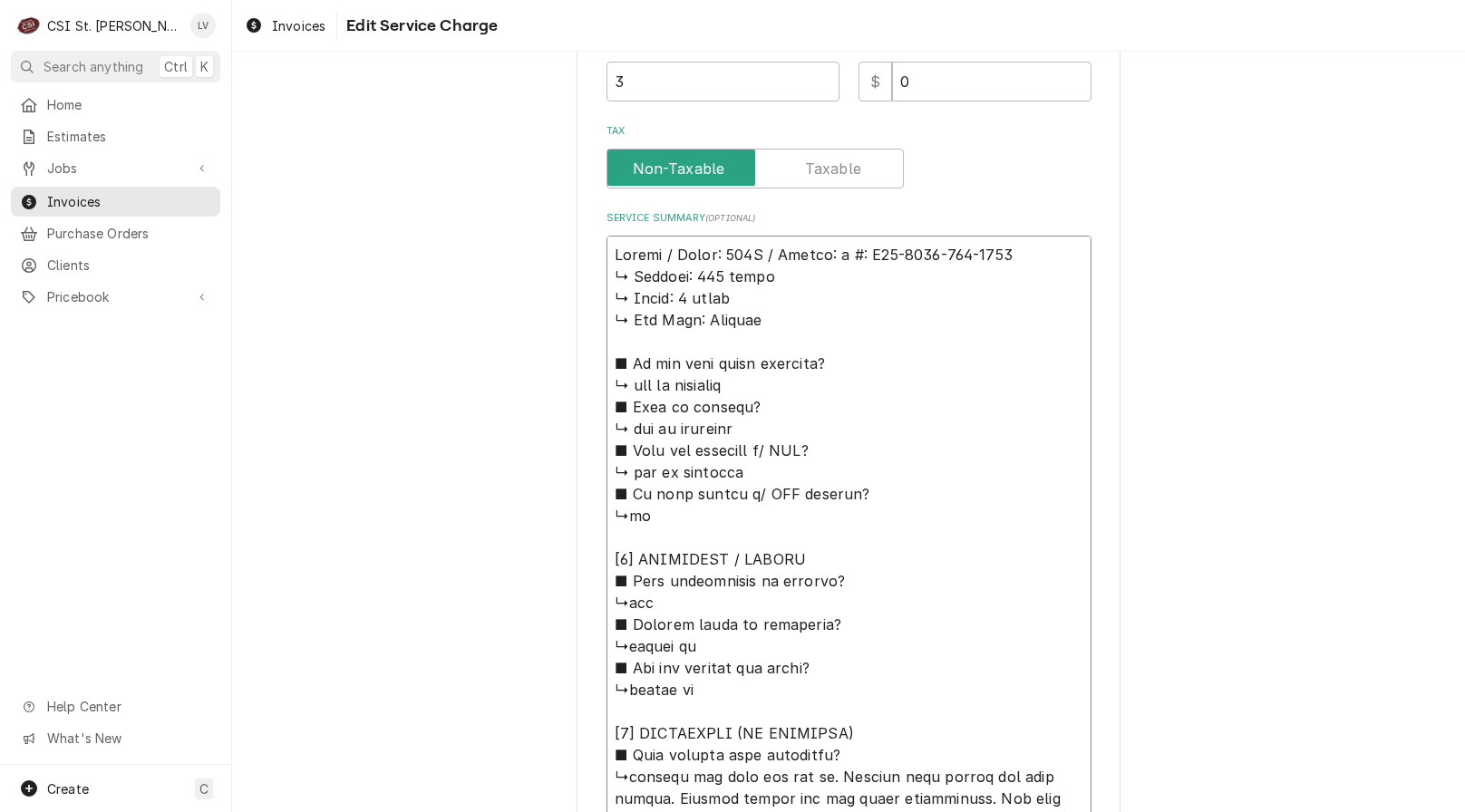
type textarea "Revent / Model: 724G / Serial: #: U10-2431-034-0410 ↳ 𝗩𝗼𝗹𝘁𝗮𝗴𝗲: 208 volts ↳ 𝗣𝗵𝗮𝘀…"
type textarea "x"
type textarea "Revent / Model: 724G / Serial: #: U10-2431-034-0410 ↳ 𝗩𝗼𝗹𝘁𝗮𝗴𝗲: 208 volts ↳ 𝗣𝗵𝗮𝘀…"
type textarea "x"
type textarea "Revent / Model: 724G / Serial: : U10-2431-034-0410 ↳ 𝗩𝗼𝗹𝘁𝗮𝗴𝗲: 208 volts ↳ 𝗣𝗵𝗮𝘀𝗲…"
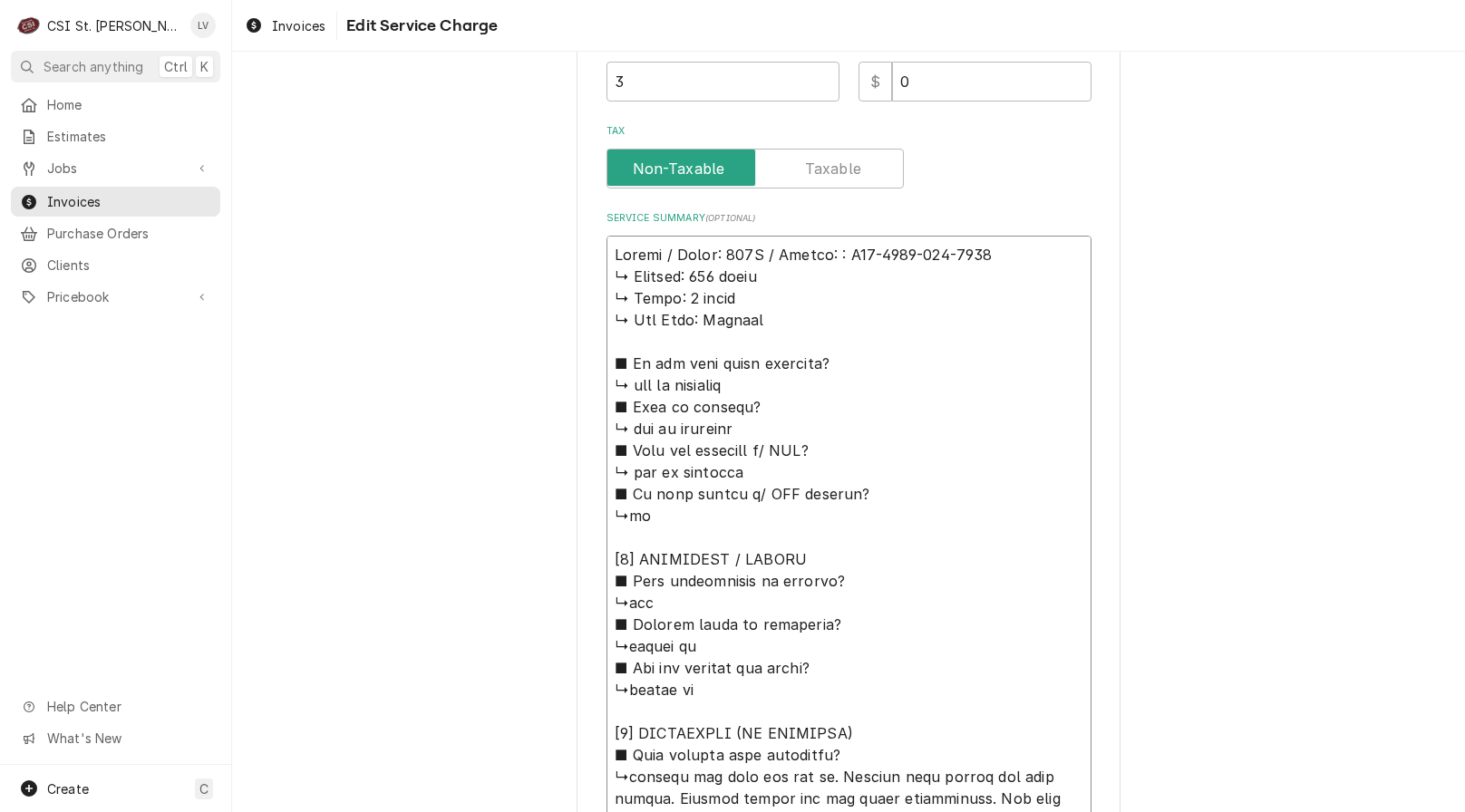
type textarea "x"
type textarea "Revent / Model: 724G / Serial: U10-2431-034-0410 ↳ 𝗩𝗼𝗹𝘁𝗮𝗴𝗲: 208 volts ↳ 𝗣𝗵𝗮𝘀𝗲: …"
type textarea "x"
type textarea "Revent / Model: 724G / Serial: U10-2431-034-0410 ↳ 𝗩𝗼𝗹𝘁𝗮𝗴𝗲: 208 volts ↳ 𝗣𝗵𝗮𝘀𝗲: …"
drag, startPoint x: 605, startPoint y: 278, endPoint x: 898, endPoint y: 761, distance: 564.9
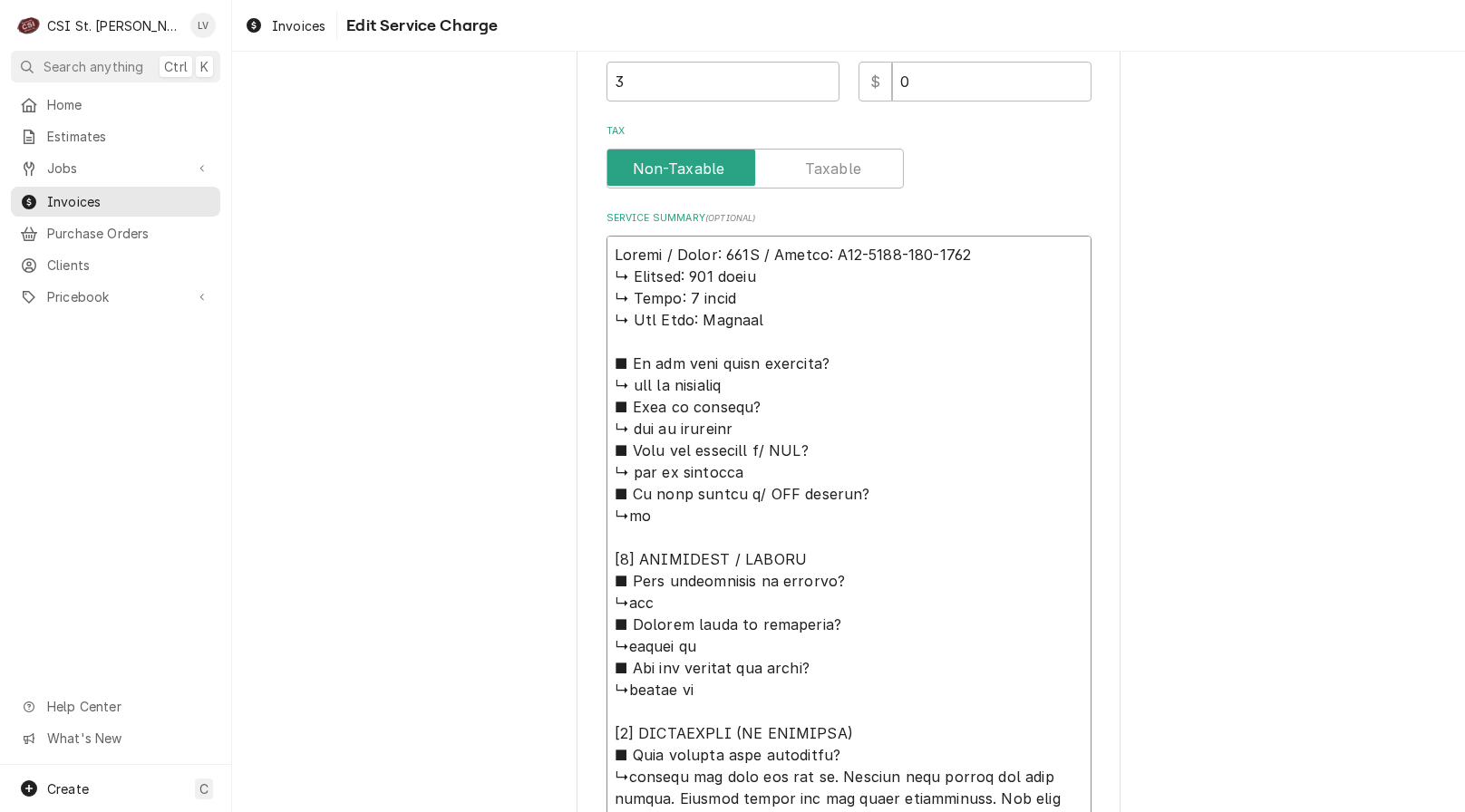
type textarea "x"
type textarea "Revent / Model: 724G / Serial: U10-2431-034-0410 ↳checked out oven for the pm. …"
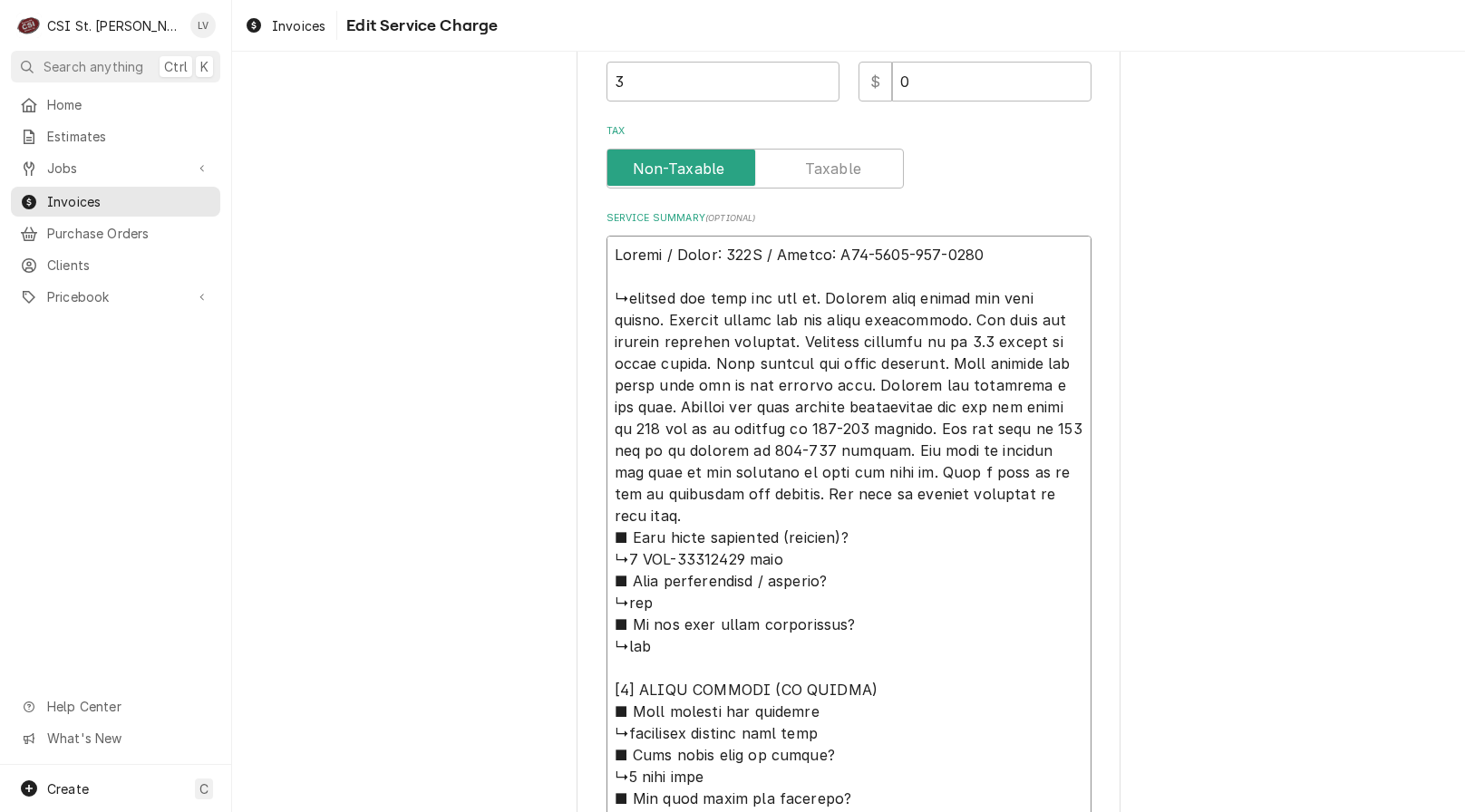
click at [607, 300] on textarea "Service Summary ( optional )" at bounding box center [849, 602] width 485 height 734
type textarea "x"
type textarea "Revent / Model: 724G / Serial: U10-2431-034-0410 ↳checked out oven for the pm. …"
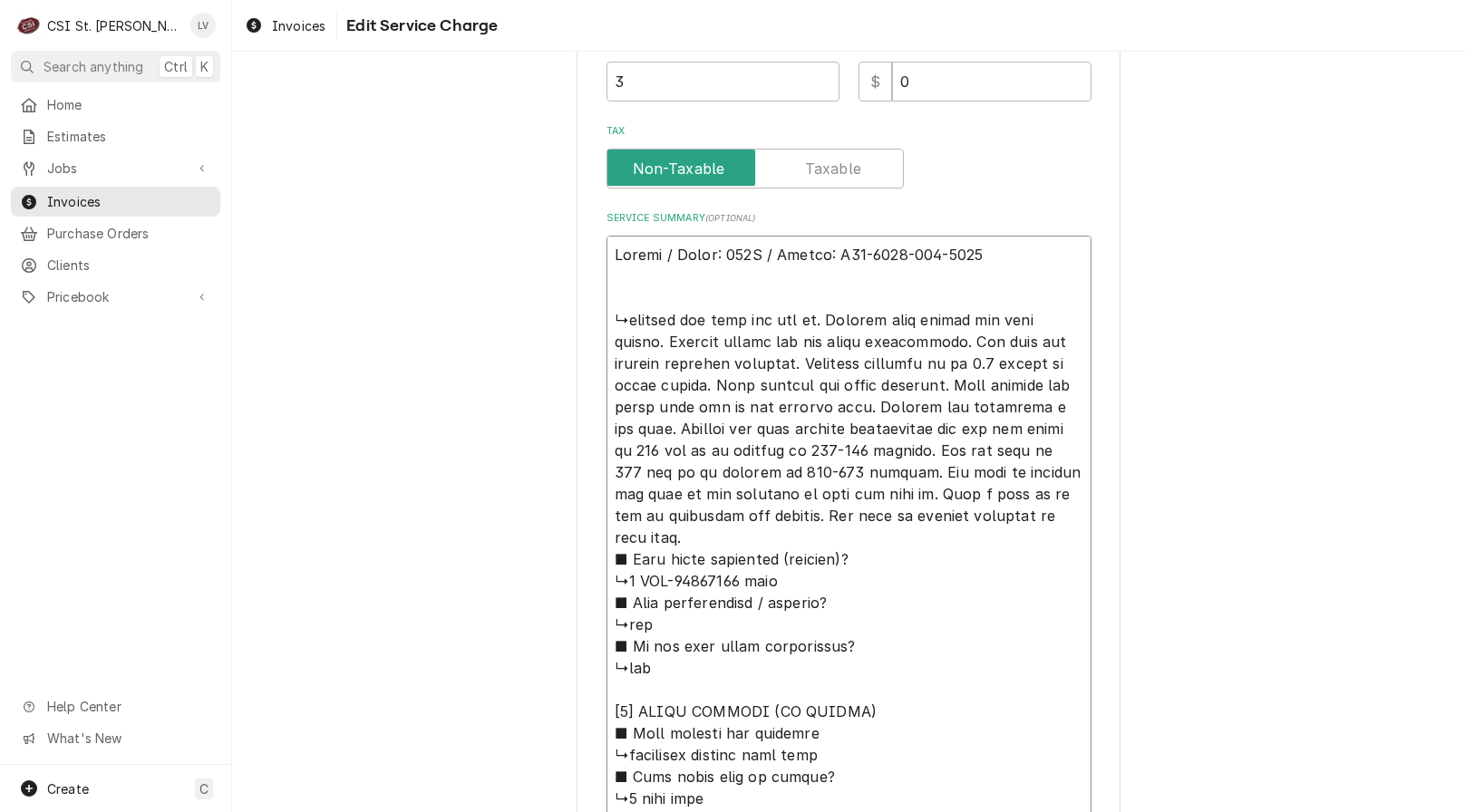
type textarea "x"
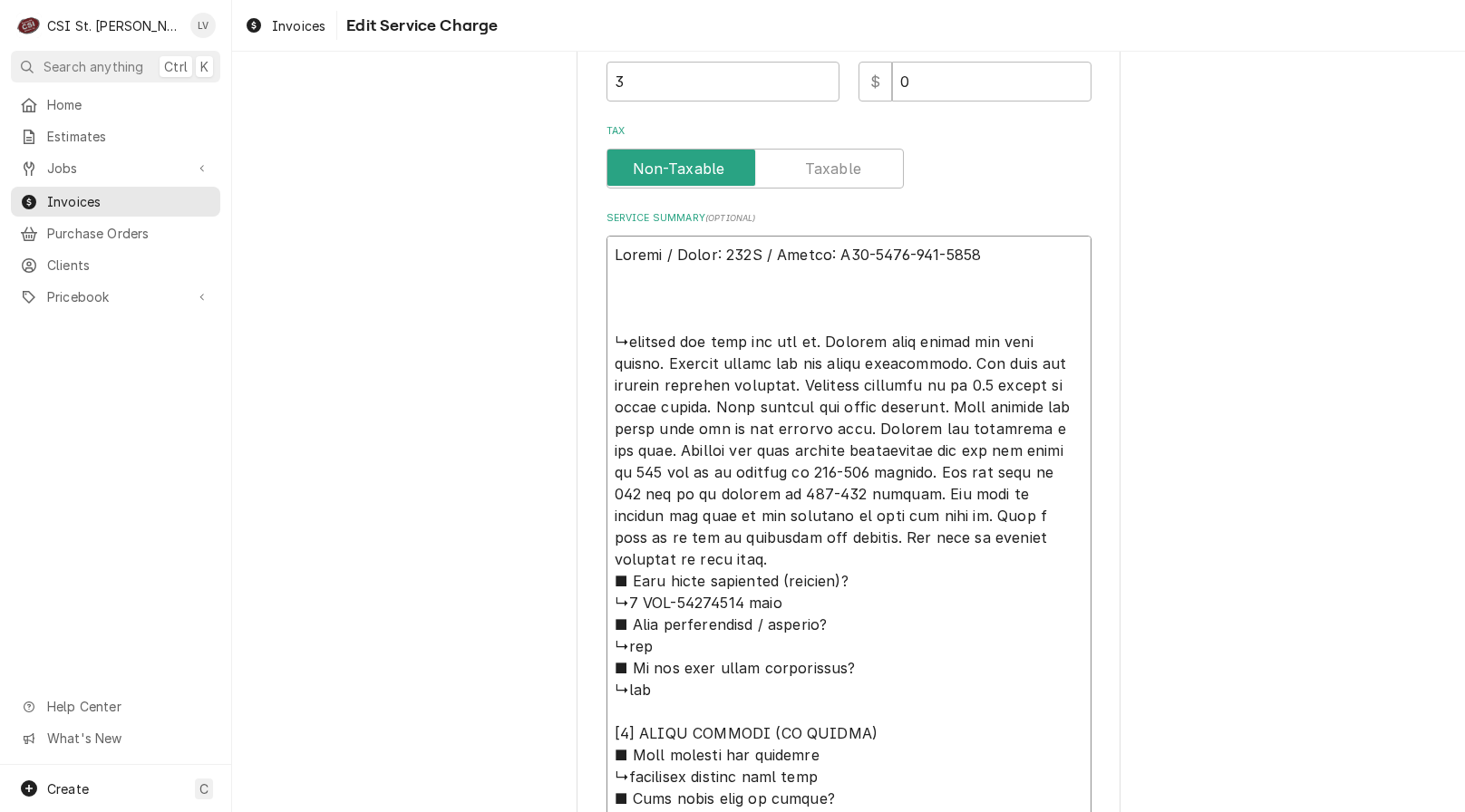
type textarea "Revent / Model: 724G / Serial: U10-2431-034-0410 ↳checked out oven for the pm. …"
click at [609, 293] on textarea "Service Summary ( optional )" at bounding box center [849, 624] width 485 height 778
paste textarea "Performed scheduled maintenance on bakery oven per checklist."
type textarea "x"
type textarea "Revent / Model: 724G / Serial: U10-2431-034-0410 Performed scheduled maintenanc…"
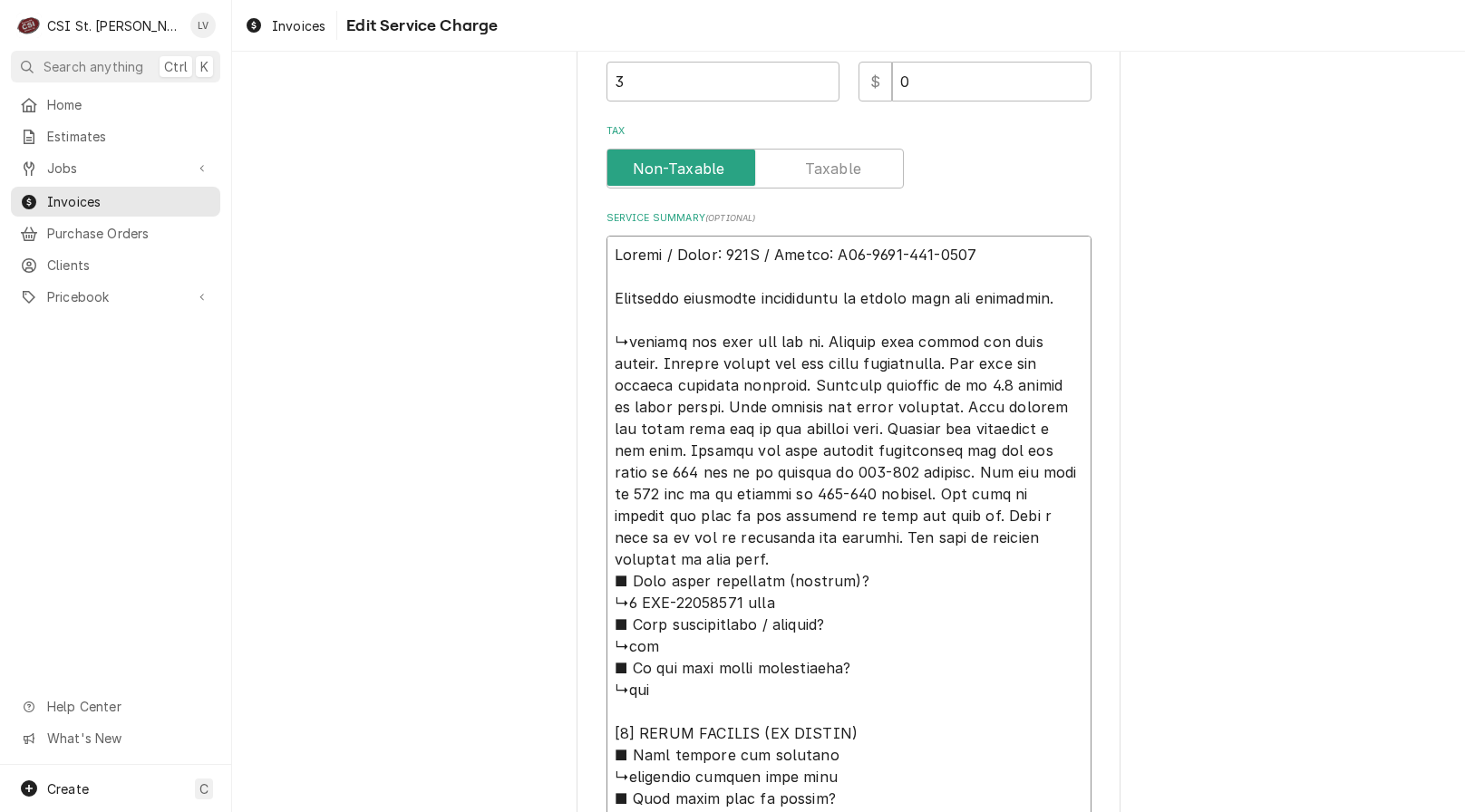
drag, startPoint x: 980, startPoint y: 246, endPoint x: 971, endPoint y: 254, distance: 12.0
click at [977, 249] on textarea "Service Summary ( optional )" at bounding box center [849, 624] width 485 height 778
type textarea "x"
type textarea "Revent / Model: 724G / Serial: U10-2431-034-0410 Performed scheduled maintenanc…"
type textarea "x"
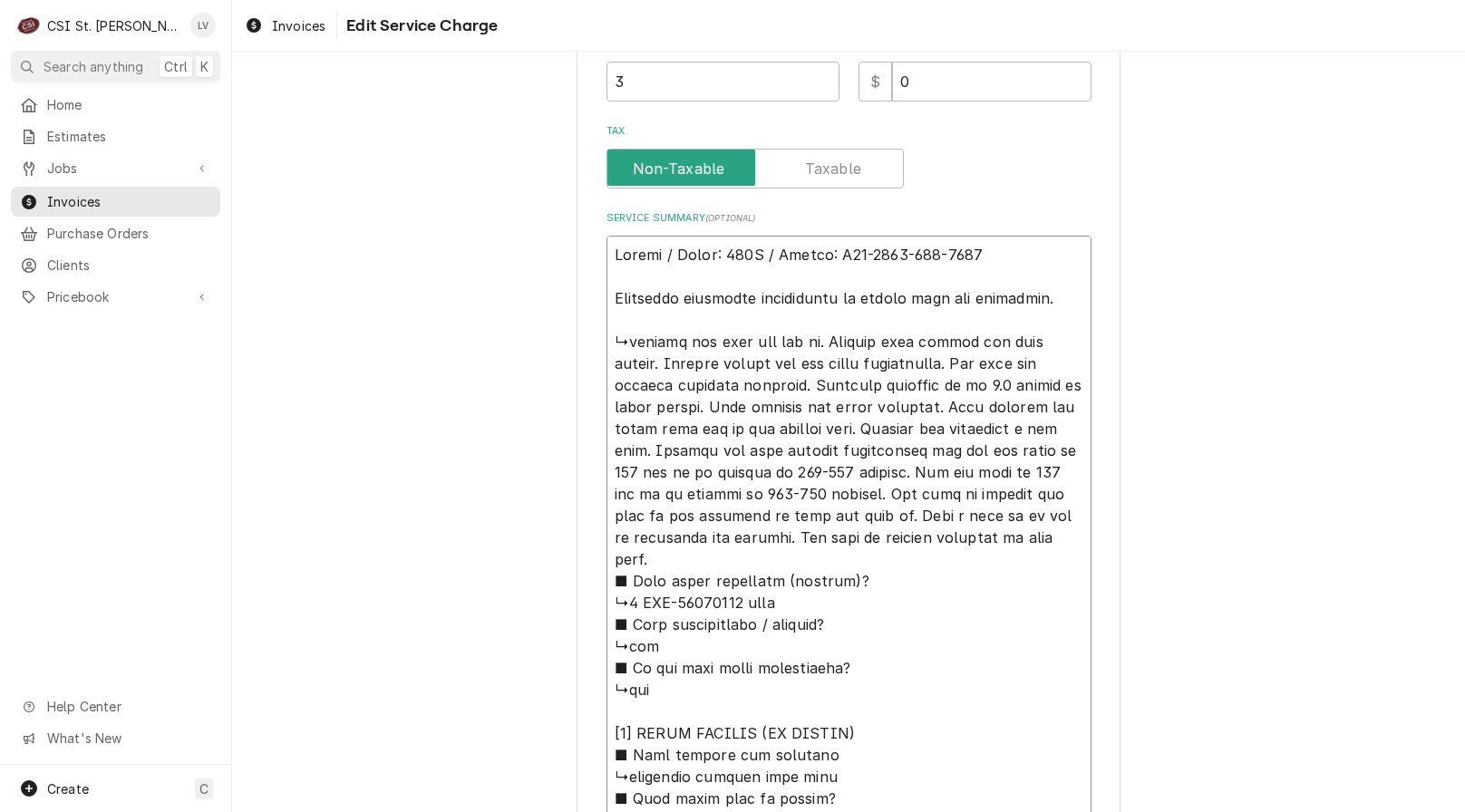
type textarea "Revent / Model: 724G / Serial: U10-2431-034-0410 / Performed scheduled maintena…"
type textarea "x"
type textarea "Revent / Model: 724G / Serial: U10-2431-034-0410 / Performed scheduled maintena…"
type textarea "x"
type textarea "Revent / Model: 724G / Serial: U10-2431-034-0410 / T Performed scheduled mainte…"
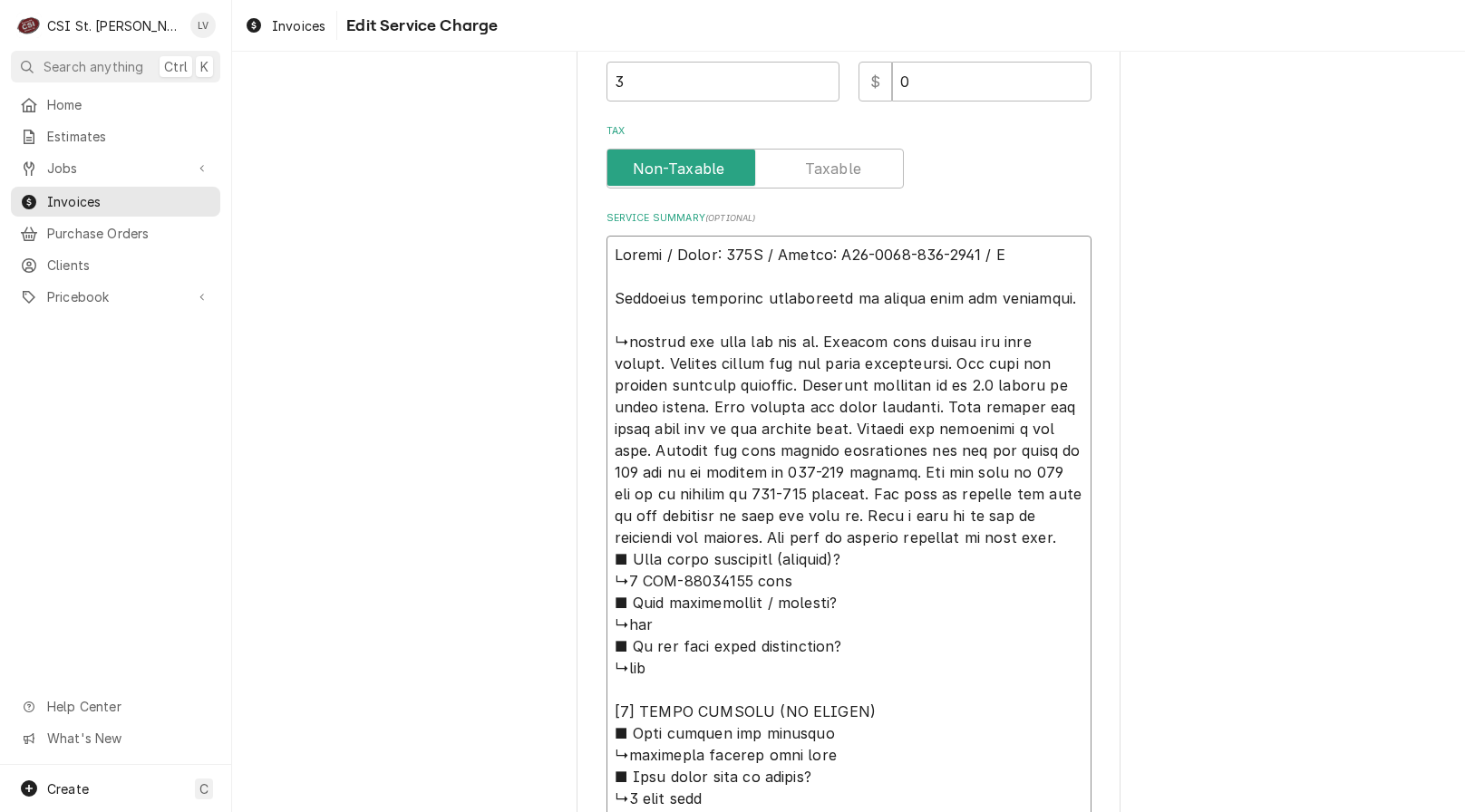
type textarea "x"
type textarea "Revent / Model: 724G / Serial: U10-2431-034-0410 / Ta Performed scheduled maint…"
type textarea "x"
type textarea "Revent / Model: 724G / Serial: U10-2431-034-0410 / Tag Performed scheduled main…"
type textarea "x"
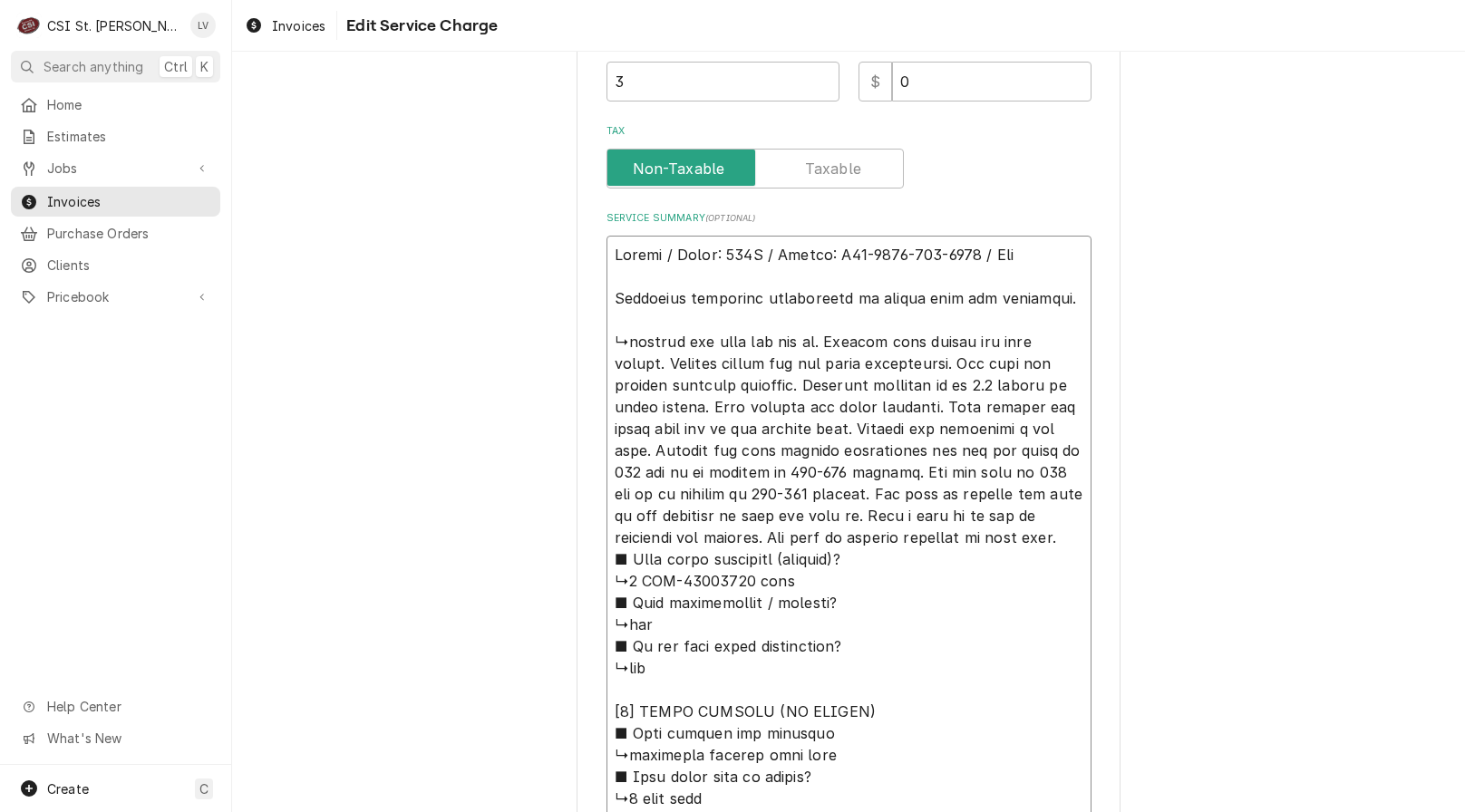
type textarea "Revent / Model: 724G / Serial: U10-2431-034-0410 / Tag Performed scheduled main…"
type textarea "x"
type textarea "Revent / Model: 724G / Serial: U10-2431-034-0410 / Tag I Performed scheduled ma…"
type textarea "x"
type textarea "Revent / Model: 724G / Serial: U10-2431-034-0410 / Tag ID Performed scheduled m…"
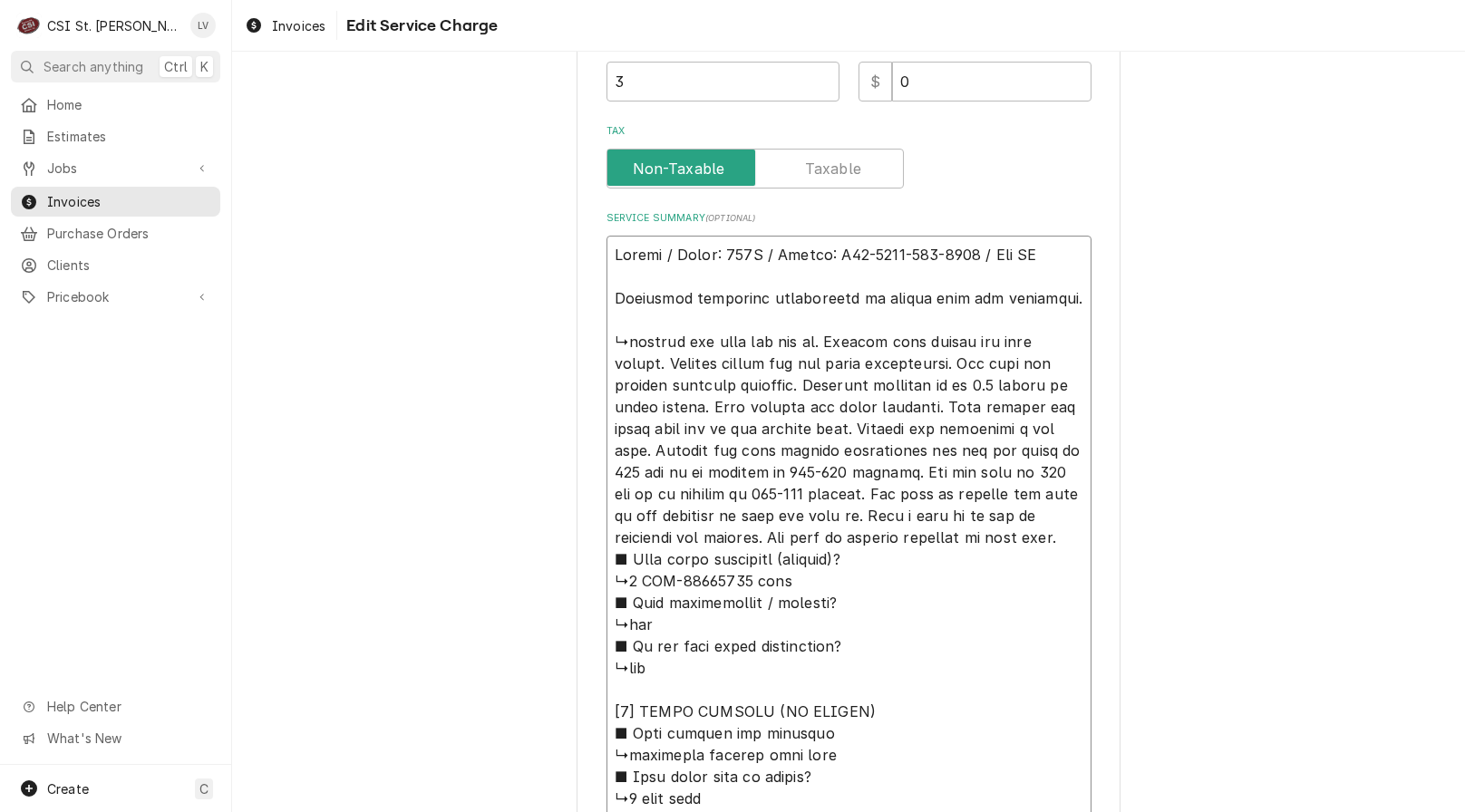
type textarea "x"
type textarea "Revent / Model: 724G / Serial: U10-2431-034-0410 / Tag ID: Performed scheduled …"
type textarea "x"
type textarea "Revent / Model: 724G / Serial: U10-2431-034-0410 / Tag ID: Performed scheduled …"
drag, startPoint x: 625, startPoint y: 361, endPoint x: 1040, endPoint y: 575, distance: 466.9
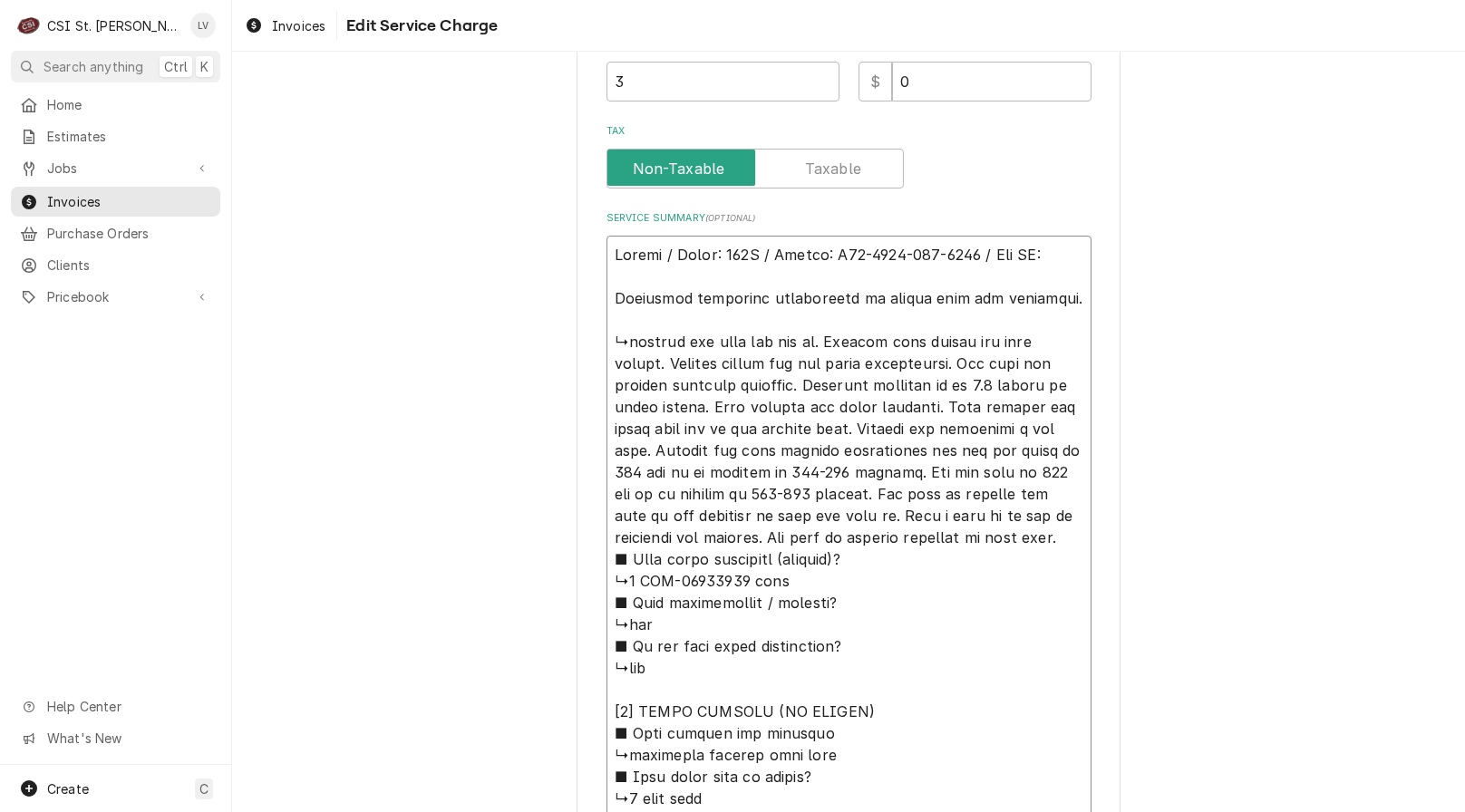
click at [1040, 574] on textarea "Service Summary ( optional )" at bounding box center [849, 624] width 485 height 778
click at [677, 586] on textarea "Service Summary ( optional )" at bounding box center [849, 624] width 485 height 778
click at [646, 343] on textarea "Service Summary ( optional )" at bounding box center [849, 624] width 485 height 778
drag, startPoint x: 605, startPoint y: 363, endPoint x: 803, endPoint y: 577, distance: 291.5
click at [803, 577] on textarea "Service Summary ( optional )" at bounding box center [849, 624] width 485 height 778
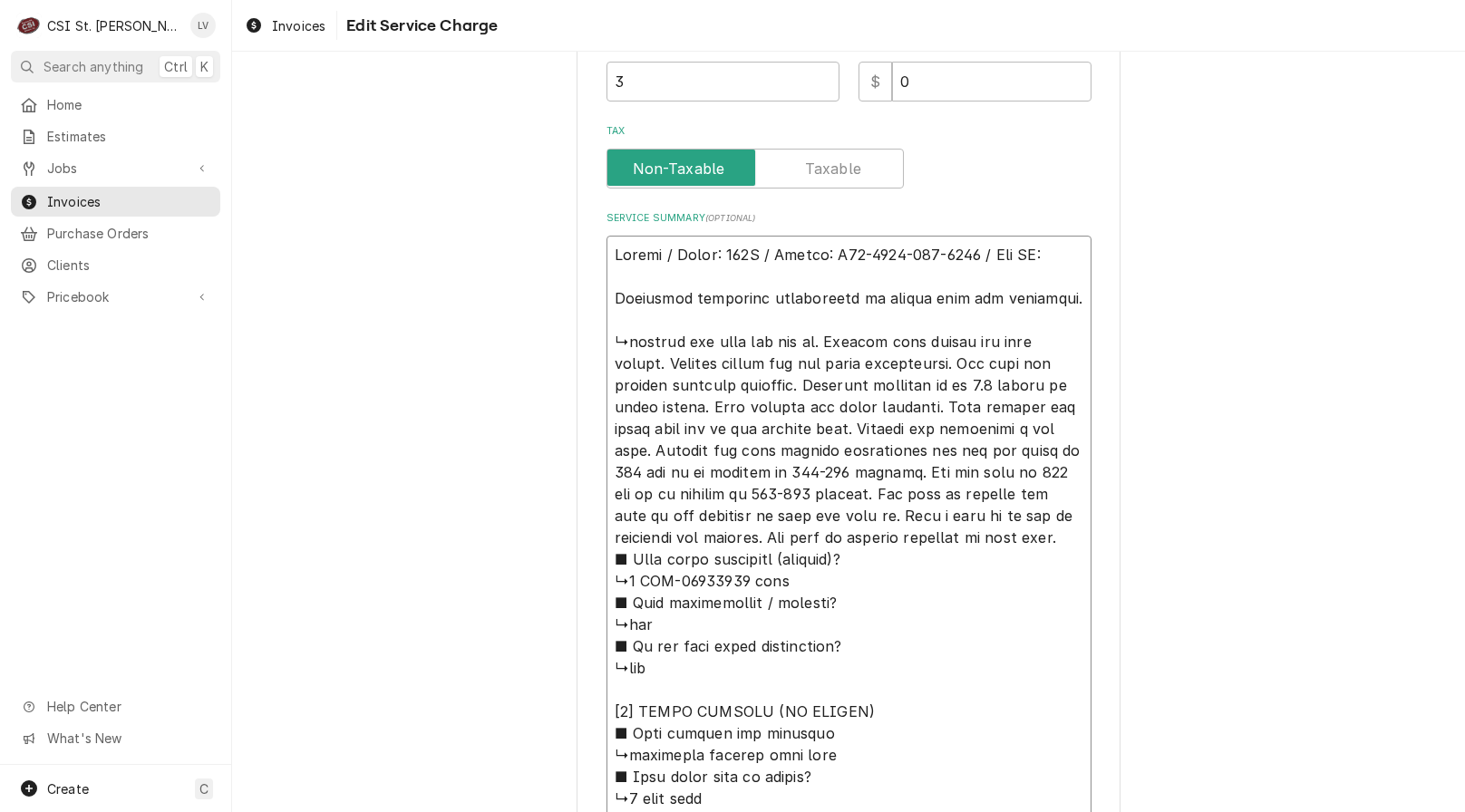
click at [700, 319] on textarea "Service Summary ( optional )" at bounding box center [849, 624] width 485 height 778
type textarea "x"
type textarea "Revent / Model: 724G / Serial: U10-2431-034-0410 / Tag ID: Performed scheduled …"
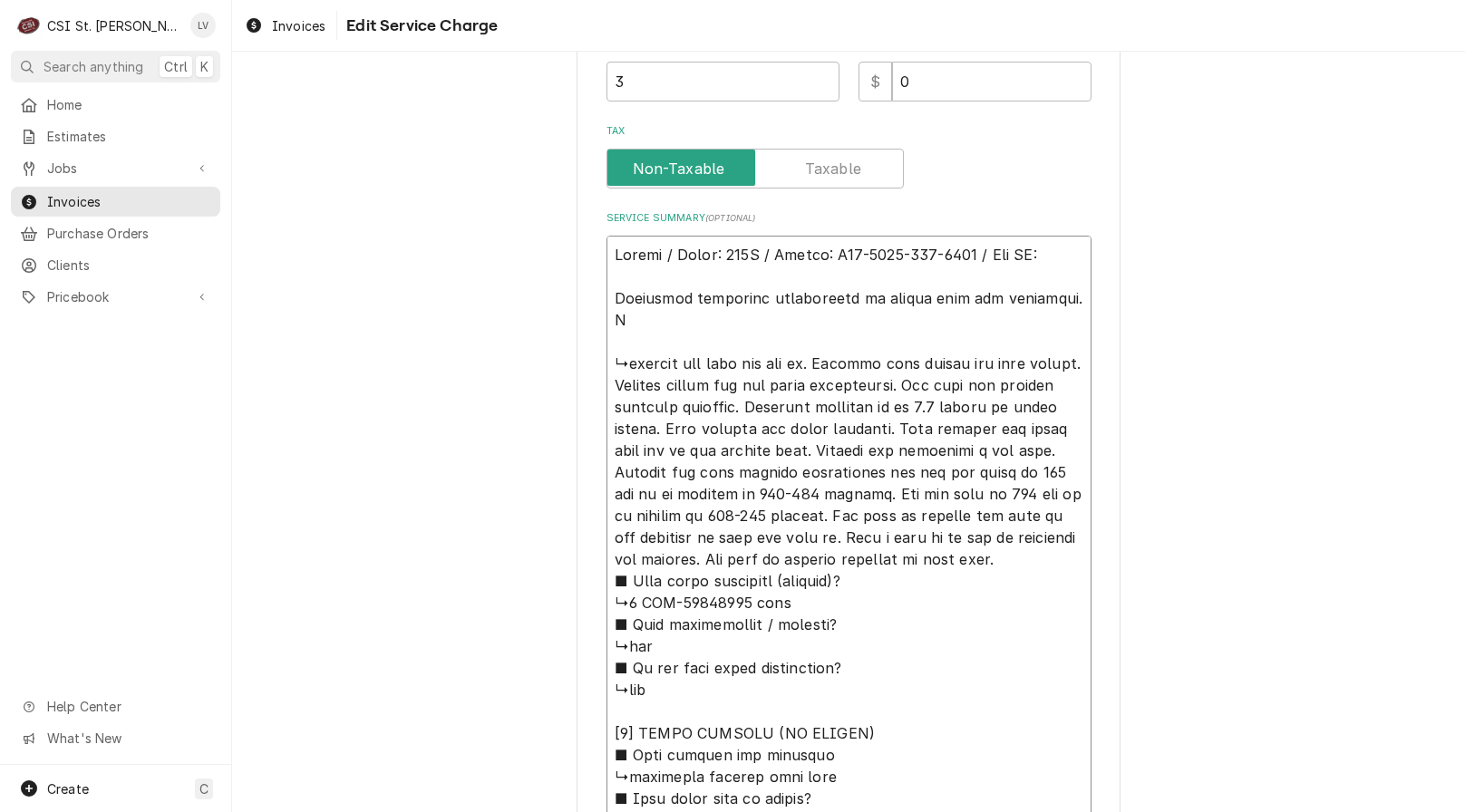
type textarea "x"
type textarea "Revent / Model: 724G / Serial: U10-2431-034-0410 / Tag ID: Performed scheduled …"
type textarea "x"
type textarea "Revent / Model: 724G / Serial: U10-2431-034-0410 / Tag ID: Performed scheduled …"
type textarea "x"
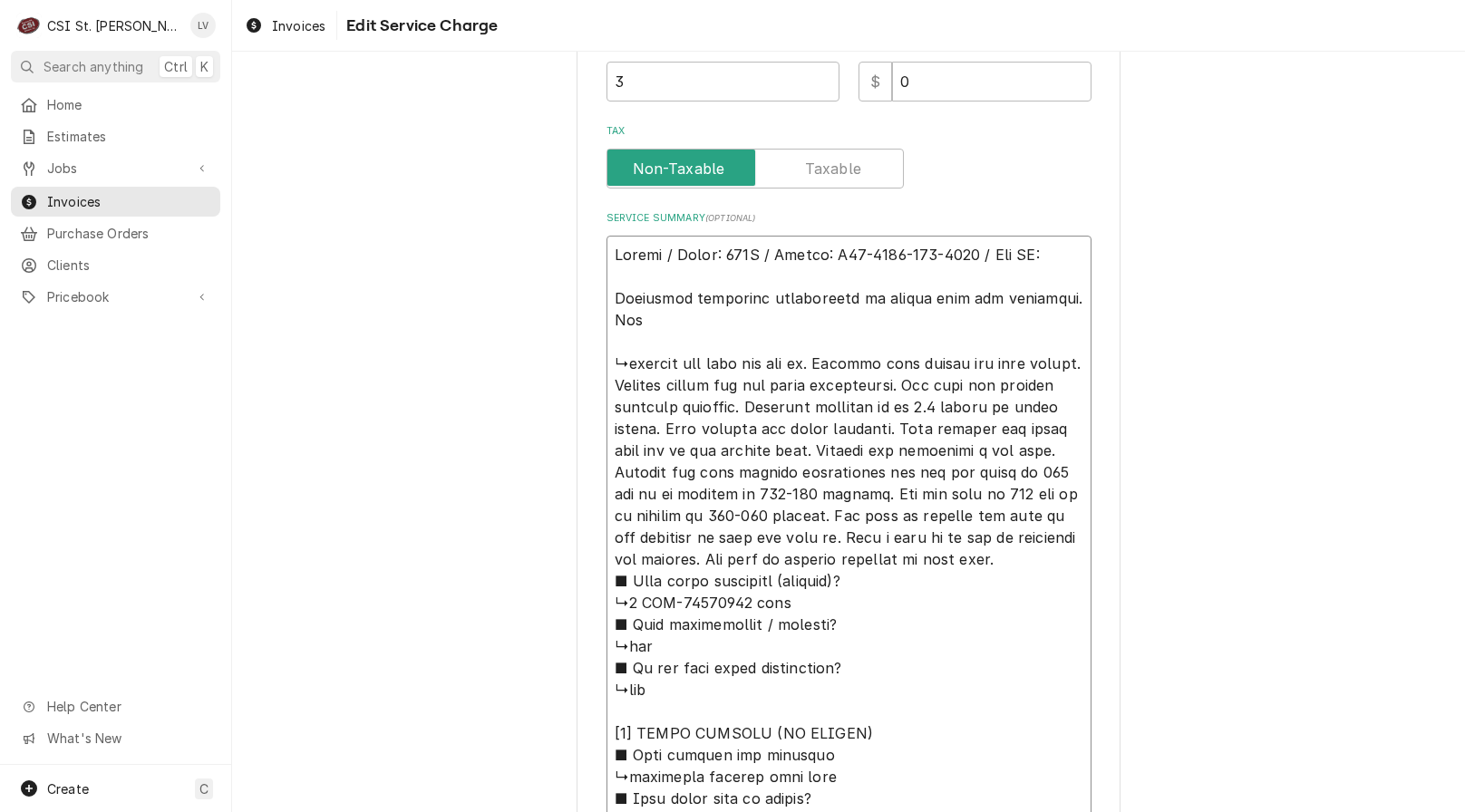
type textarea "Revent / Model: 724G / Serial: U10-2431-034-0410 / Tag ID: Performed scheduled …"
type textarea "x"
type textarea "Revent / Model: 724G / Serial: U10-2431-034-0410 / Tag ID: Performed scheduled …"
type textarea "x"
type textarea "Revent / Model: 724G / Serial: U10-2431-034-0410 / Tag ID: Performed scheduled …"
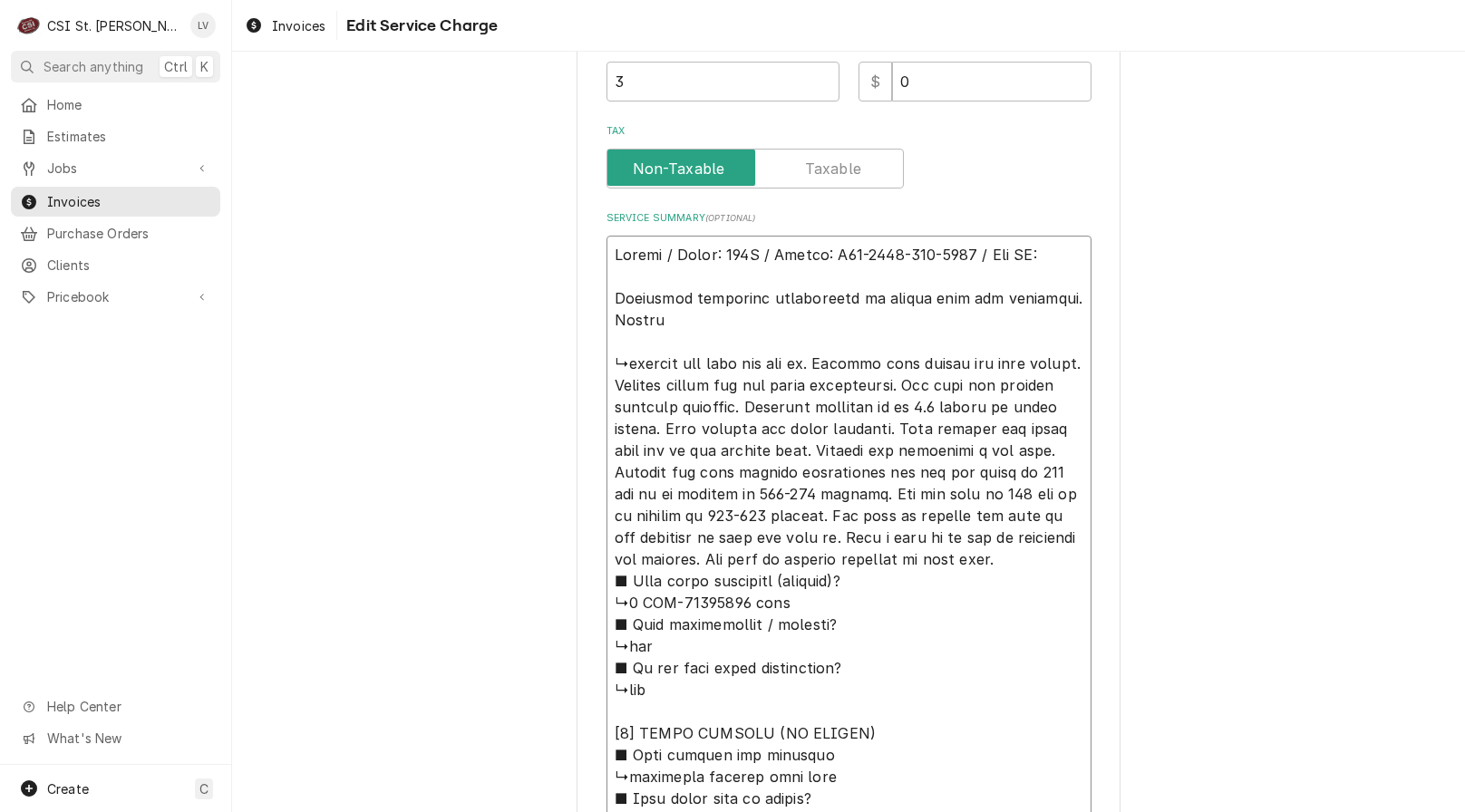
type textarea "x"
type textarea "Revent / Model: 724G / Serial: U10-2431-034-0410 / Tag ID: Performed scheduled …"
type textarea "x"
type textarea "Revent / Model: 724G / Serial: U10-2431-034-0410 / Tag ID: Performed scheduled …"
type textarea "x"
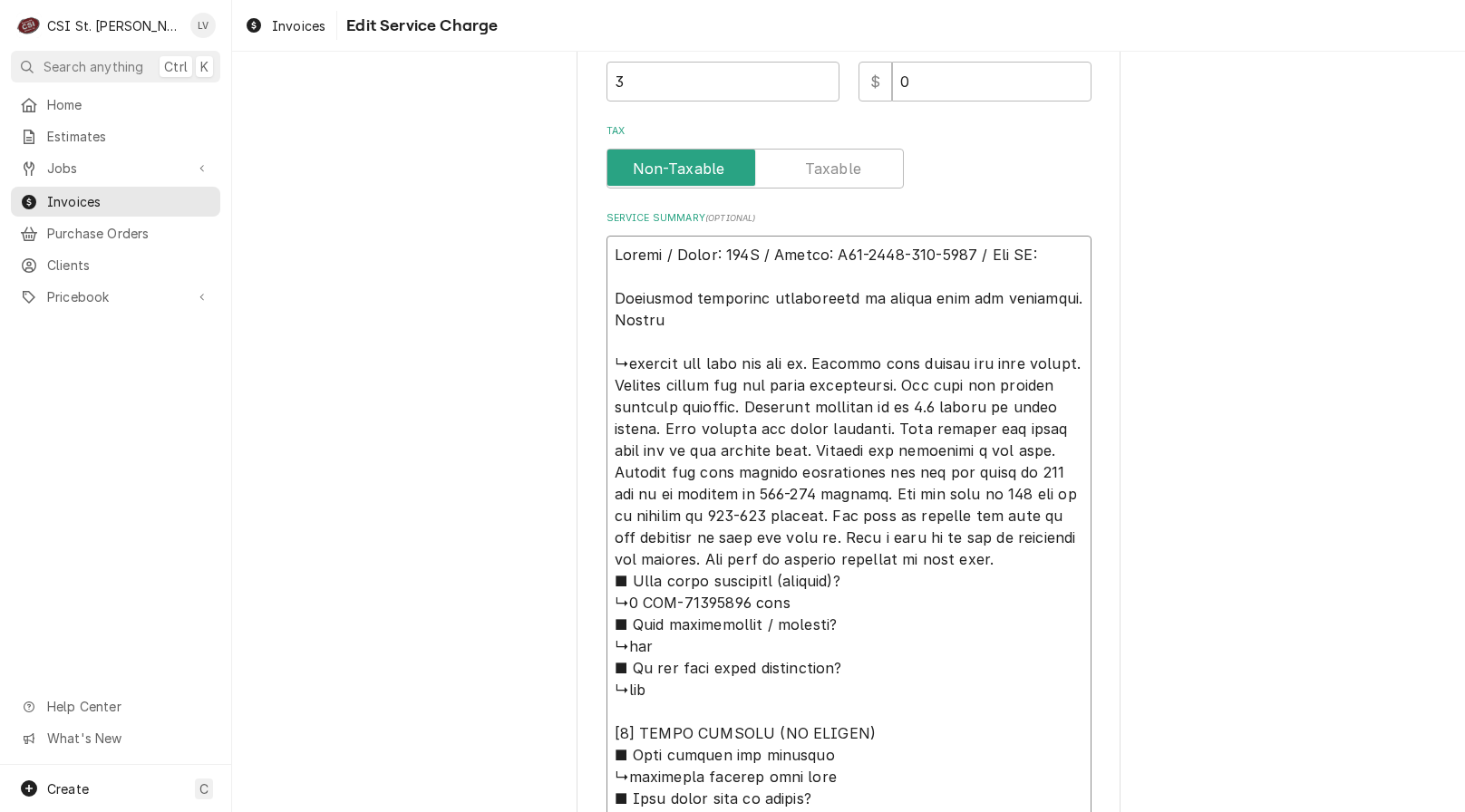
type textarea "Revent / Model: 724G / Serial: U10-2431-034-0410 / Tag ID: Performed scheduled …"
type textarea "x"
type textarea "Revent / Model: 724G / Serial: U10-2431-034-0410 / Tag ID: Performed scheduled …"
type textarea "x"
type textarea "Revent / Model: 724G / Serial: U10-2431-034-0410 / Tag ID: Performed scheduled …"
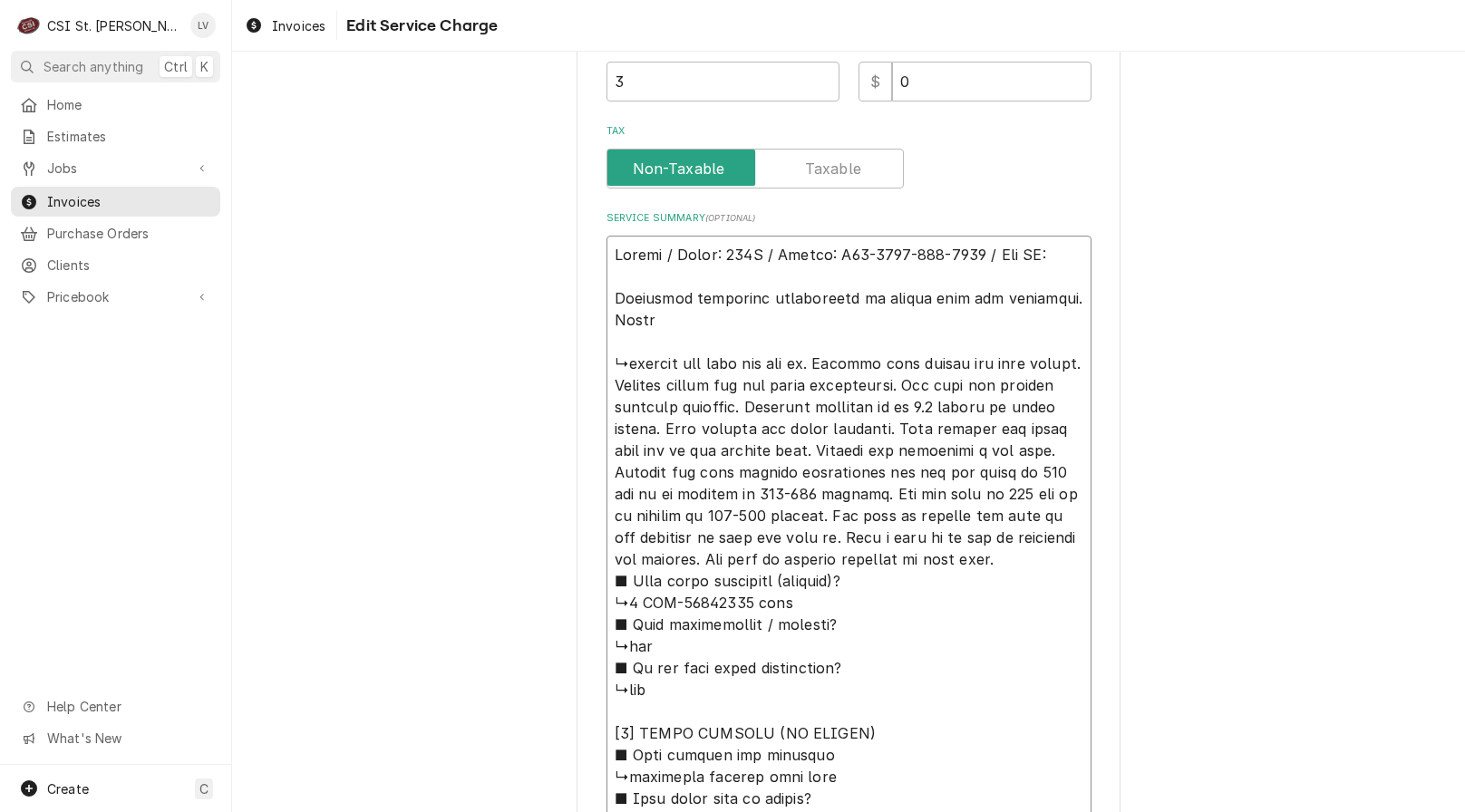
type textarea "x"
type textarea "Revent / Model: 724G / Serial: U10-2431-034-0410 / Tag ID: Performed scheduled …"
type textarea "x"
type textarea "Revent / Model: 724G / Serial: U10-2431-034-0410 / Tag ID: Performed scheduled …"
type textarea "x"
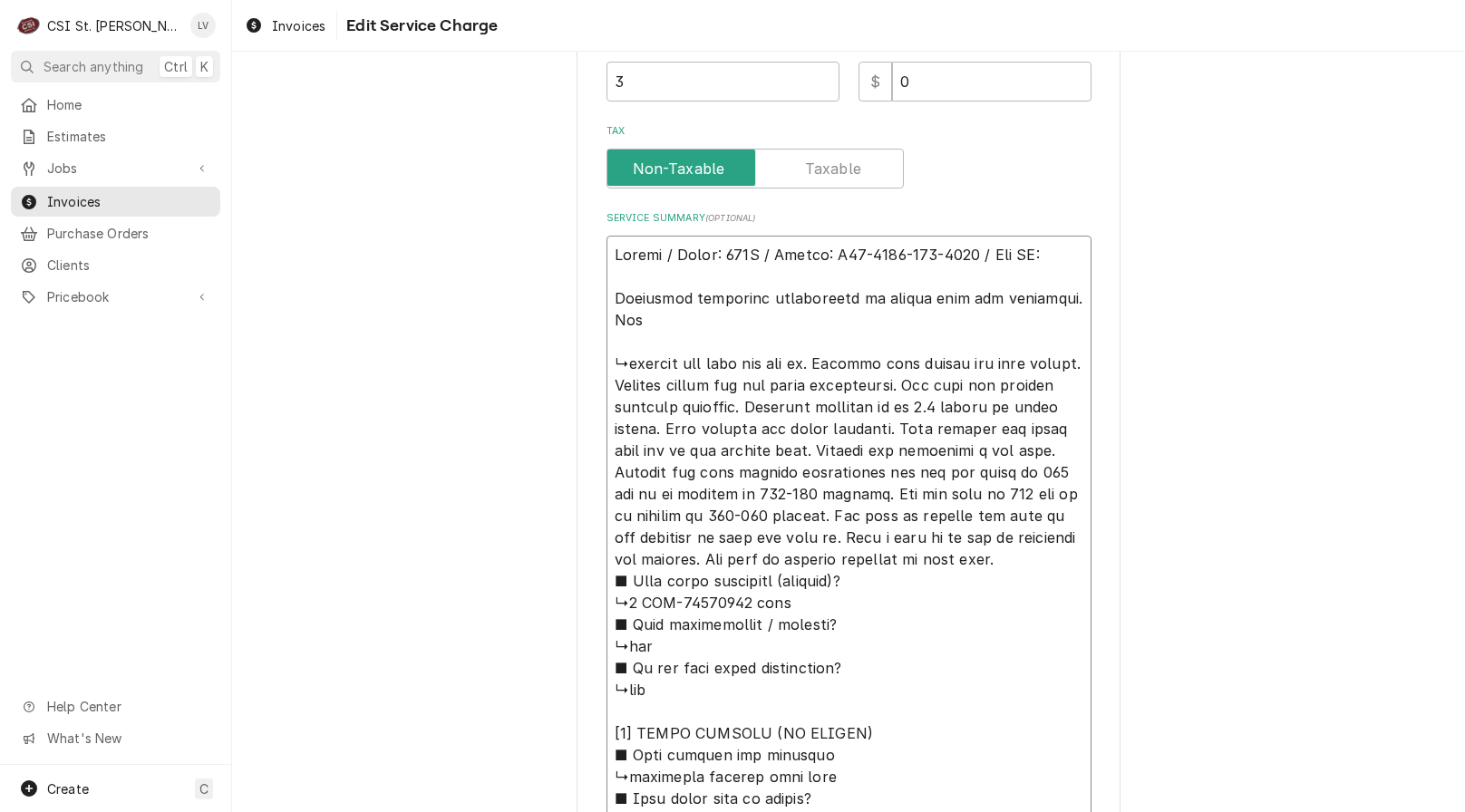
type textarea "Revent / Model: 724G / Serial: U10-2431-034-0410 / Tag ID: Performed scheduled …"
type textarea "x"
type textarea "Revent / Model: 724G / Serial: U10-2431-034-0410 / Tag ID: Performed scheduled …"
type textarea "x"
type textarea "Revent / Model: 724G / Serial: U10-2431-034-0410 / Tag ID: Performed scheduled …"
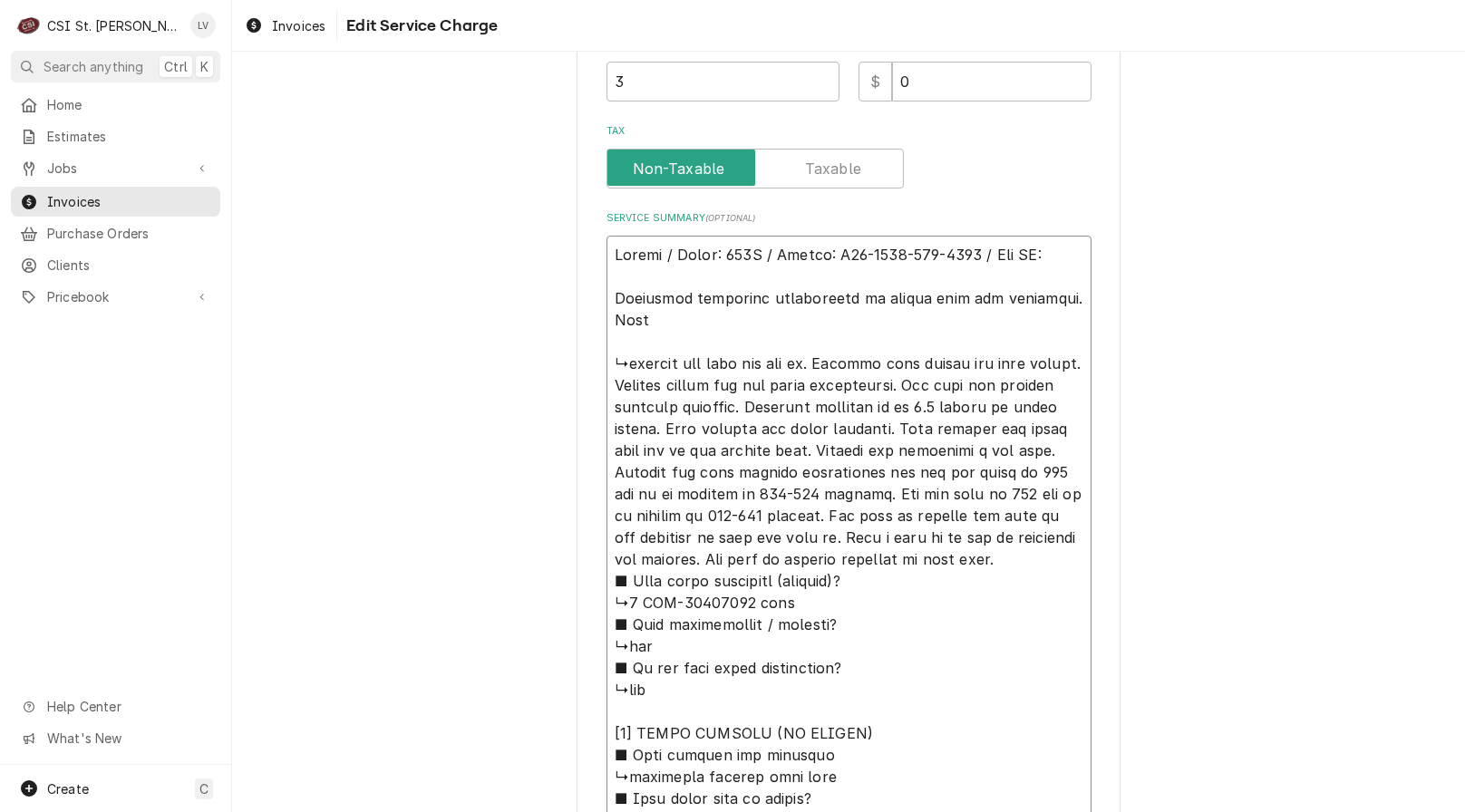
type textarea "x"
type textarea "Revent / Model: 724G / Serial: U10-2431-034-0410 / Tag ID: Performed scheduled …"
type textarea "x"
type textarea "Revent / Model: 724G / Serial: U10-2431-034-0410 / Tag ID: Performed scheduled …"
type textarea "x"
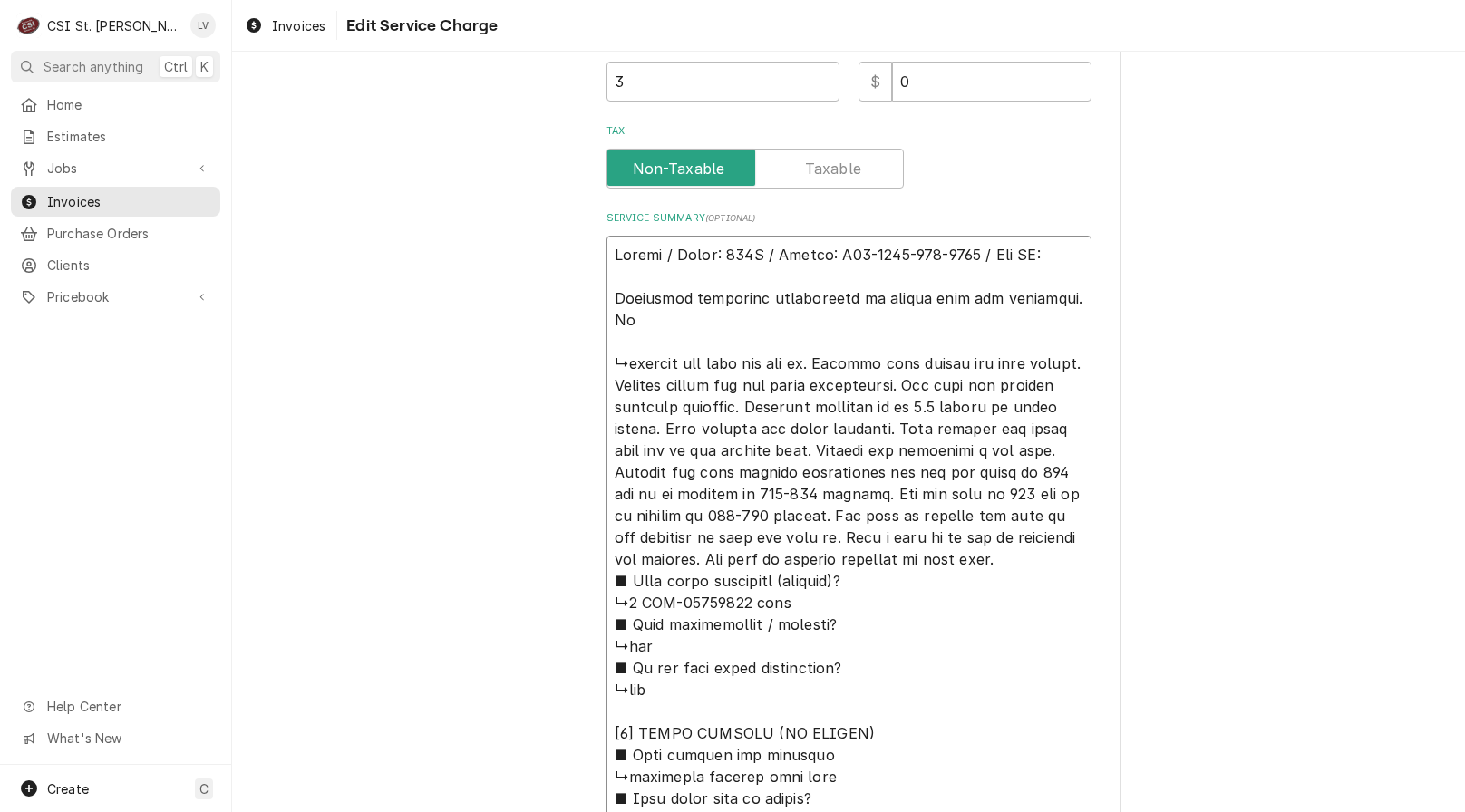
type textarea "Revent / Model: 724G / Serial: U10-2431-034-0410 / Tag ID: Performed scheduled …"
type textarea "x"
type textarea "Revent / Model: 724G / Serial: U10-2431-034-0410 / Tag ID: Performed scheduled …"
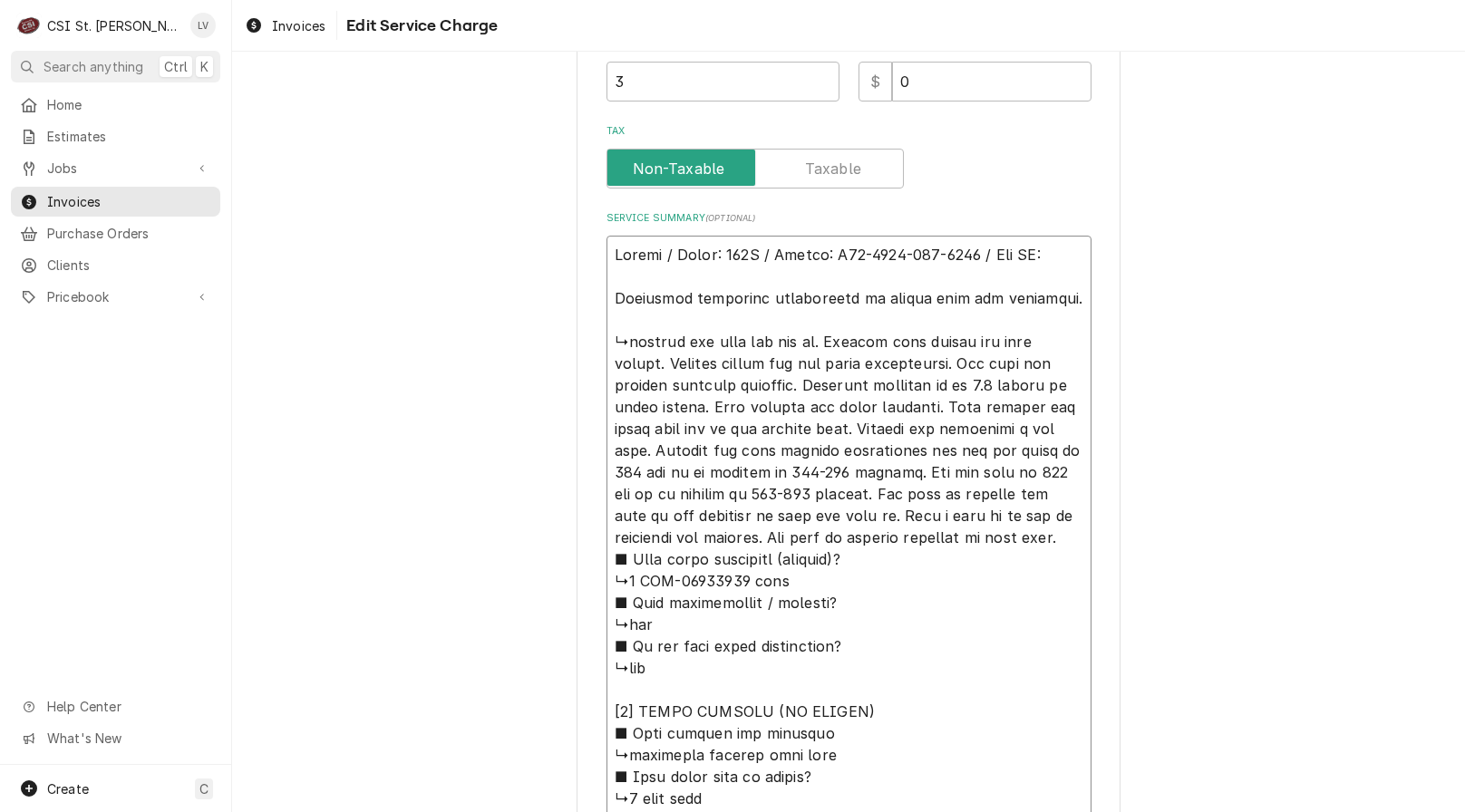
type textarea "x"
type textarea "Revent / Model: 724G / Serial: U10-2431-034-0410 / Tag ID: Performed scheduled …"
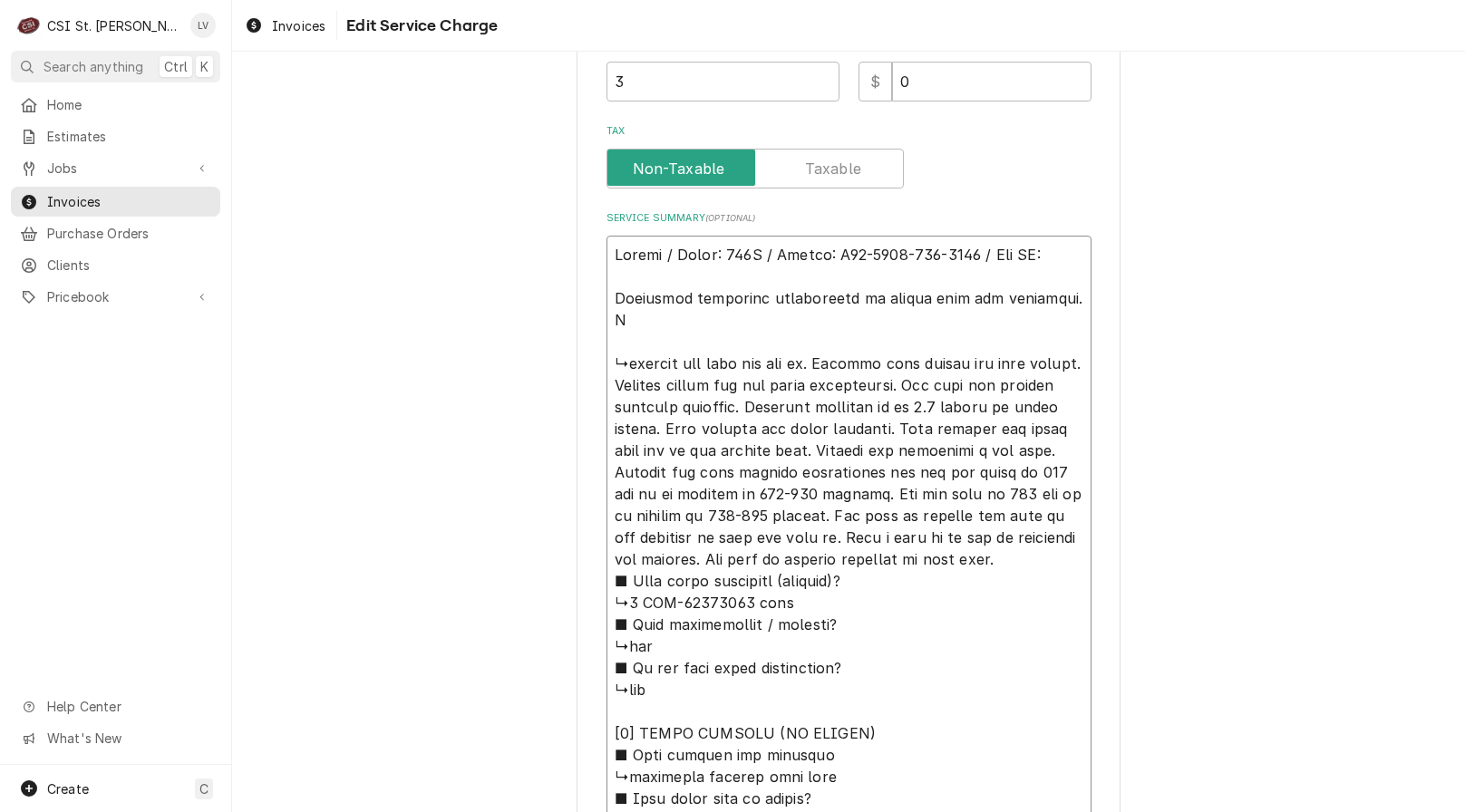
type textarea "x"
type textarea "Revent / Model: 724G / Serial: U10-2431-034-0410 / Tag ID: Performed scheduled …"
type textarea "x"
type textarea "Revent / Model: 724G / Serial: U10-2431-034-0410 / Tag ID: Performed scheduled …"
type textarea "x"
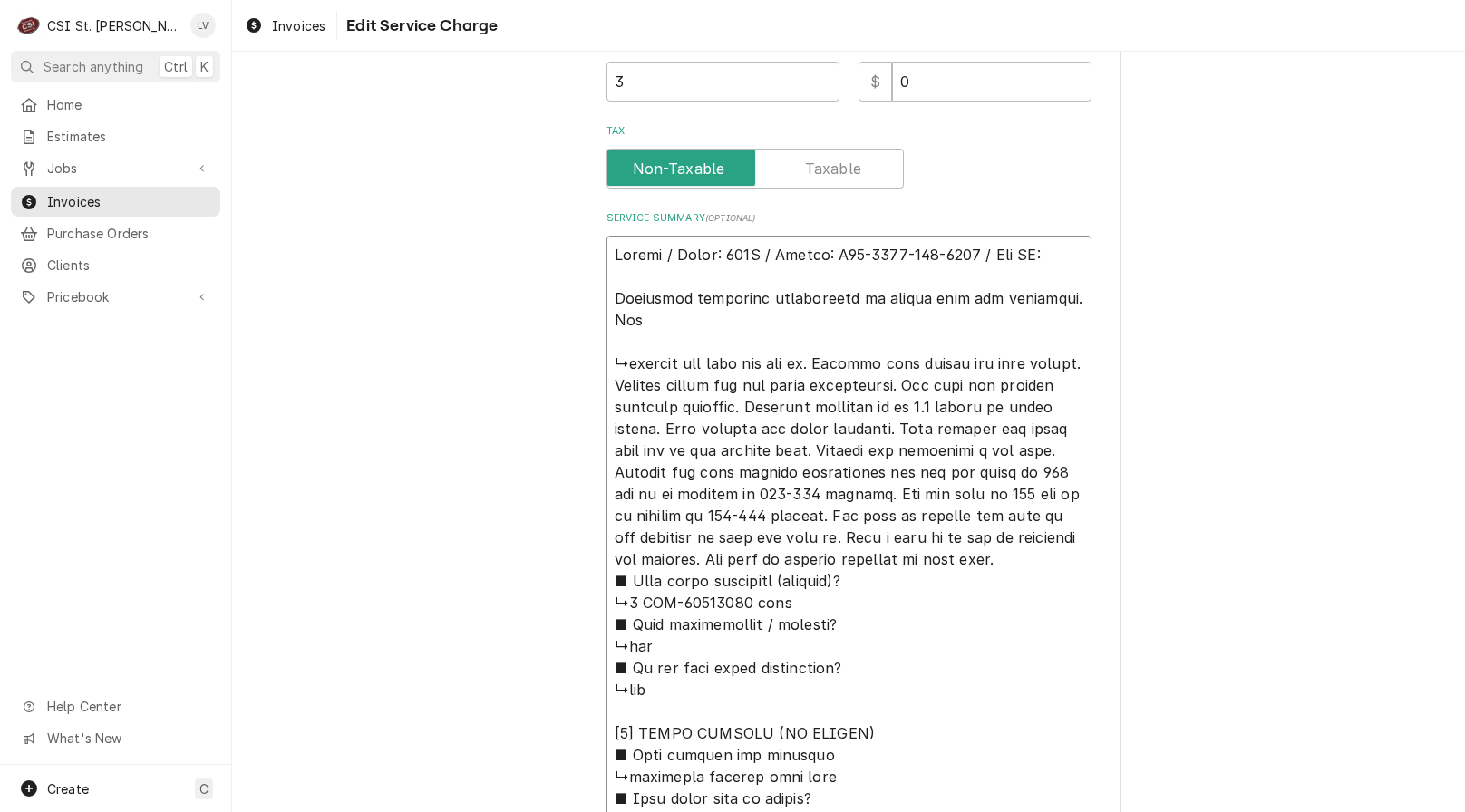
type textarea "Revent / Model: 724G / Serial: U10-2431-034-0410 / Tag ID: Performed scheduled …"
type textarea "x"
type textarea "Revent / Model: 724G / Serial: U10-2431-034-0410 / Tag ID: Performed scheduled …"
type textarea "x"
type textarea "Revent / Model: 724G / Serial: U10-2431-034-0410 / Tag ID: Performed scheduled …"
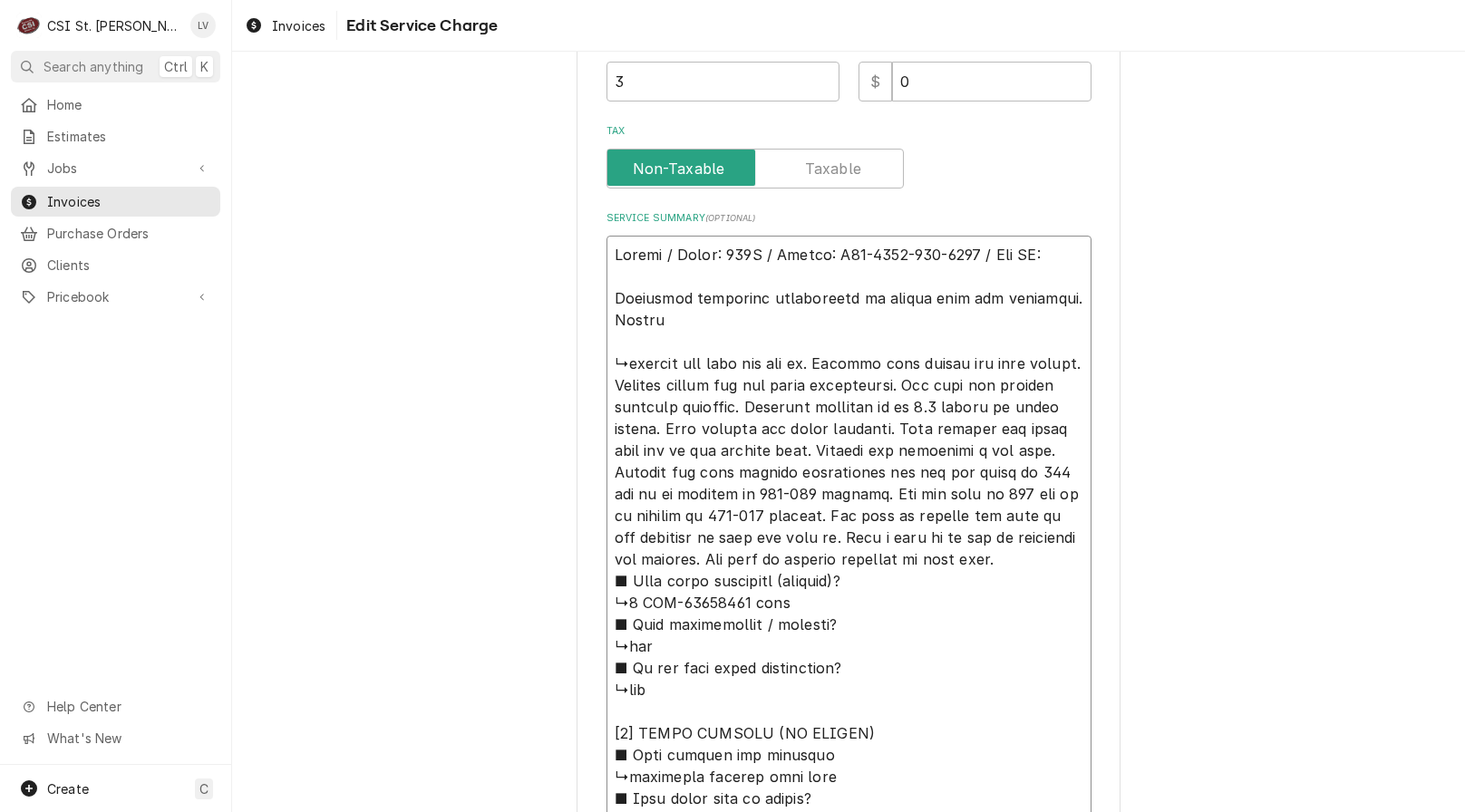
type textarea "x"
type textarea "Revent / Model: 724G / Serial: U10-2431-034-0410 / Tag ID: Performed scheduled …"
type textarea "x"
type textarea "Revent / Model: 724G / Serial: U10-2431-034-0410 / Tag ID: Performed scheduled …"
type textarea "x"
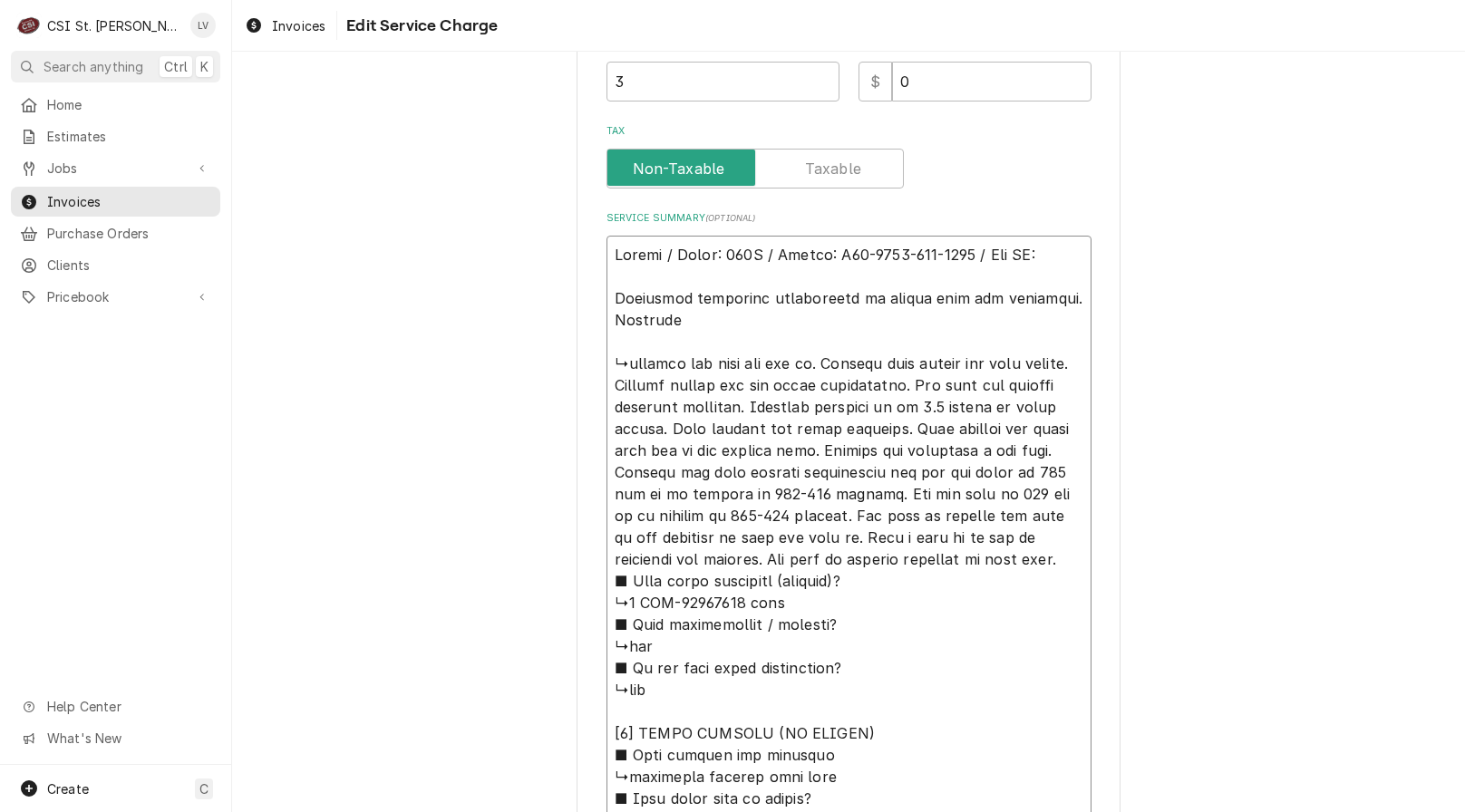
type textarea "Revent / Model: 724G / Serial: U10-2431-034-0410 / Tag ID: Performed scheduled …"
type textarea "x"
type textarea "Revent / Model: 724G / Serial: U10-2431-034-0410 / Tag ID: Performed scheduled …"
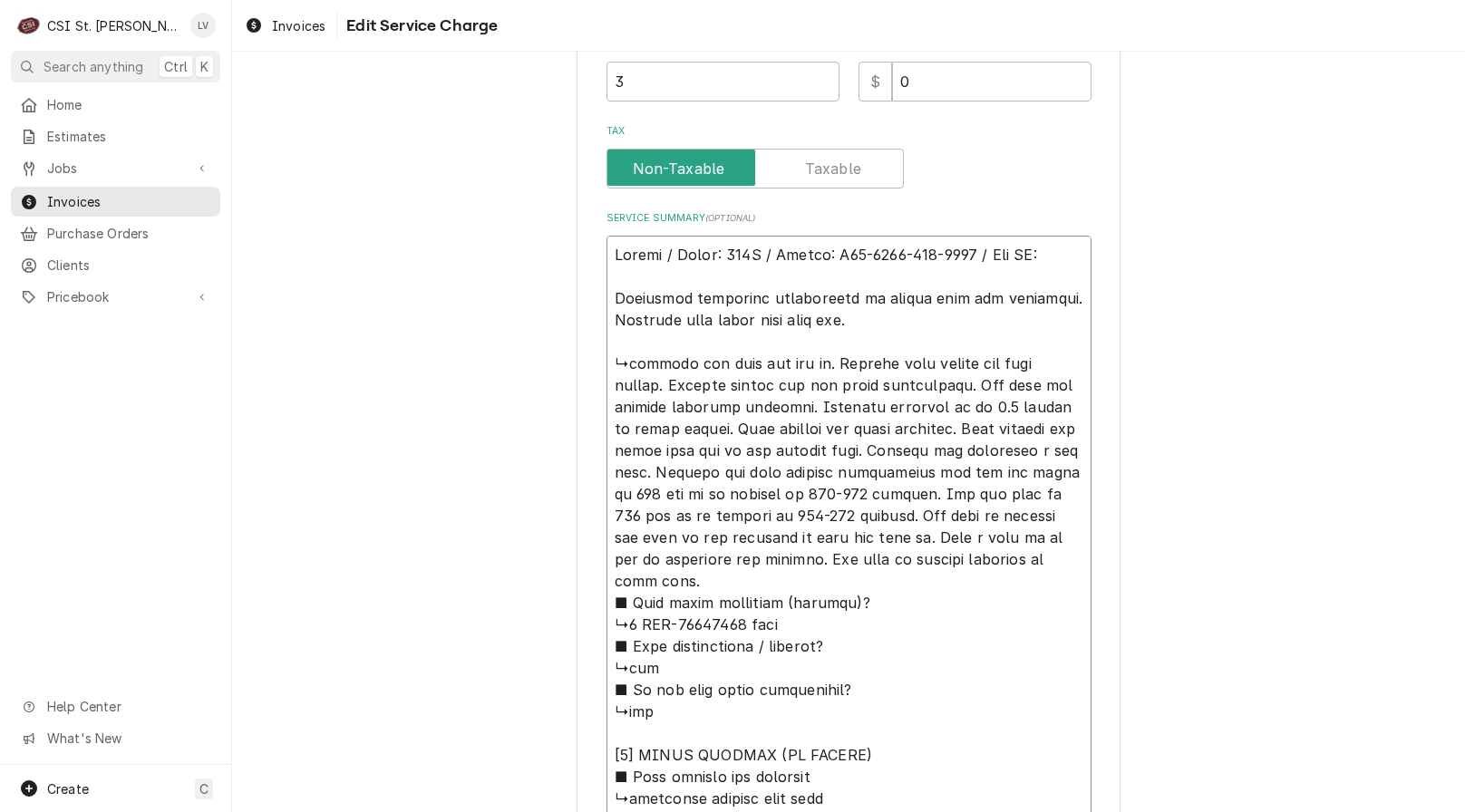
click at [944, 316] on textarea "Service Summary ( optional )" at bounding box center [849, 635] width 485 height 799
paste textarea "The oven is missing the stop in the carriage to hold the rack in. Have a call i…"
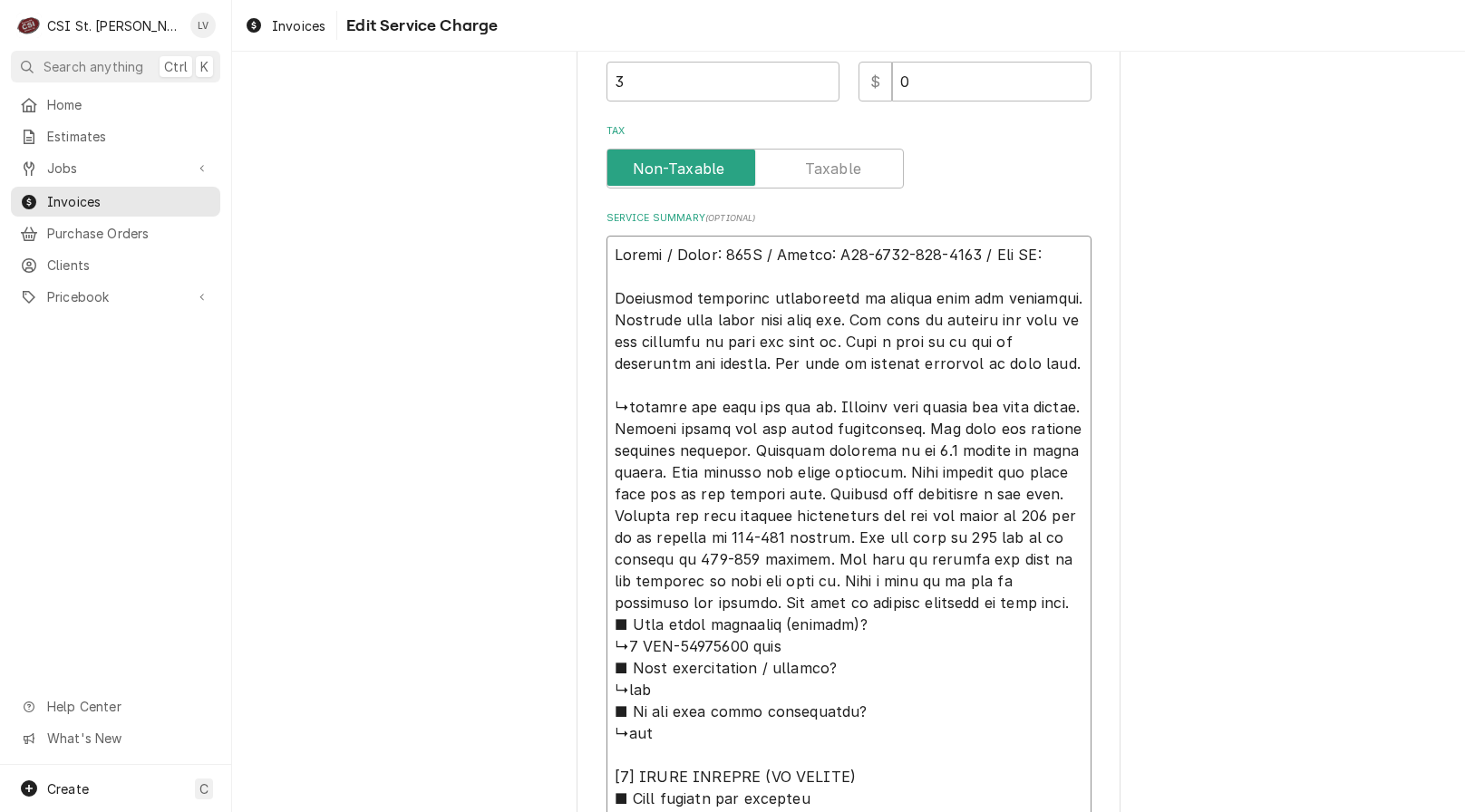
drag, startPoint x: 967, startPoint y: 342, endPoint x: 1008, endPoint y: 396, distance: 67.8
click at [1008, 396] on textarea "Service Summary ( optional )" at bounding box center [849, 657] width 485 height 843
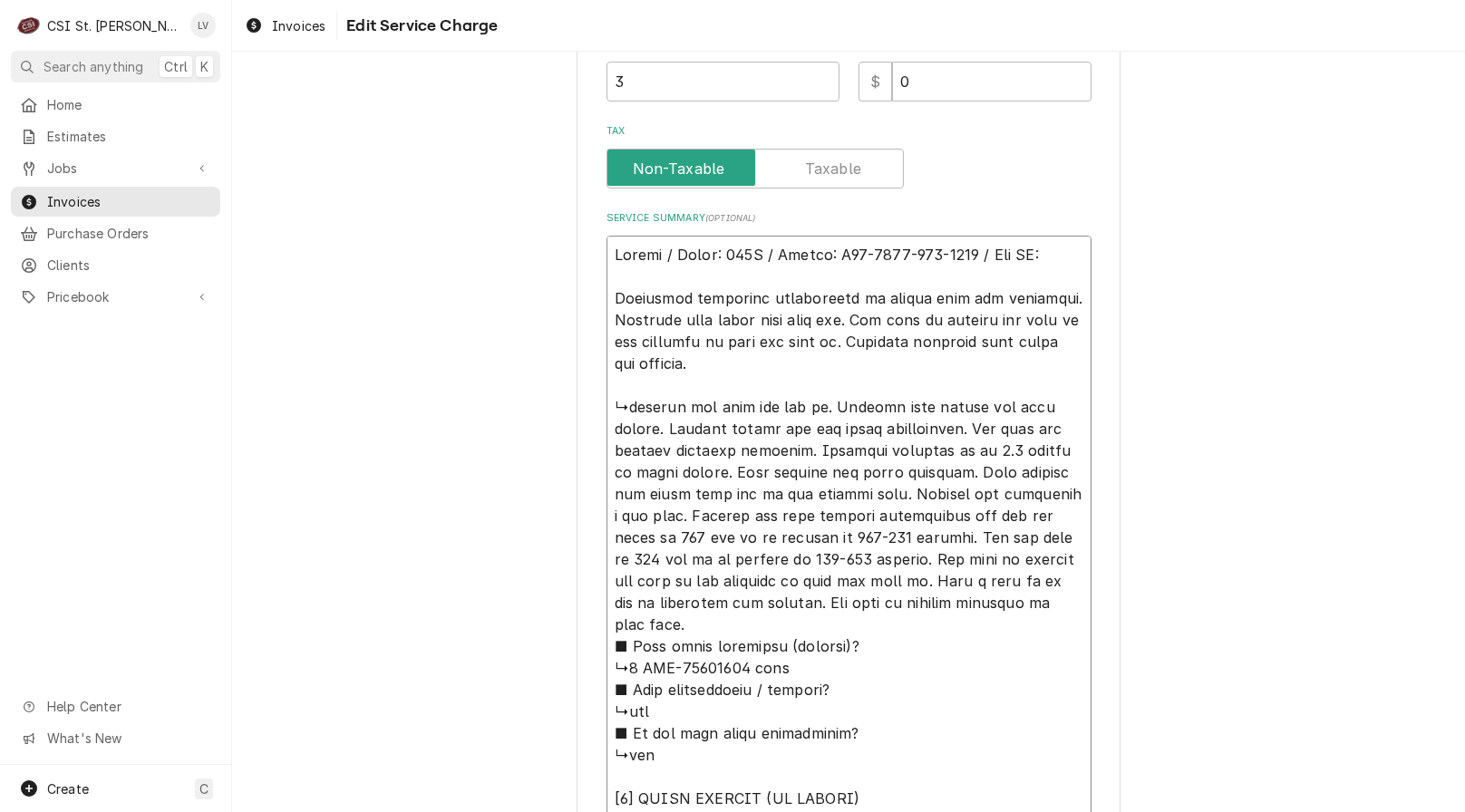
drag, startPoint x: 849, startPoint y: 368, endPoint x: 569, endPoint y: 238, distance: 308.7
click at [569, 238] on div "Use the fields below to edit this service charge Short Description Job | Servic…" at bounding box center [847, 335] width 1232 height 1799
click at [502, 523] on div "Use the fields below to edit this service charge Short Description Job | Servic…" at bounding box center [847, 335] width 1232 height 1799
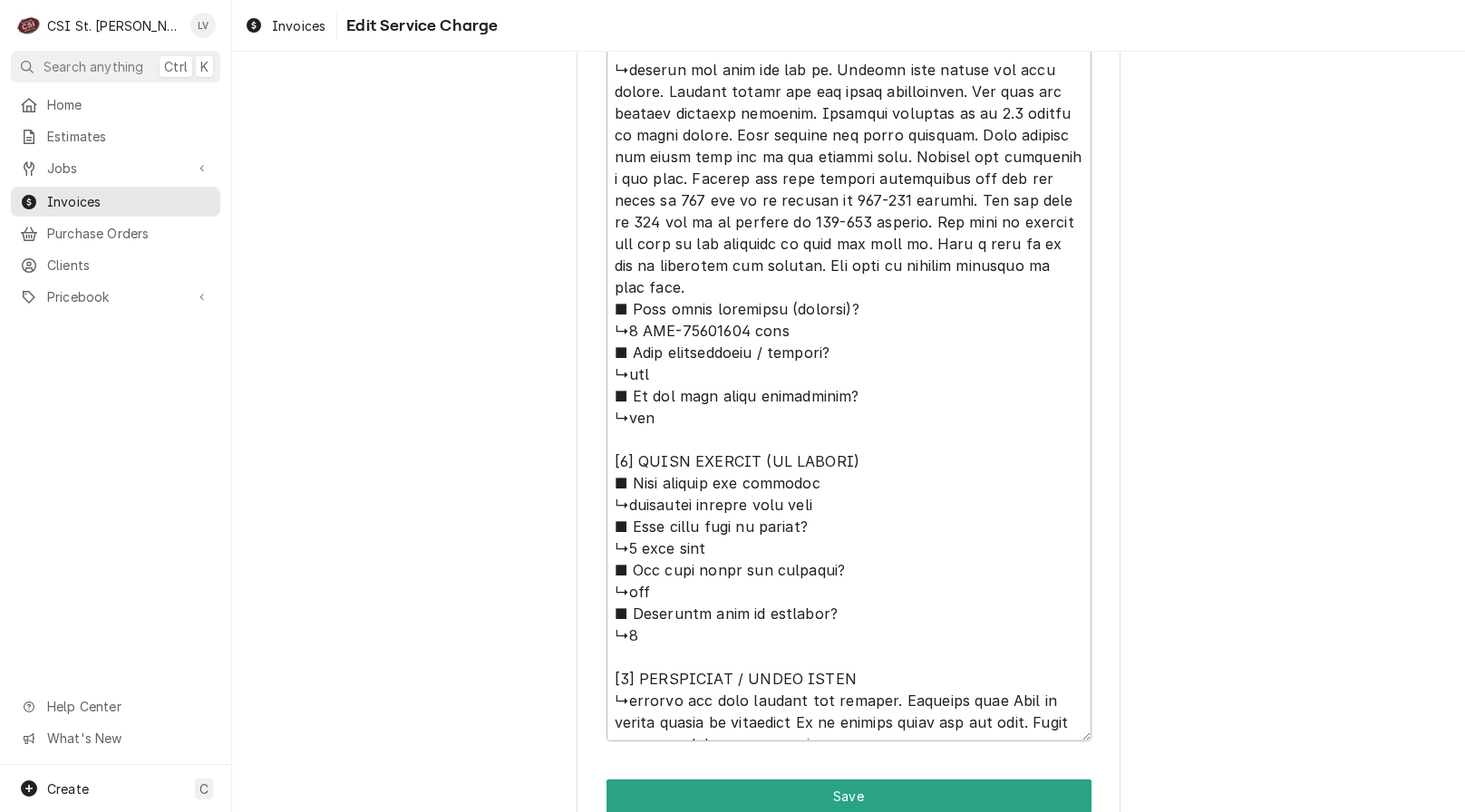
scroll to position [1057, 0]
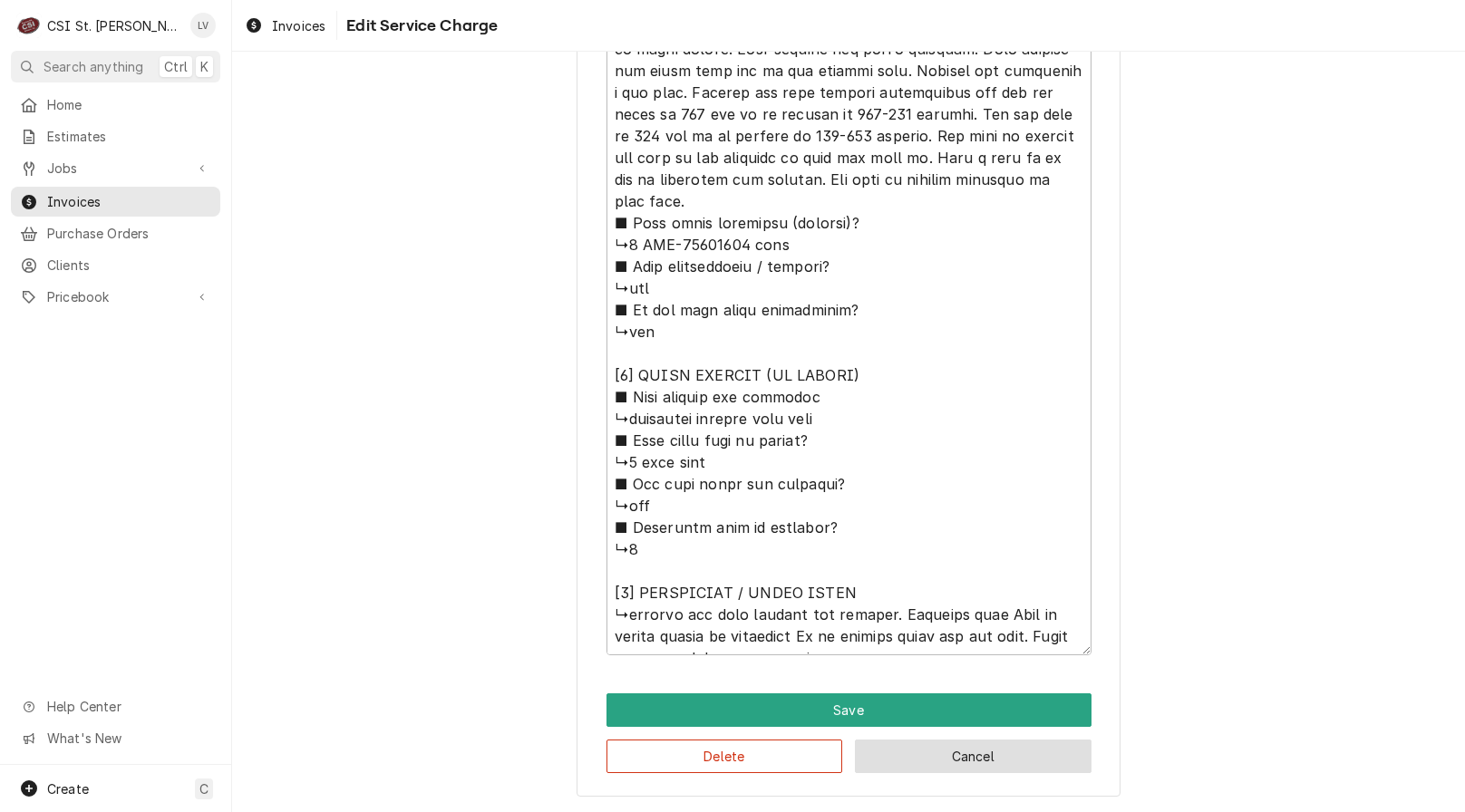
click at [982, 754] on button "Cancel" at bounding box center [973, 756] width 237 height 33
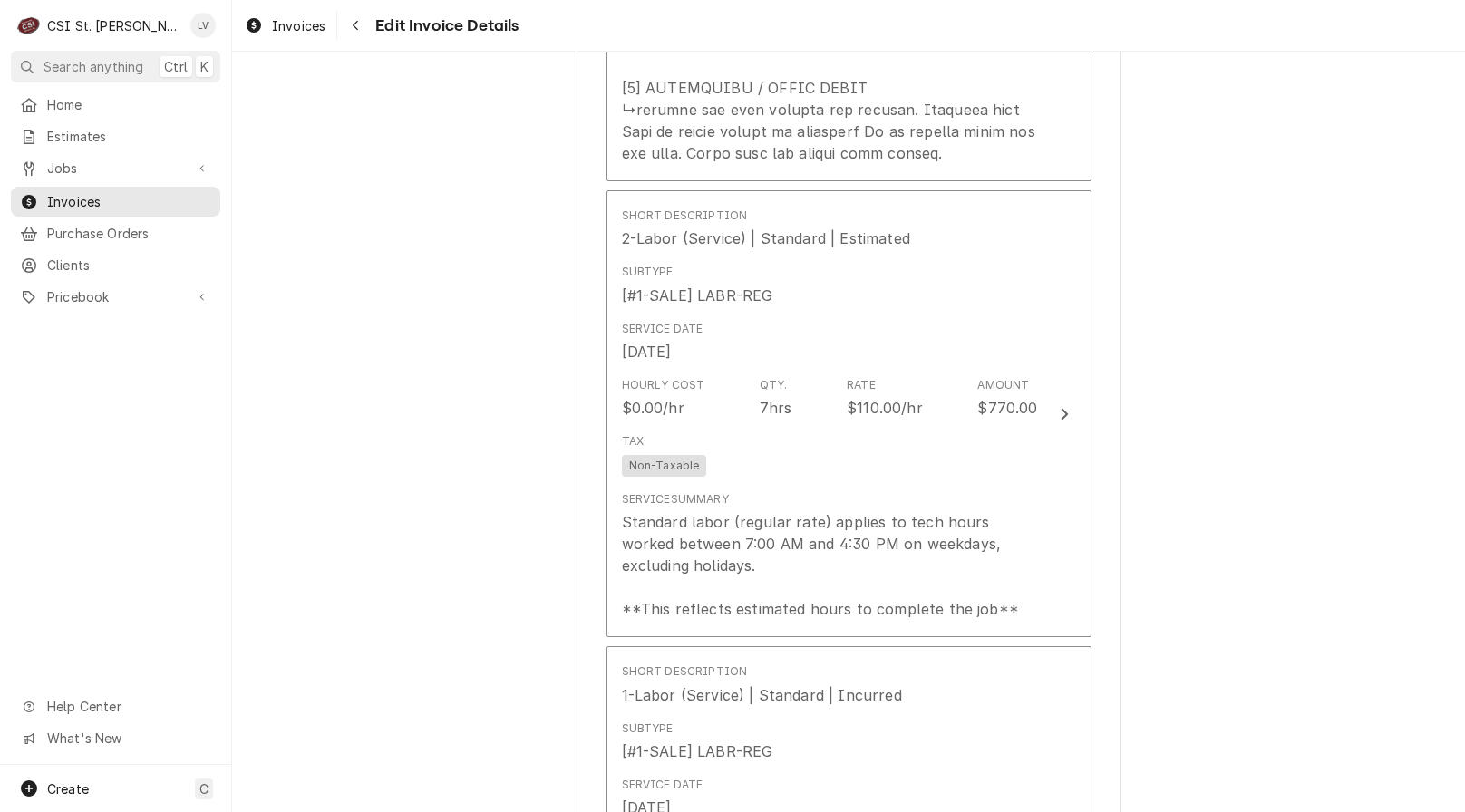
scroll to position [4113, 0]
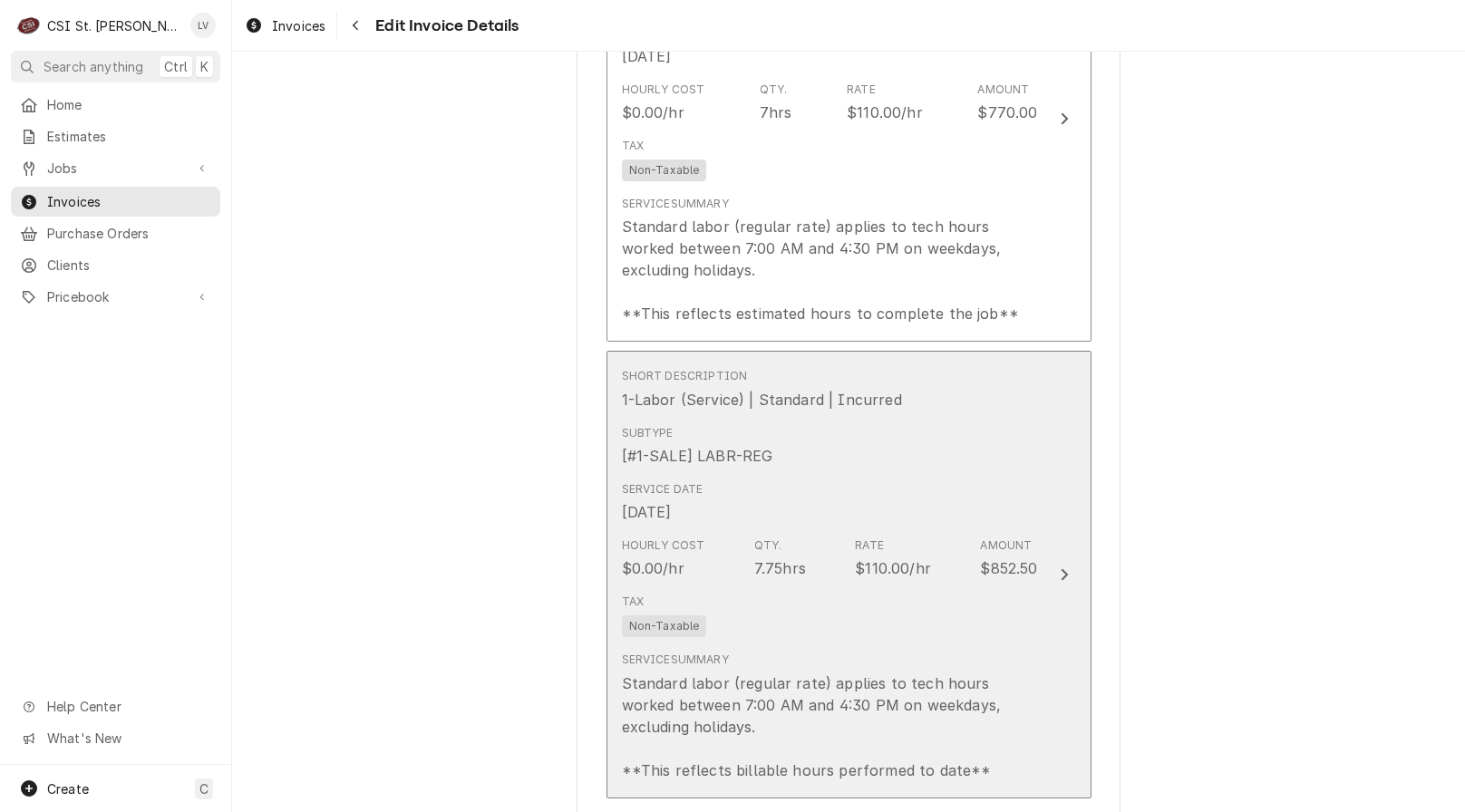
click at [875, 531] on div "Hourly Cost $0.00/hr Qty. 7.75hrs Rate $110.00/hr Amount $852.50" at bounding box center [830, 559] width 416 height 57
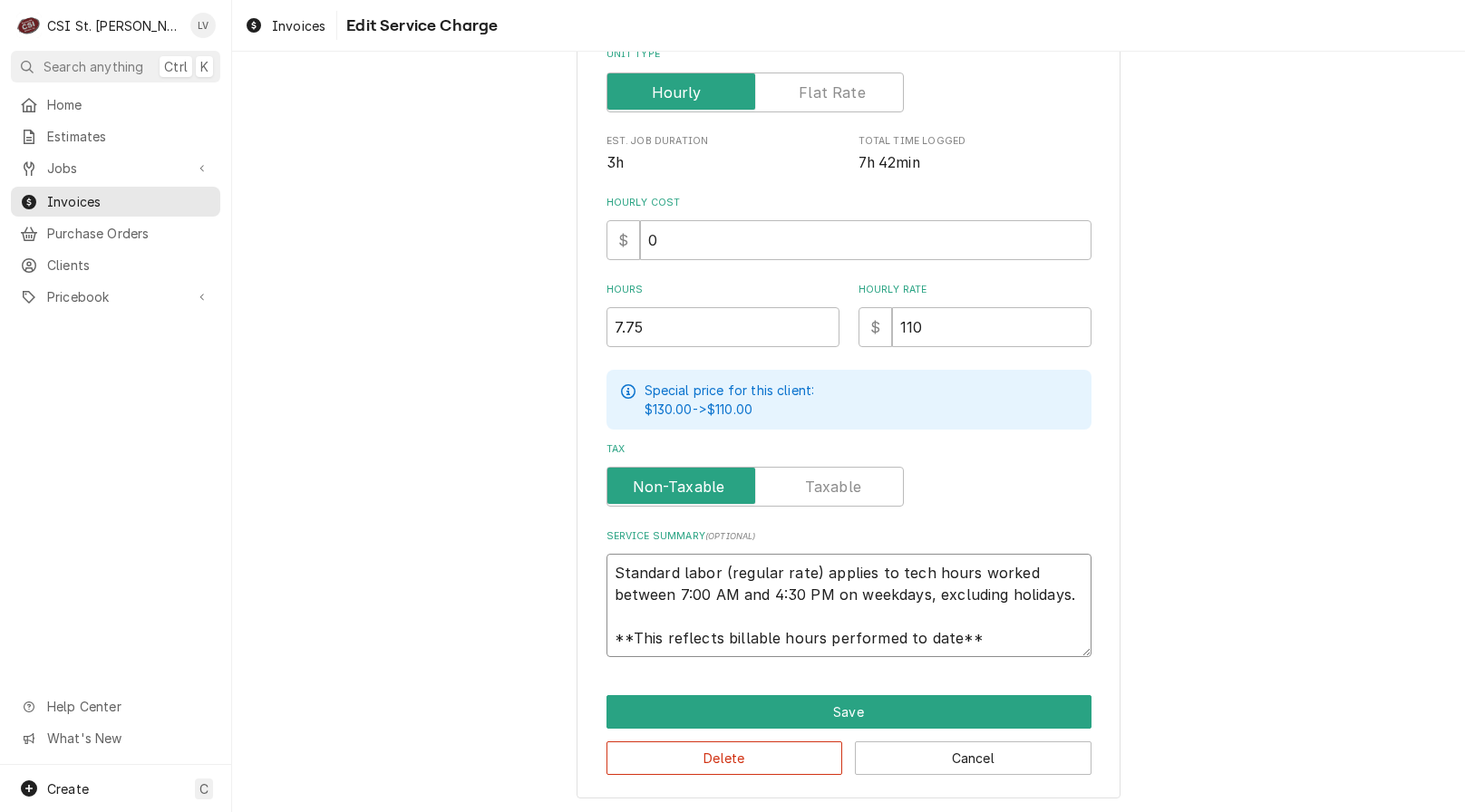
scroll to position [21, 0]
drag, startPoint x: 599, startPoint y: 569, endPoint x: 995, endPoint y: 657, distance: 405.7
click at [994, 657] on div "Use the fields below to edit this service charge Short Description 1-Labor (Ser…" at bounding box center [848, 248] width 544 height 1100
paste textarea "Revent / Model: 724G / Serial: U10-2431-034-0410 / Tag ID: Performed scheduled …"
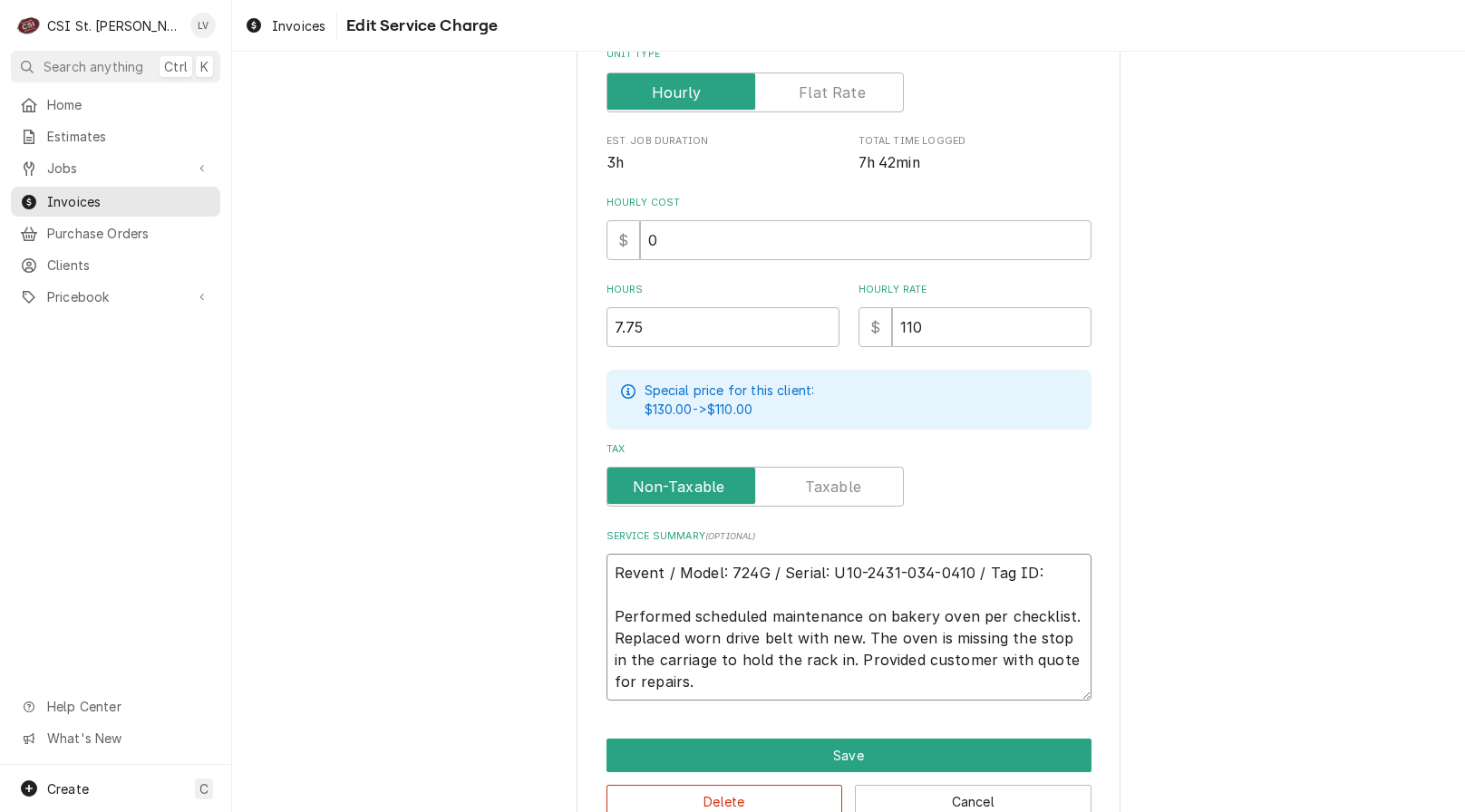
scroll to position [0, 0]
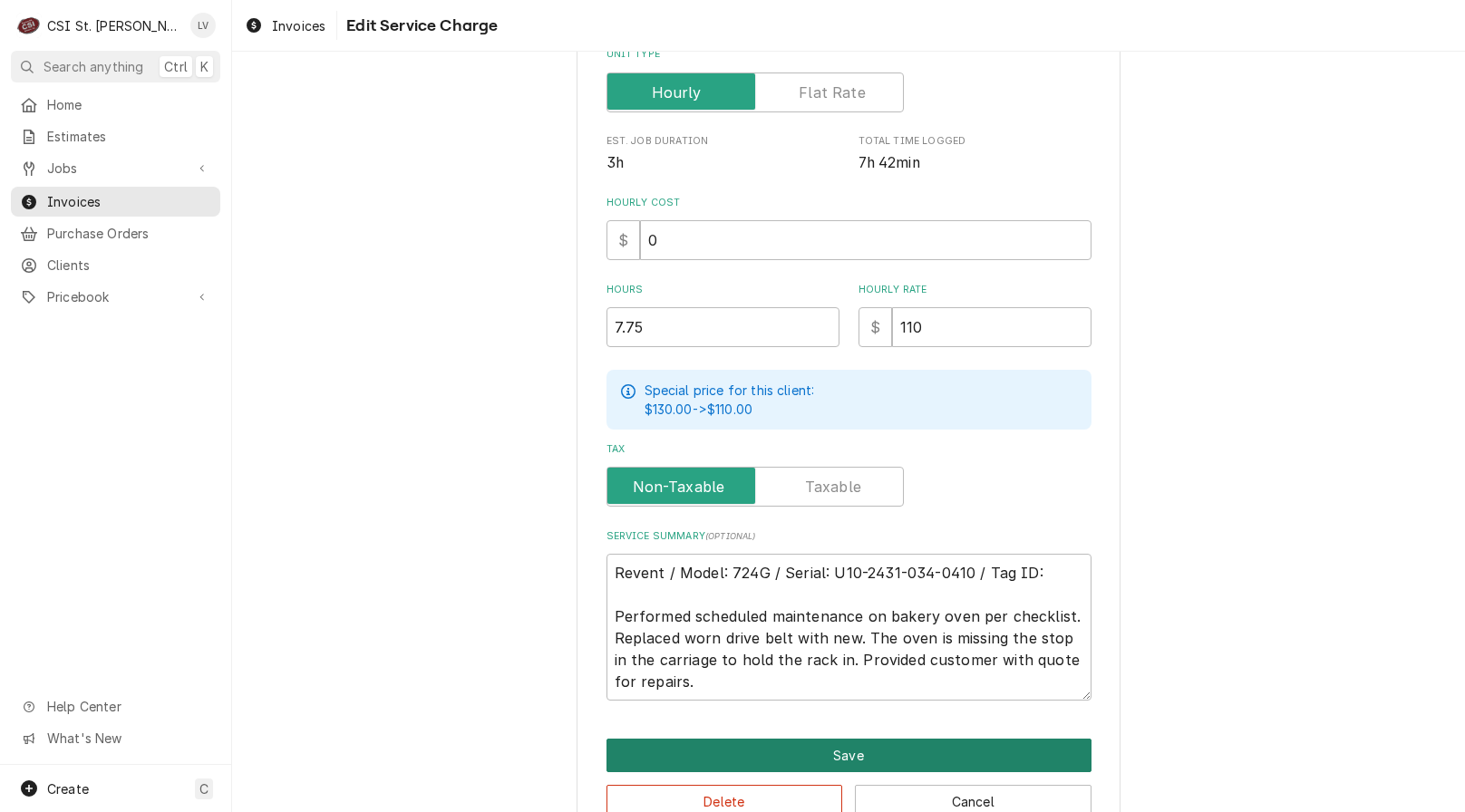
click at [849, 743] on button "Save" at bounding box center [849, 755] width 485 height 33
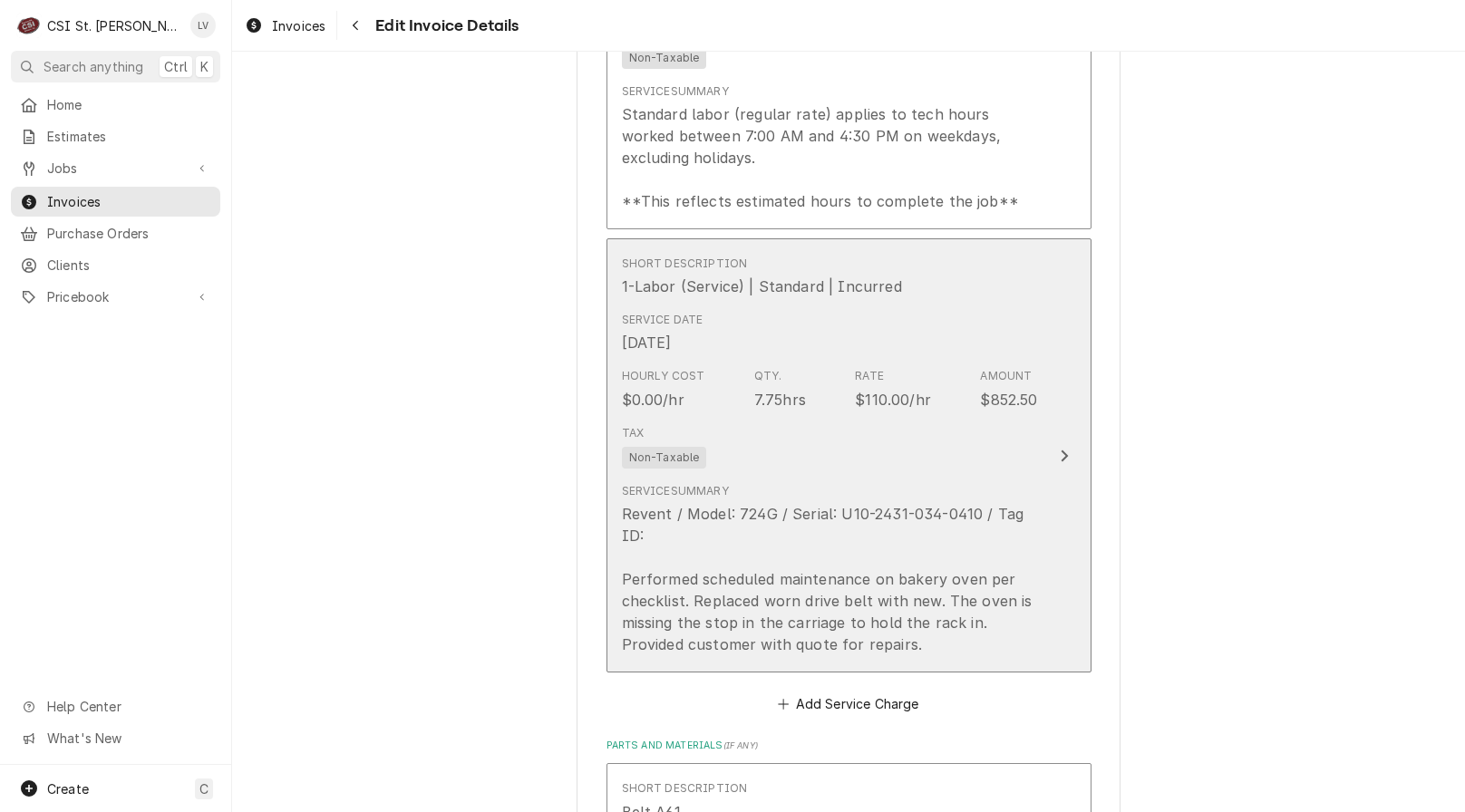
scroll to position [4225, 0]
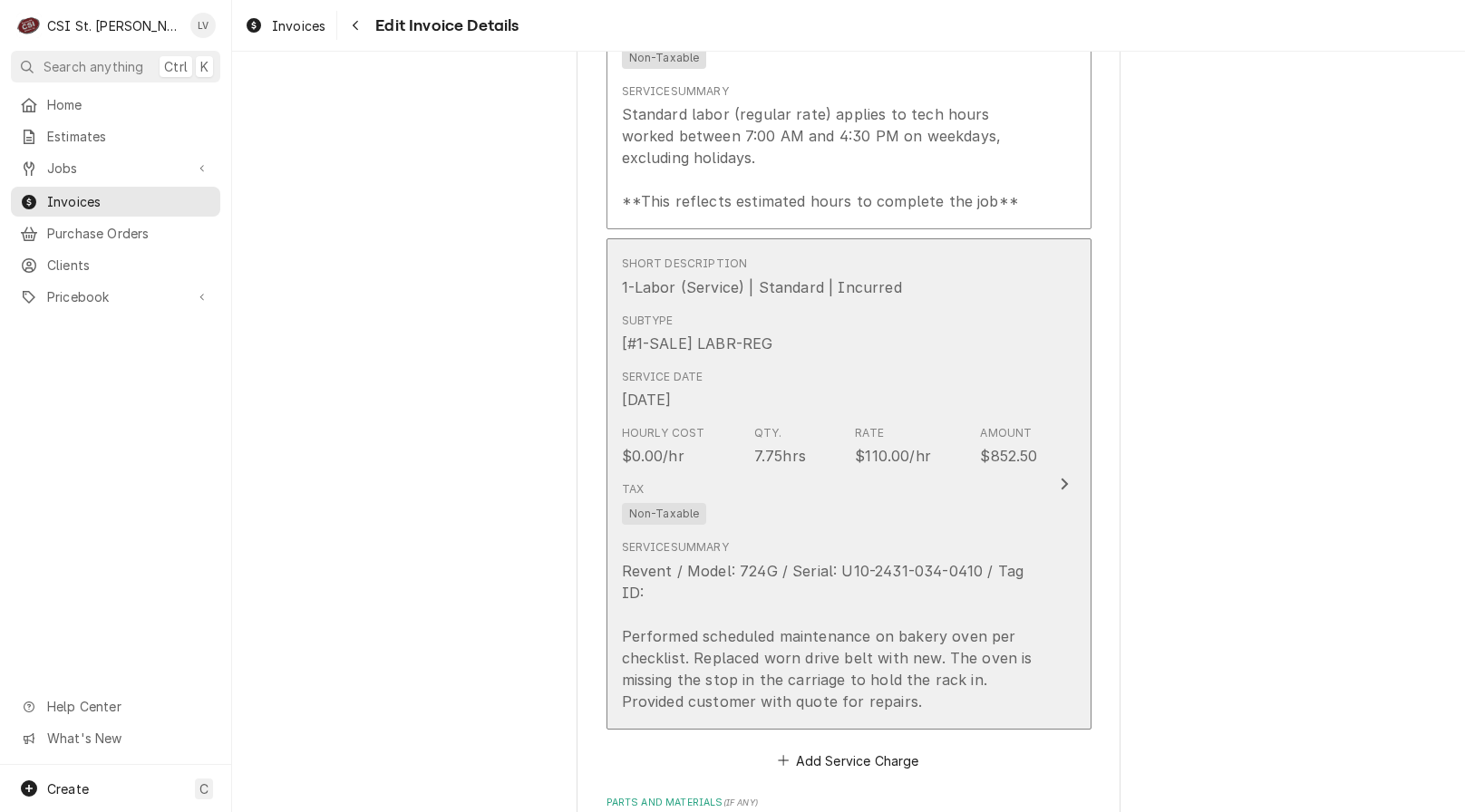
click at [671, 399] on div "Oct 2, 2025" at bounding box center [646, 400] width 50 height 21
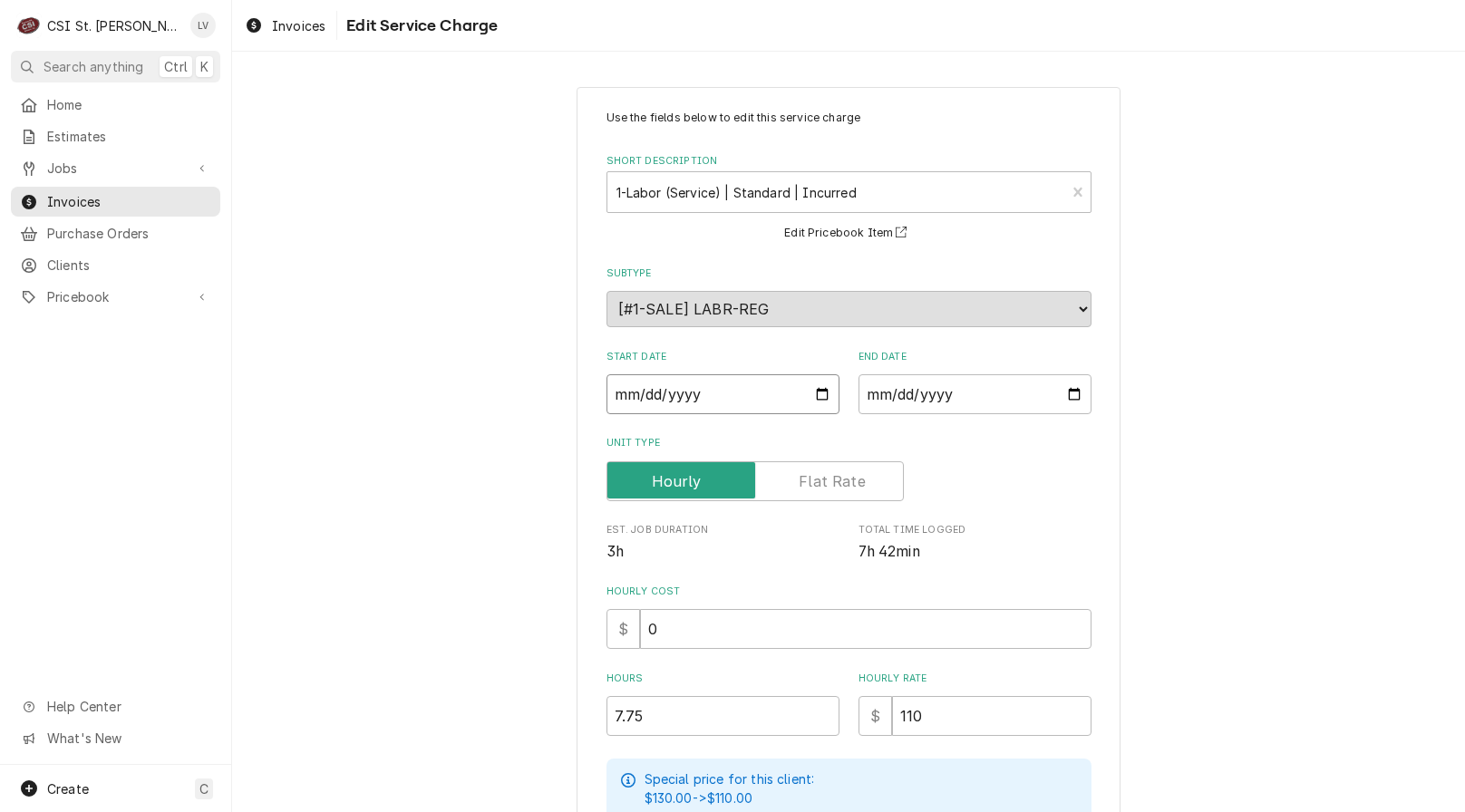
click at [618, 390] on input "2025-10-02" at bounding box center [723, 394] width 233 height 40
click at [1234, 477] on div "Use the fields below to edit this service charge Short Description 1-Labor (Ser…" at bounding box center [847, 658] width 1232 height 1175
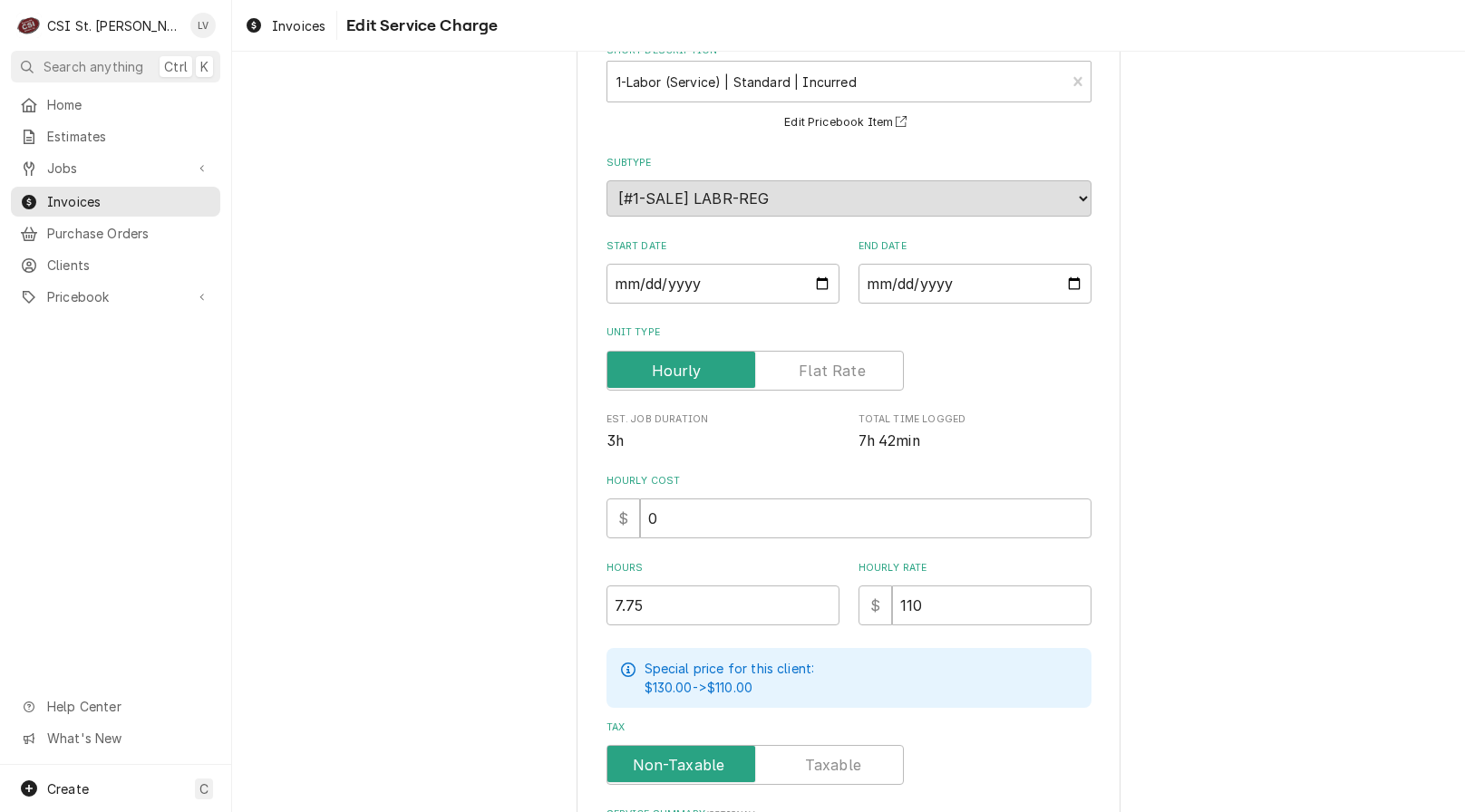
scroll to position [432, 0]
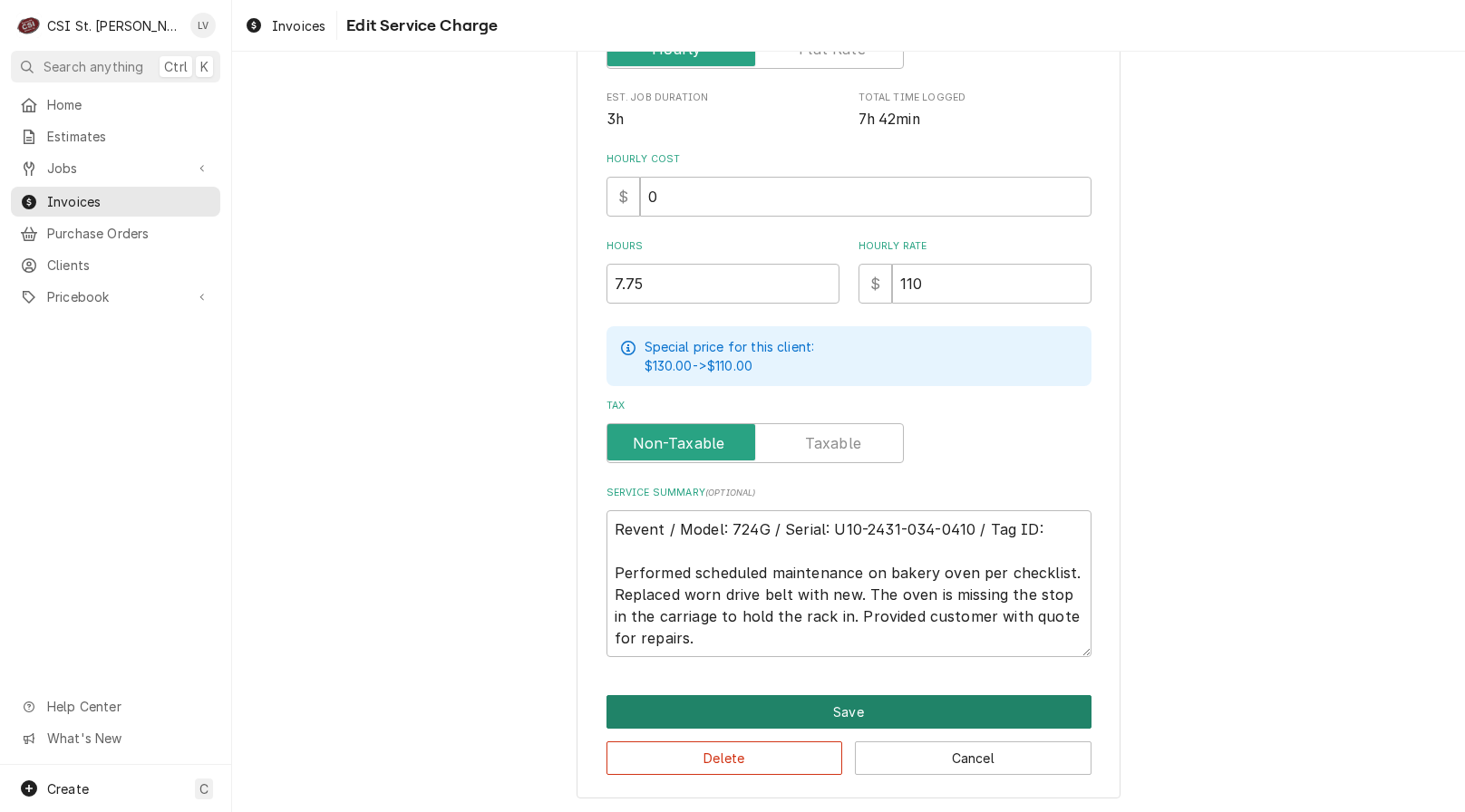
click at [901, 709] on button "Save" at bounding box center [849, 711] width 485 height 33
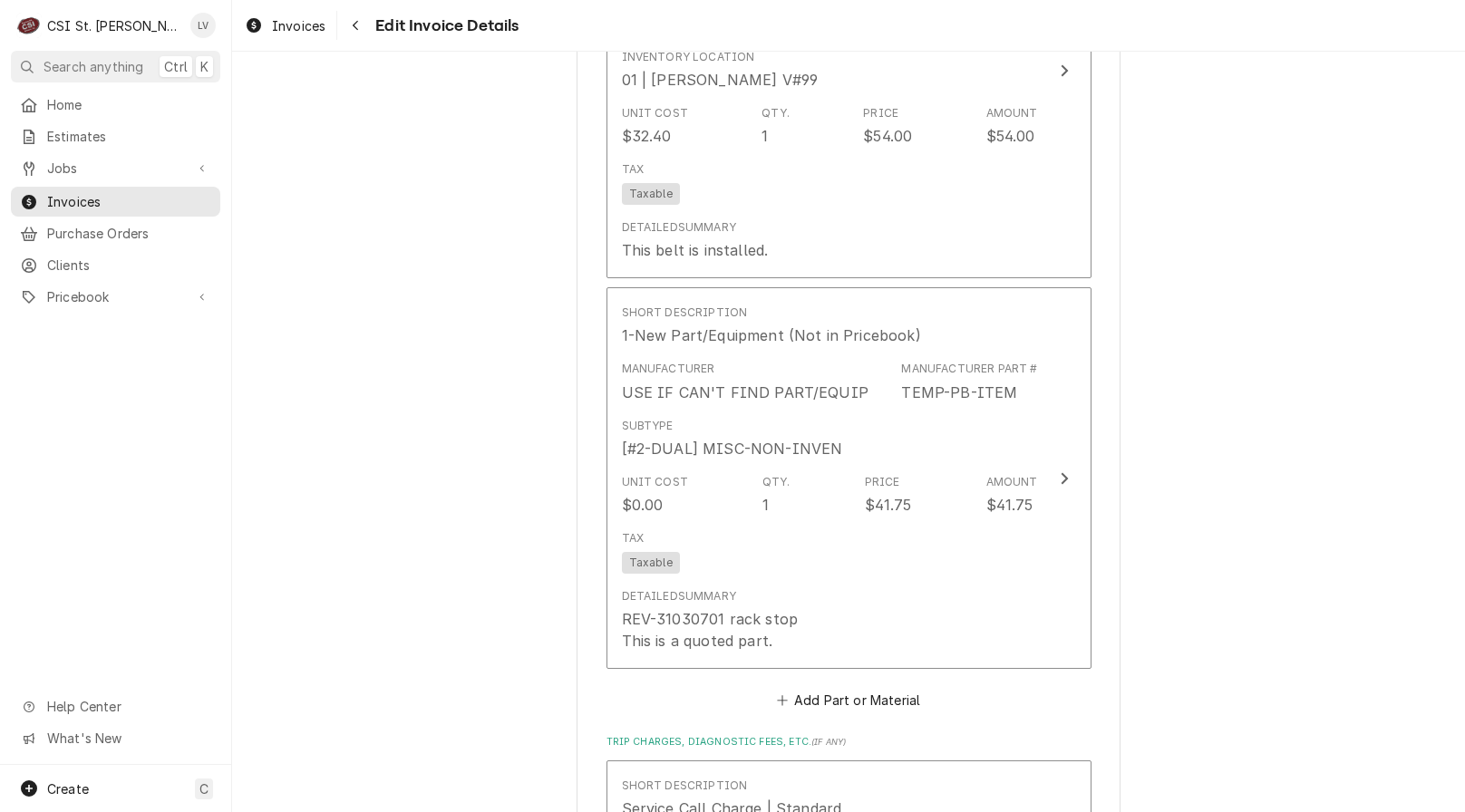
scroll to position [5063, 0]
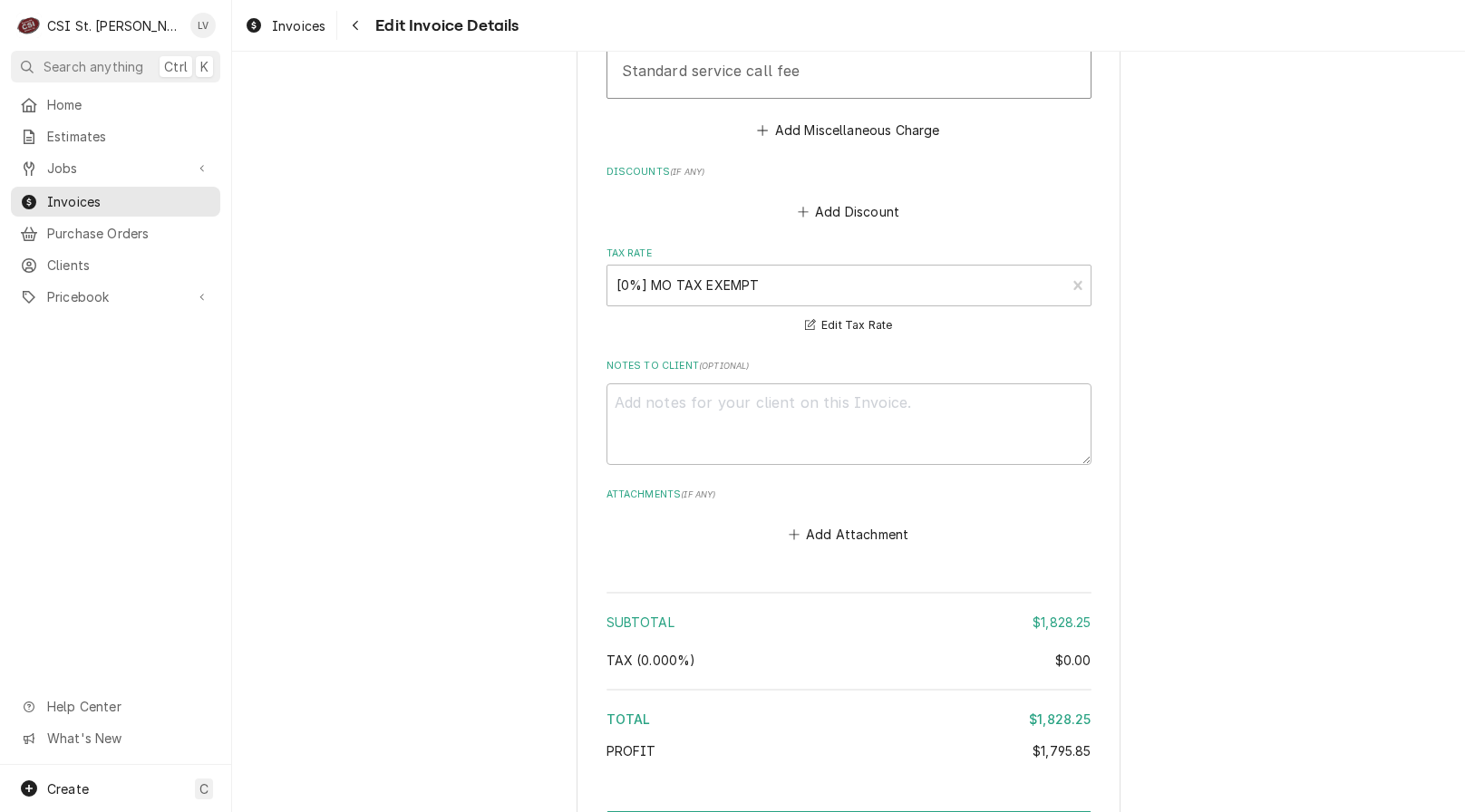
scroll to position [6398, 0]
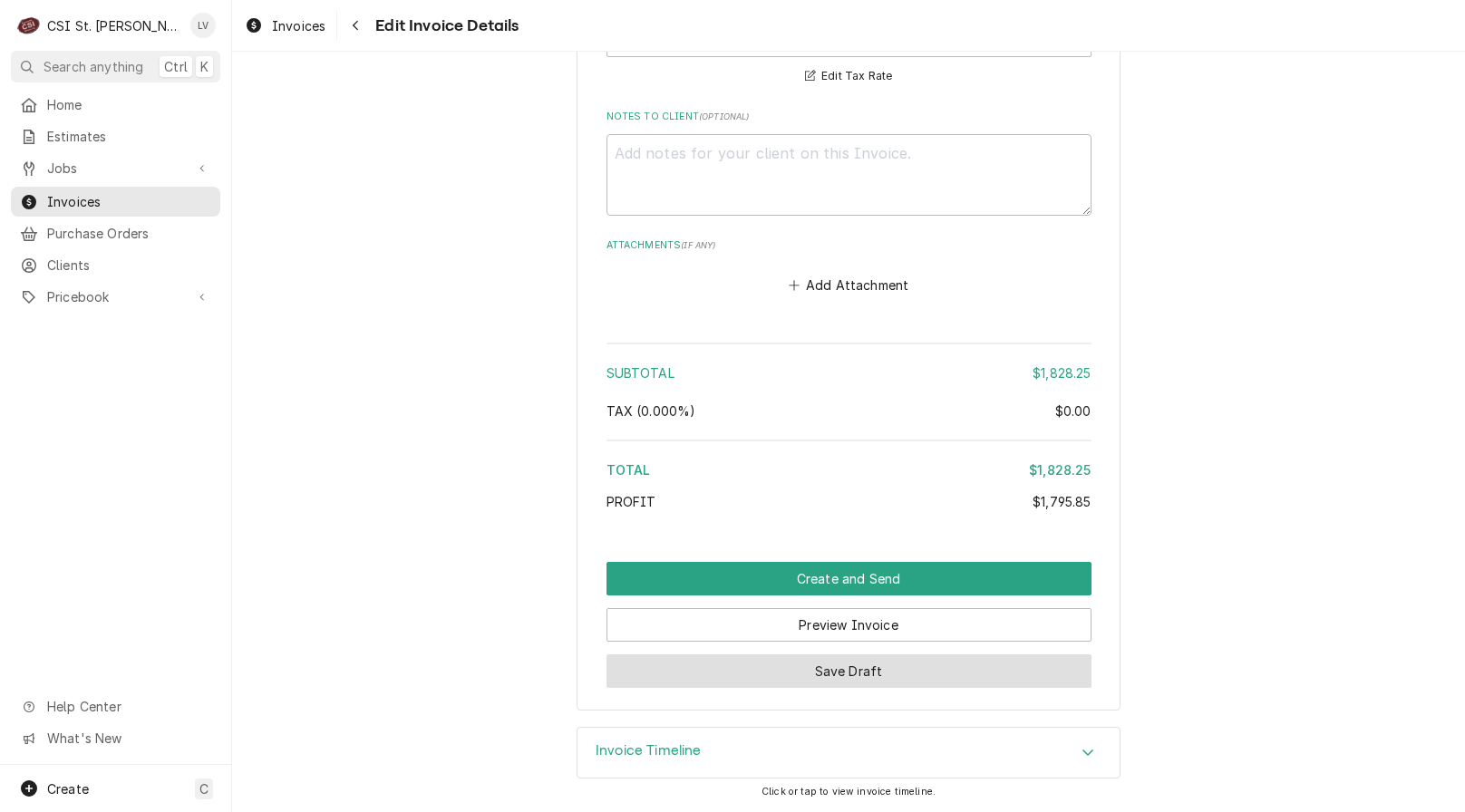
click at [841, 668] on button "Save Draft" at bounding box center [849, 671] width 485 height 33
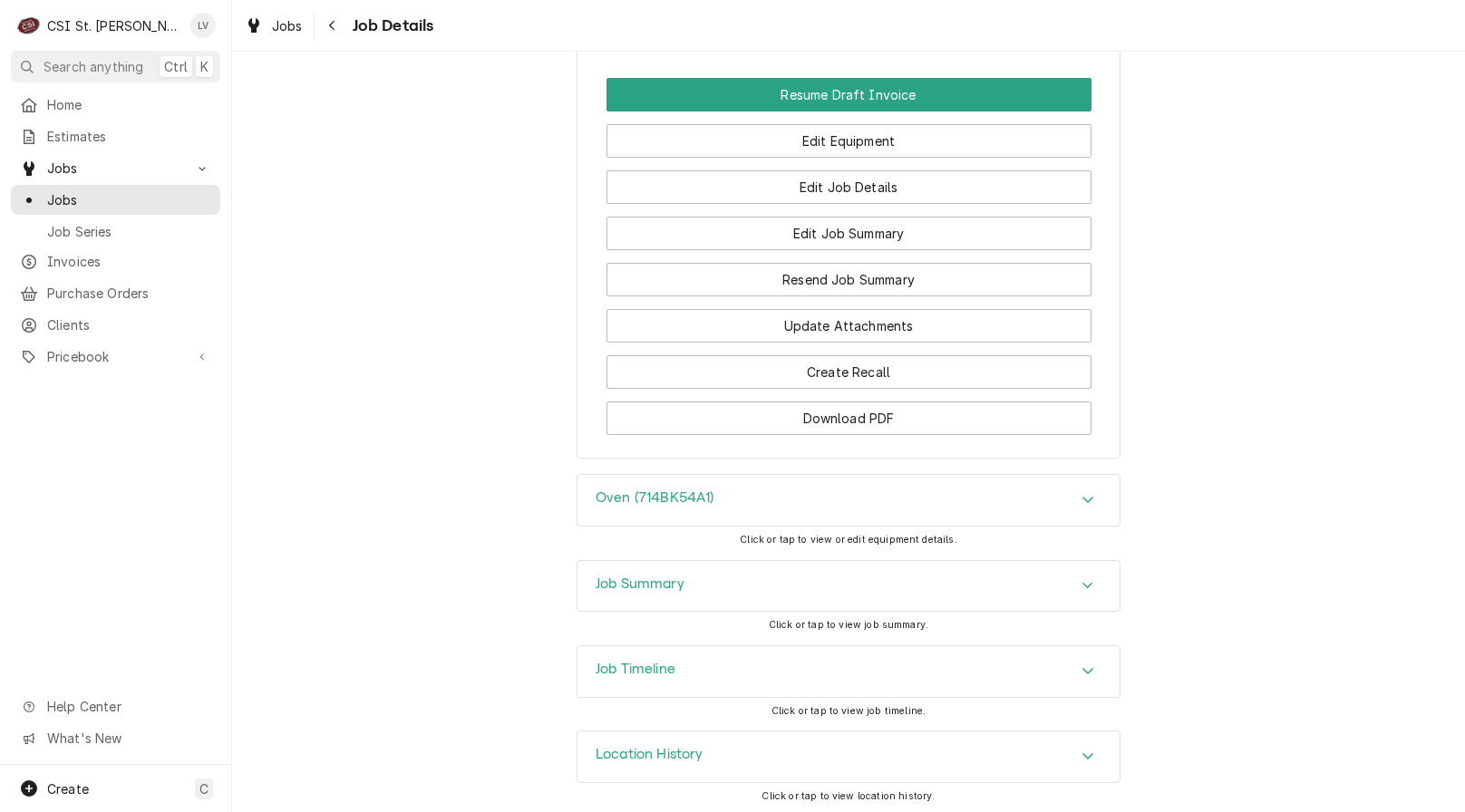
scroll to position [2030, 0]
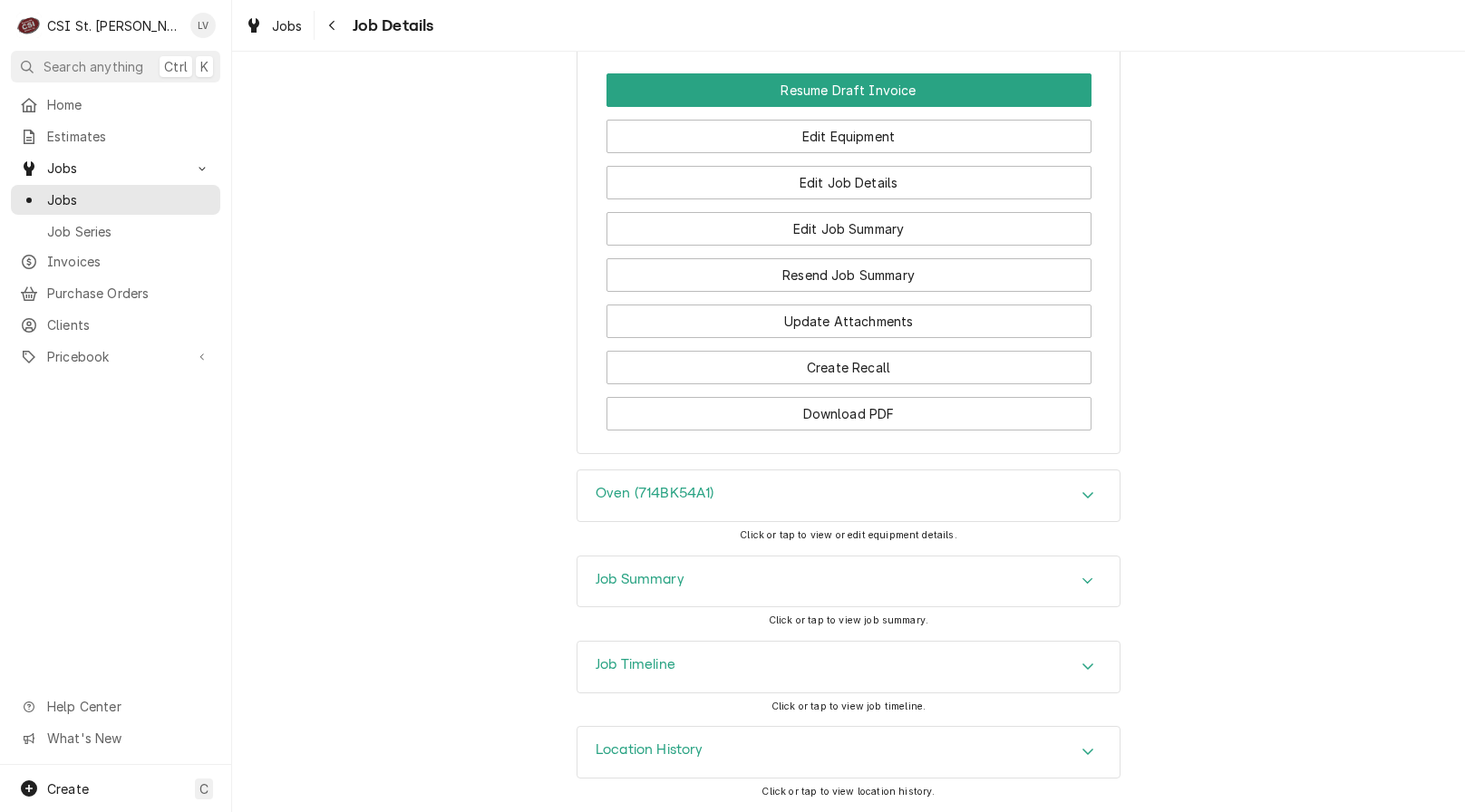
click at [739, 675] on div "Job Timeline" at bounding box center [848, 667] width 542 height 51
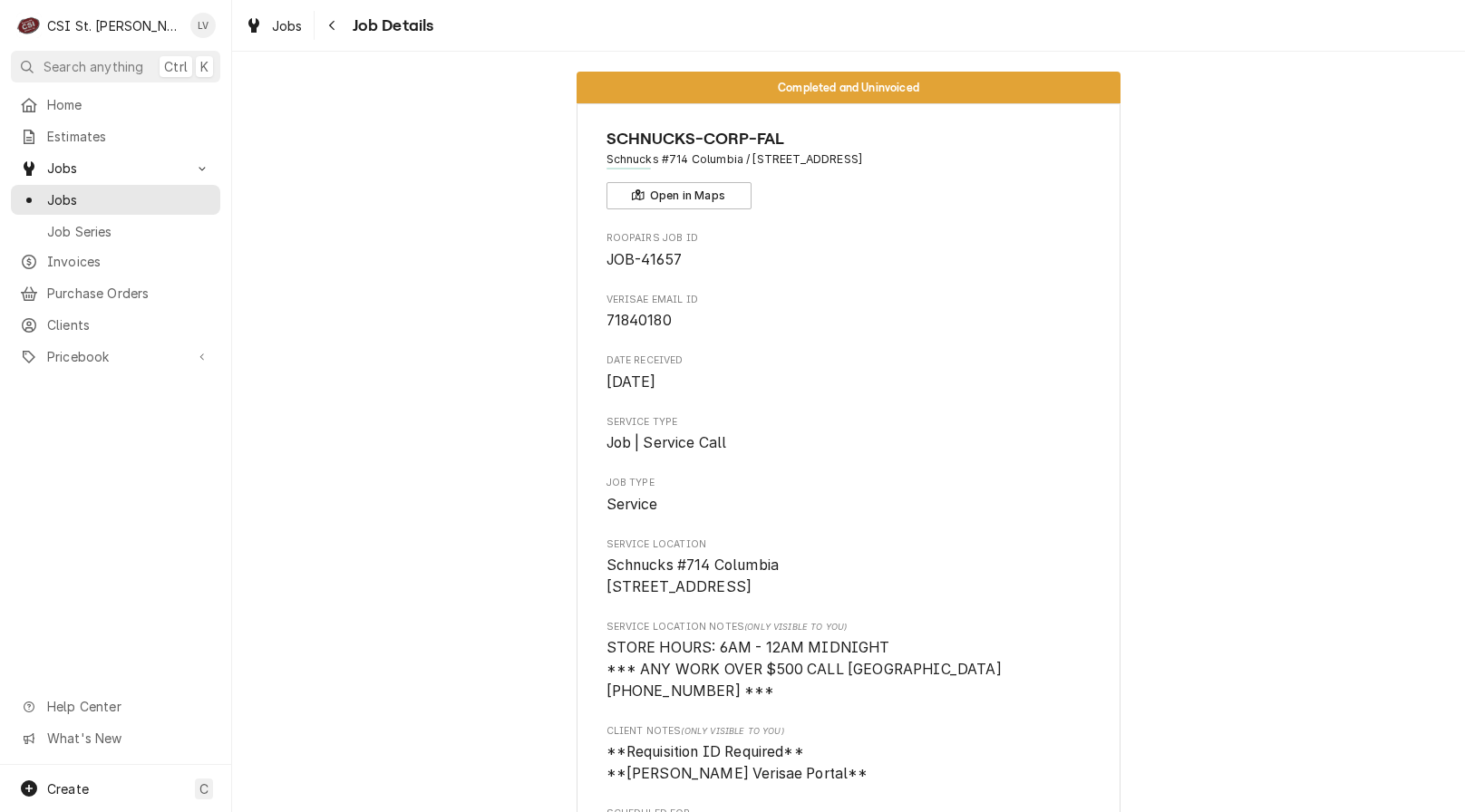
scroll to position [0, 0]
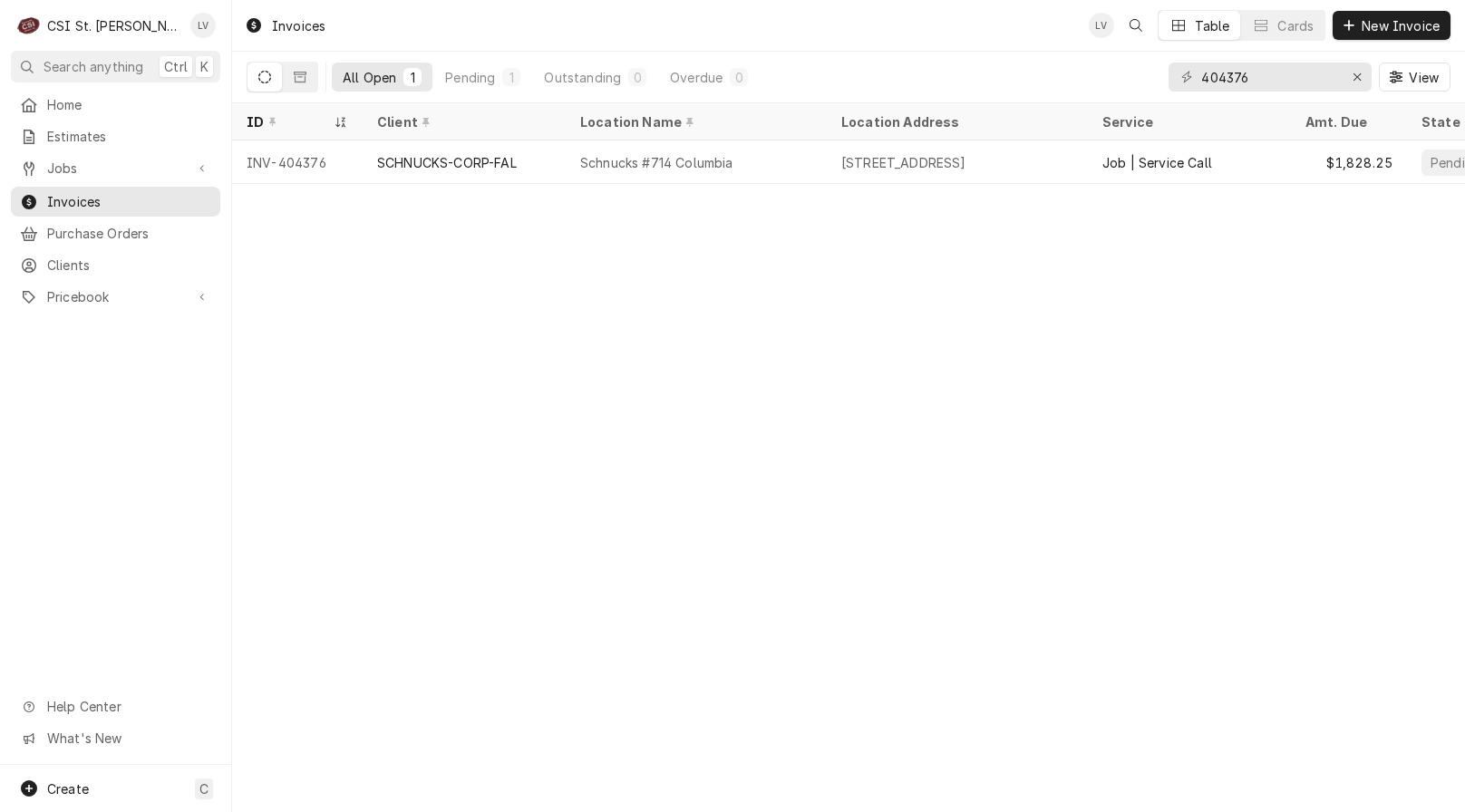
click at [504, 340] on div "Invoices LV Table Cards New Invoice All Open 1 Pending 1 Outstanding 0 Overdue …" at bounding box center [847, 406] width 1232 height 812
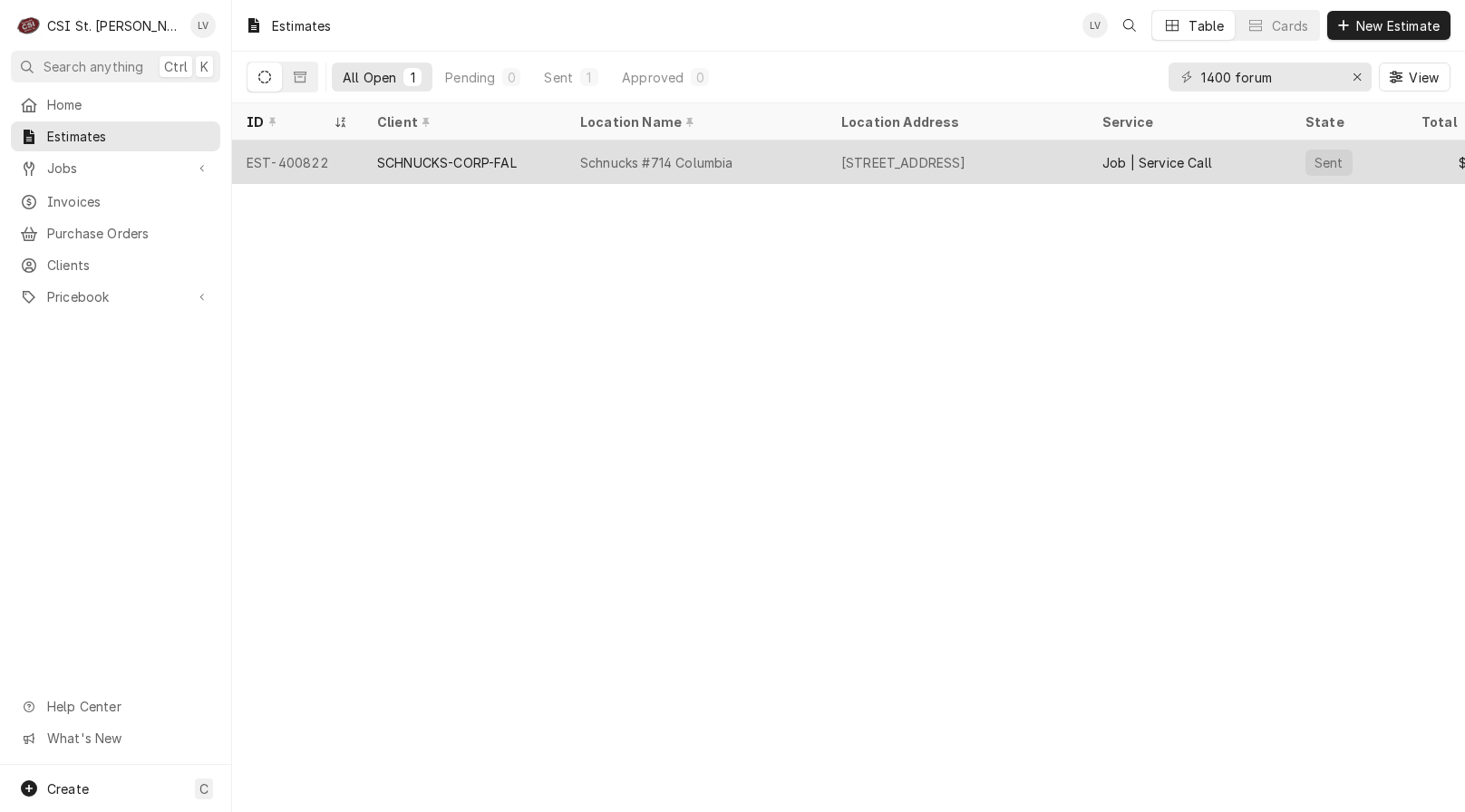
type input "1400 forum"
click at [827, 152] on div "[STREET_ADDRESS]" at bounding box center [957, 162] width 261 height 44
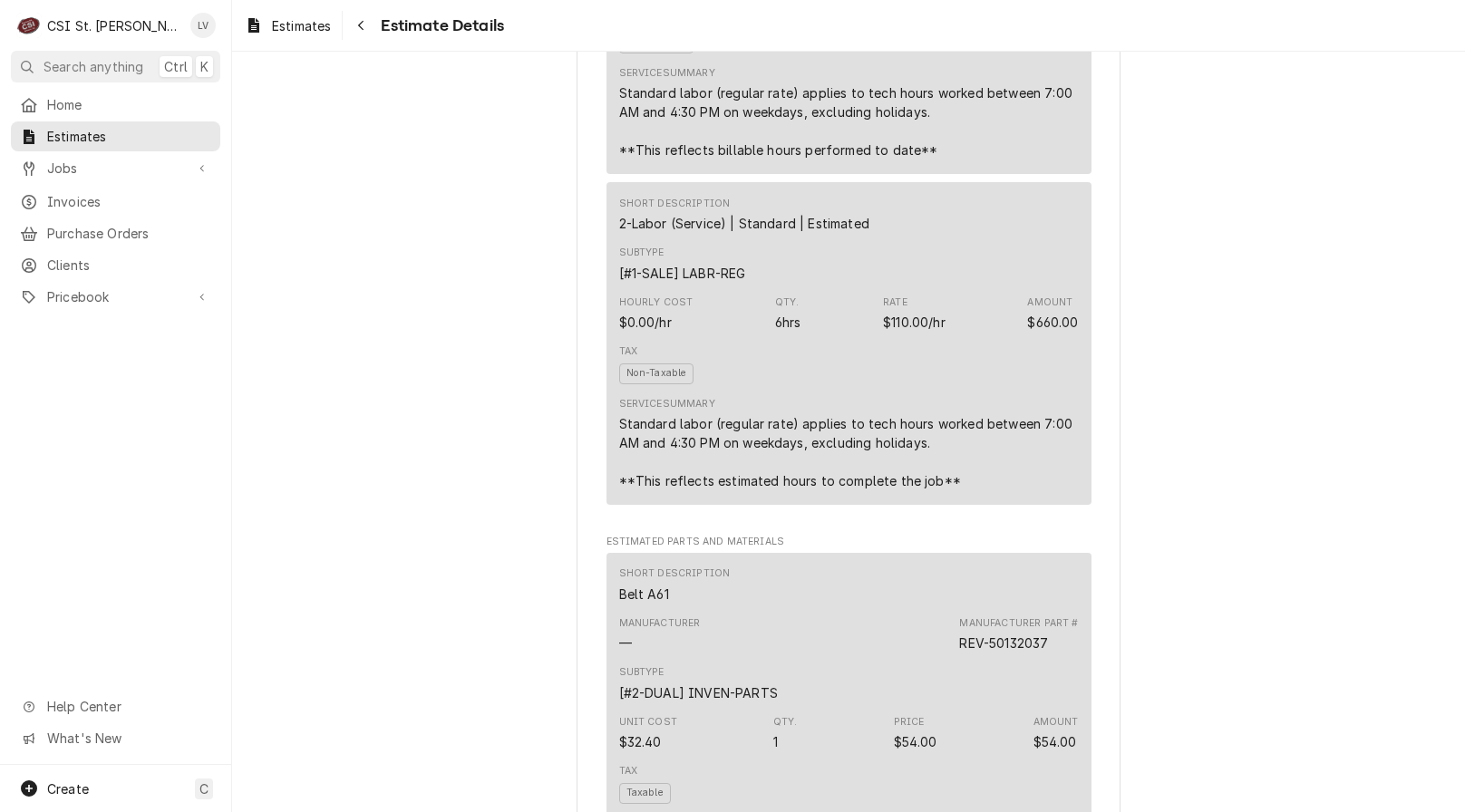
scroll to position [1632, 0]
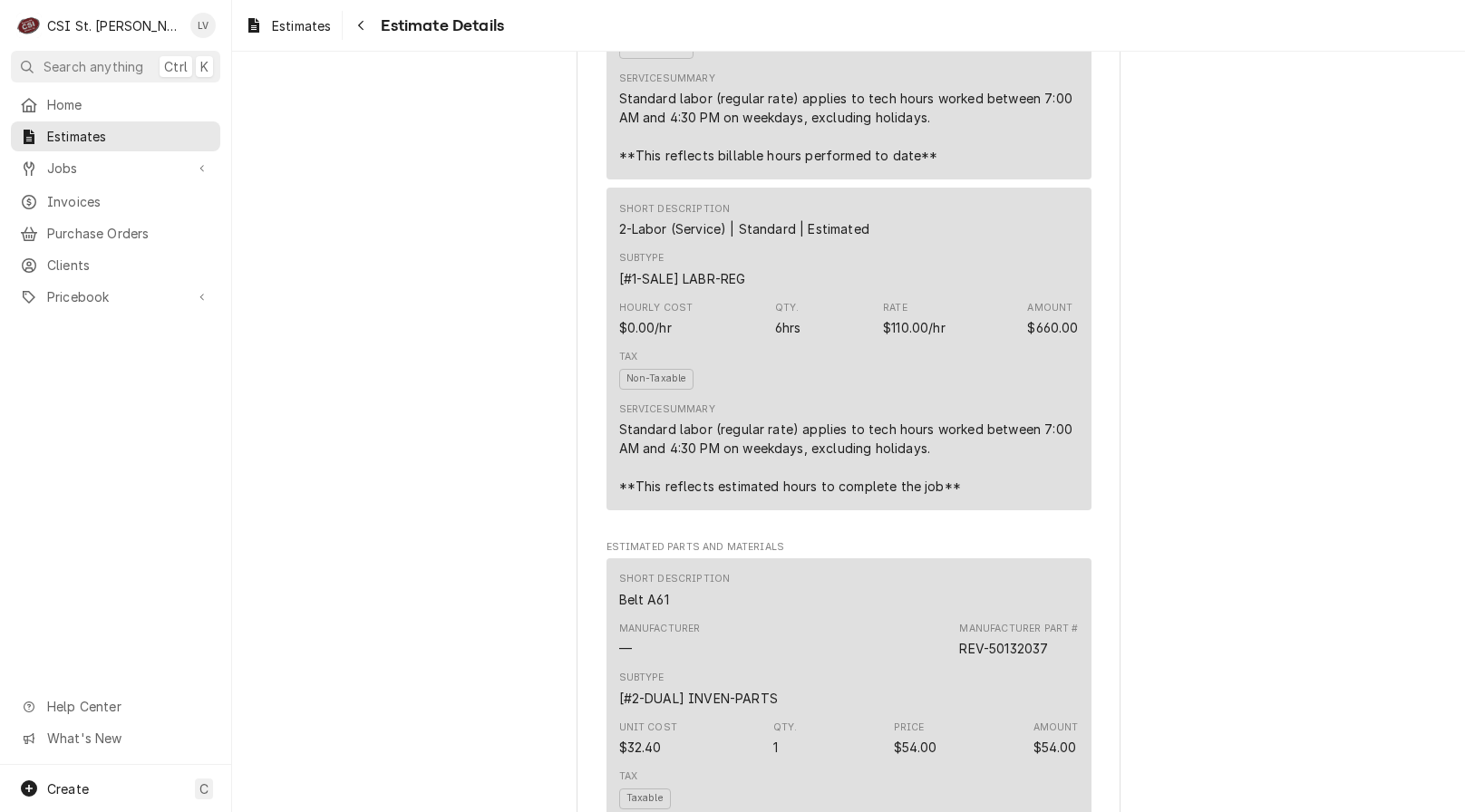
click at [264, 25] on div "Estimates" at bounding box center [288, 25] width 94 height 22
